Goal: Task Accomplishment & Management: Use online tool/utility

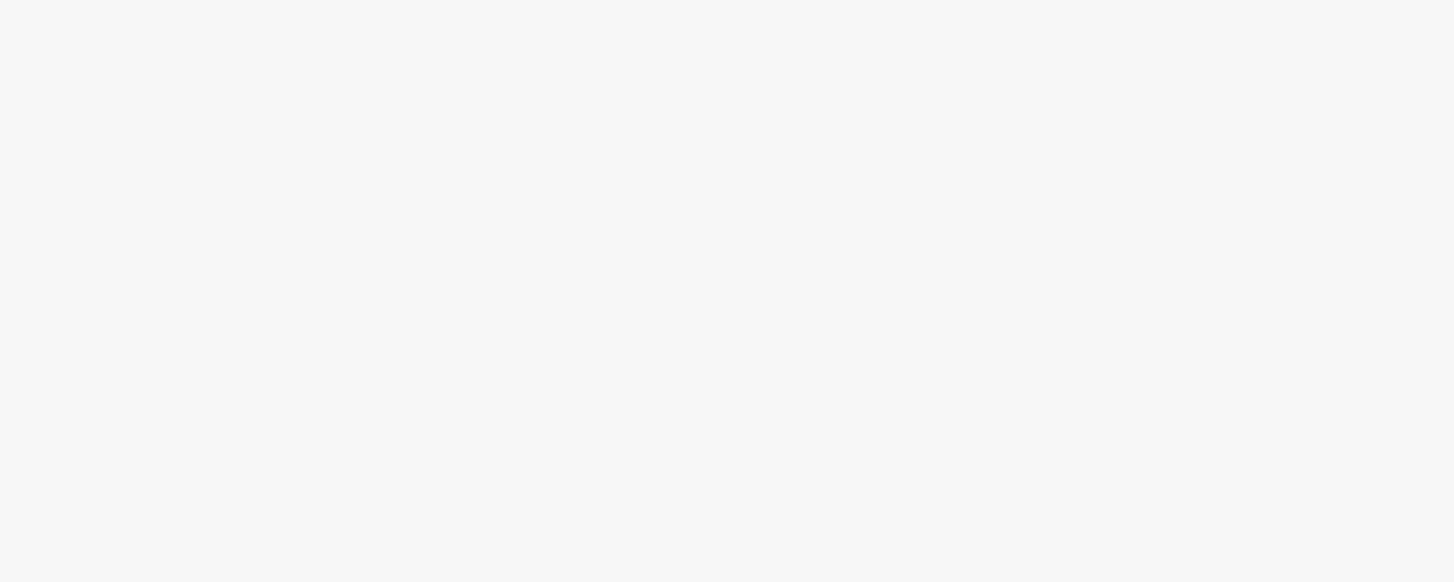
click at [613, 208] on body at bounding box center [727, 291] width 1454 height 582
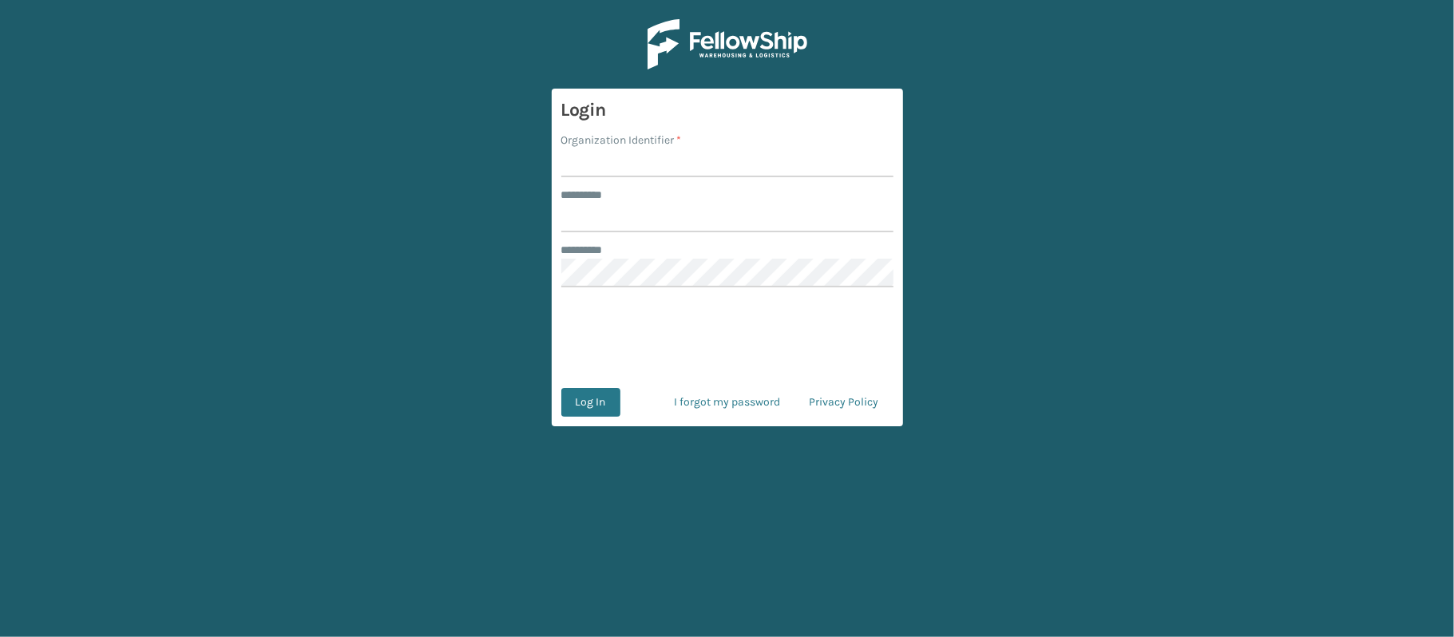
click at [607, 167] on input "Organization Identifier *" at bounding box center [727, 163] width 332 height 29
type input "[PERSON_NAME]"
click at [655, 217] on input "******** *" at bounding box center [727, 218] width 332 height 29
type input "******"
click at [561, 388] on button "Log In" at bounding box center [590, 402] width 59 height 29
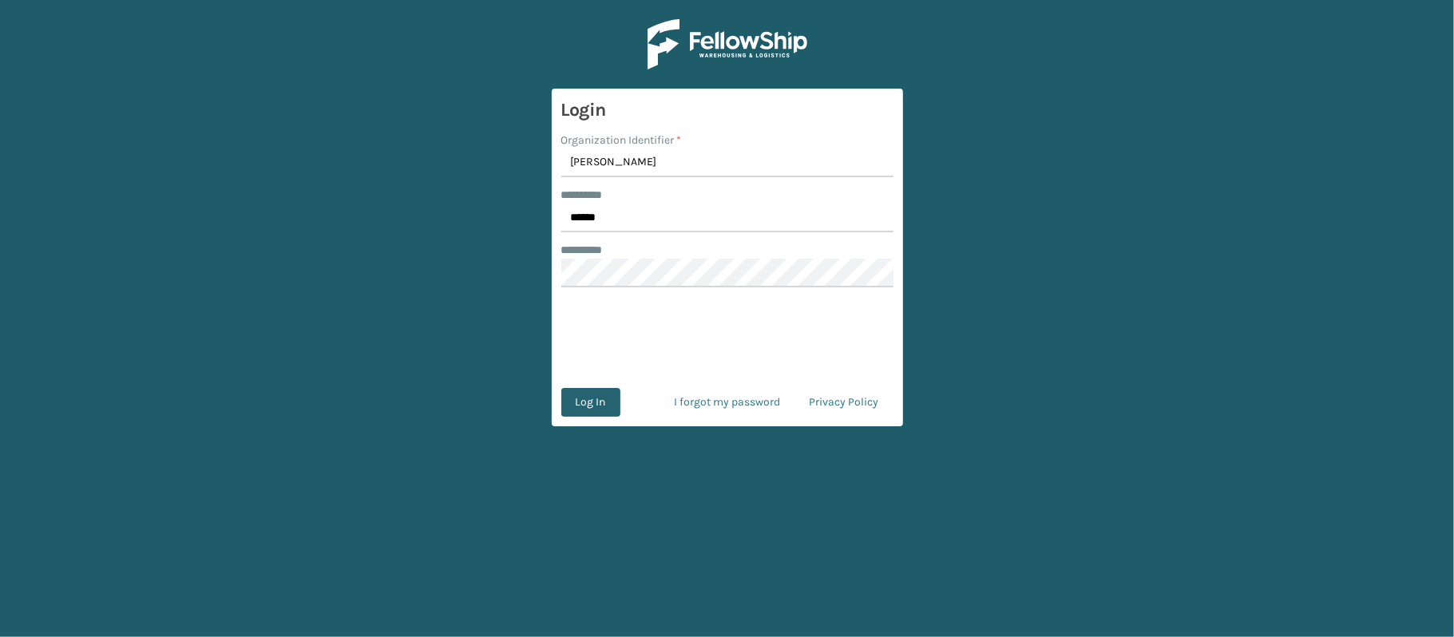
click at [580, 402] on button "Log In" at bounding box center [590, 402] width 59 height 29
click at [594, 167] on input "Organization Identifier *" at bounding box center [727, 163] width 332 height 29
type input "[PERSON_NAME]"
click at [624, 225] on input "******** *" at bounding box center [727, 218] width 332 height 29
type input "******"
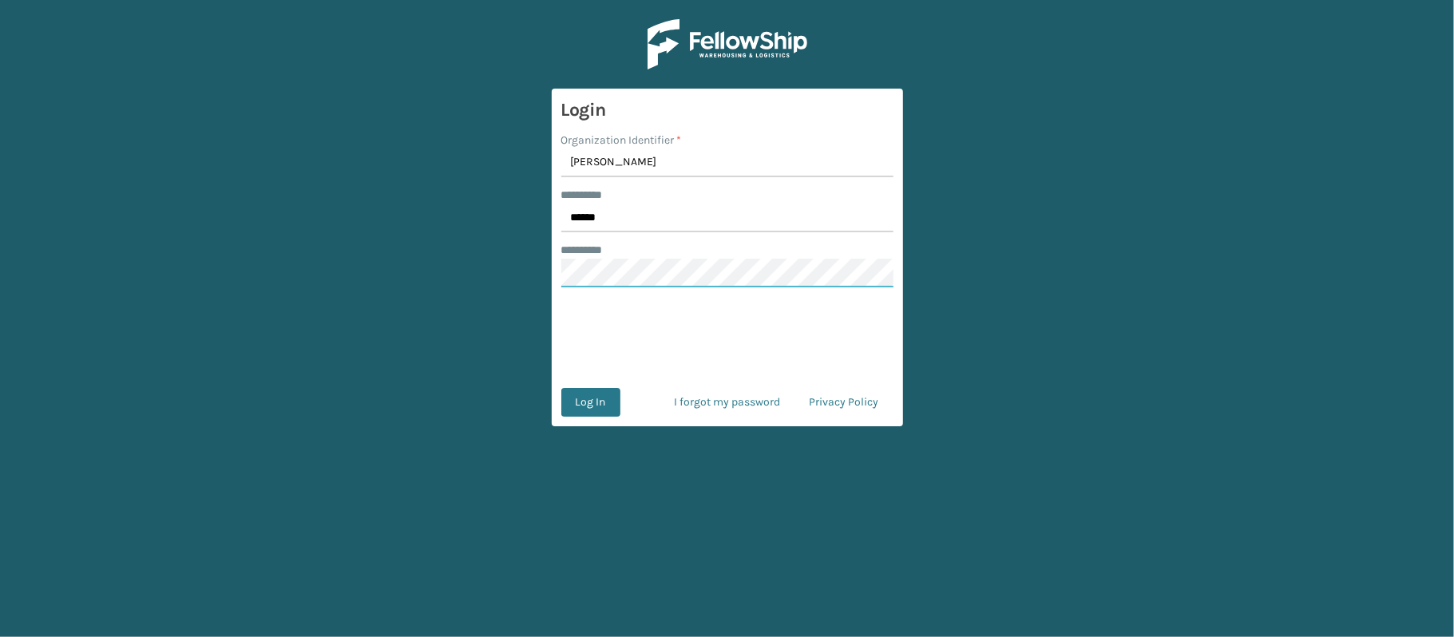
click at [561, 388] on button "Log In" at bounding box center [590, 402] width 59 height 29
click at [561, 388] on button "Log In" at bounding box center [601, 402] width 81 height 29
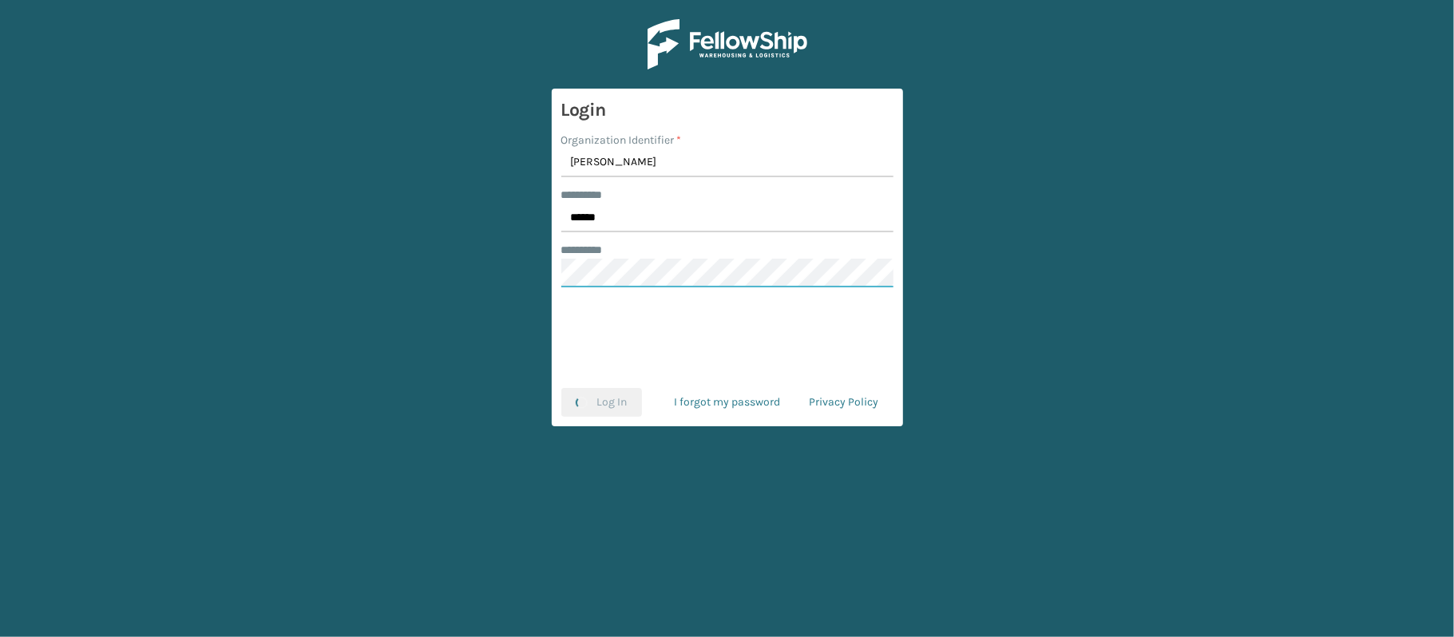
click at [561, 388] on button "Log In" at bounding box center [601, 402] width 81 height 29
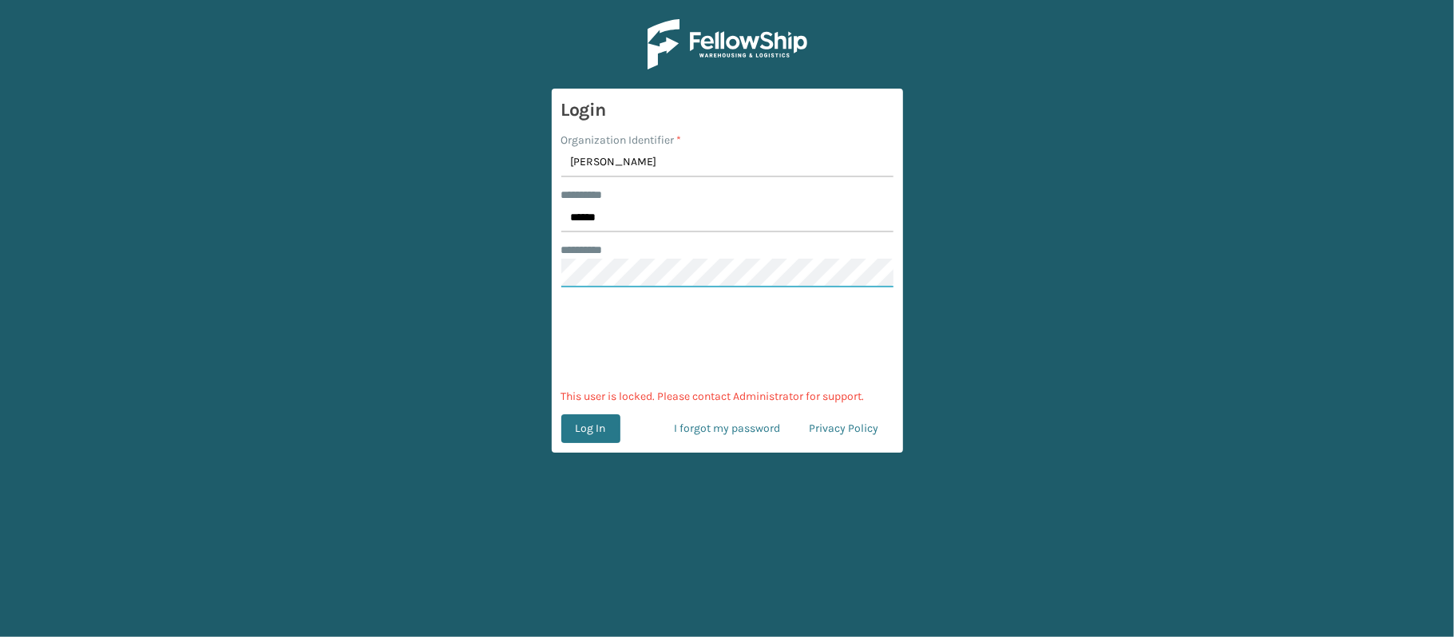
click at [561, 414] on button "Log In" at bounding box center [590, 428] width 59 height 29
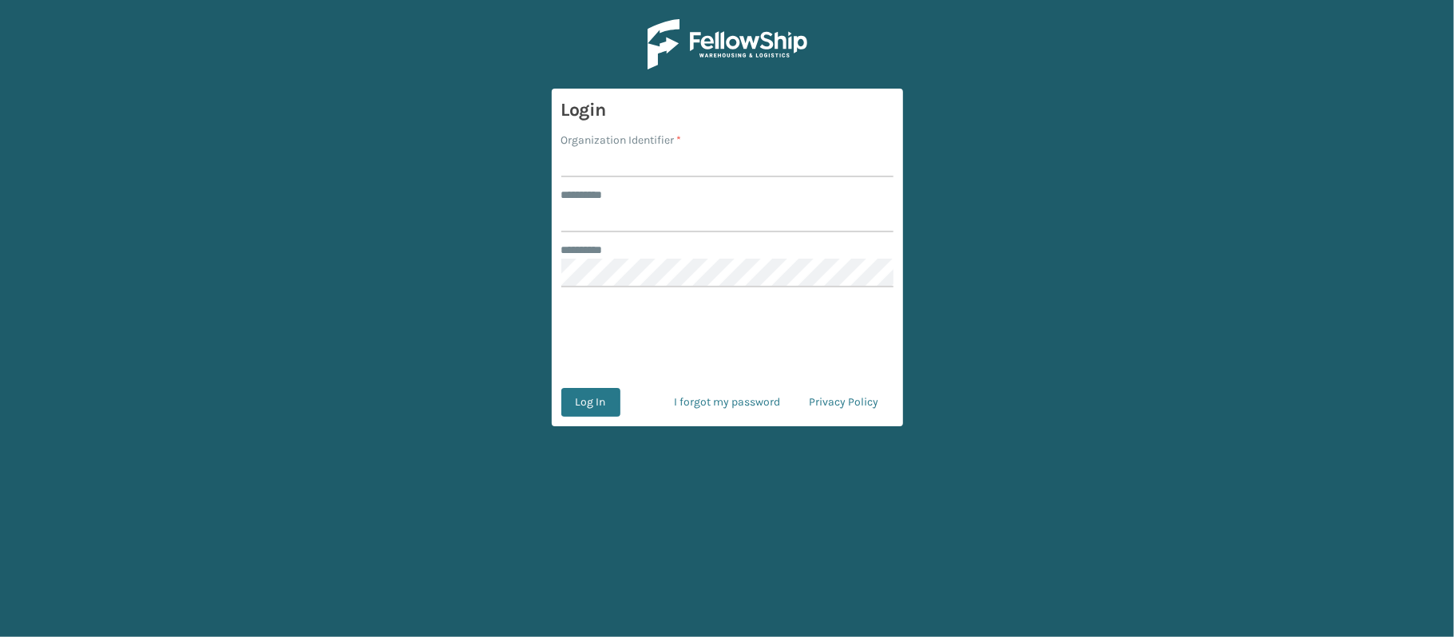
click at [600, 163] on input "Organization Identifier *" at bounding box center [727, 163] width 332 height 29
type input "[PERSON_NAME]"
click at [642, 222] on input "******** *" at bounding box center [727, 218] width 332 height 29
type input "******"
click at [600, 402] on button "Log In" at bounding box center [590, 402] width 59 height 29
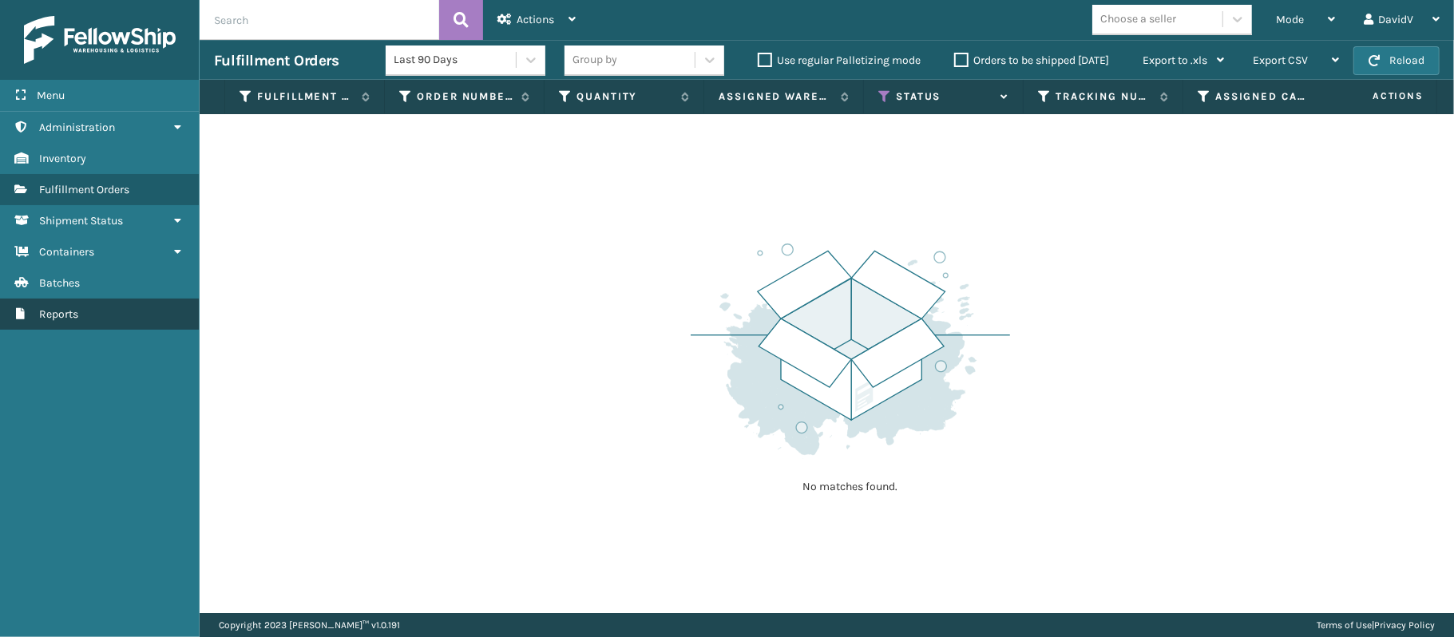
click at [153, 307] on link "Reports" at bounding box center [99, 314] width 199 height 31
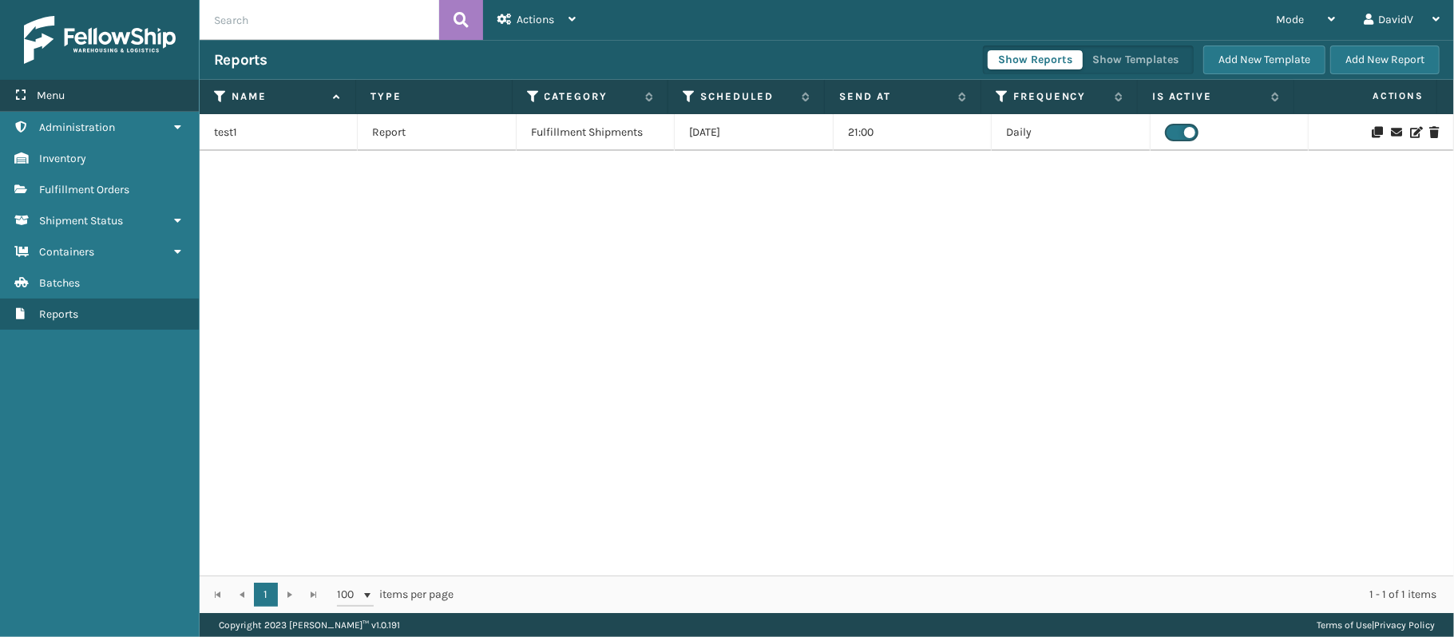
click at [78, 89] on div "Menu" at bounding box center [99, 96] width 199 height 32
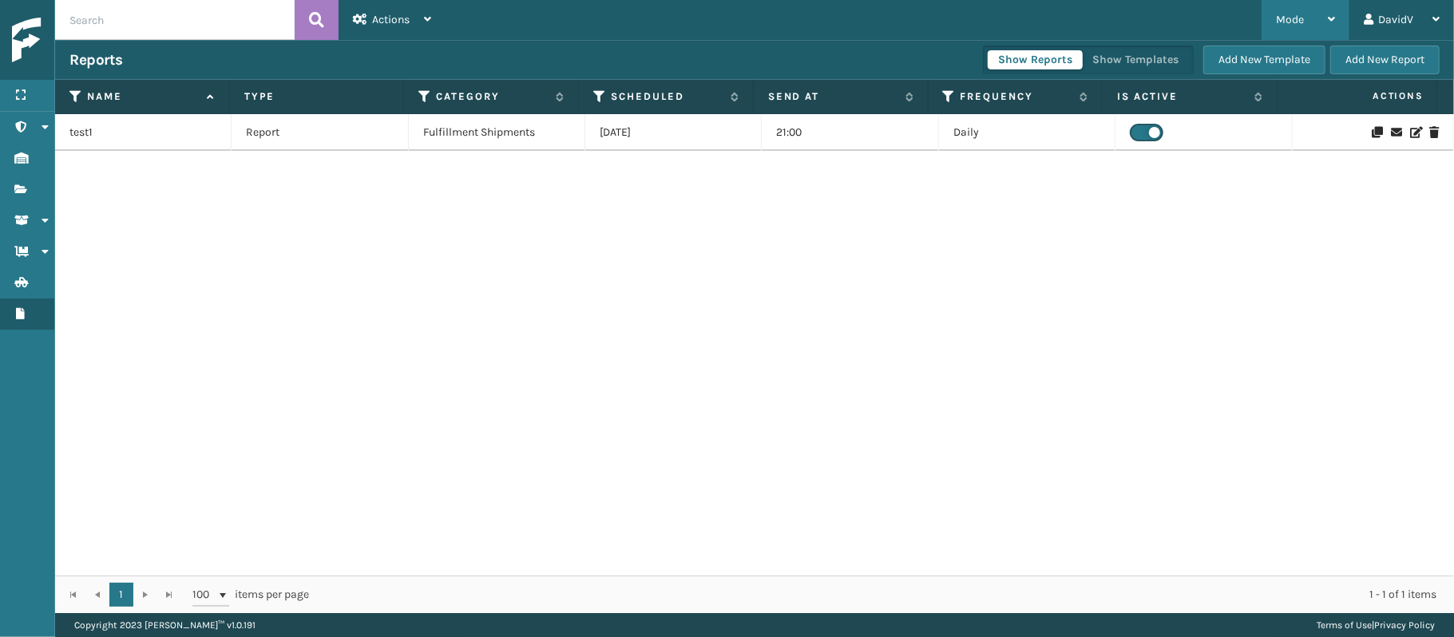
click at [1304, 14] on div "Mode" at bounding box center [1305, 20] width 59 height 40
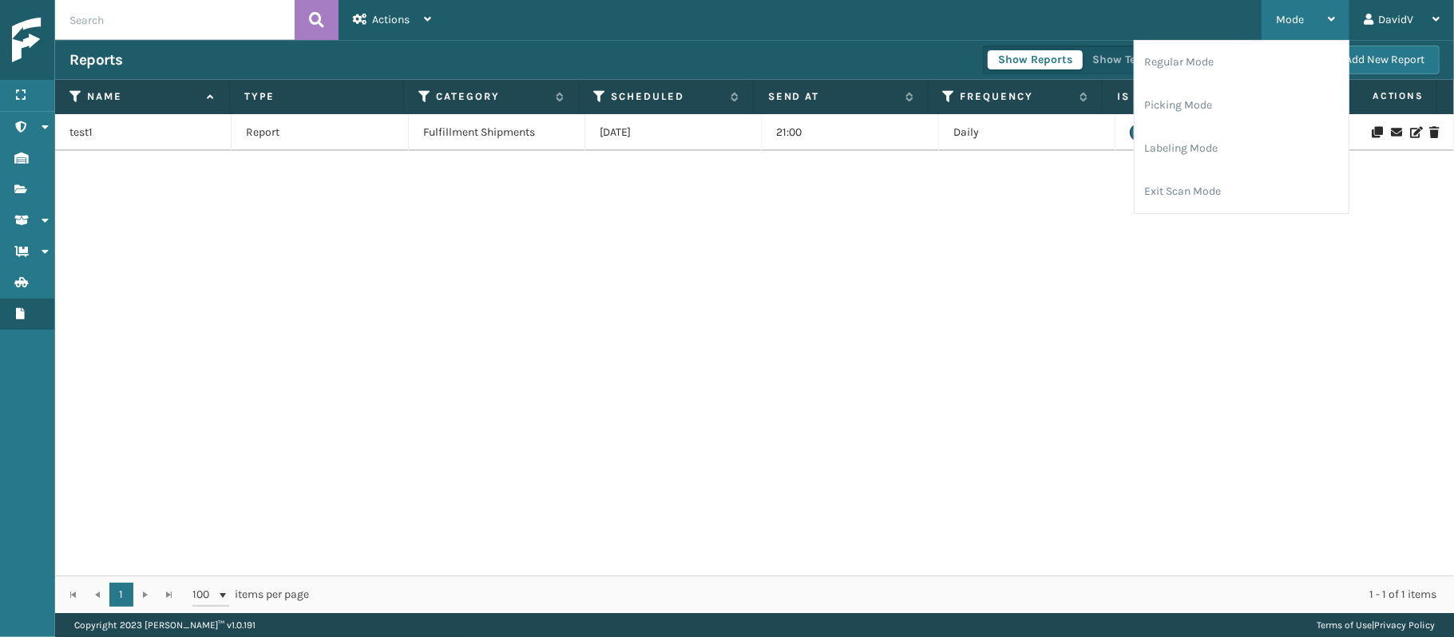
click at [1304, 14] on div "Mode" at bounding box center [1305, 20] width 59 height 40
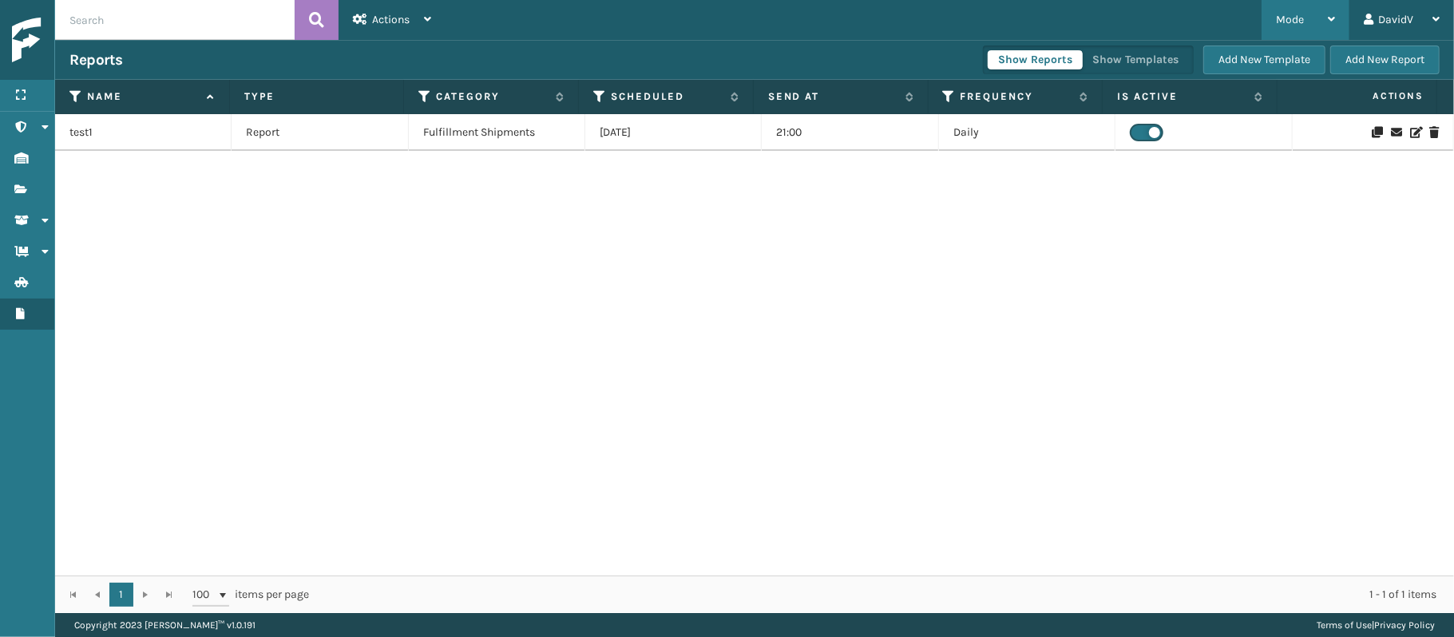
click at [1294, 17] on span "Mode" at bounding box center [1290, 20] width 28 height 14
click at [793, 317] on div "test1 Report Fulfillment Shipments [DATE] 21:00 Daily" at bounding box center [754, 345] width 1399 height 462
click at [1328, 22] on icon at bounding box center [1331, 19] width 7 height 11
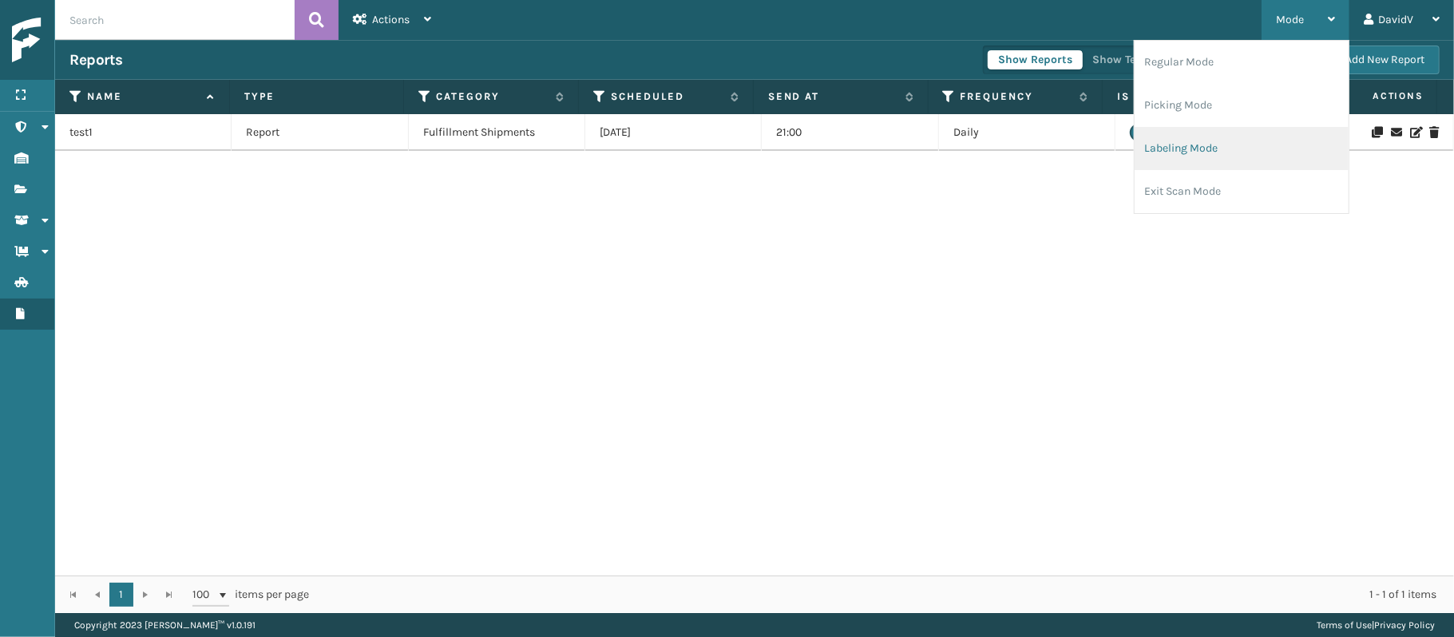
click at [1174, 147] on li "Labeling Mode" at bounding box center [1242, 148] width 214 height 43
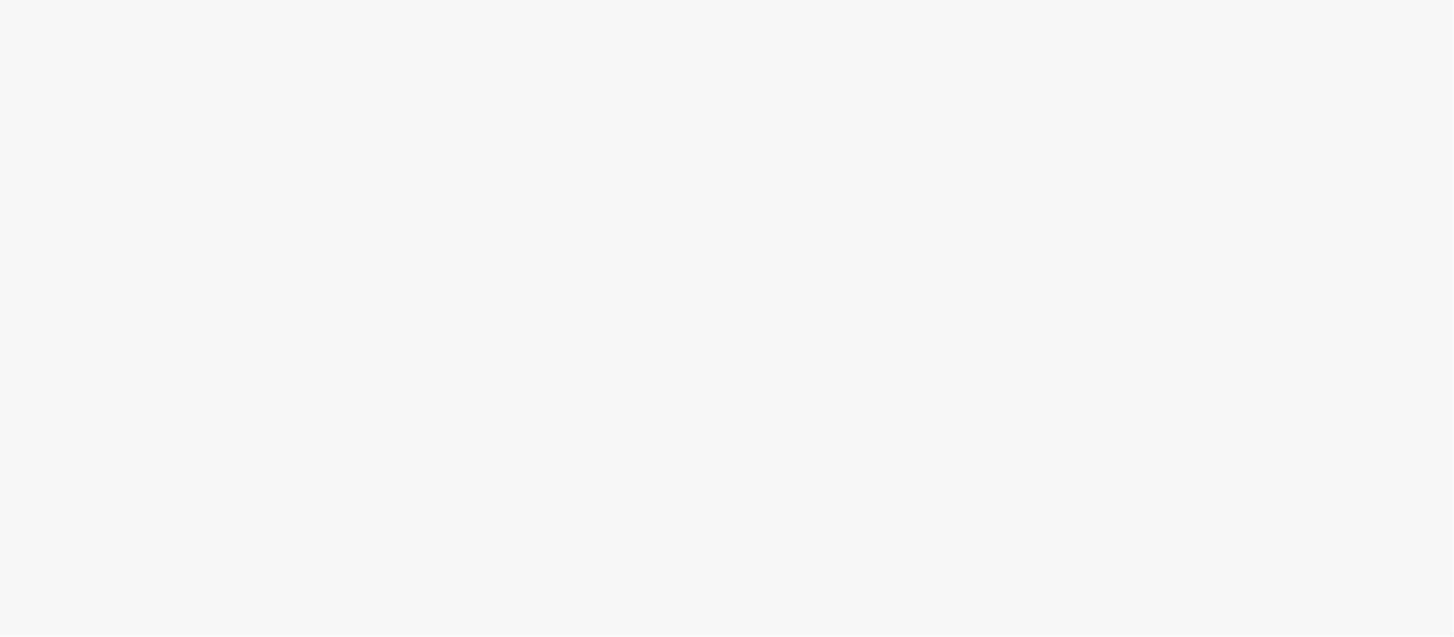
drag, startPoint x: 1174, startPoint y: 147, endPoint x: 241, endPoint y: 228, distance: 936.1
click at [241, 228] on body at bounding box center [727, 318] width 1454 height 637
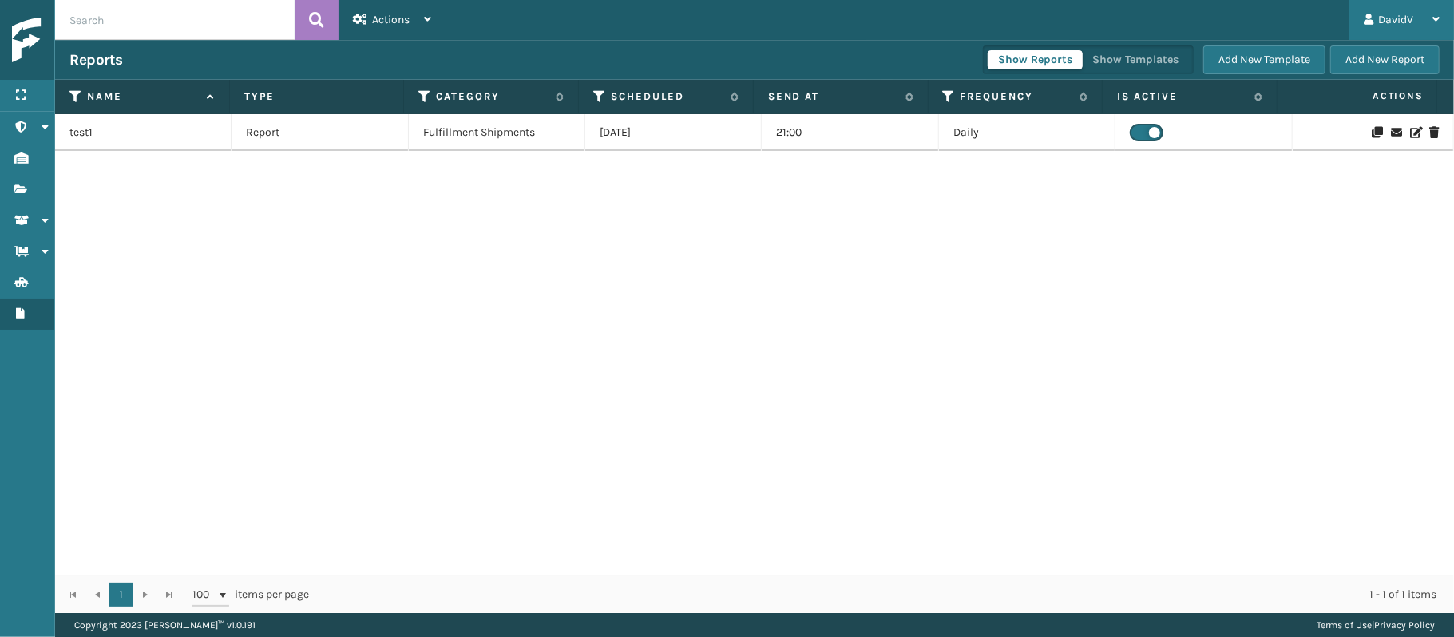
click at [1424, 5] on div "DavidV" at bounding box center [1402, 20] width 76 height 40
click at [32, 97] on div "Menu" at bounding box center [27, 96] width 54 height 32
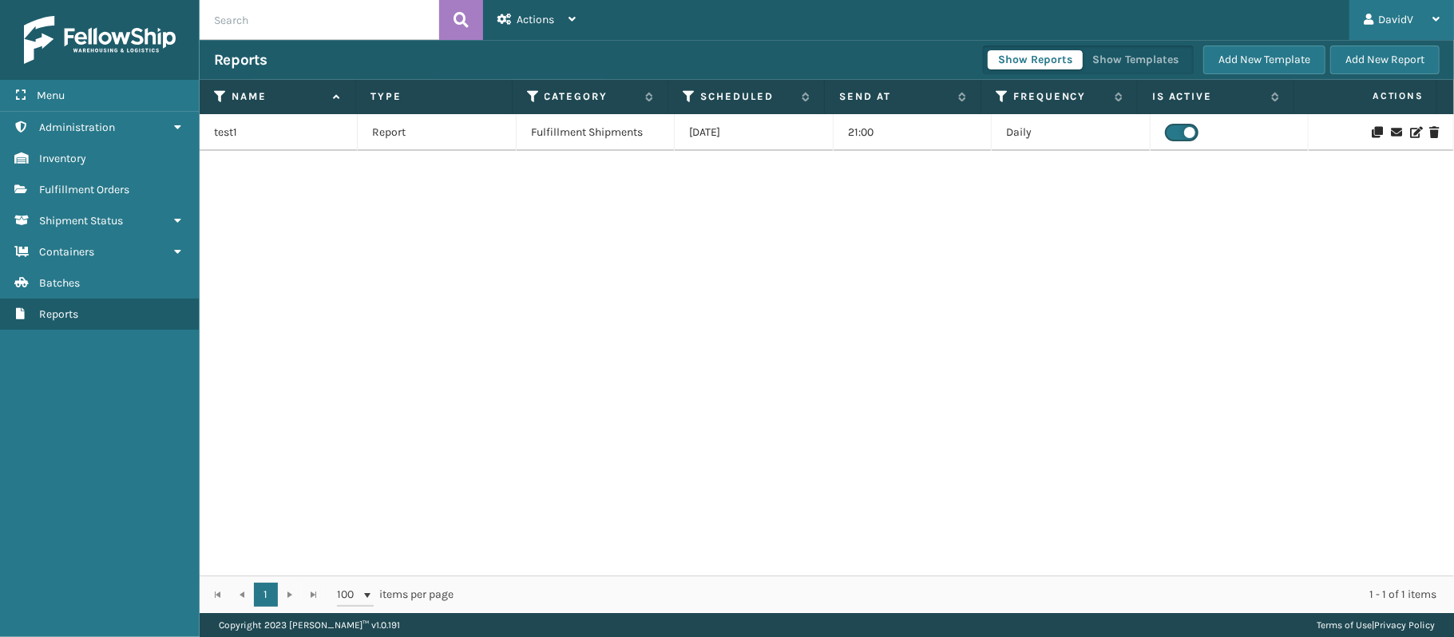
click at [1396, 22] on div "DavidV" at bounding box center [1402, 20] width 76 height 40
click at [115, 32] on img at bounding box center [100, 40] width 152 height 48
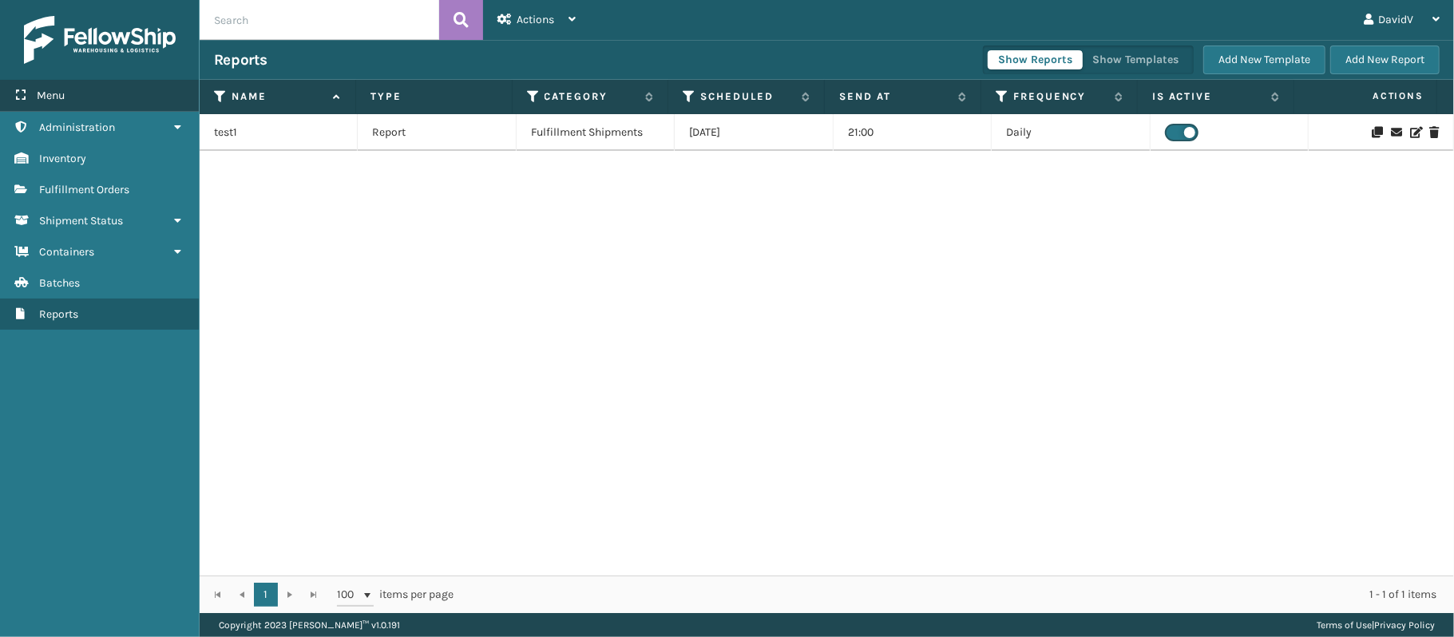
click at [53, 90] on span "Menu" at bounding box center [51, 96] width 28 height 14
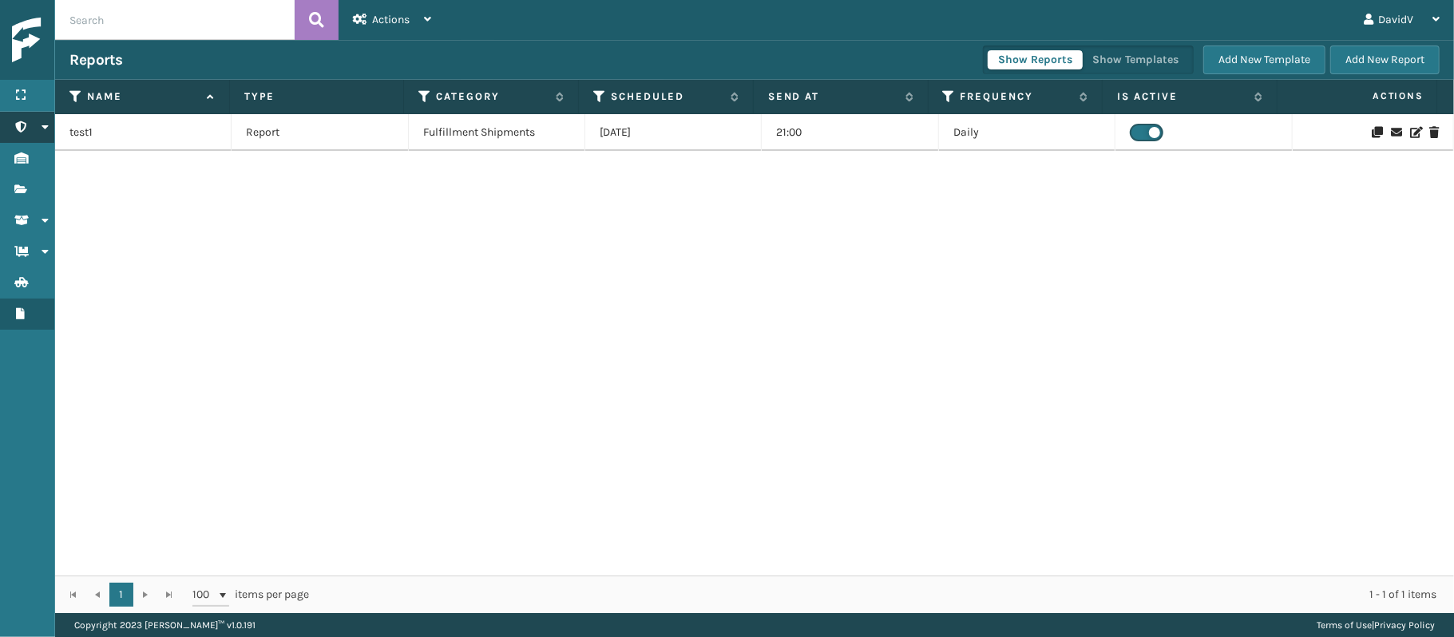
click at [29, 126] on link "Inventory Administration" at bounding box center [27, 127] width 54 height 31
click at [26, 230] on link "Shipment Status Shipment Status" at bounding box center [27, 220] width 54 height 31
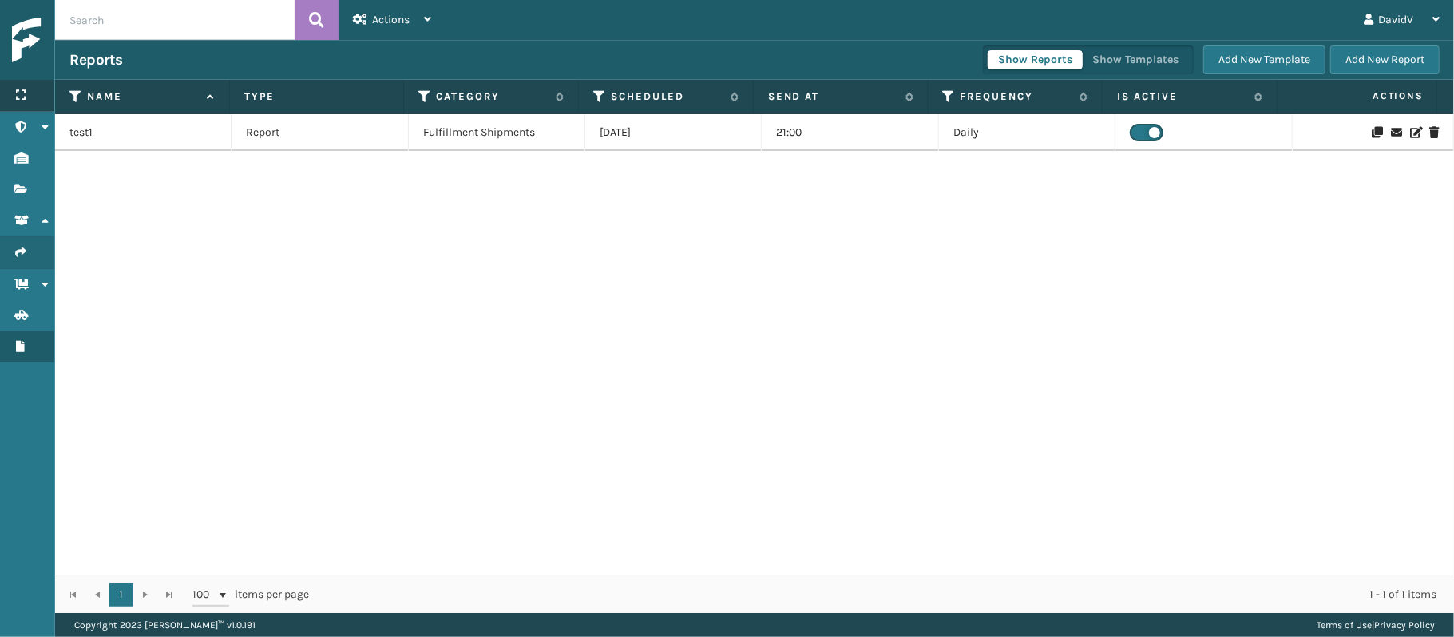
click at [20, 101] on div "Menu" at bounding box center [27, 96] width 54 height 32
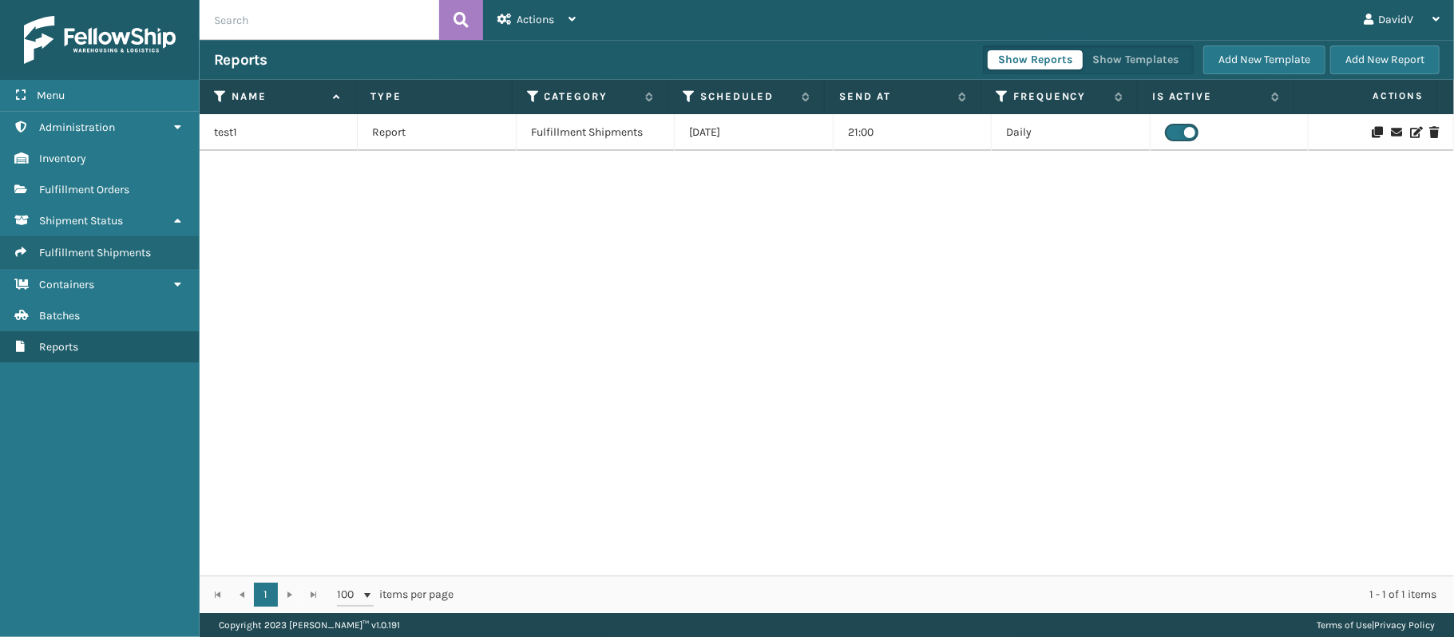
click at [109, 37] on img at bounding box center [100, 40] width 152 height 48
click at [46, 93] on span "Menu" at bounding box center [51, 96] width 28 height 14
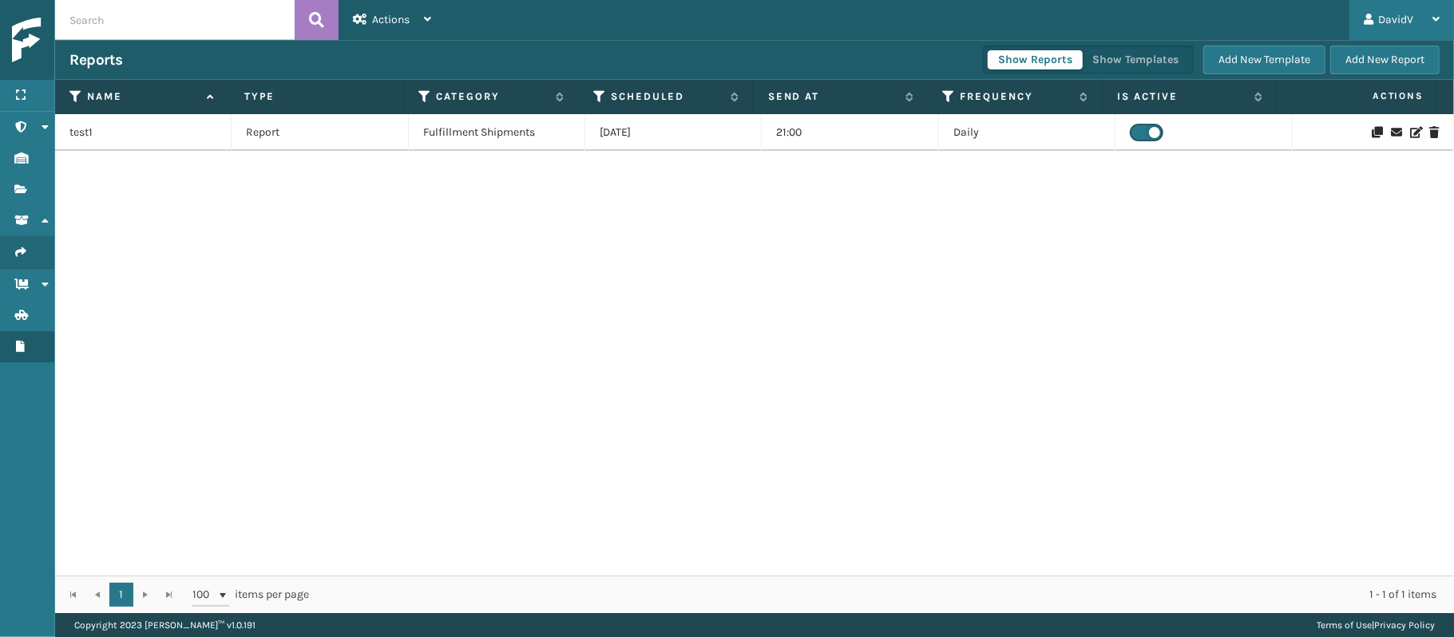
click at [1421, 14] on div "DavidV" at bounding box center [1402, 20] width 76 height 40
click at [1258, 55] on button "Add New Template" at bounding box center [1264, 60] width 122 height 29
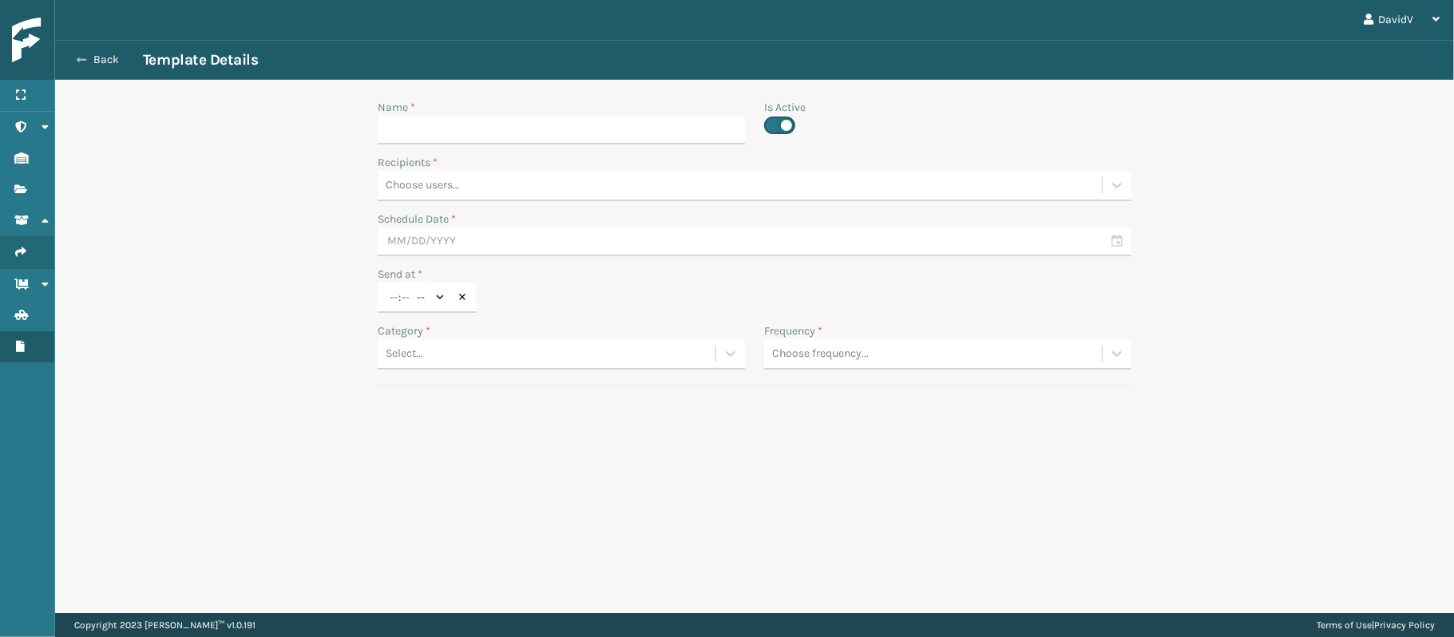
click at [105, 65] on button "Back" at bounding box center [105, 60] width 73 height 14
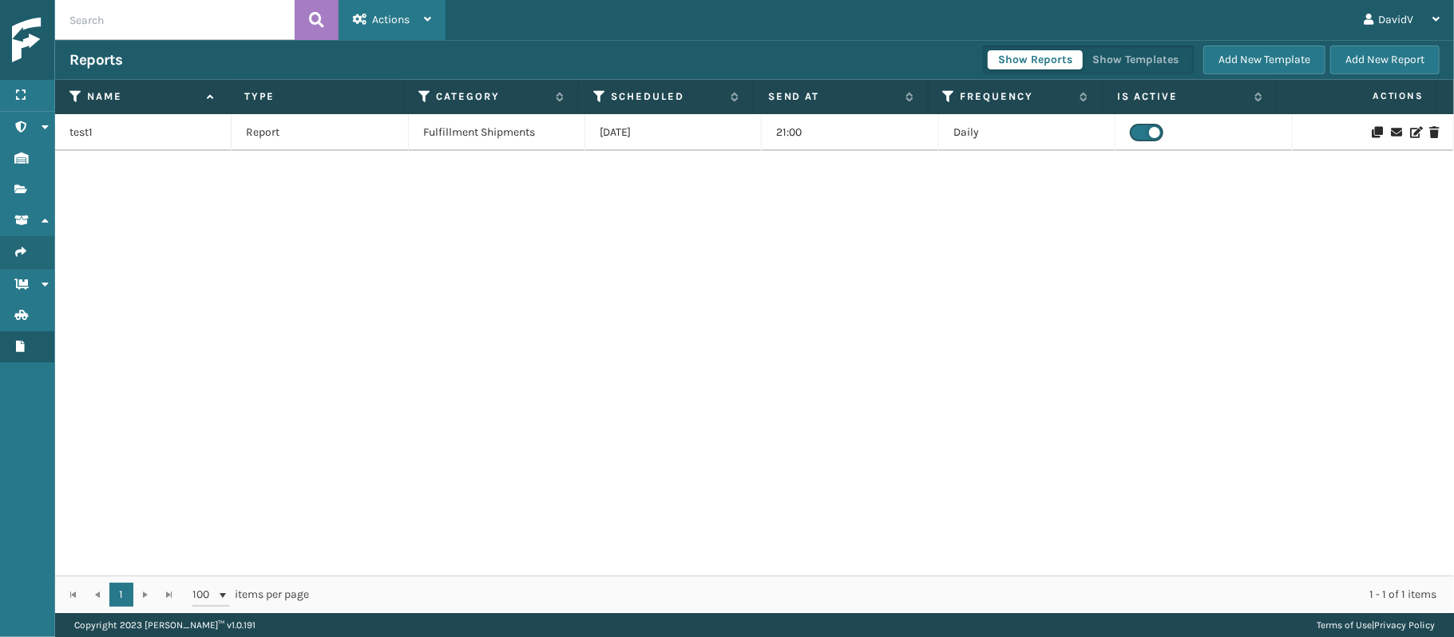
click at [400, 20] on span "Actions" at bounding box center [391, 20] width 38 height 14
click at [72, 93] on icon at bounding box center [75, 96] width 13 height 14
click at [675, 193] on div "test1 Report Fulfillment Shipments [DATE] 21:00 Daily" at bounding box center [754, 345] width 1399 height 462
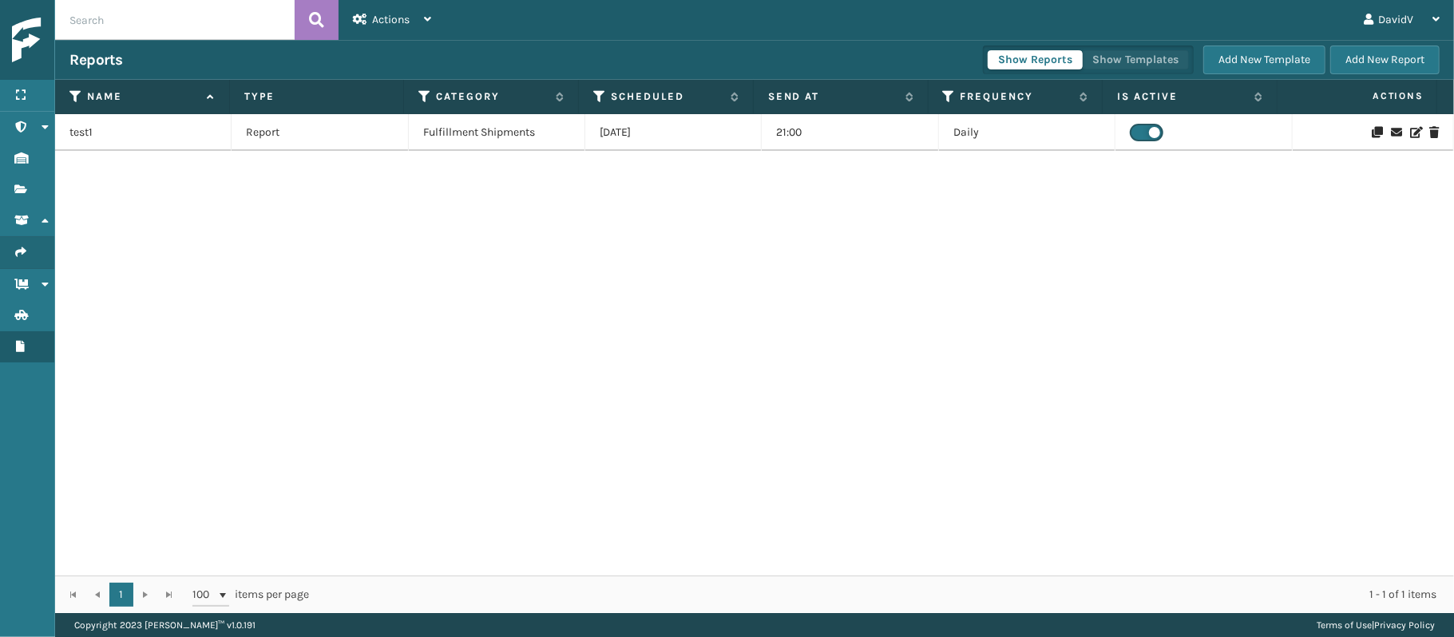
click at [1115, 55] on button "Show Templates" at bounding box center [1135, 59] width 107 height 19
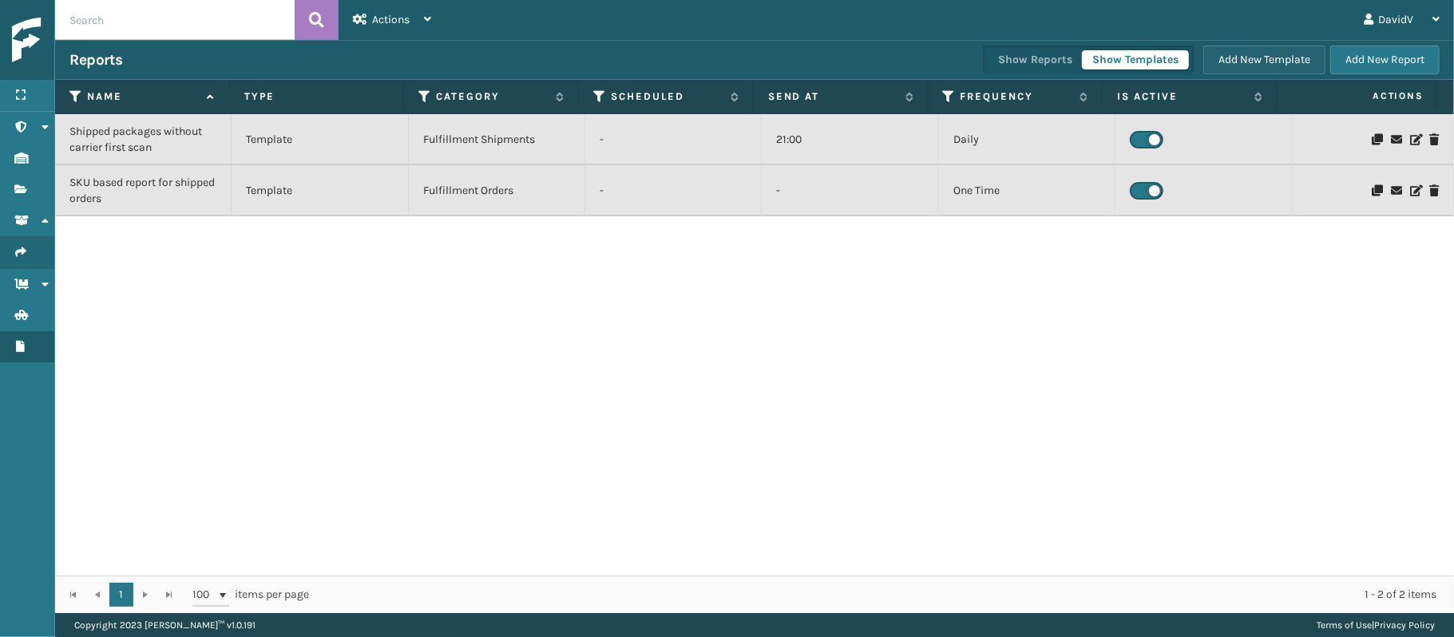
click at [1227, 57] on button "Add New Template" at bounding box center [1264, 60] width 122 height 29
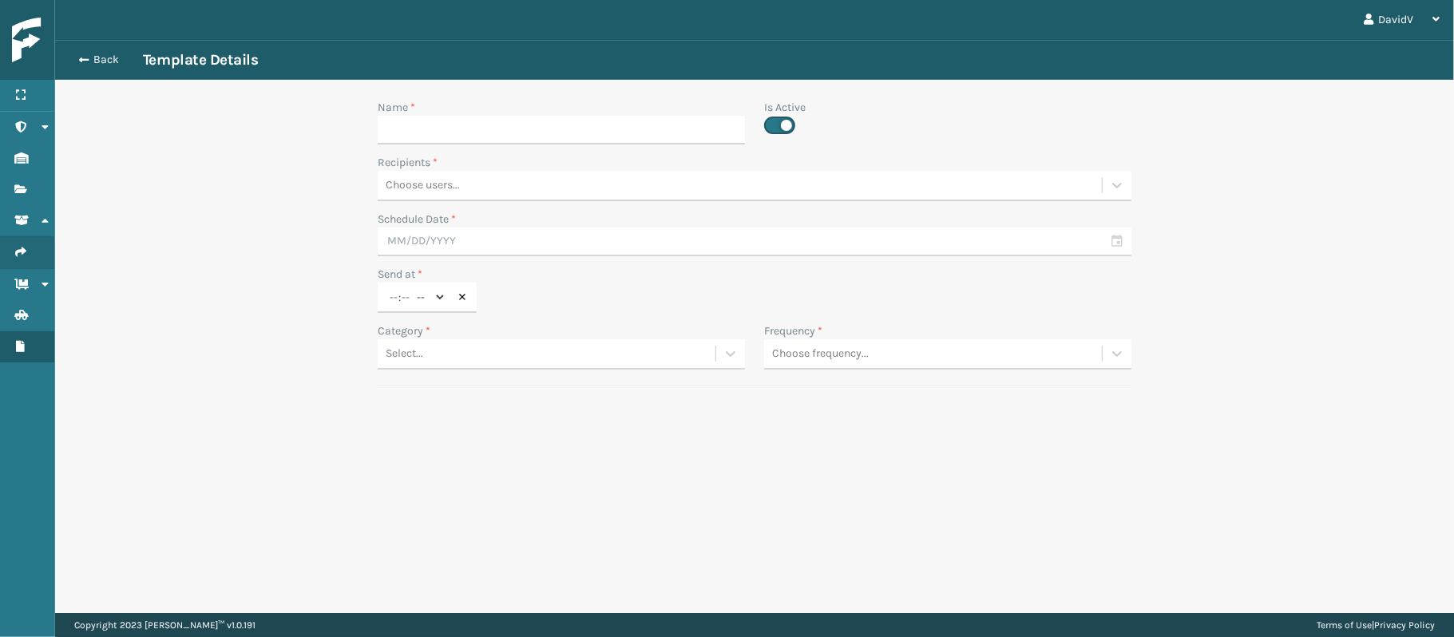
click at [101, 49] on div "Back Template Details" at bounding box center [754, 60] width 1399 height 40
click at [97, 55] on button "Back" at bounding box center [105, 60] width 73 height 14
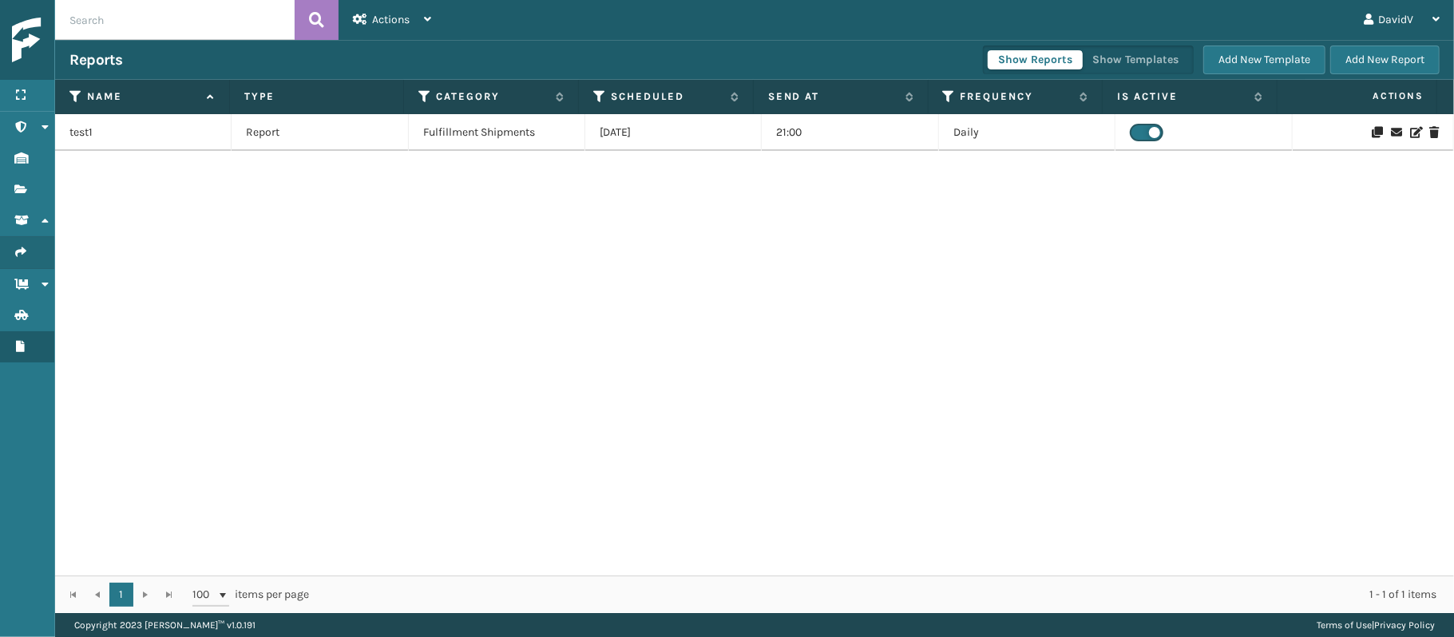
click at [1389, 97] on span "Actions" at bounding box center [1357, 96] width 151 height 26
click at [30, 139] on link "Administration Administration" at bounding box center [27, 127] width 54 height 31
click at [26, 187] on icon "Products" at bounding box center [20, 189] width 13 height 11
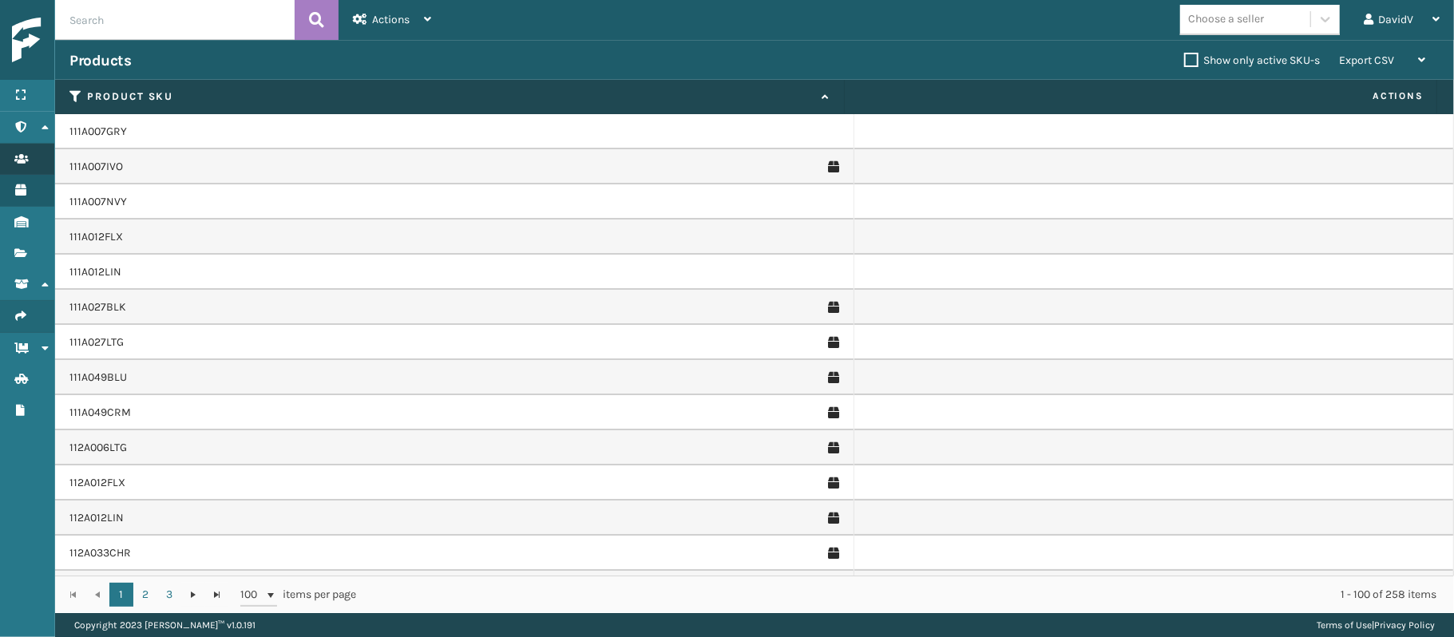
click at [13, 157] on link "Users Users" at bounding box center [27, 159] width 54 height 31
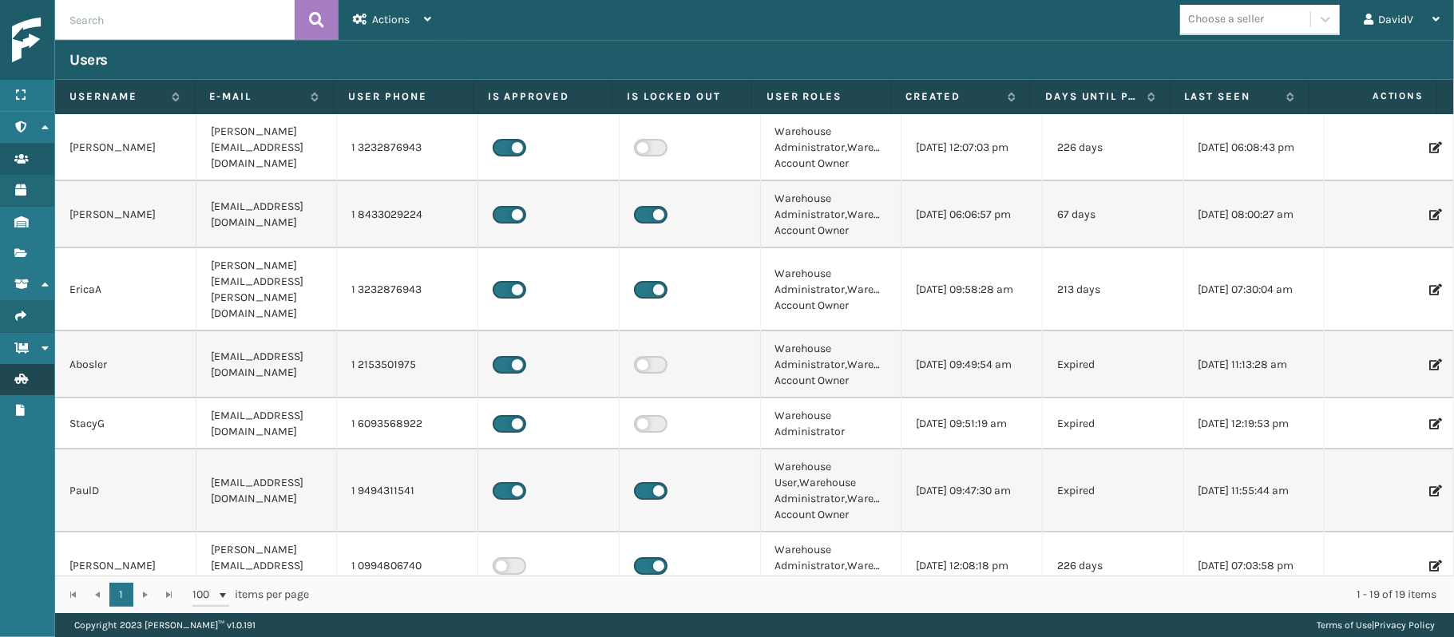
click at [19, 374] on link "Containers Batches" at bounding box center [27, 379] width 54 height 31
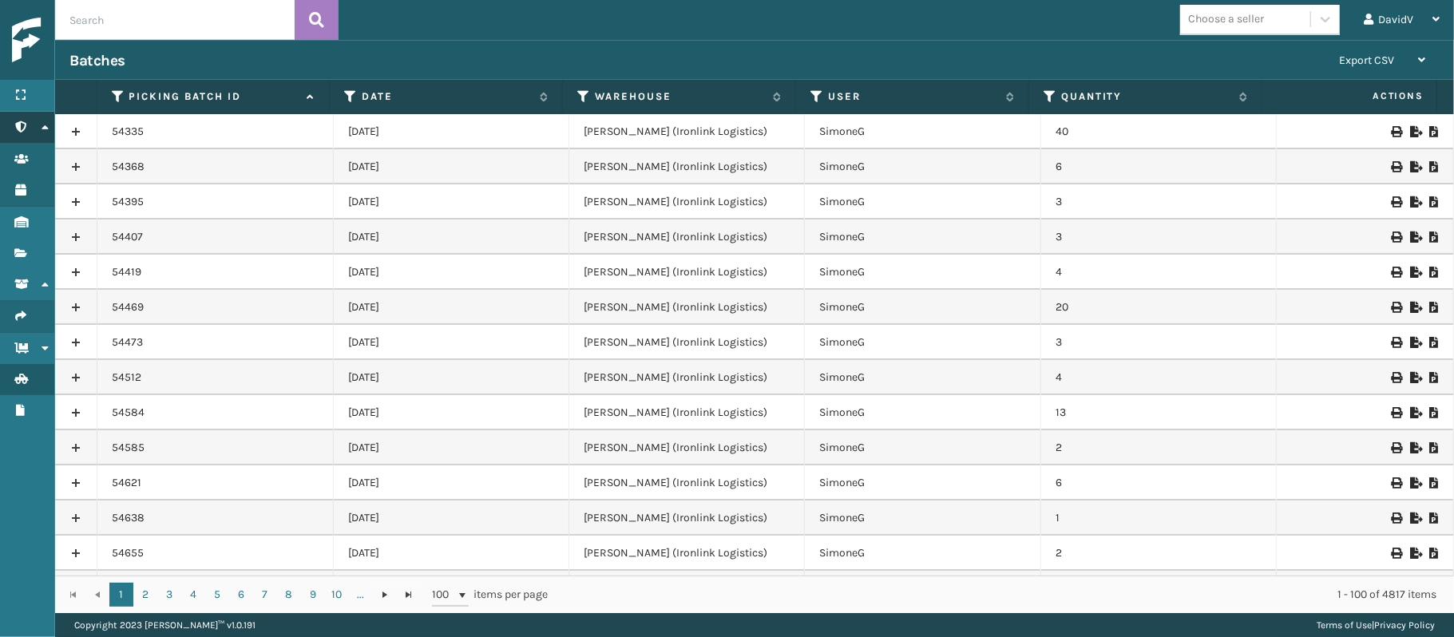
click at [16, 119] on link "Administration Administration" at bounding box center [27, 127] width 54 height 31
click at [16, 33] on img at bounding box center [84, 41] width 144 height 46
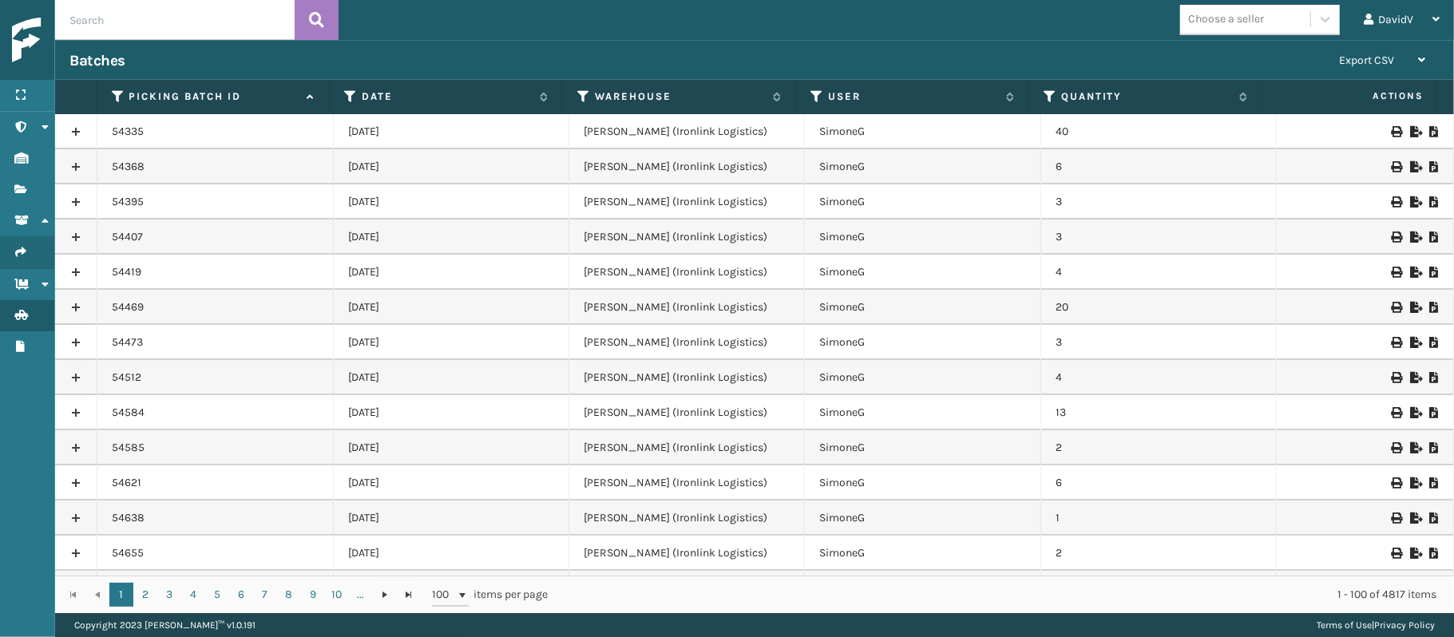
click at [16, 33] on img at bounding box center [84, 41] width 144 height 46
click at [27, 106] on div "Menu" at bounding box center [27, 96] width 54 height 32
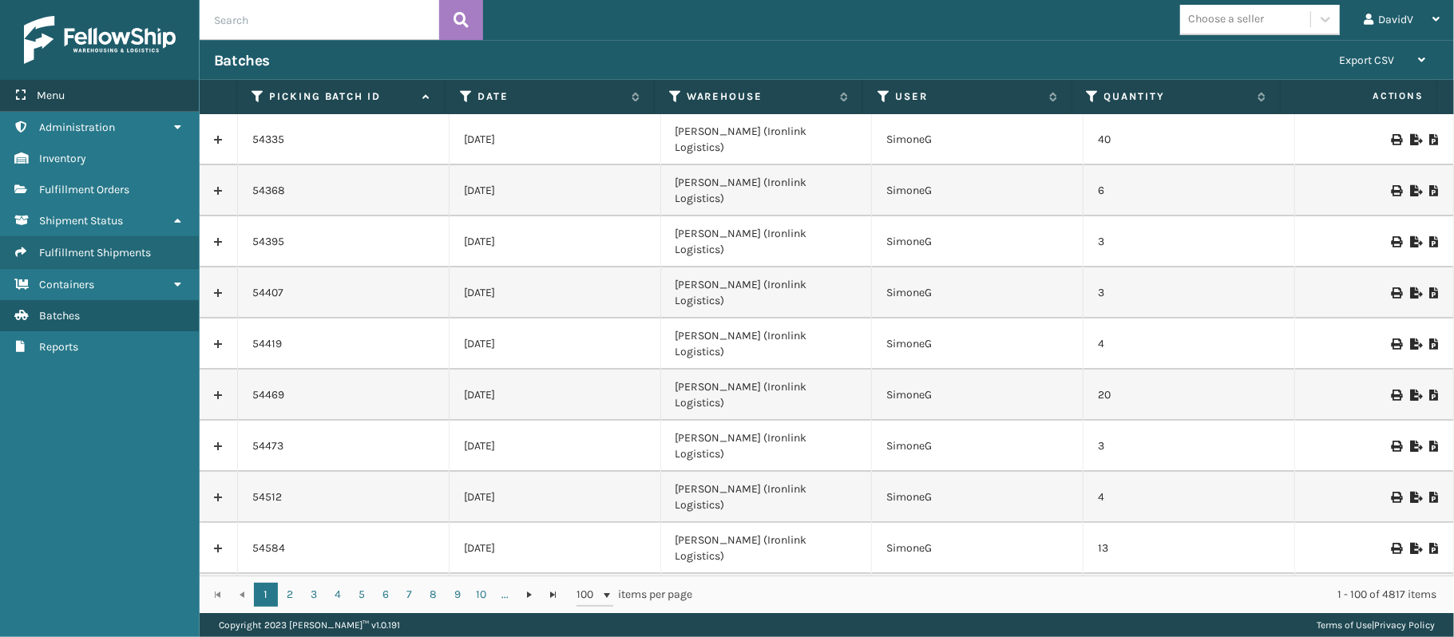
click at [88, 101] on div "Menu" at bounding box center [99, 96] width 199 height 32
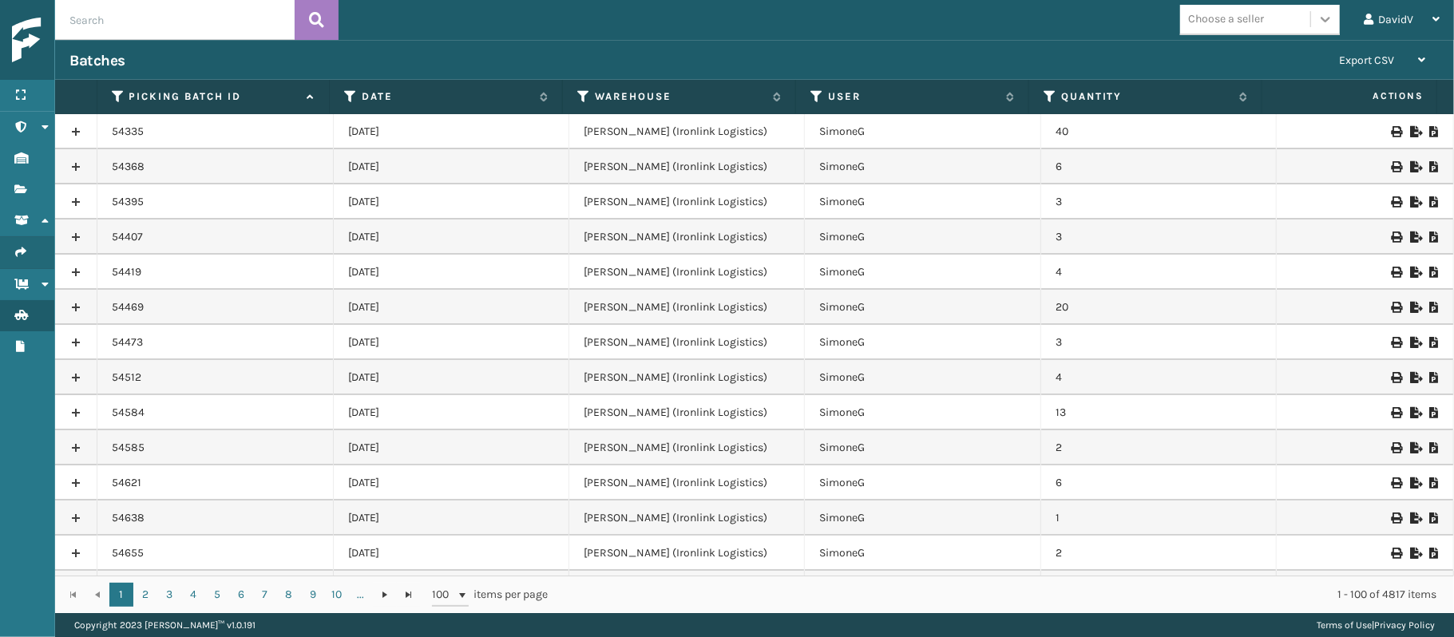
click at [1325, 22] on icon at bounding box center [1326, 20] width 10 height 6
click at [1351, 51] on div "Export CSV" at bounding box center [1382, 61] width 86 height 40
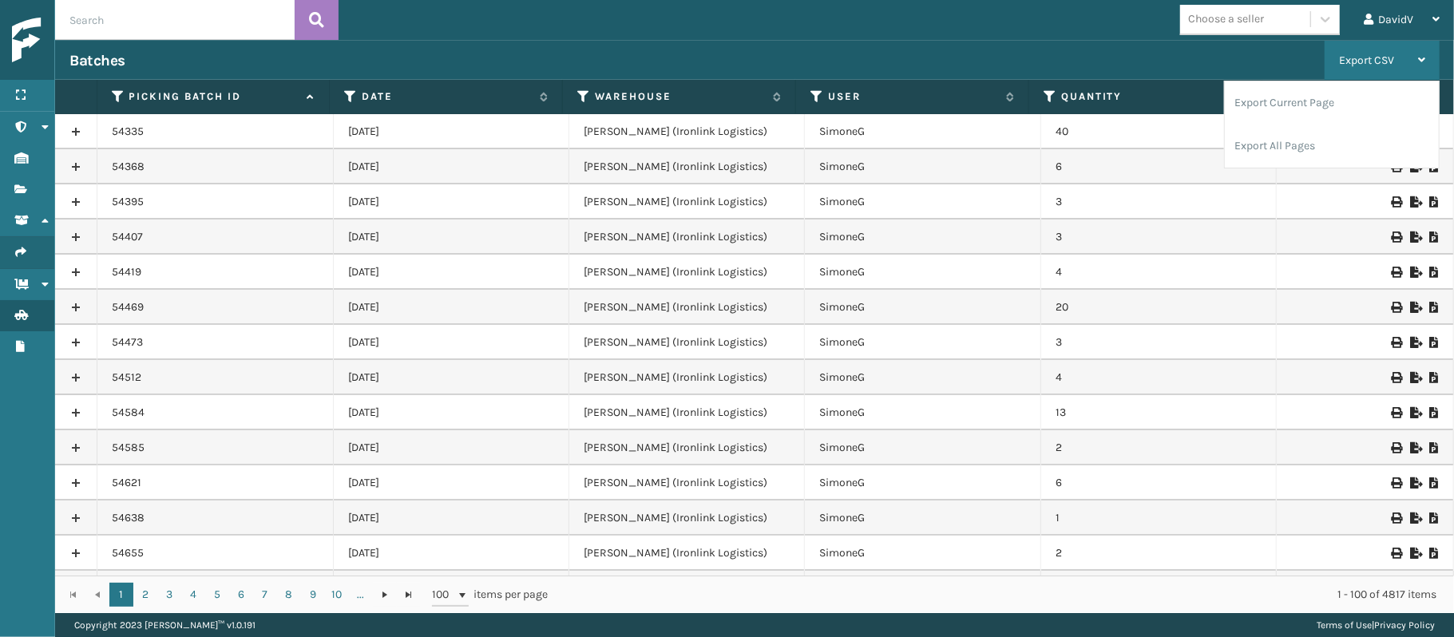
click at [1351, 51] on div "Export CSV" at bounding box center [1382, 61] width 86 height 40
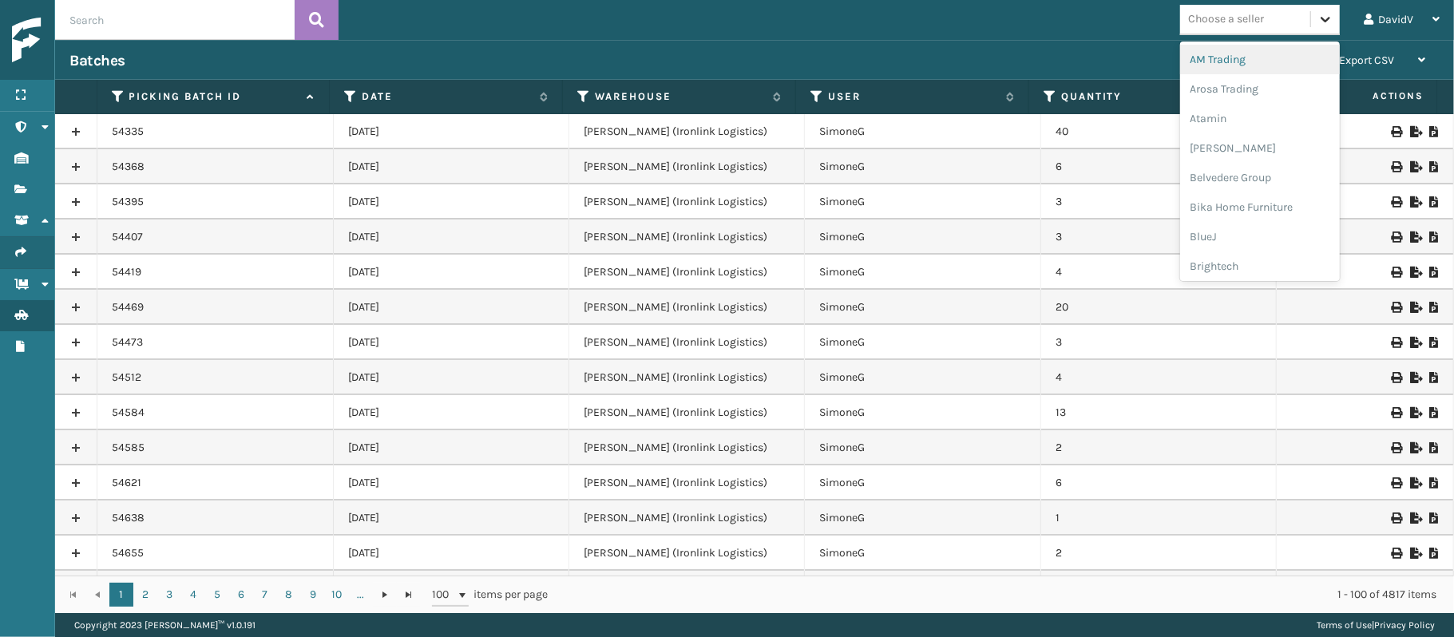
click at [1313, 24] on div at bounding box center [1325, 19] width 29 height 29
click at [1032, 7] on div "option Arosa Trading focused, 2 of 25. 25 results available. Use Up and Down to…" at bounding box center [896, 20] width 1115 height 40
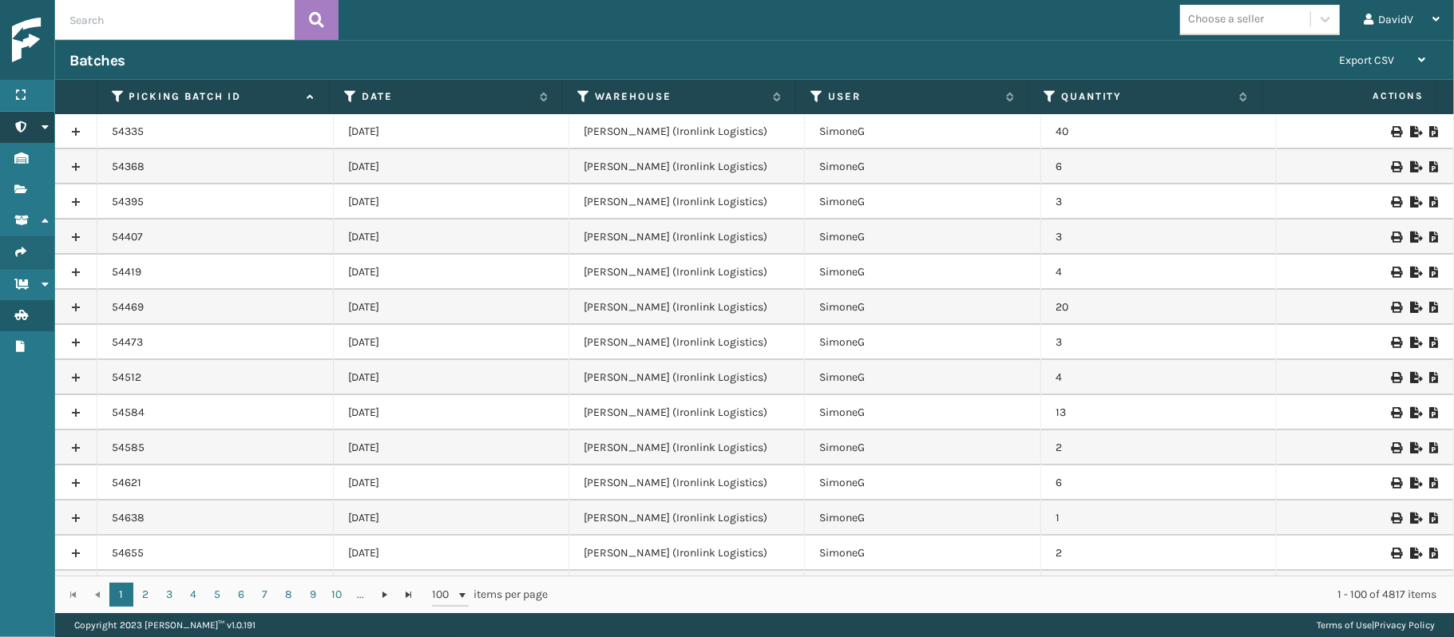
click at [36, 120] on link "Fulfillment Shipments Administration" at bounding box center [27, 127] width 54 height 31
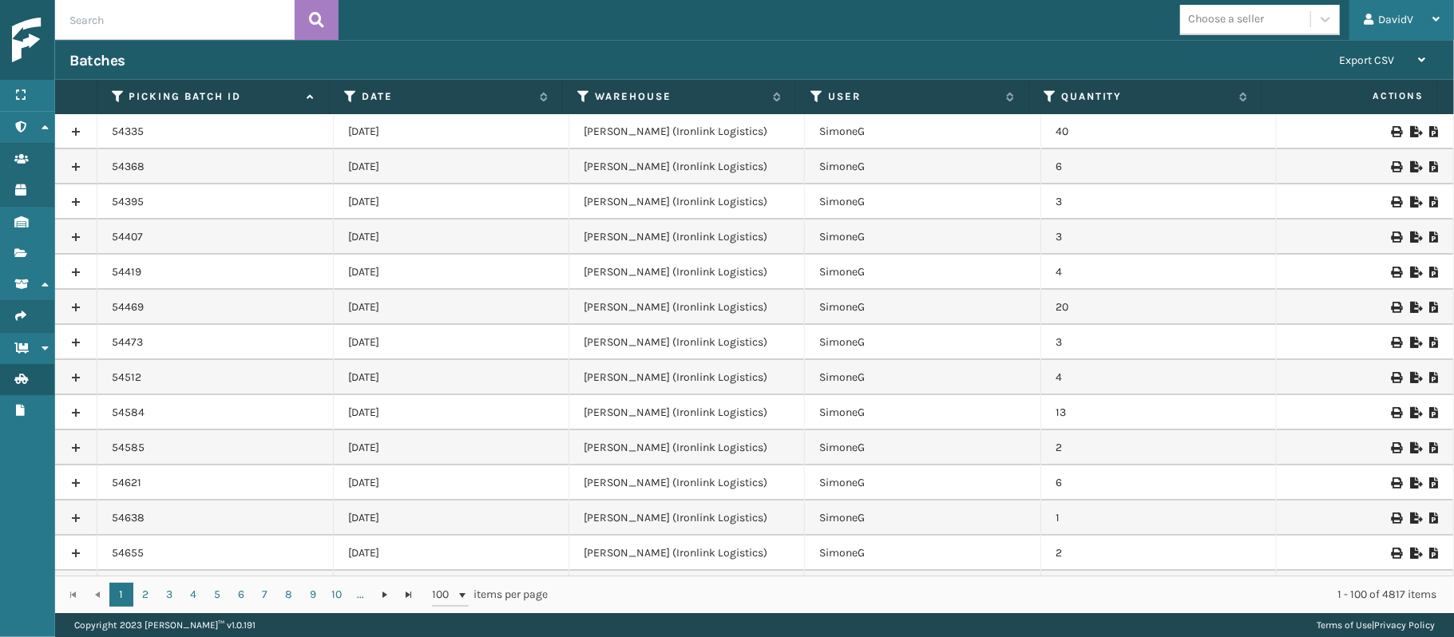
click at [1385, 22] on div "DavidV" at bounding box center [1402, 20] width 76 height 40
click at [26, 385] on icon "Batches" at bounding box center [20, 379] width 13 height 11
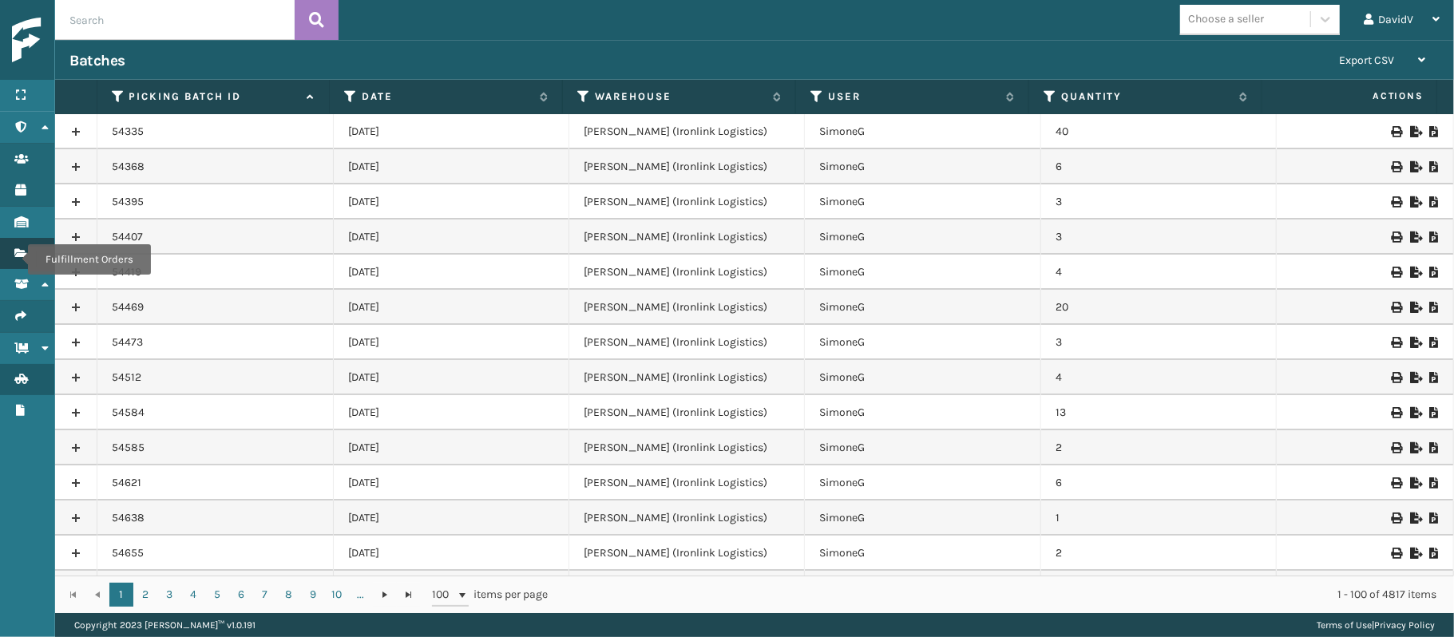
click at [18, 259] on icon "Fulfillment Orders" at bounding box center [20, 253] width 13 height 11
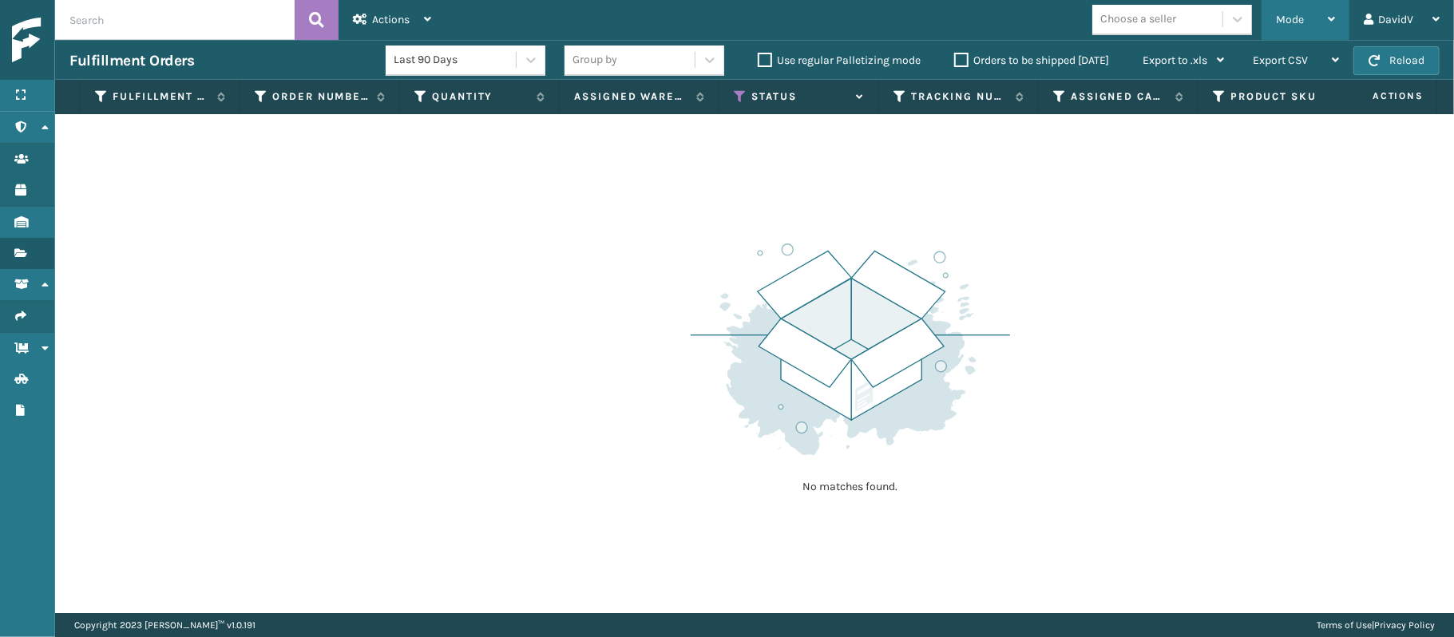
click at [1330, 35] on div "Mode" at bounding box center [1305, 20] width 59 height 40
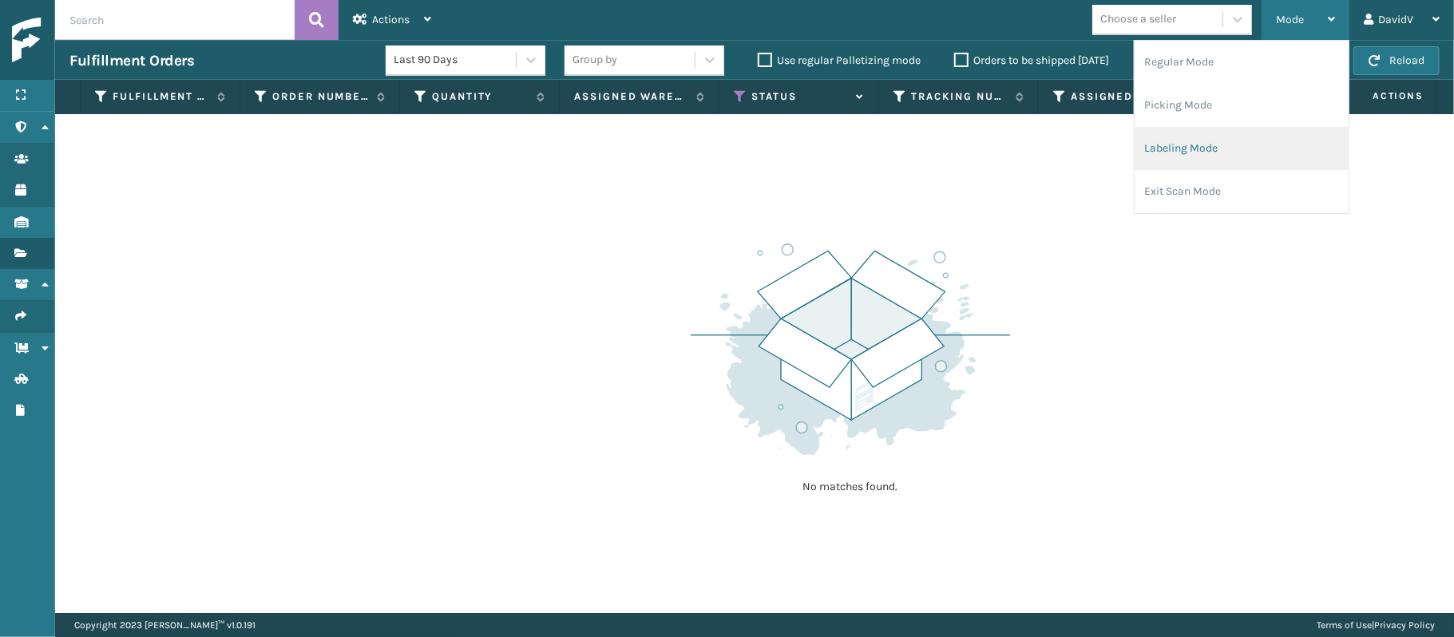
click at [1160, 157] on li "Labeling Mode" at bounding box center [1242, 148] width 214 height 43
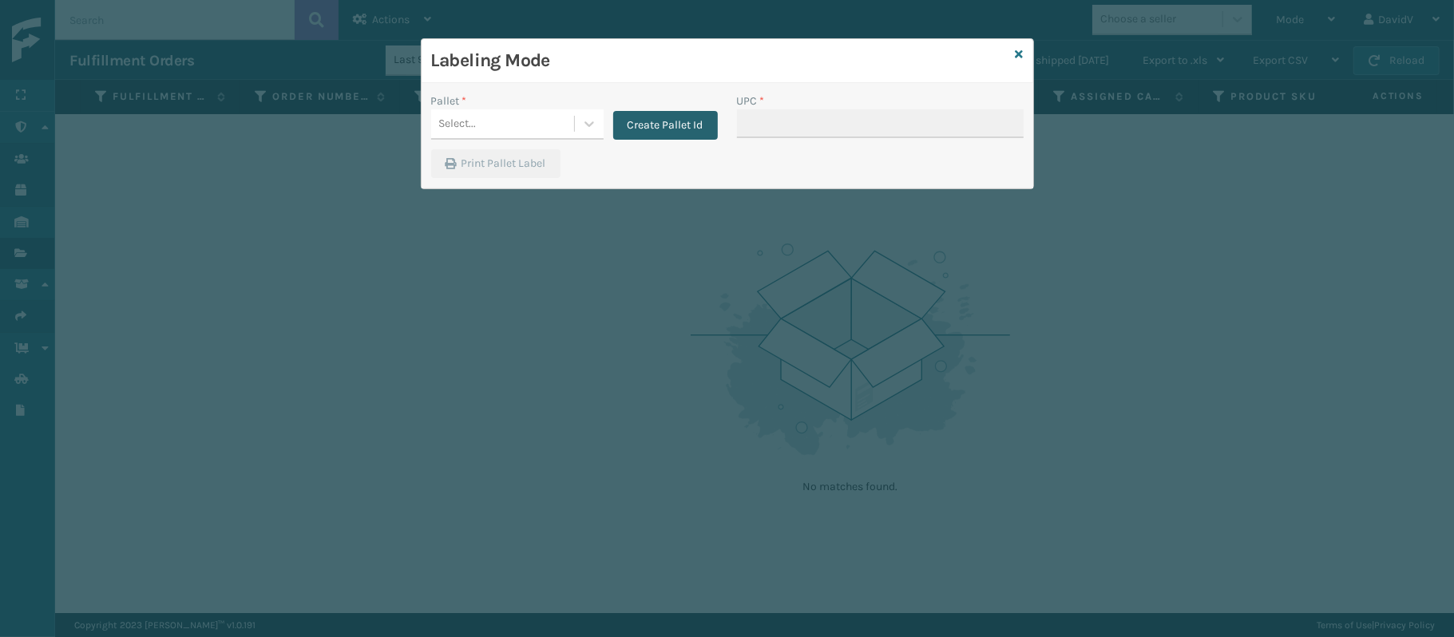
click at [659, 120] on button "Create Pallet Id" at bounding box center [665, 125] width 105 height 29
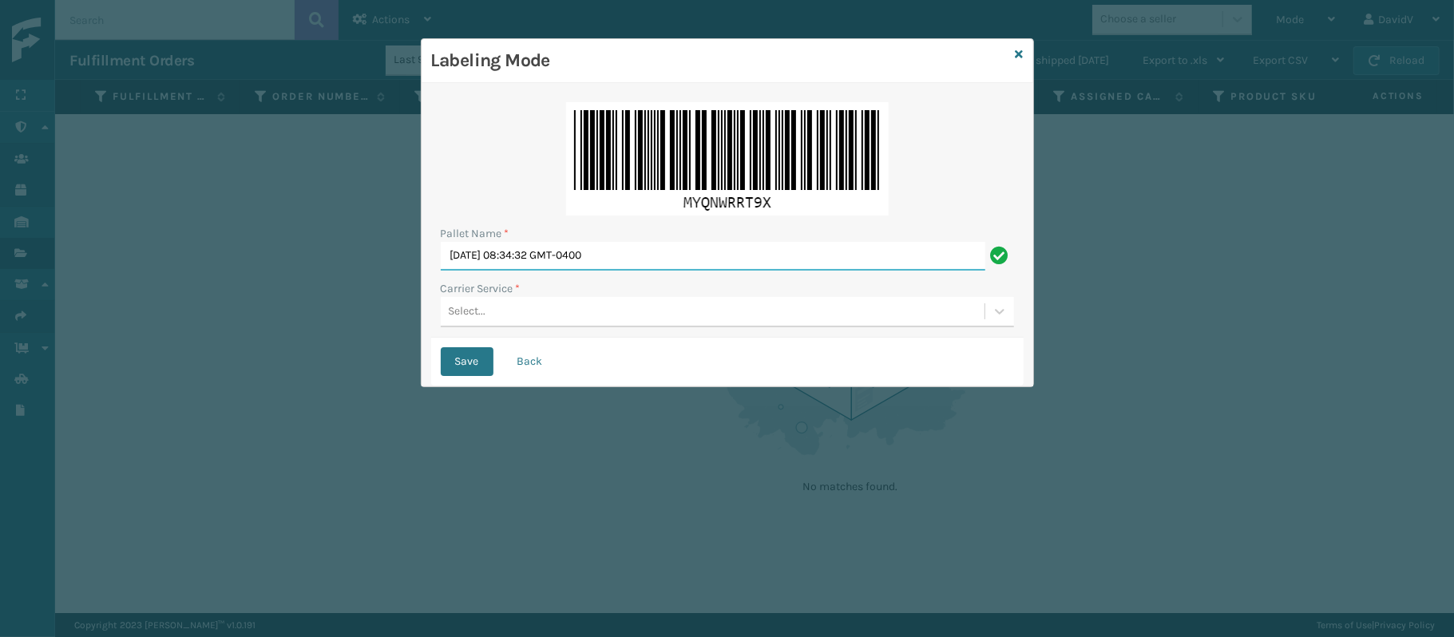
click at [525, 256] on input "[DATE] 08:34:32 GMT-0400" at bounding box center [713, 256] width 545 height 29
type input "516293"
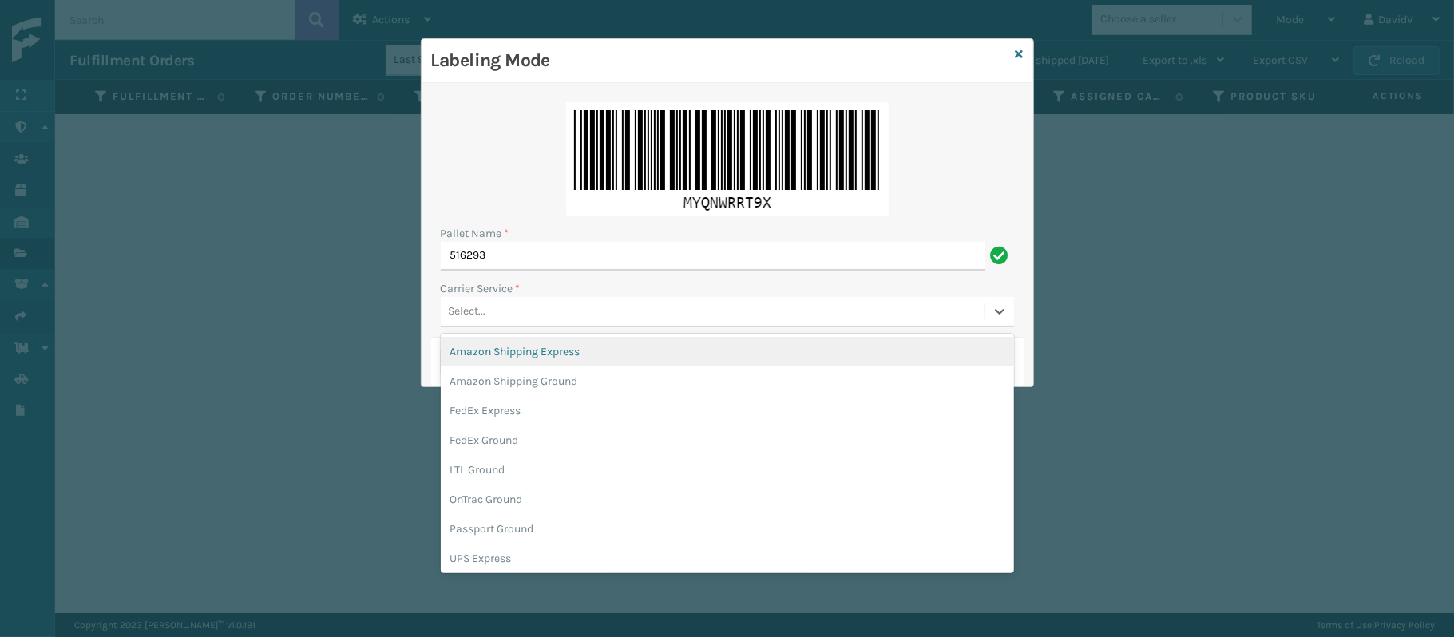
click at [502, 310] on div "Select..." at bounding box center [713, 312] width 544 height 26
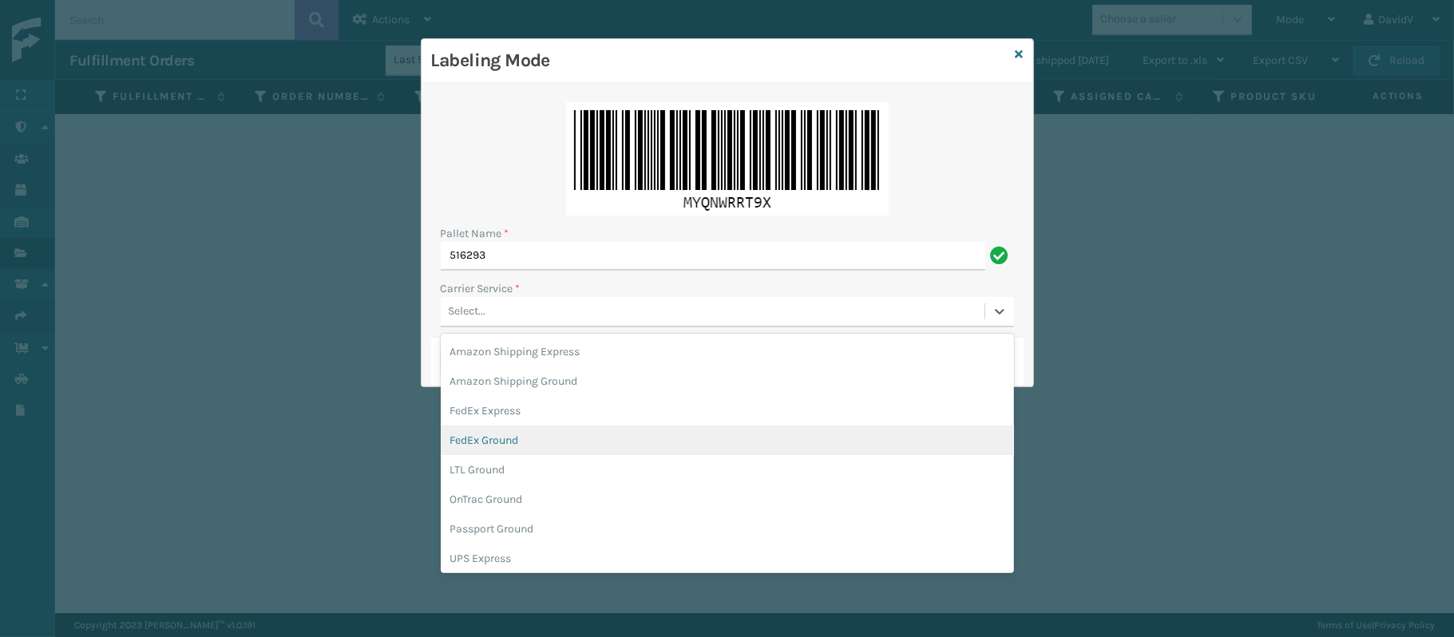
click at [487, 439] on div "FedEx Ground" at bounding box center [727, 441] width 573 height 30
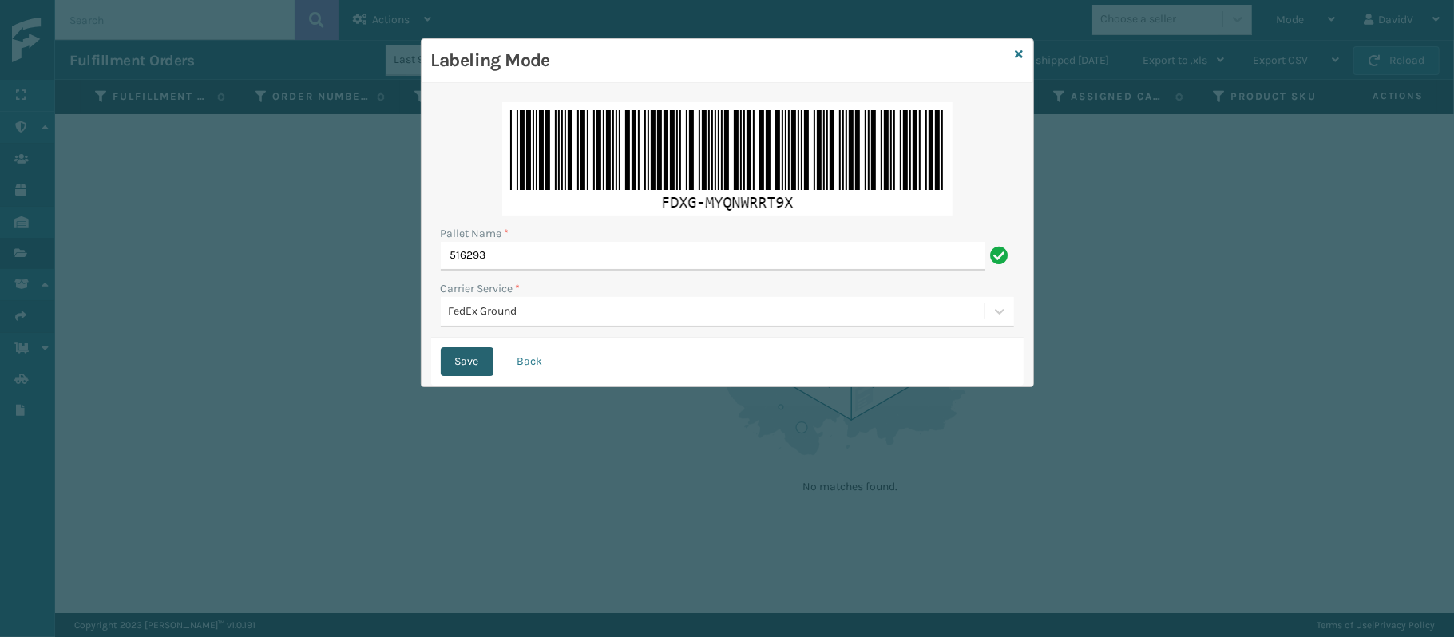
click at [460, 359] on button "Save" at bounding box center [467, 361] width 53 height 29
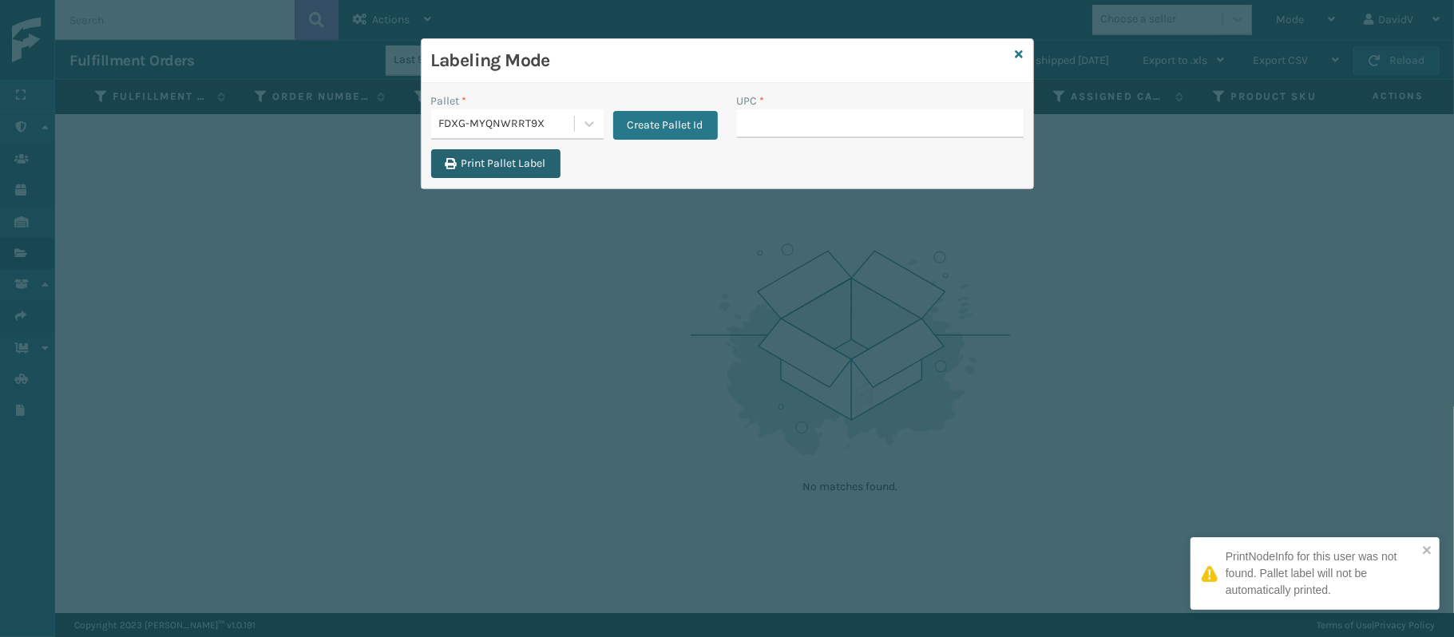
click at [474, 168] on button "Print Pallet Label" at bounding box center [495, 163] width 129 height 29
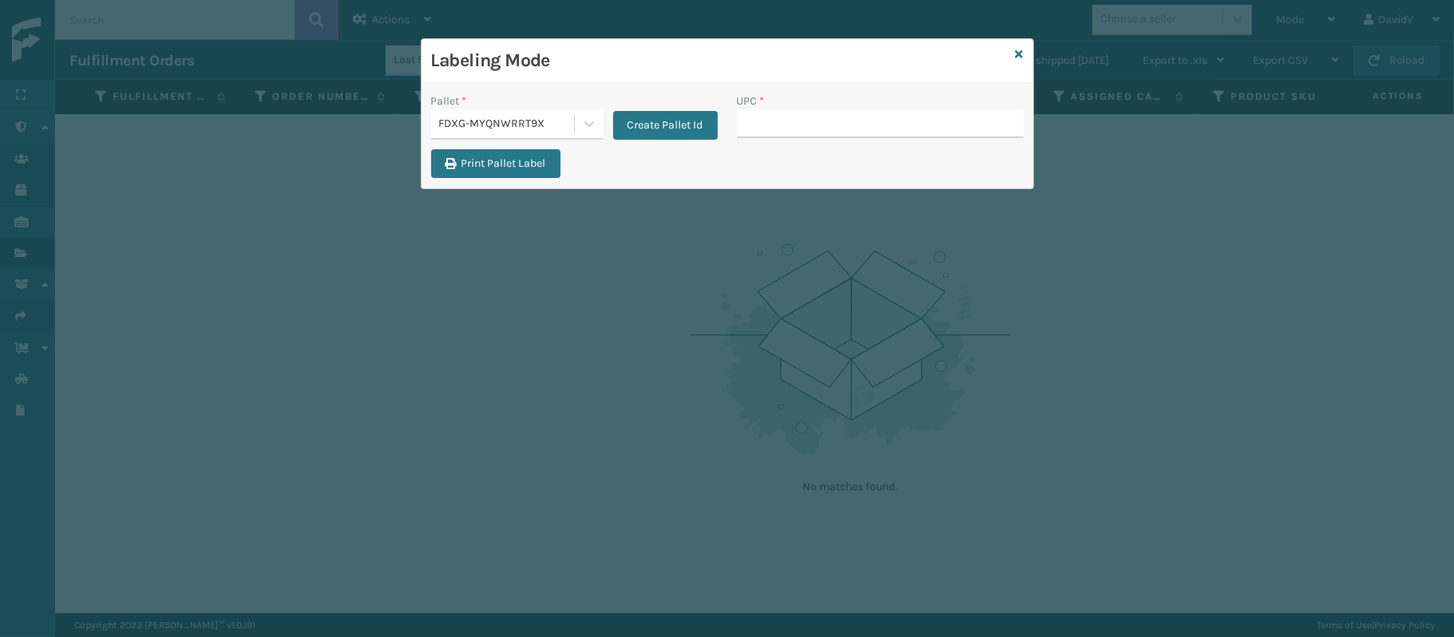
click at [755, 109] on label "UPC *" at bounding box center [751, 101] width 28 height 17
click at [755, 109] on input "UPC *" at bounding box center [880, 123] width 287 height 29
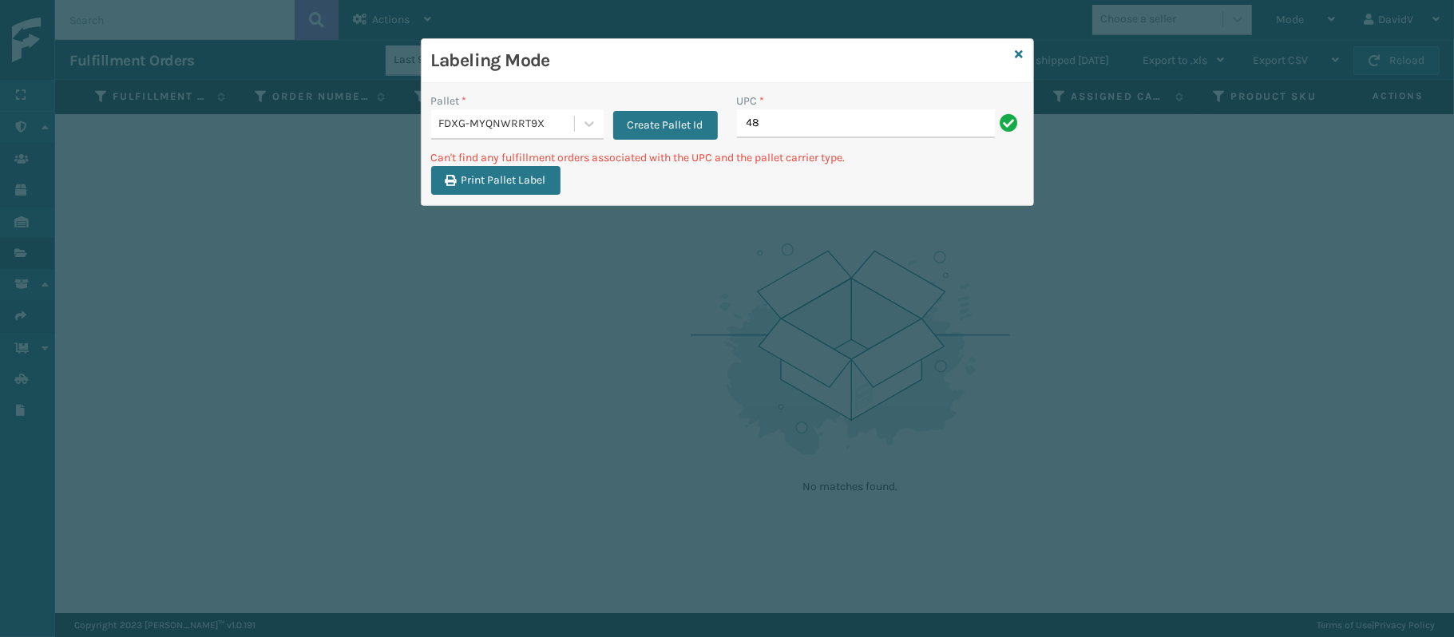
type input "4"
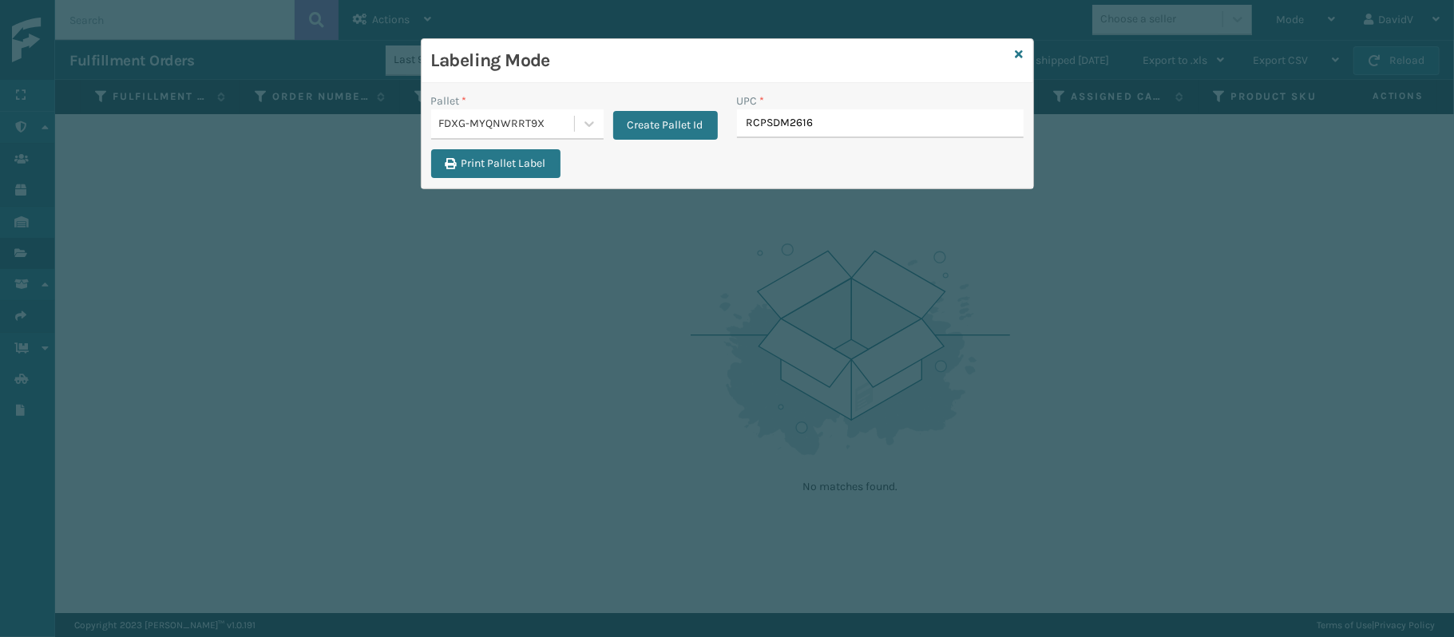
type input "RCPSDM2616"
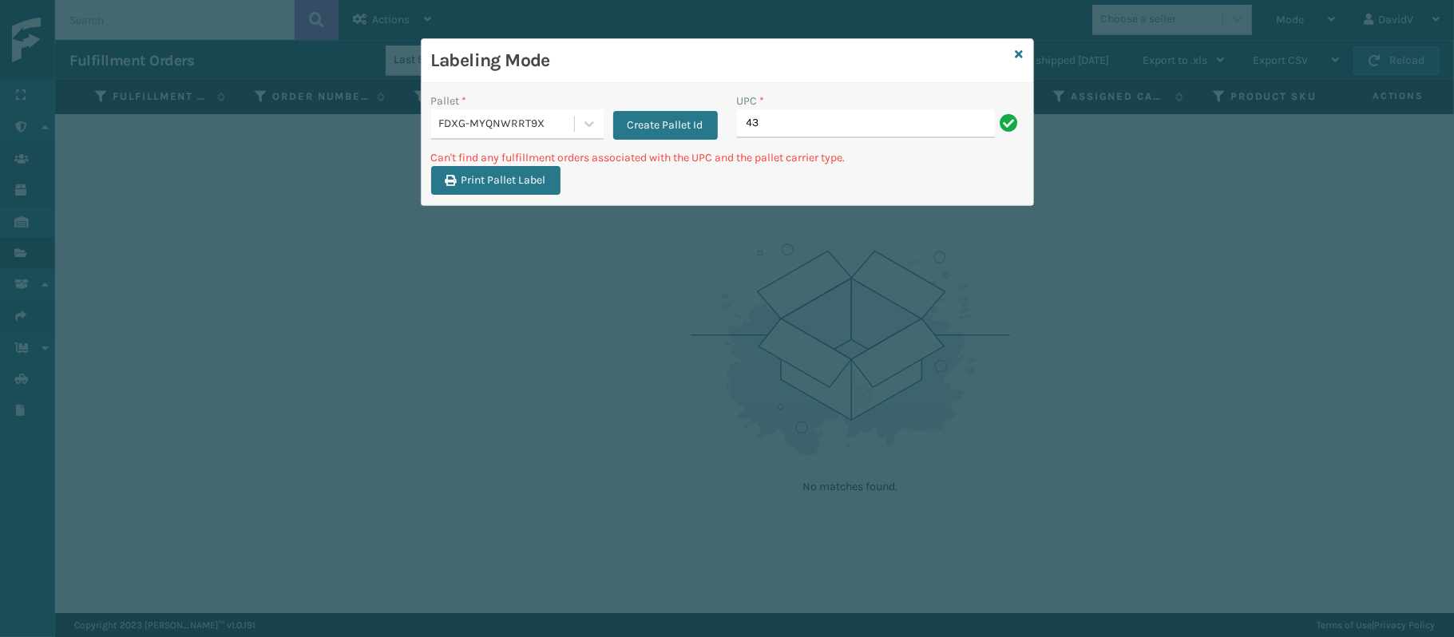
type input "4"
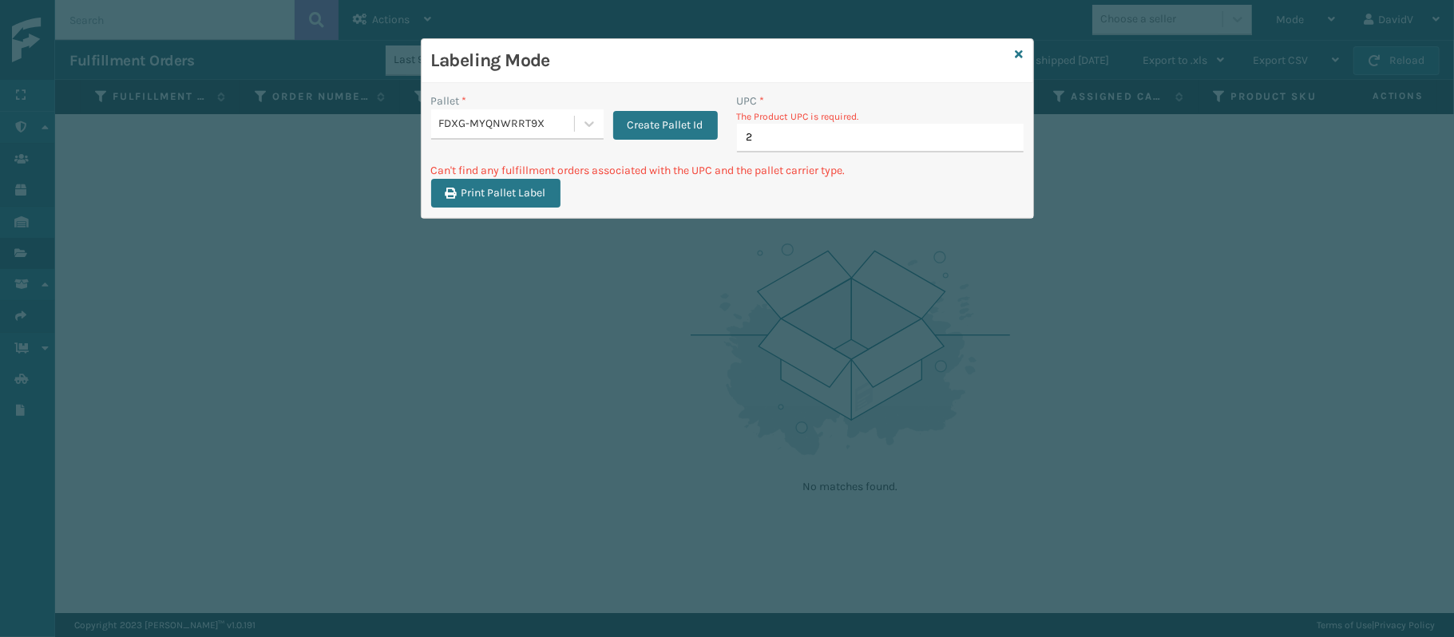
type input "21"
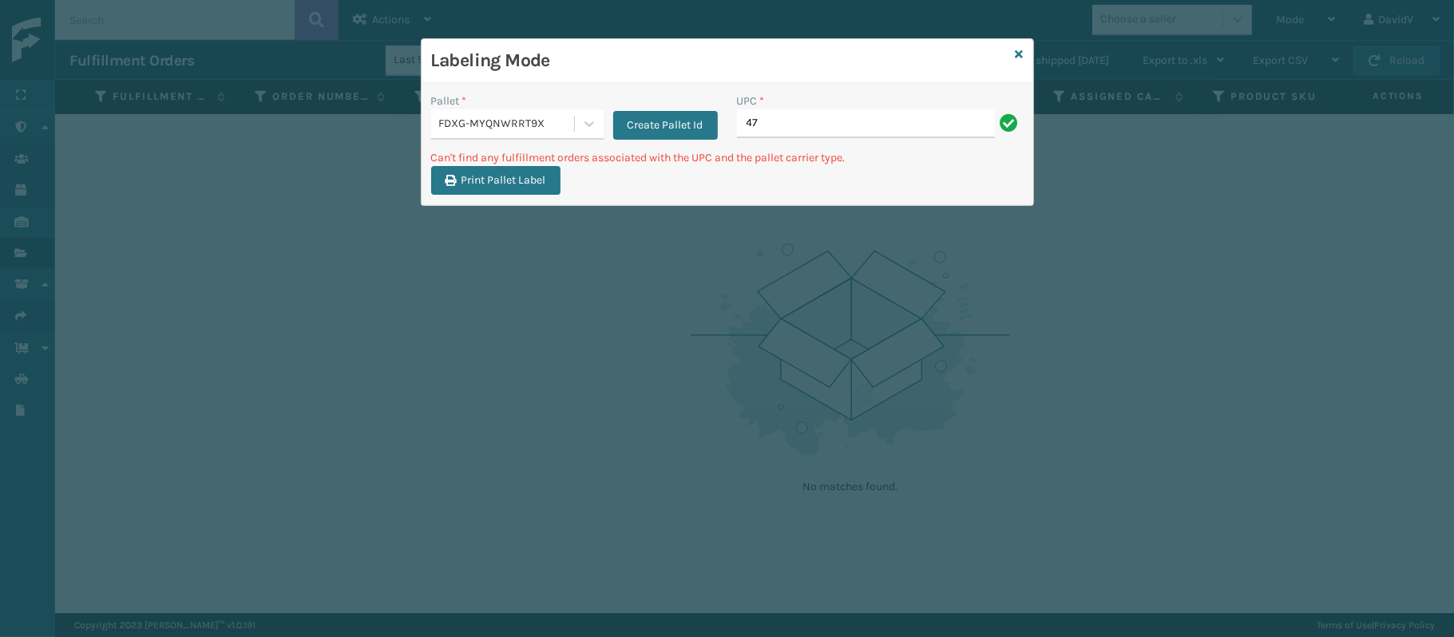
type input "4"
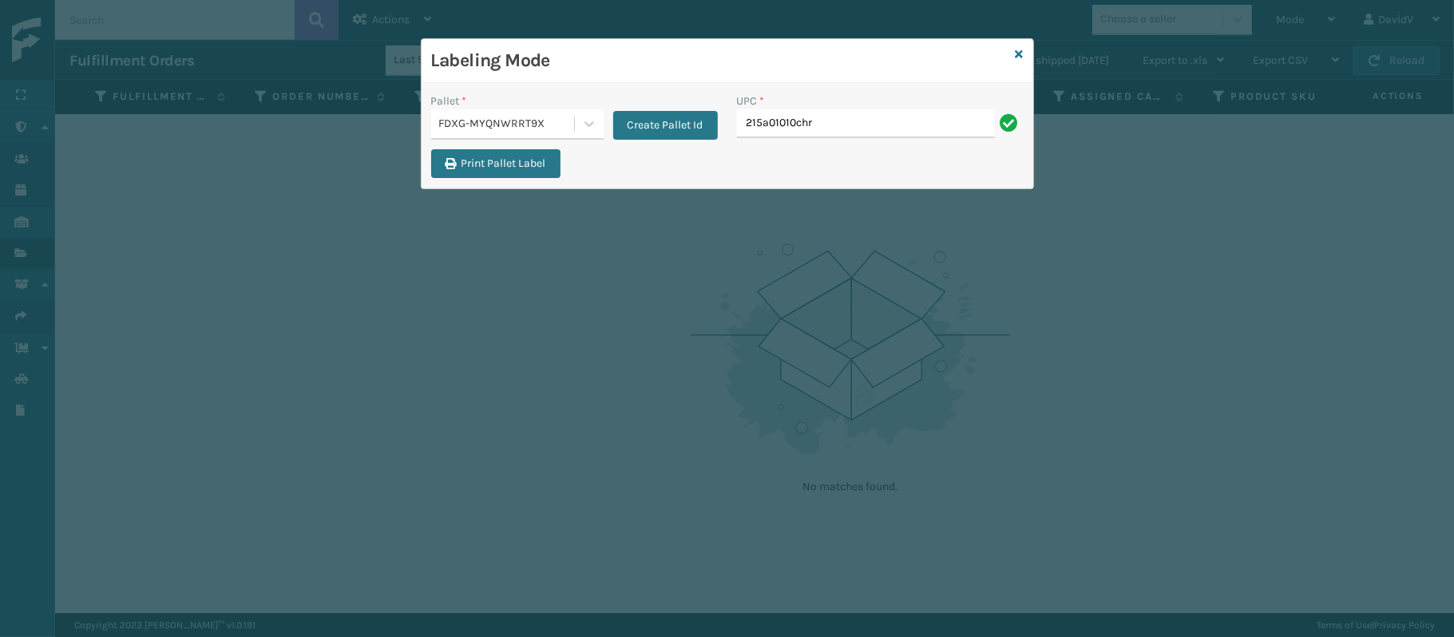
type input "215a01010chr"
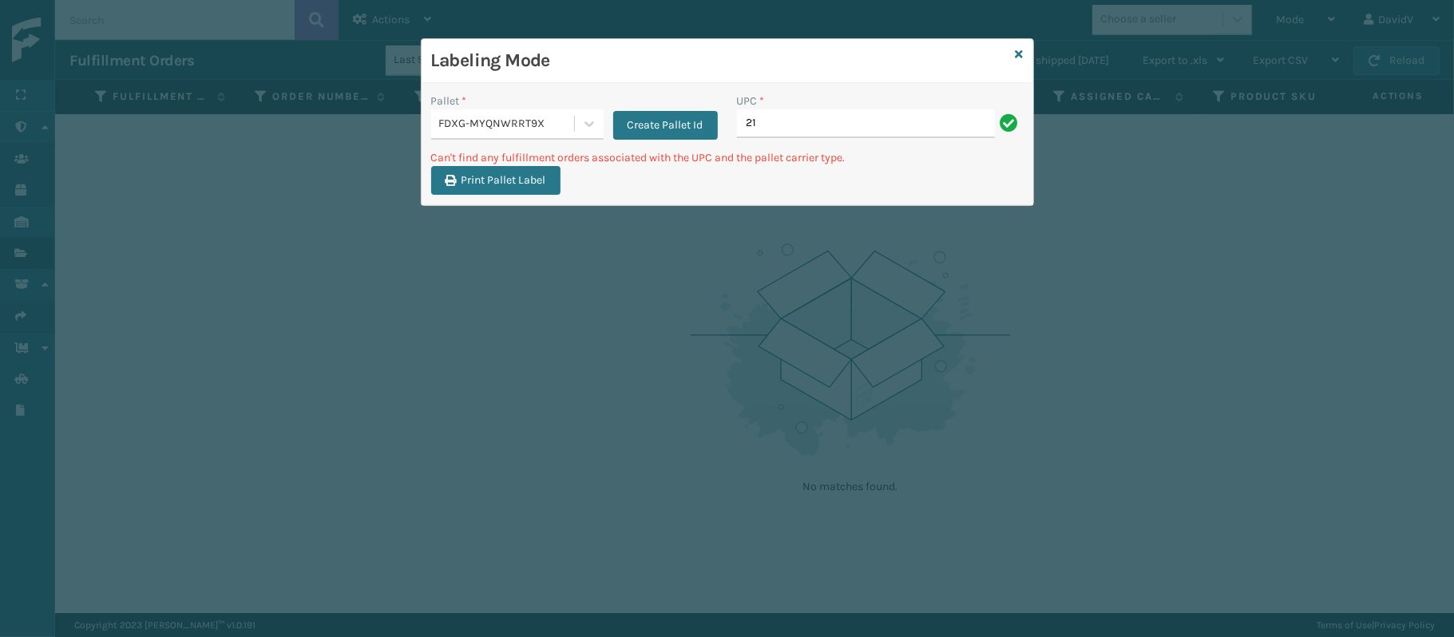
type input "2"
type input "3"
type input "C"
type input "CCWENKS2M26DGRA"
type input "4"
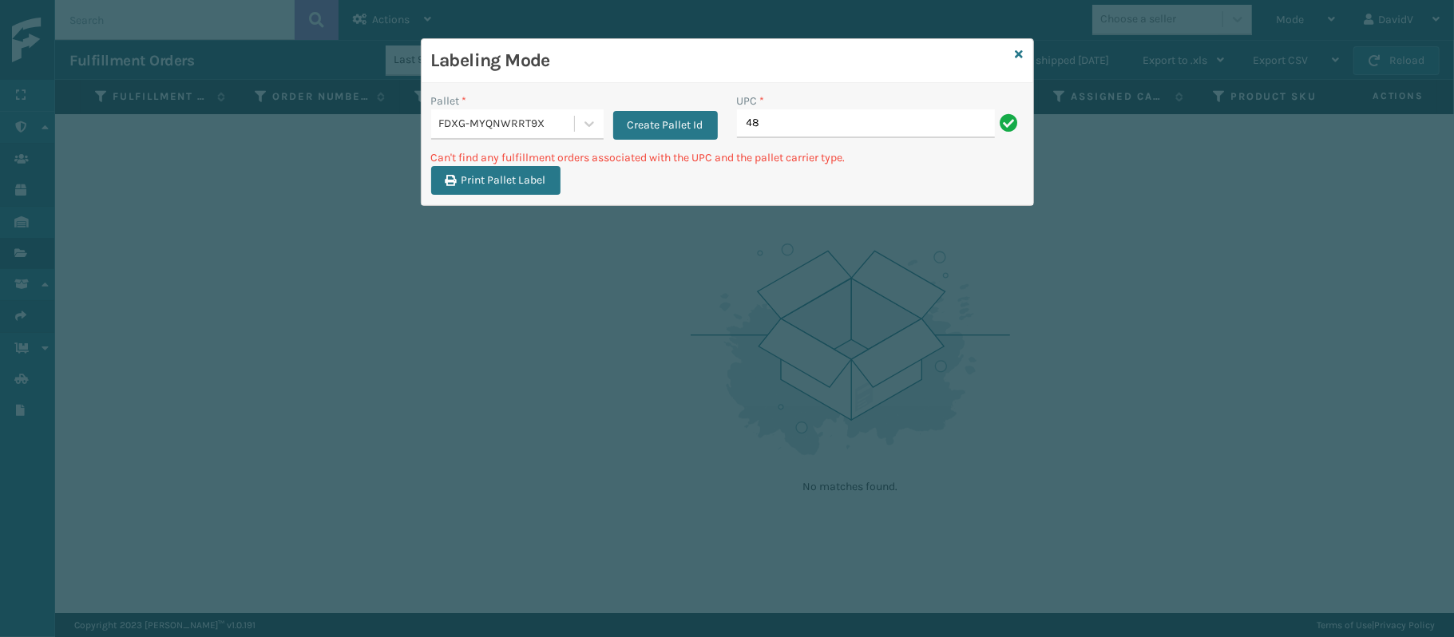
type input "4"
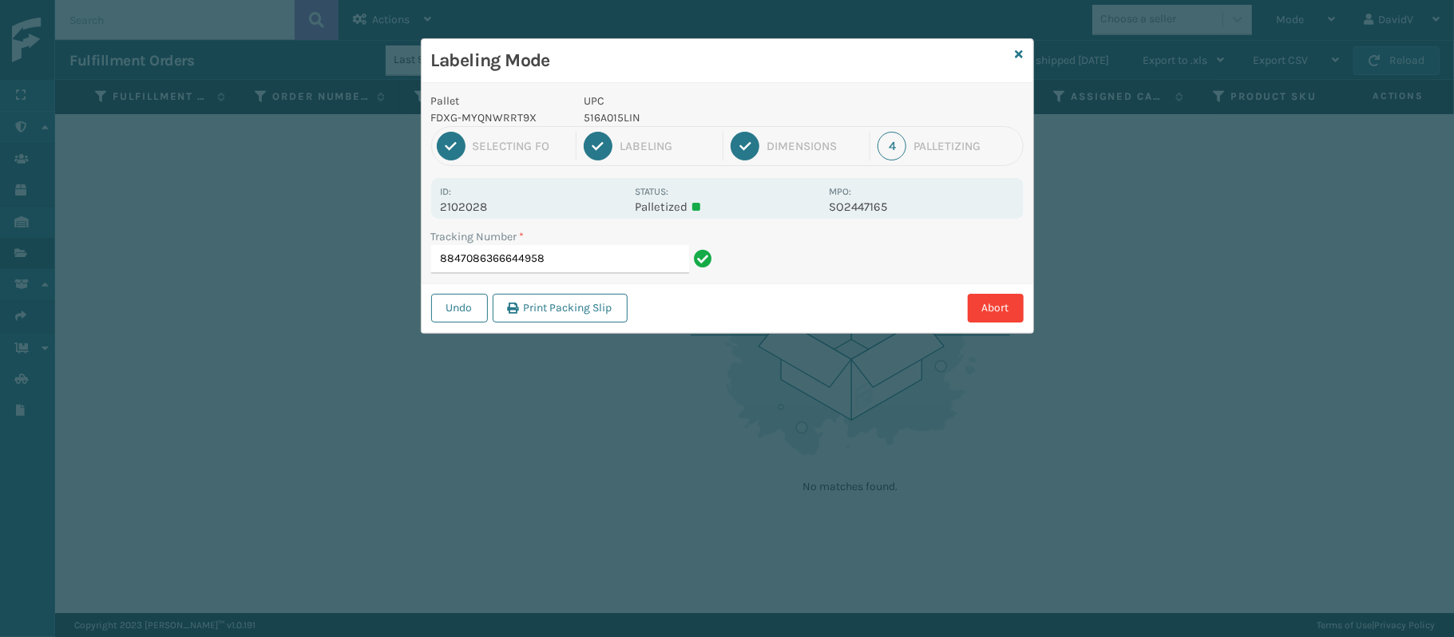
type input "88470863666449580"
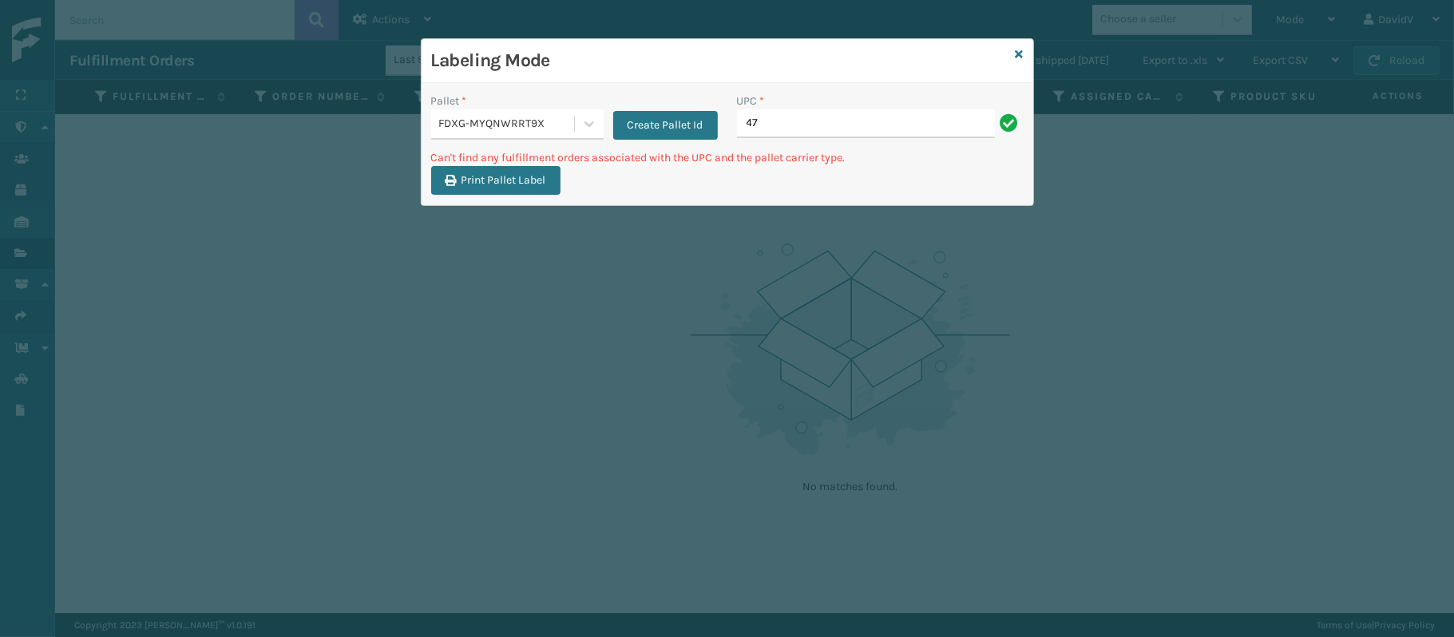
type input "4"
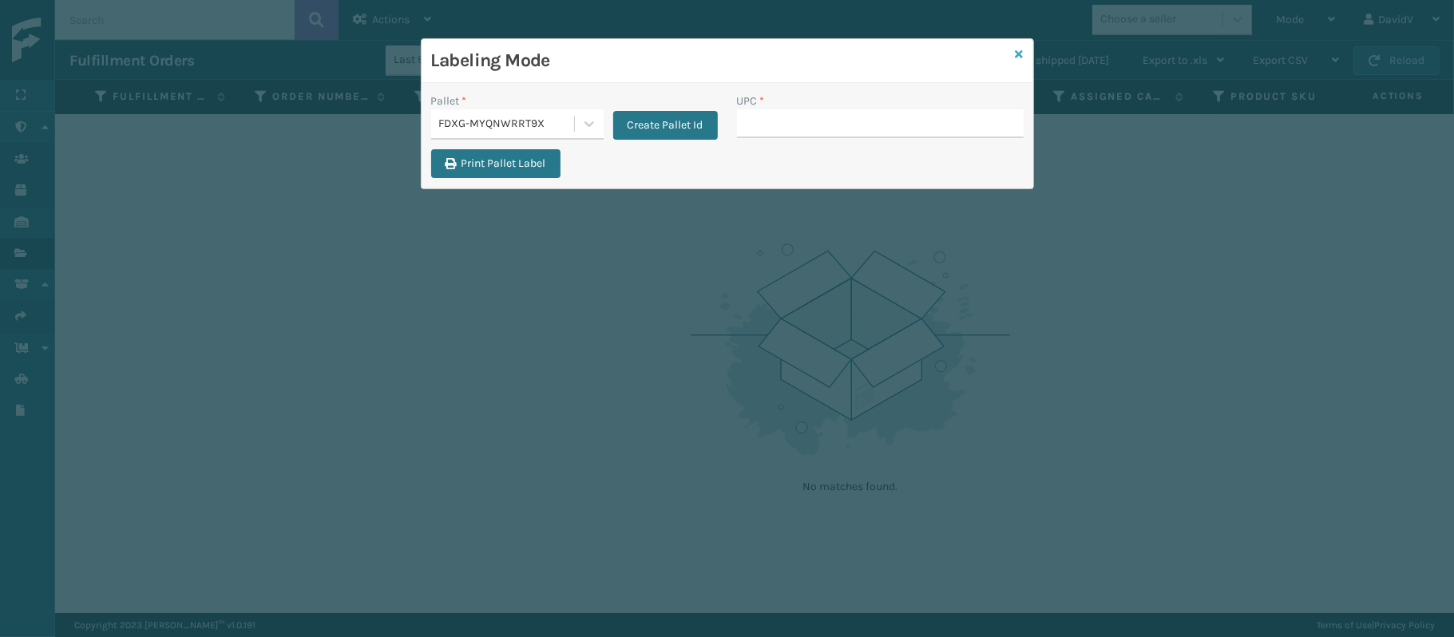
click at [1016, 58] on icon at bounding box center [1020, 54] width 8 height 11
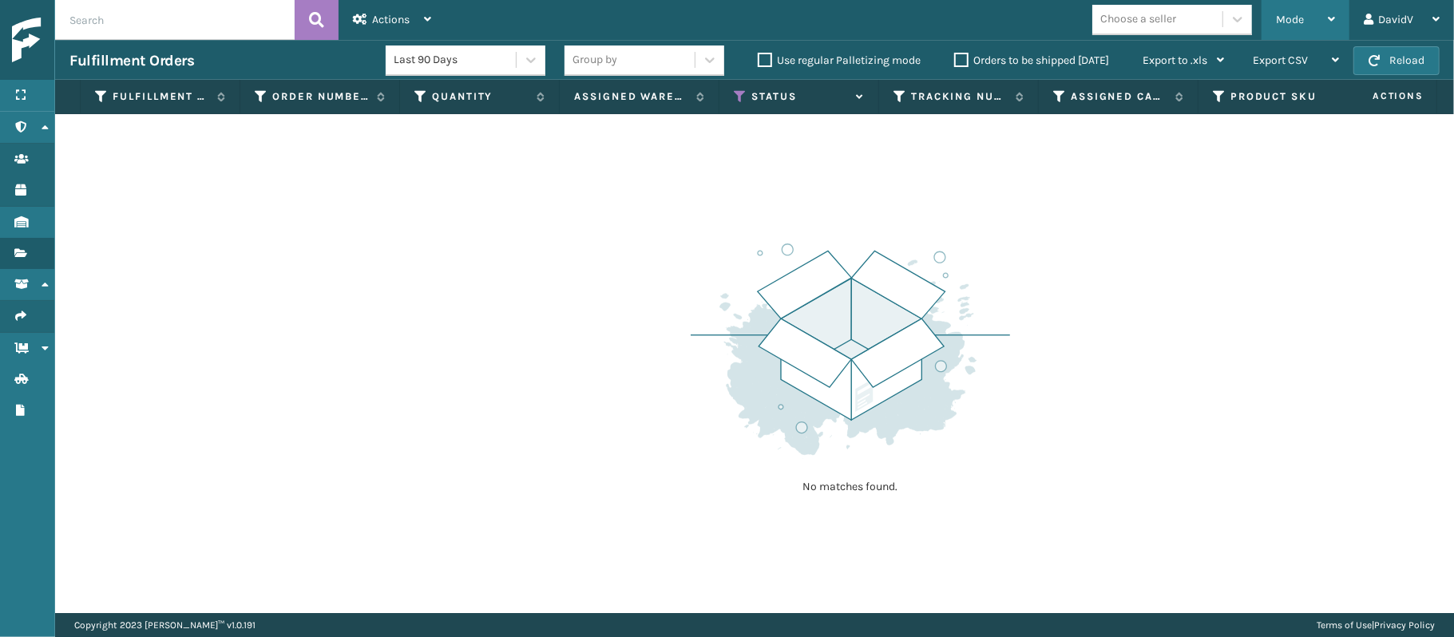
click at [1313, 18] on div "Mode" at bounding box center [1305, 20] width 59 height 40
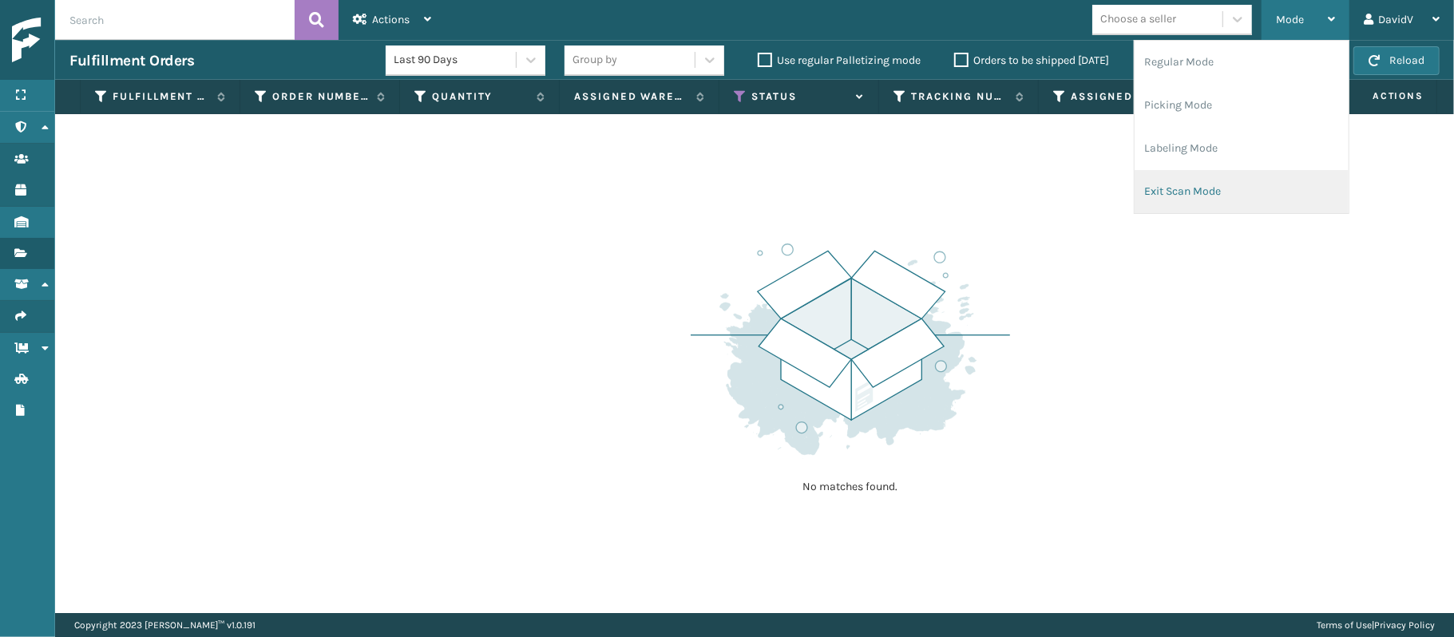
click at [1214, 192] on li "Exit Scan Mode" at bounding box center [1242, 191] width 214 height 43
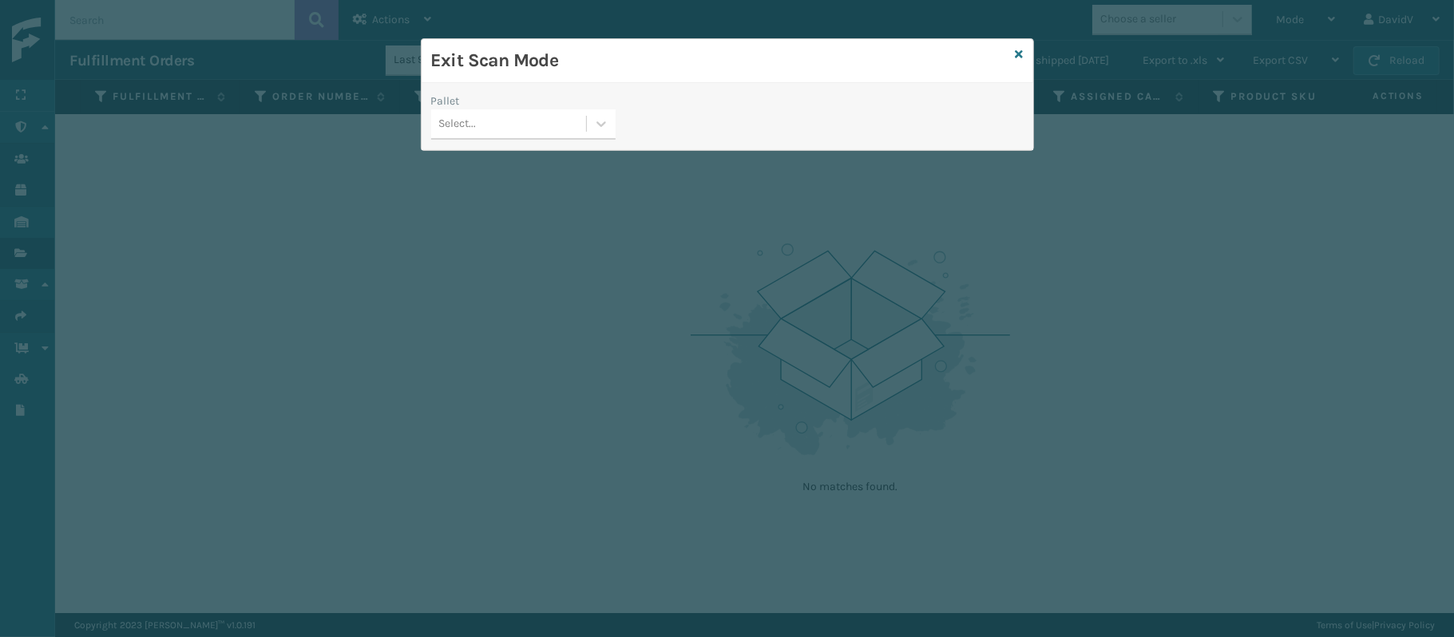
click at [594, 142] on div "Pallet Select..." at bounding box center [524, 121] width 204 height 57
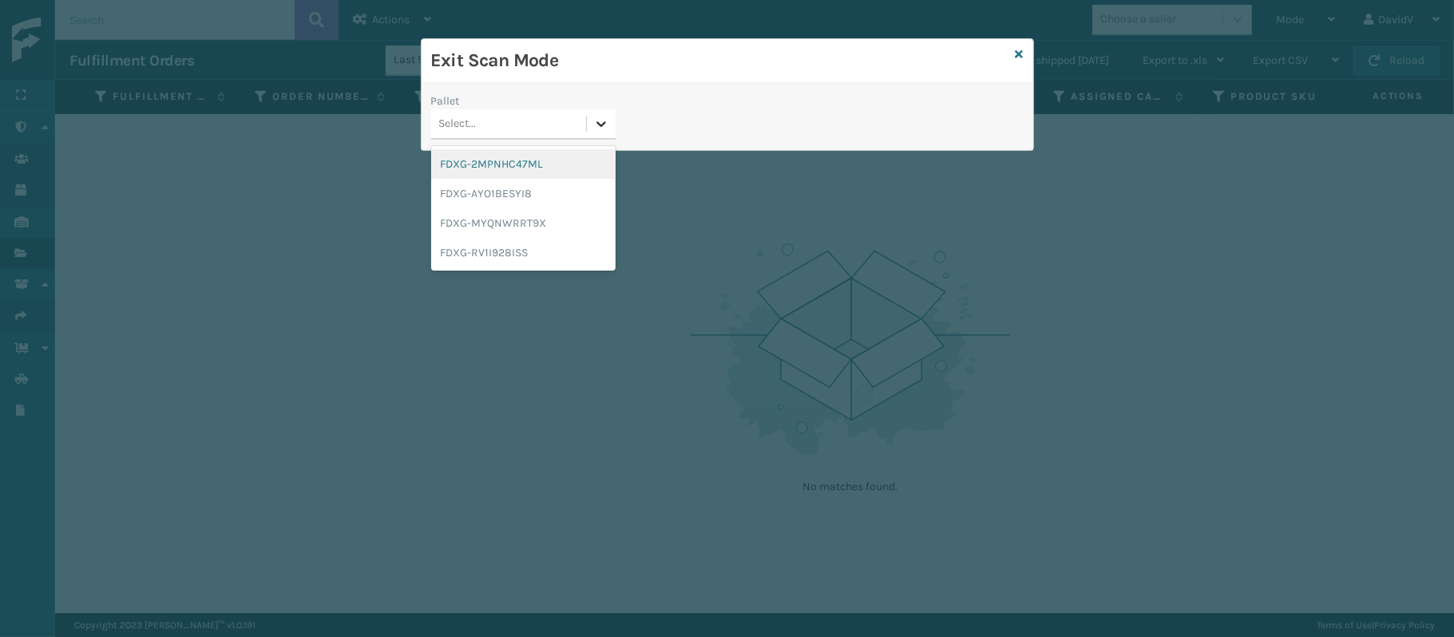
click at [610, 122] on div at bounding box center [601, 123] width 29 height 29
click at [543, 214] on div "FDXG-MYQNWRRT9X" at bounding box center [523, 223] width 184 height 30
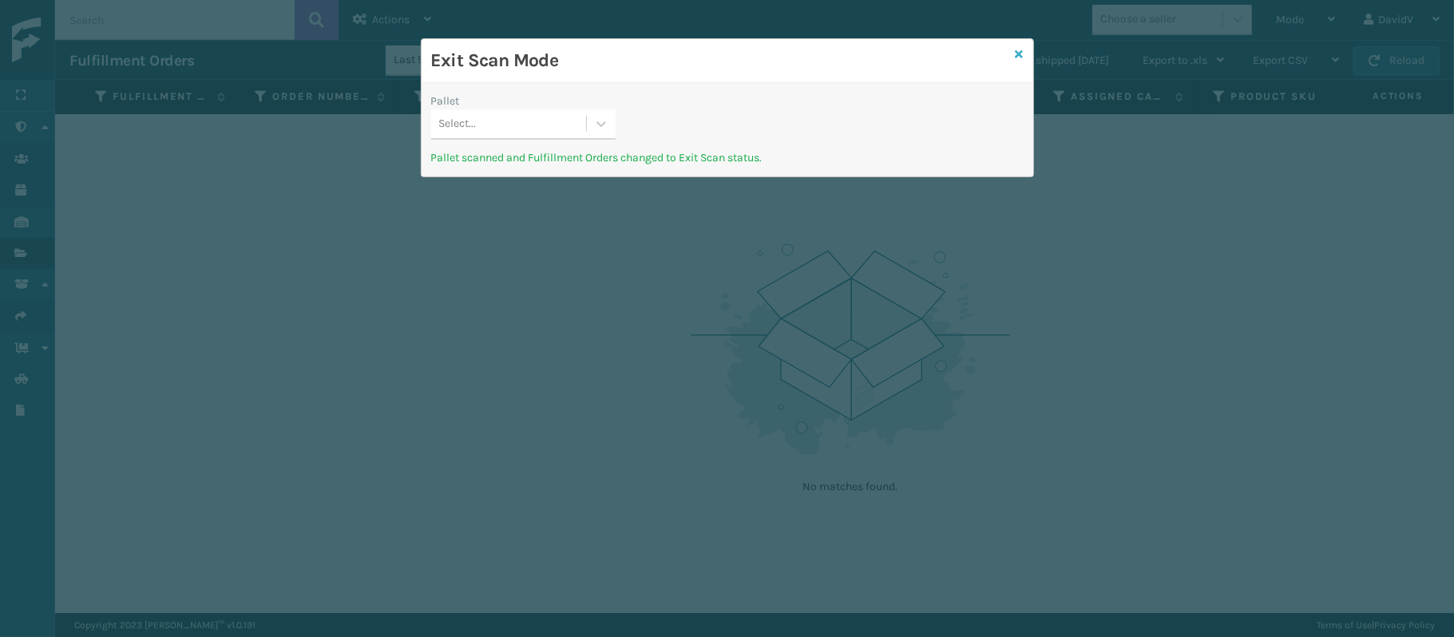
click at [1019, 52] on icon at bounding box center [1020, 54] width 8 height 11
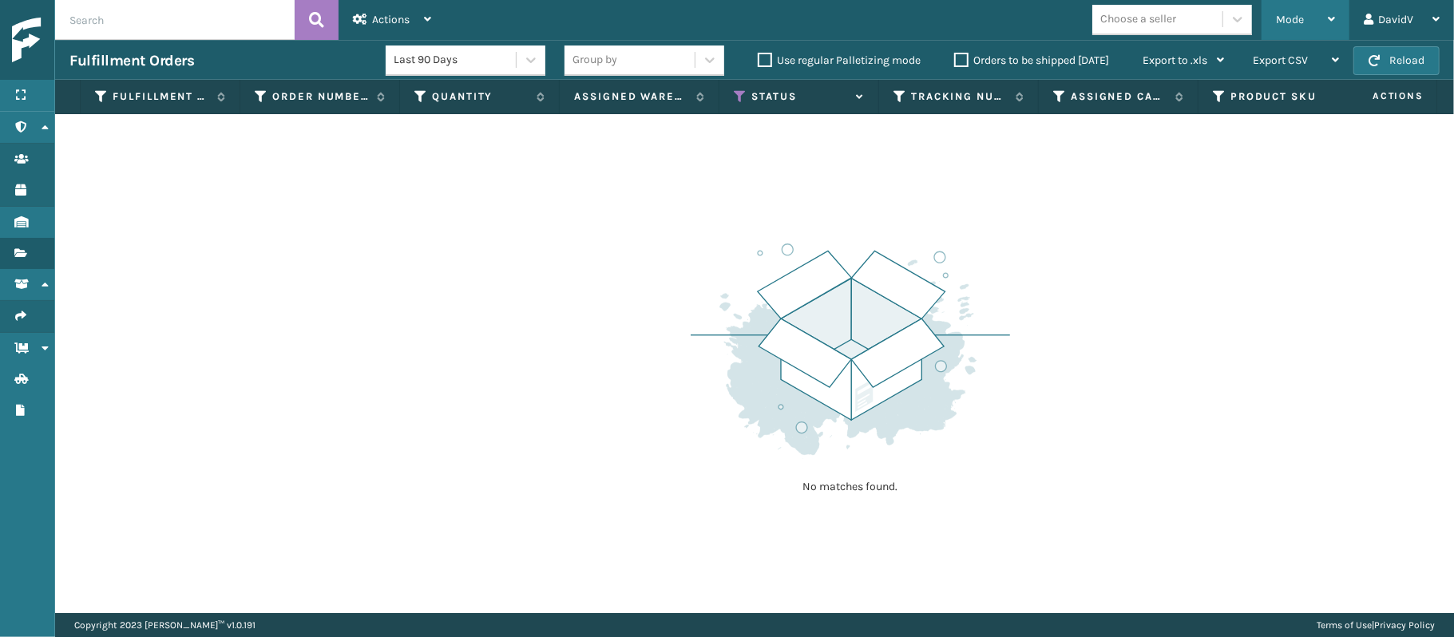
click at [1345, 10] on div "Mode Regular Mode Picking Mode Labeling Mode Exit Scan Mode" at bounding box center [1306, 20] width 88 height 40
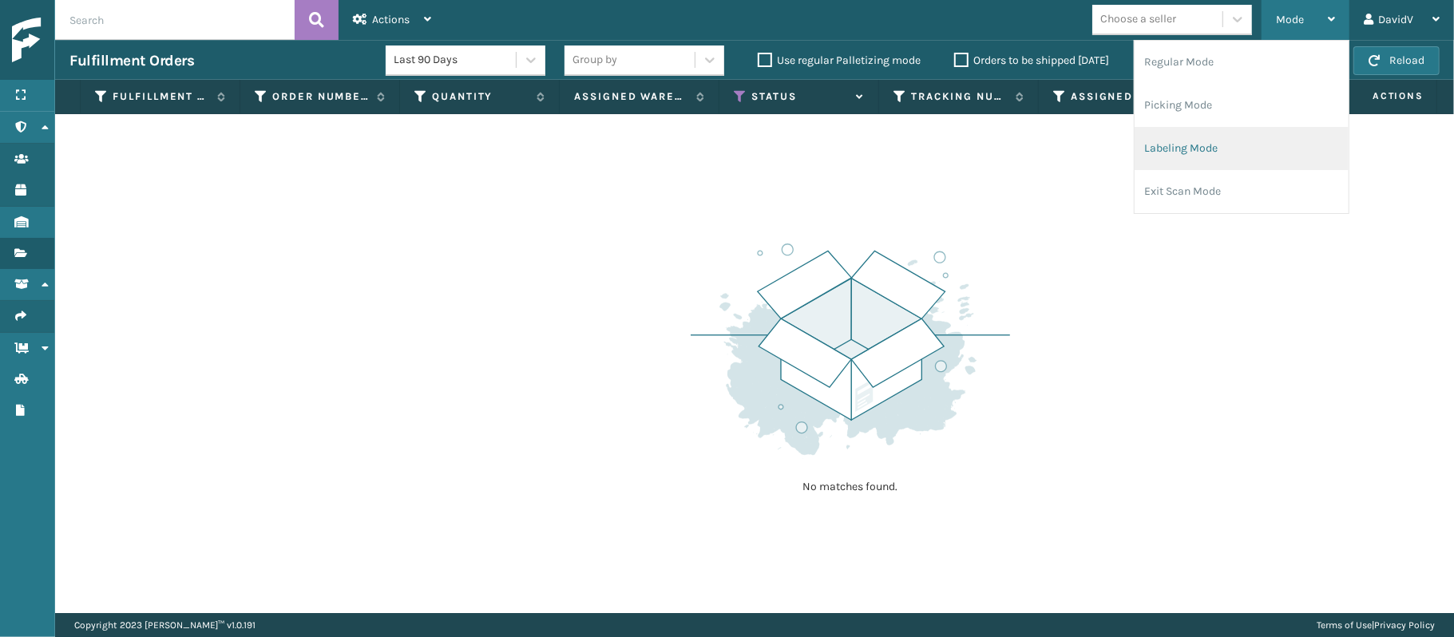
click at [1249, 135] on li "Labeling Mode" at bounding box center [1242, 148] width 214 height 43
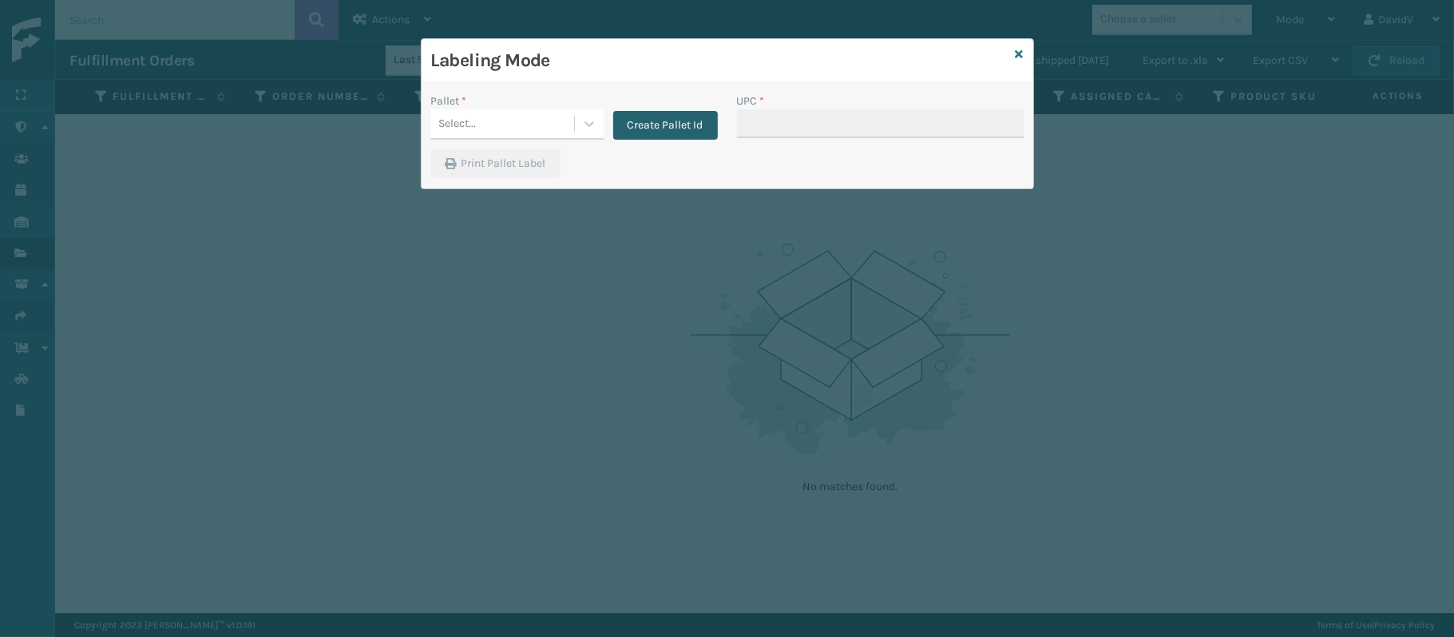
click at [632, 134] on button "Create Pallet Id" at bounding box center [665, 125] width 105 height 29
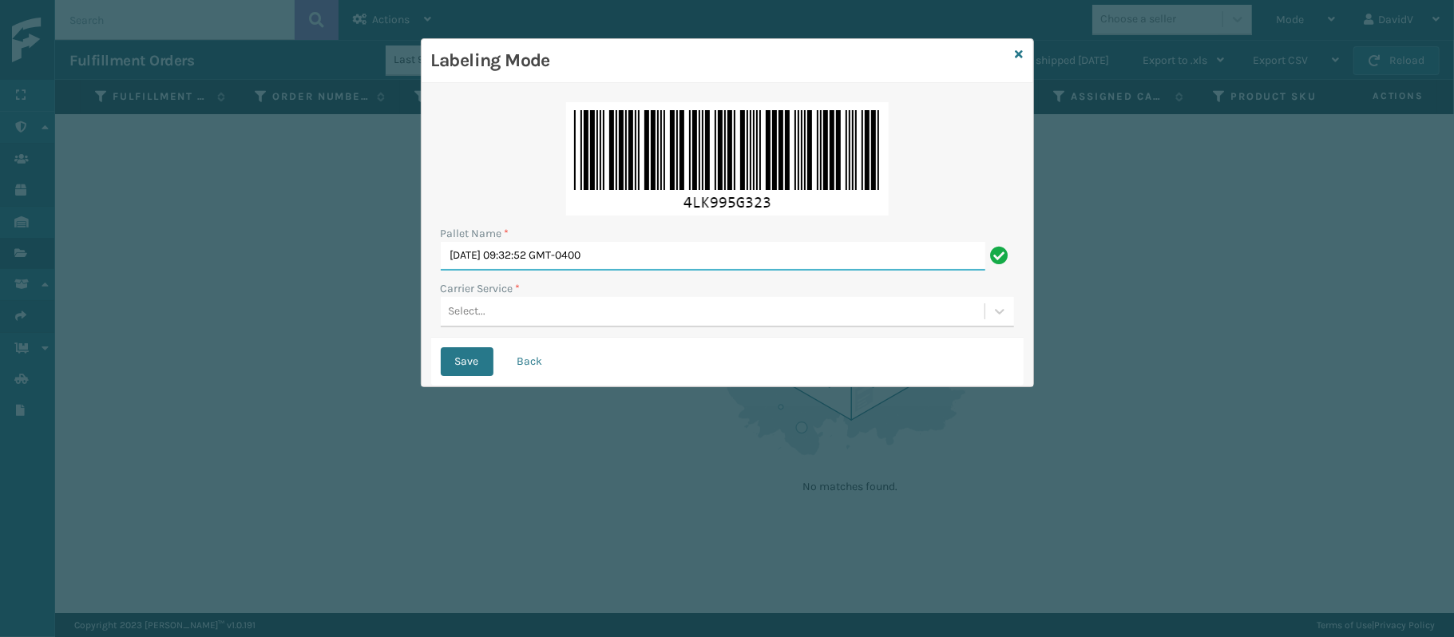
click at [557, 263] on input "[DATE] 09:32:52 GMT-0400" at bounding box center [713, 256] width 545 height 29
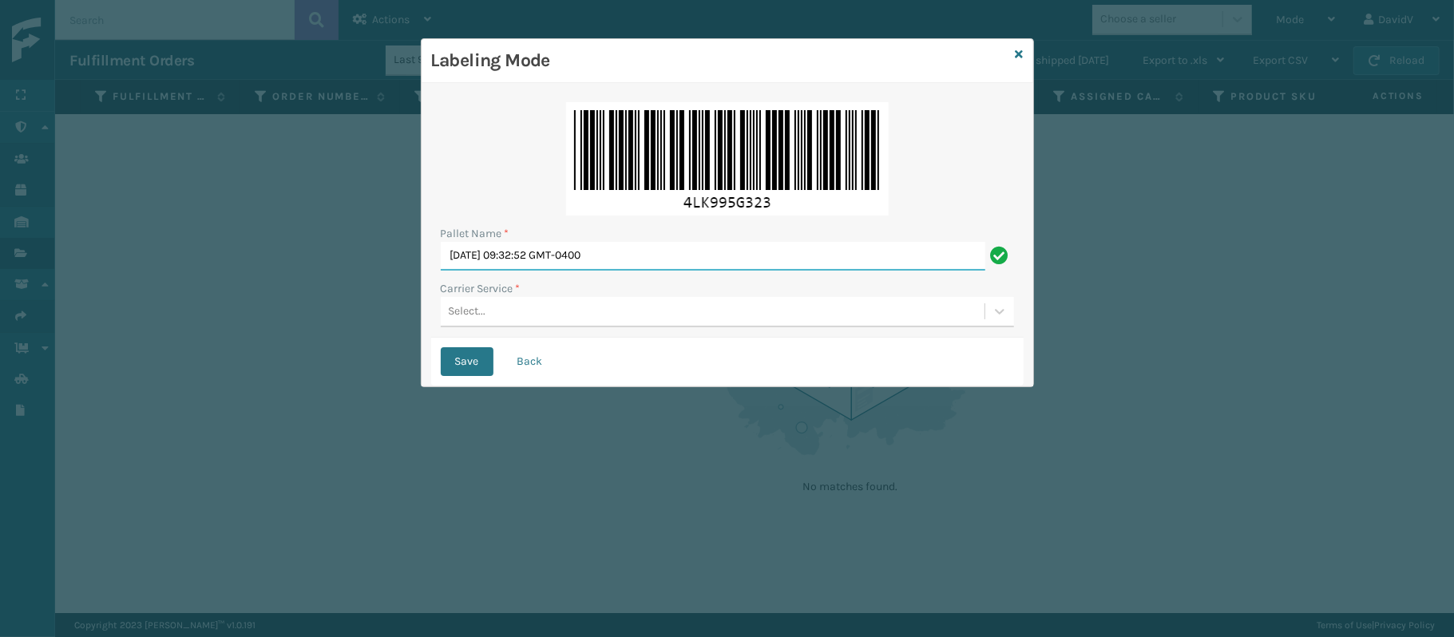
click at [557, 263] on input "[DATE] 09:32:52 GMT-0400" at bounding box center [713, 256] width 545 height 29
type input "l"
click at [441, 347] on button "Save" at bounding box center [467, 361] width 53 height 29
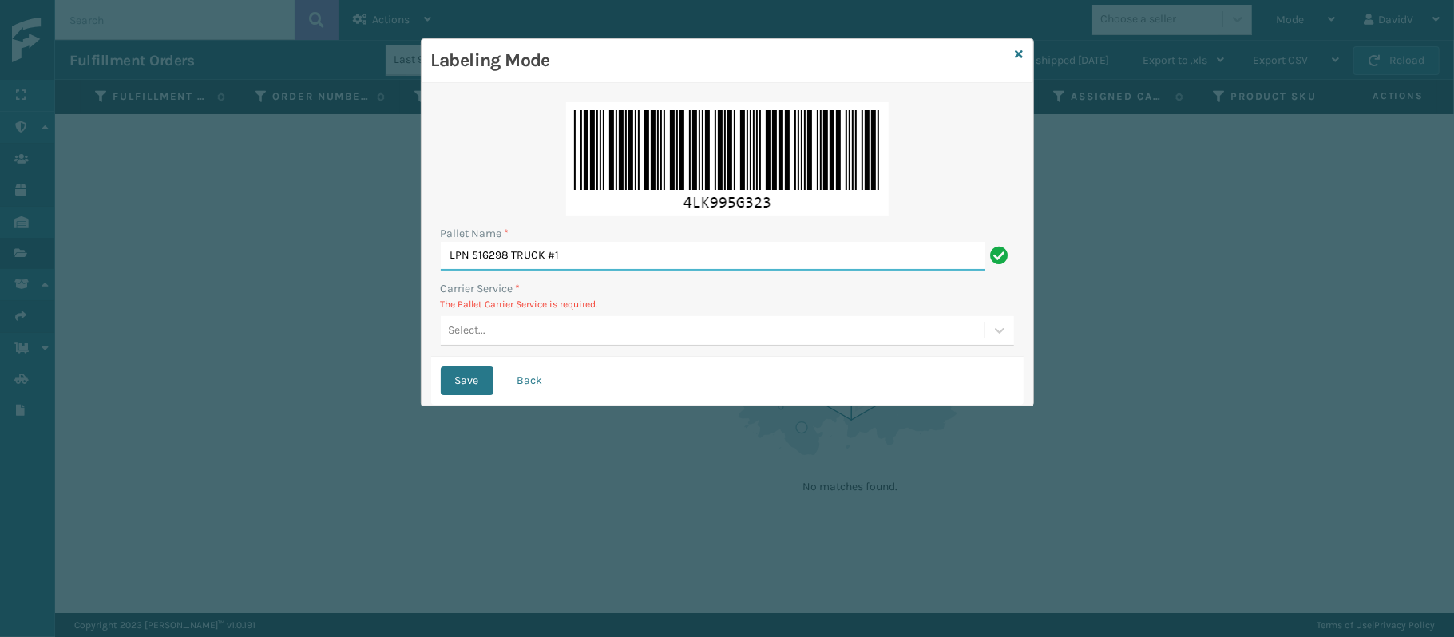
type input "LPN 516298 TRUCK #1"
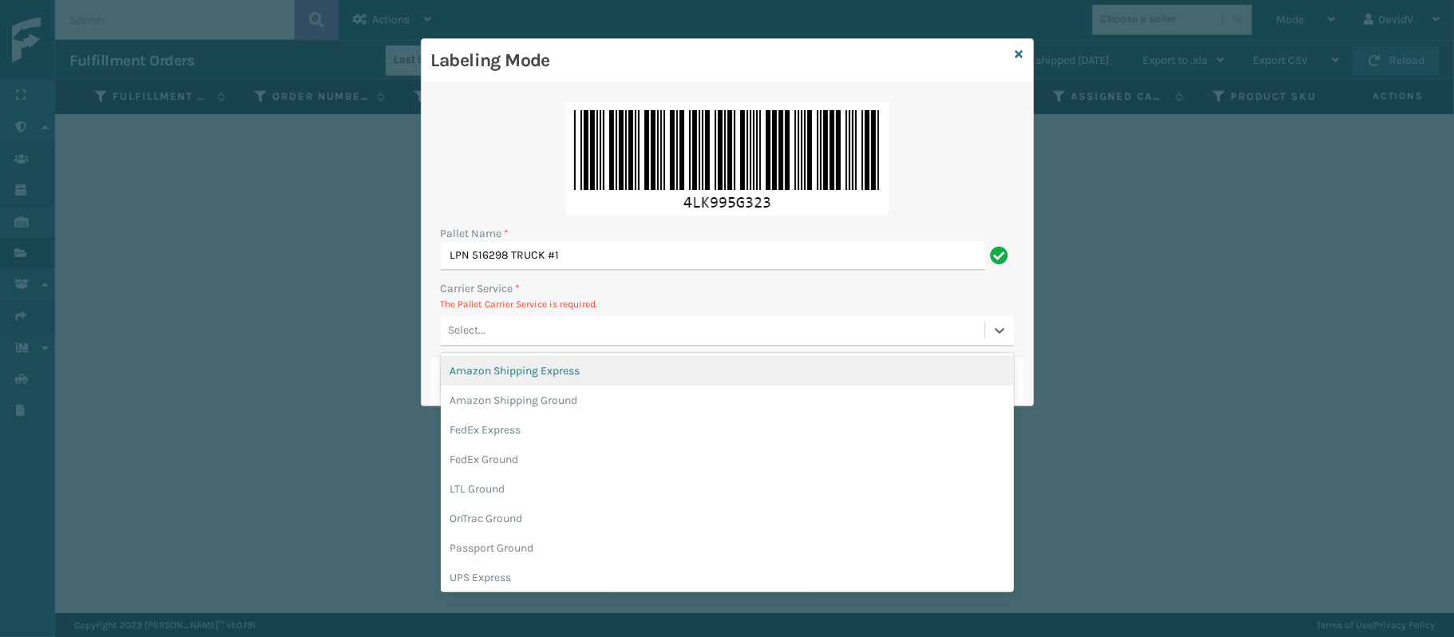
click at [503, 331] on div "Select..." at bounding box center [713, 331] width 544 height 26
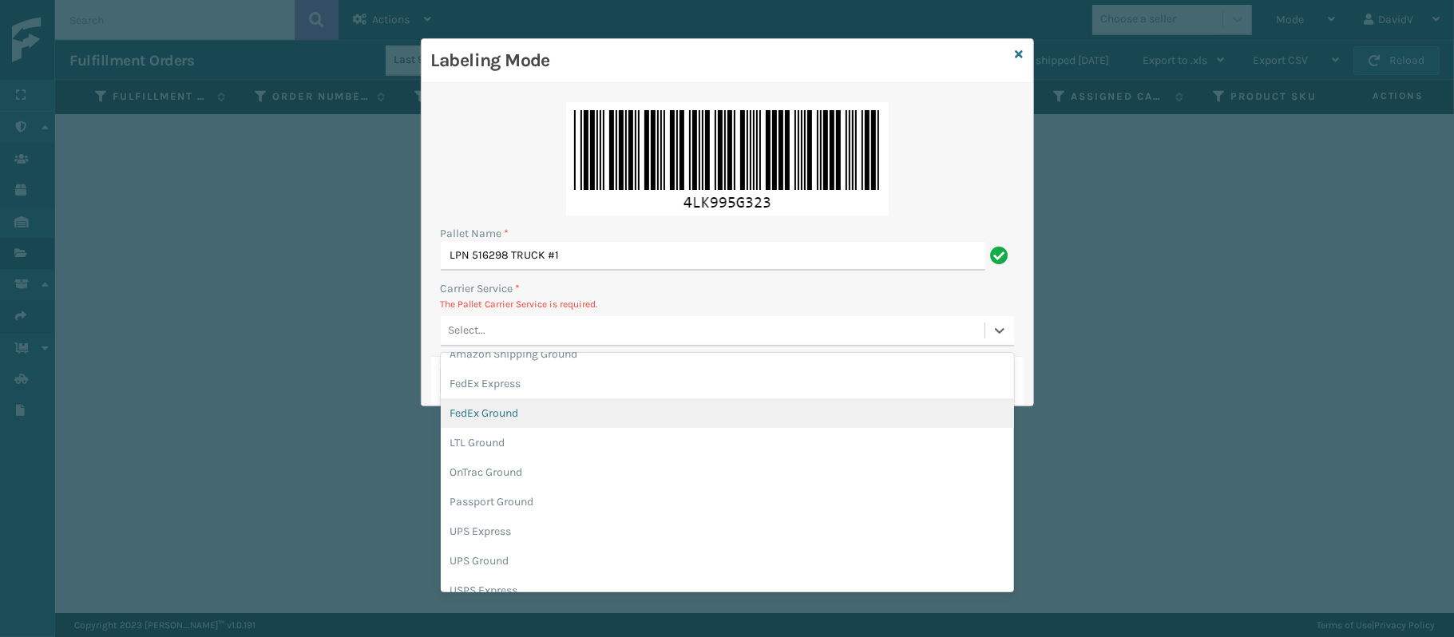
scroll to position [49, 0]
click at [496, 420] on div "FedEx Ground" at bounding box center [727, 411] width 573 height 30
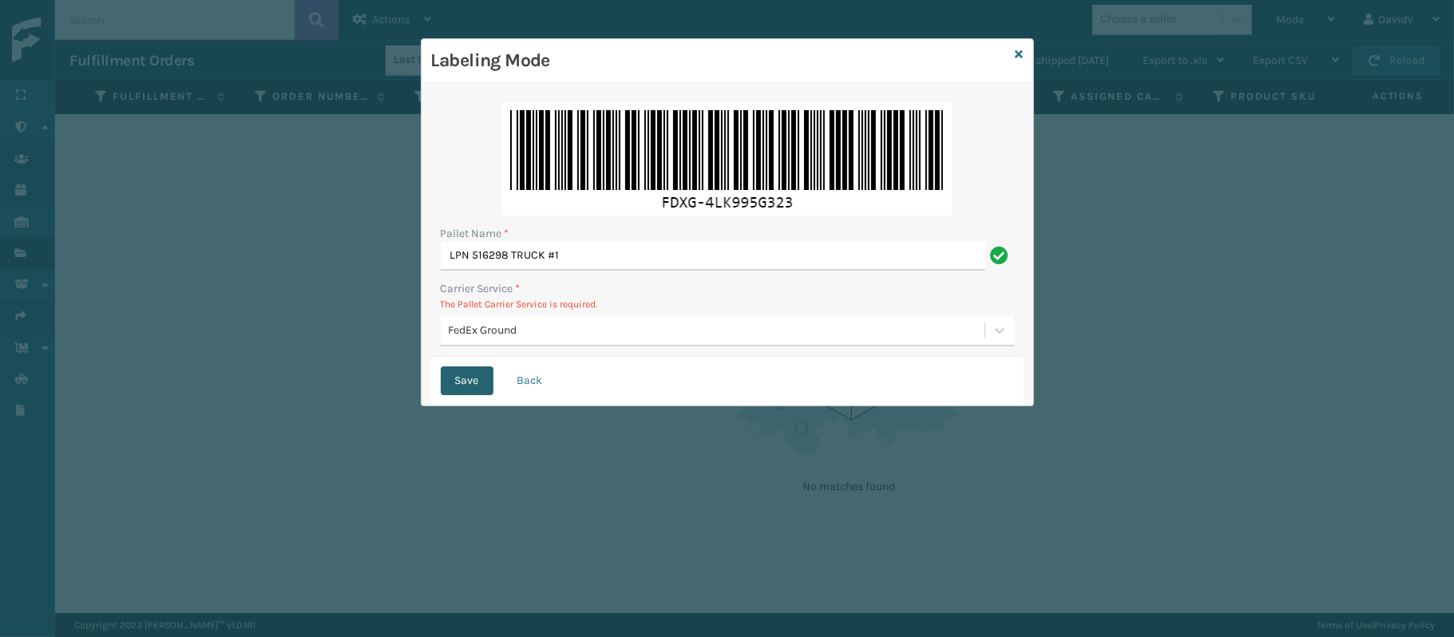
click at [454, 368] on button "Save" at bounding box center [467, 380] width 53 height 29
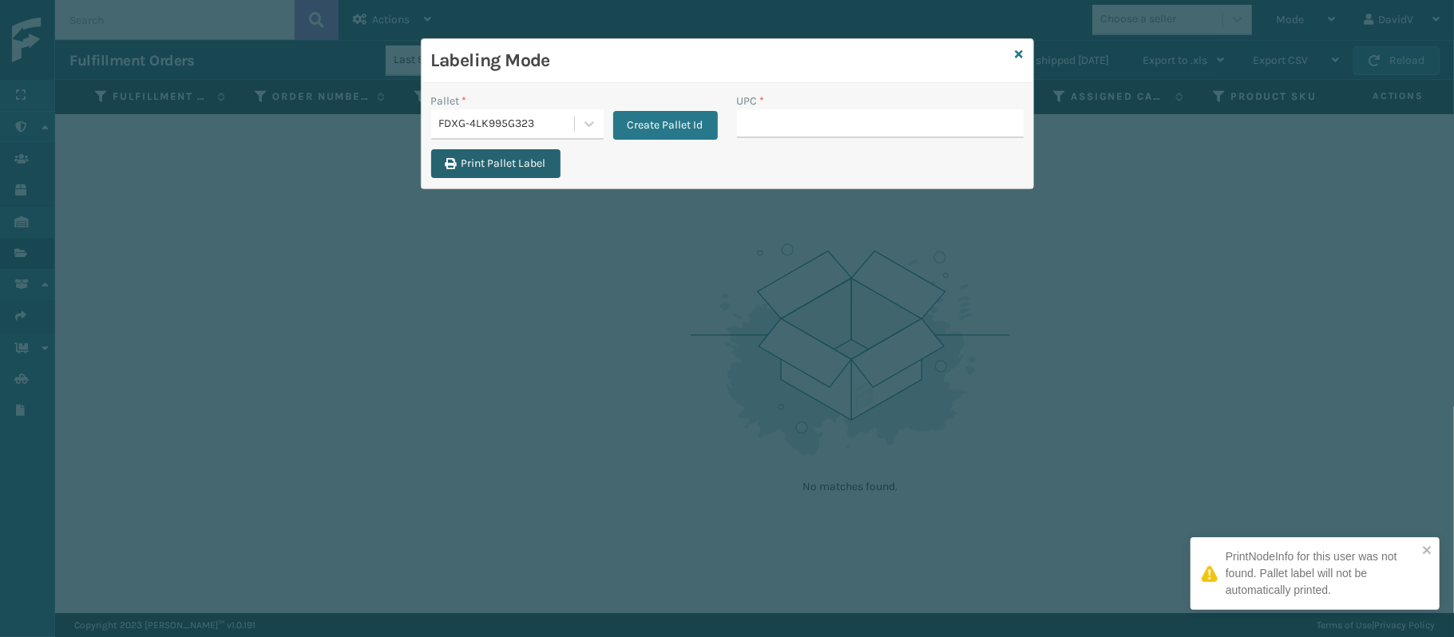
click at [482, 174] on button "Print Pallet Label" at bounding box center [495, 163] width 129 height 29
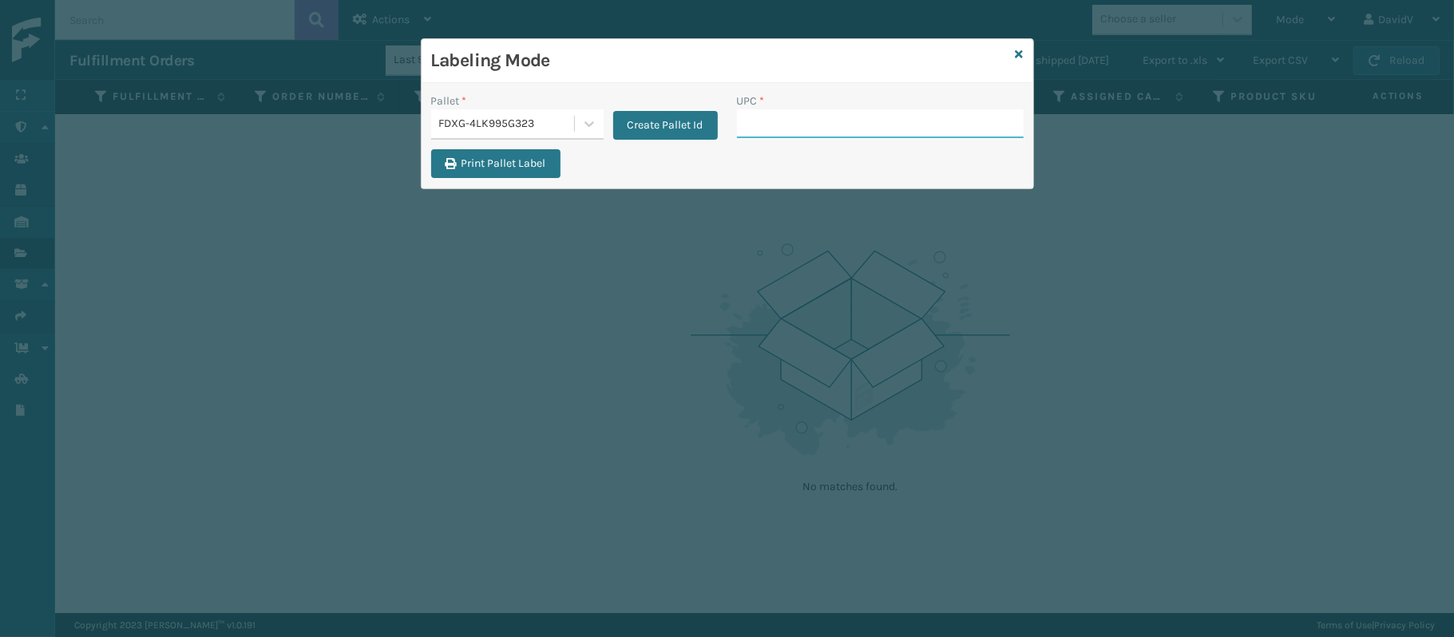
click at [746, 115] on input "UPC *" at bounding box center [880, 123] width 287 height 29
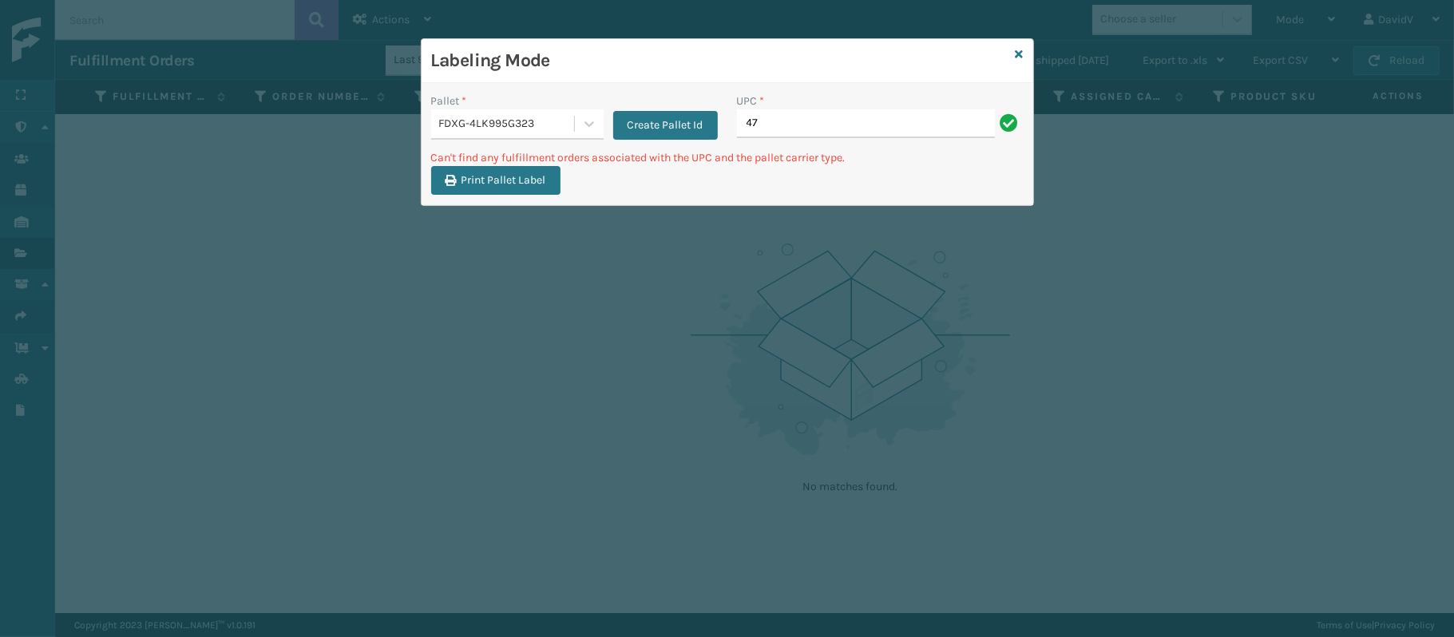
type input "4"
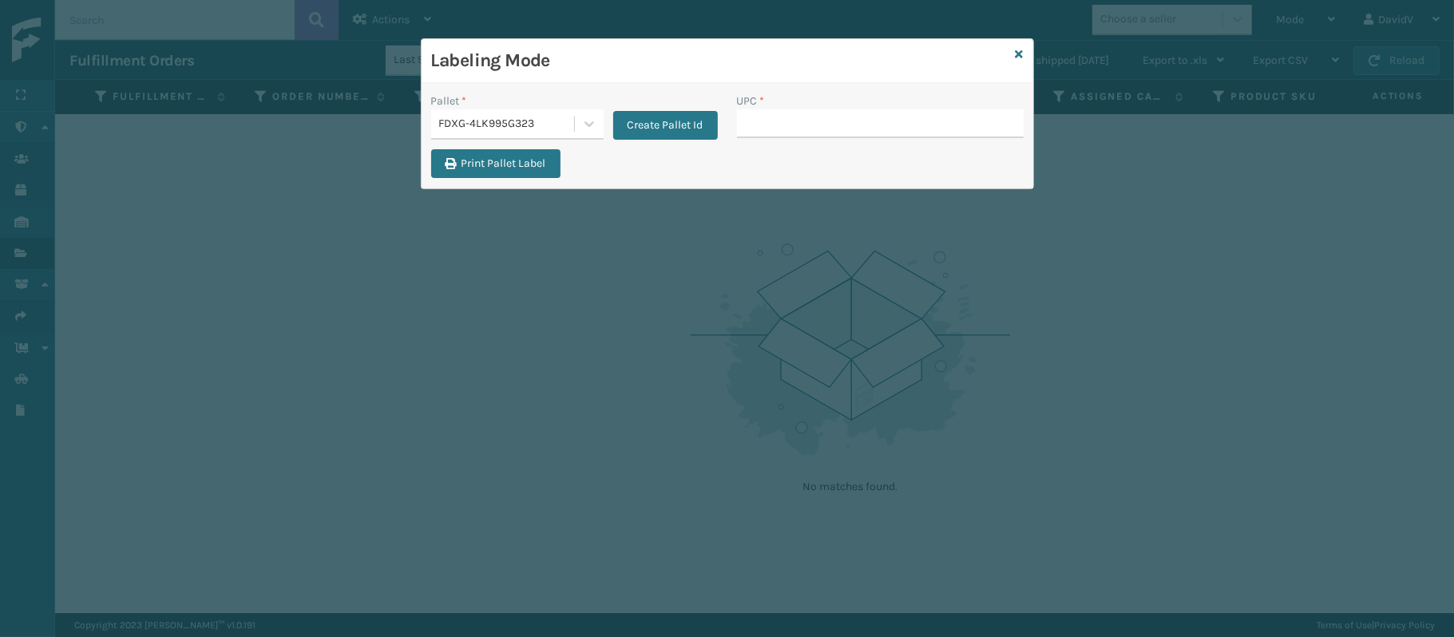
type input "S"
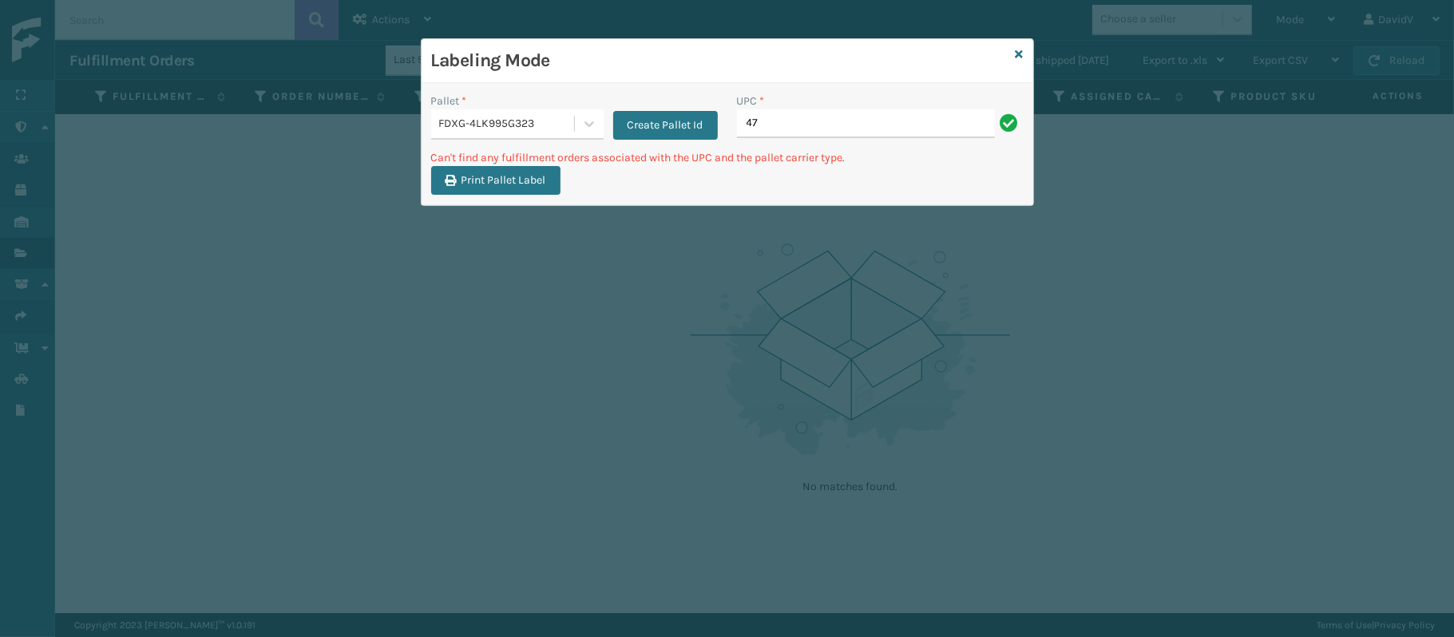
type input "4"
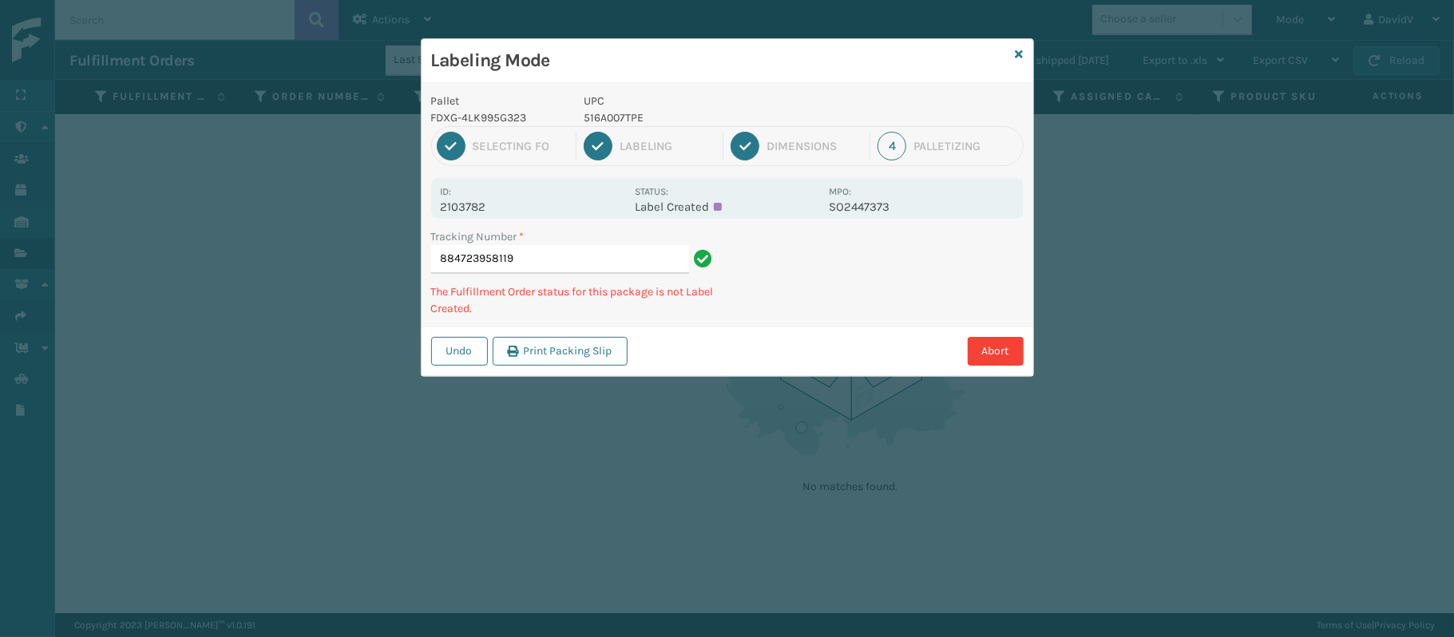
click at [576, 263] on input "884723958119" at bounding box center [560, 259] width 258 height 29
click at [1016, 49] on div "Labeling Mode Pallet FDXG-4LK995G323 UPC 516A007TPE 1 Selecting FO 2 Labeling 3…" at bounding box center [727, 207] width 613 height 339
click at [1016, 49] on icon at bounding box center [1020, 54] width 8 height 11
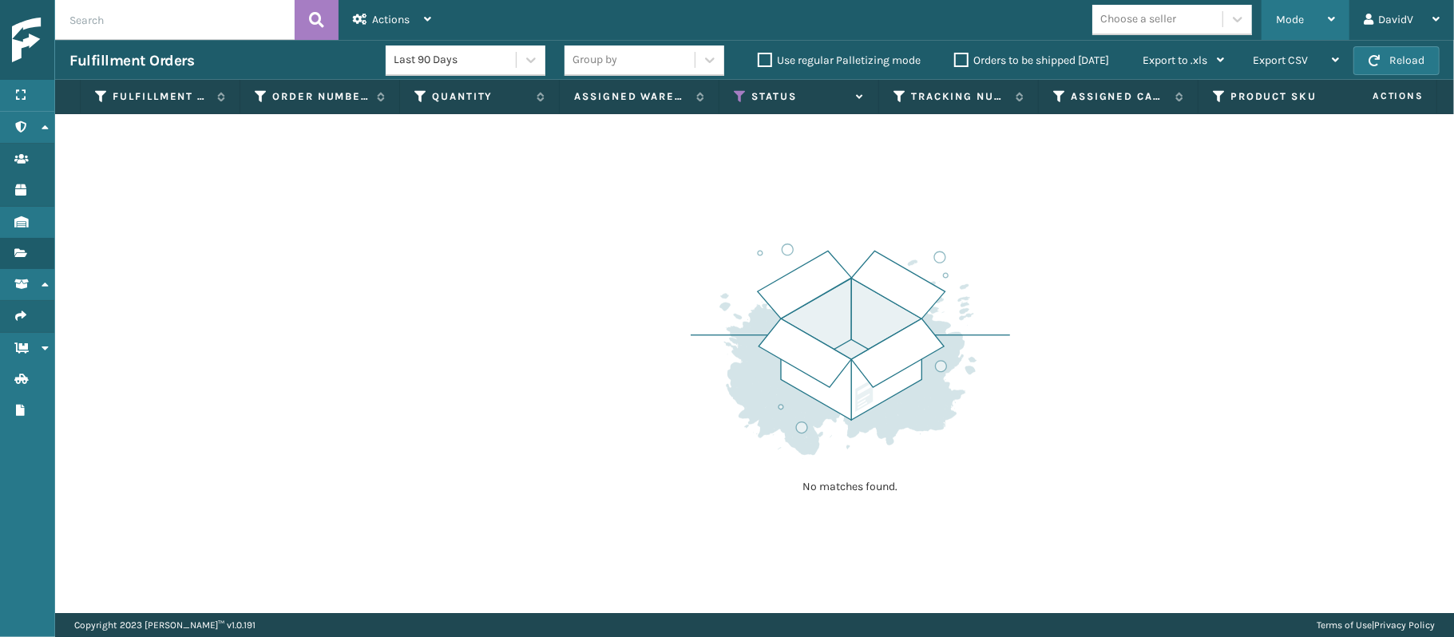
click at [1289, 22] on span "Mode" at bounding box center [1290, 20] width 28 height 14
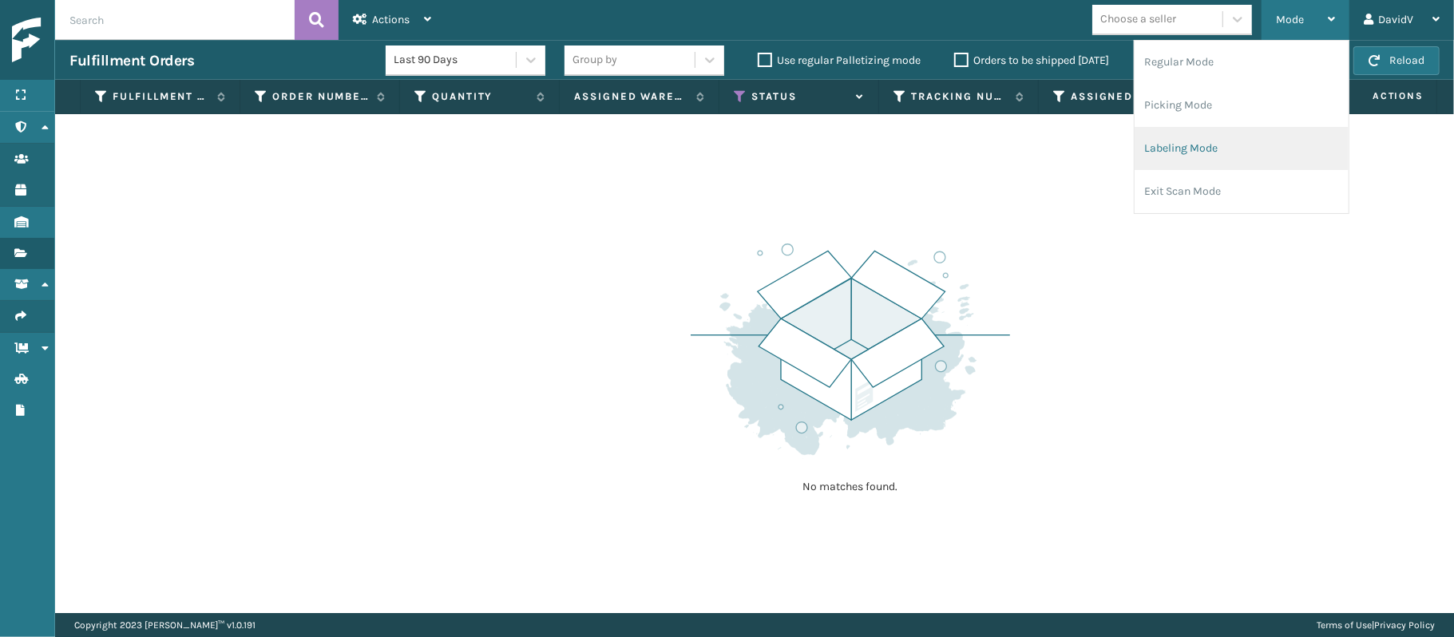
click at [1177, 150] on li "Labeling Mode" at bounding box center [1242, 148] width 214 height 43
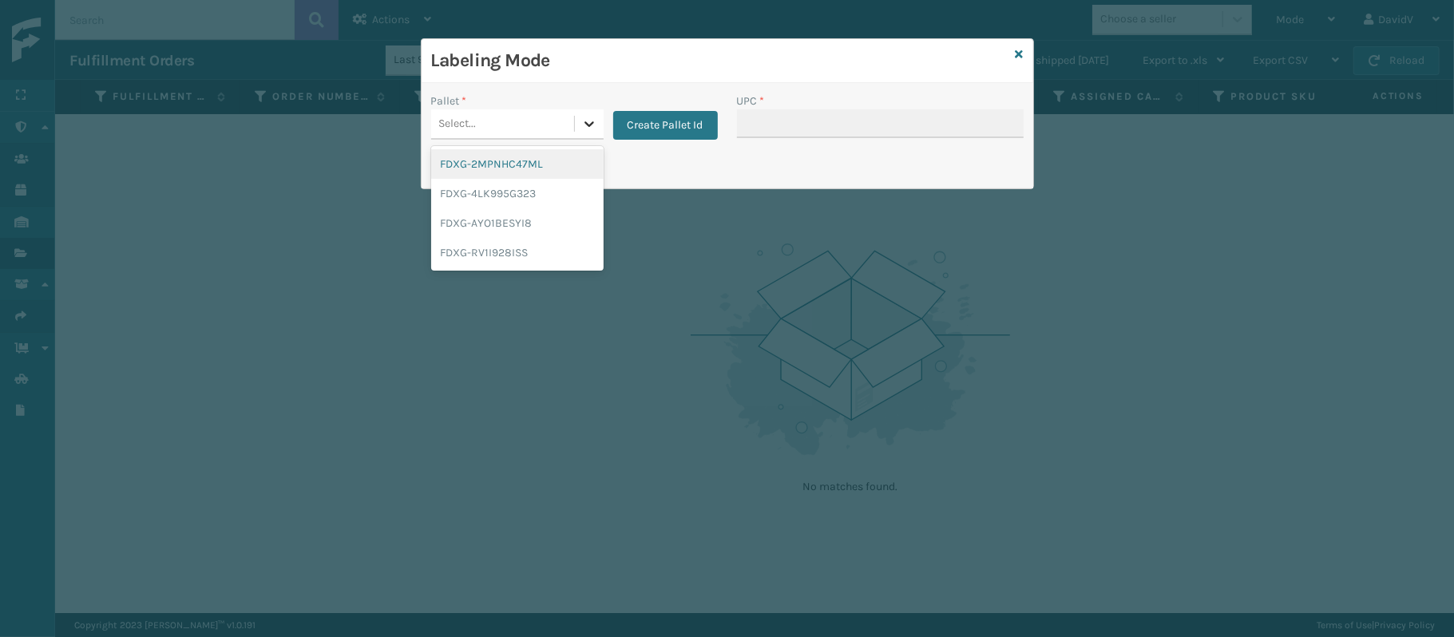
click at [576, 133] on div at bounding box center [589, 123] width 29 height 29
click at [533, 190] on div "FDXG-4LK995G323" at bounding box center [517, 194] width 172 height 30
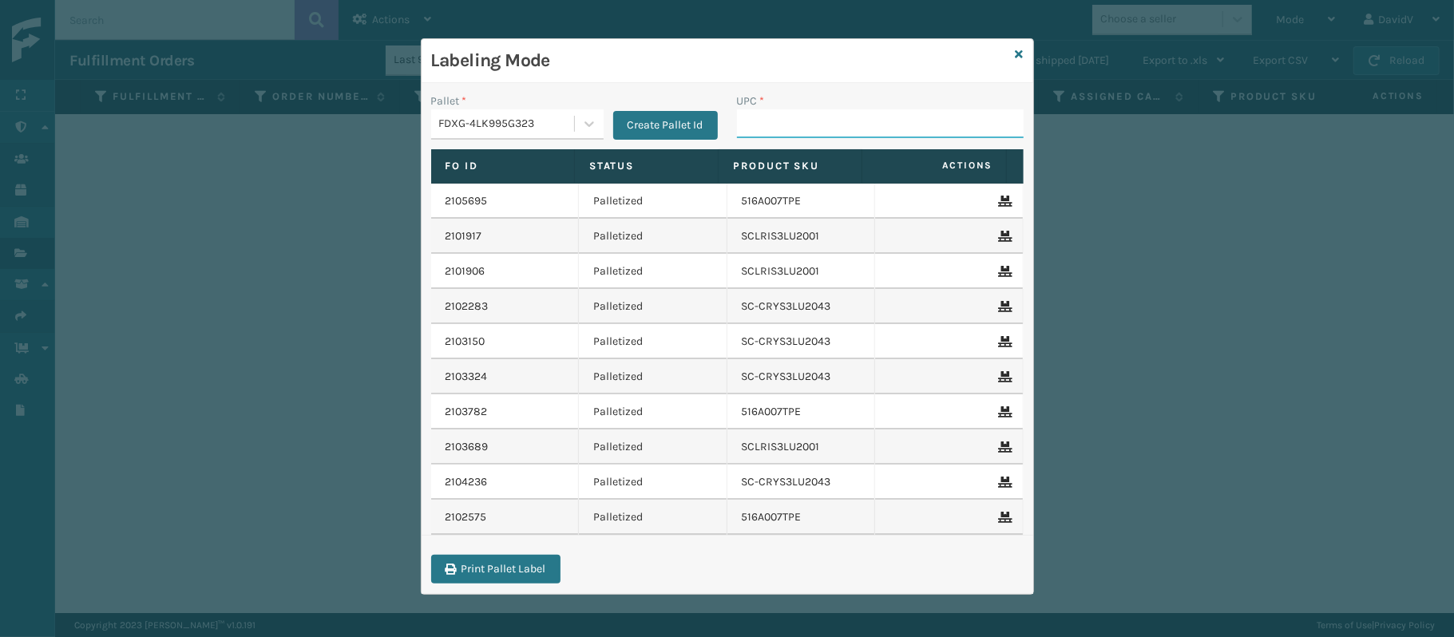
click at [767, 129] on input "UPC *" at bounding box center [880, 123] width 287 height 29
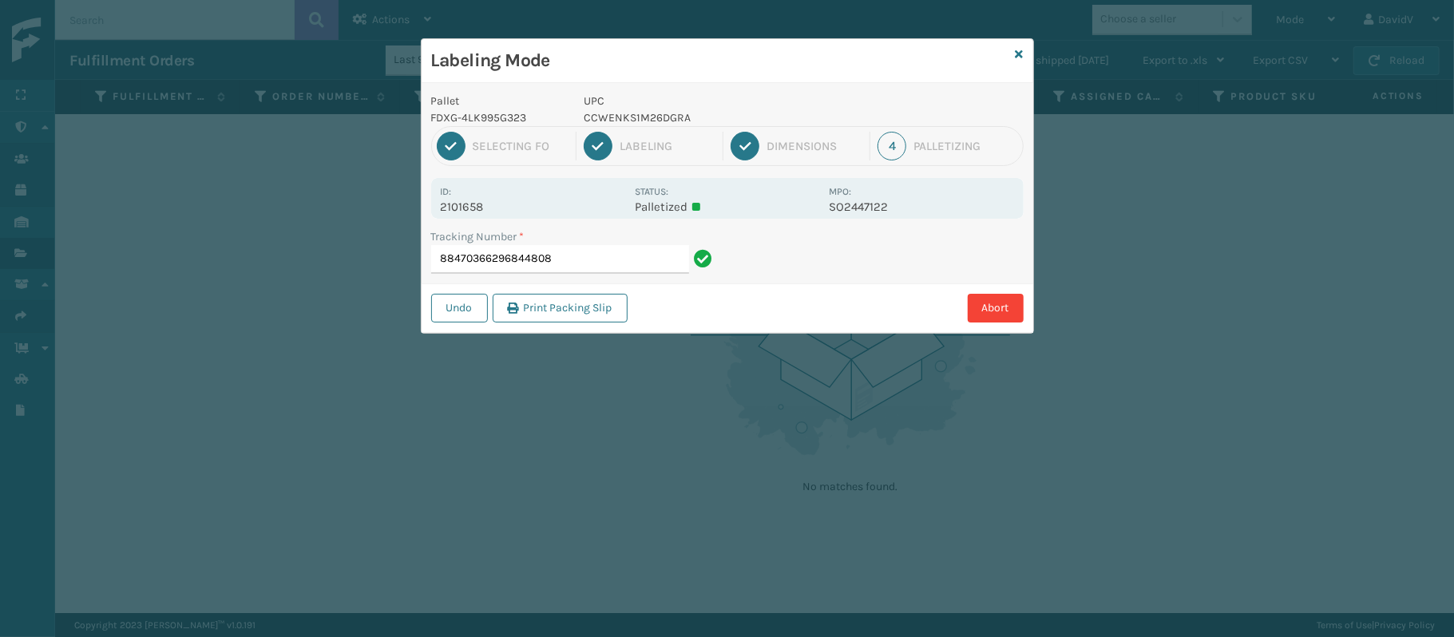
type input "88470366296844808"
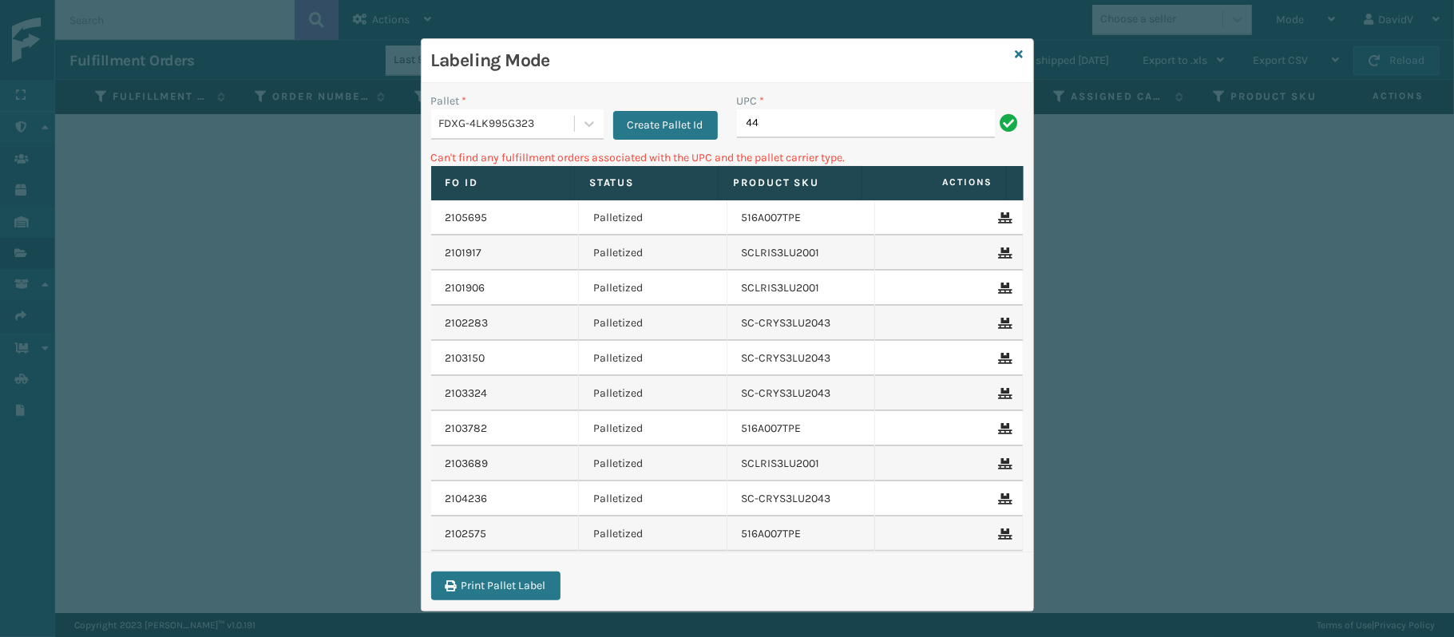
type input "4"
type input "CCWENKS1M26DGRA"
type input "4"
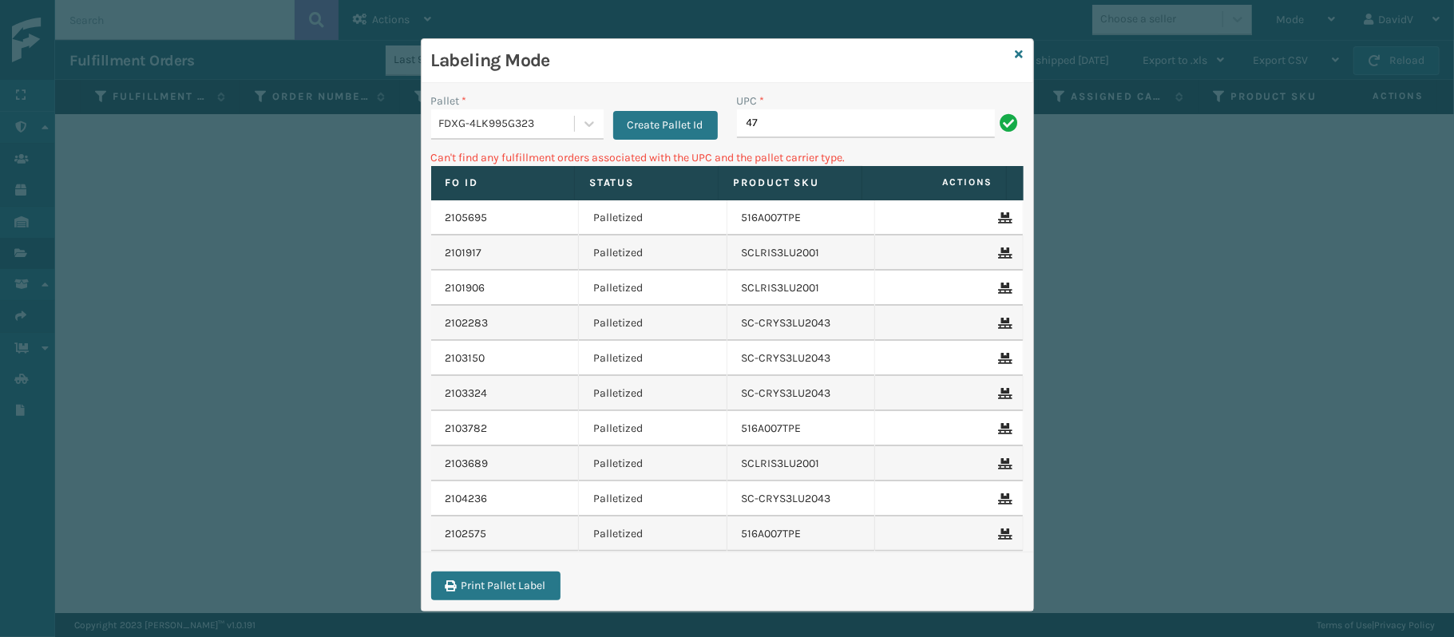
type input "4"
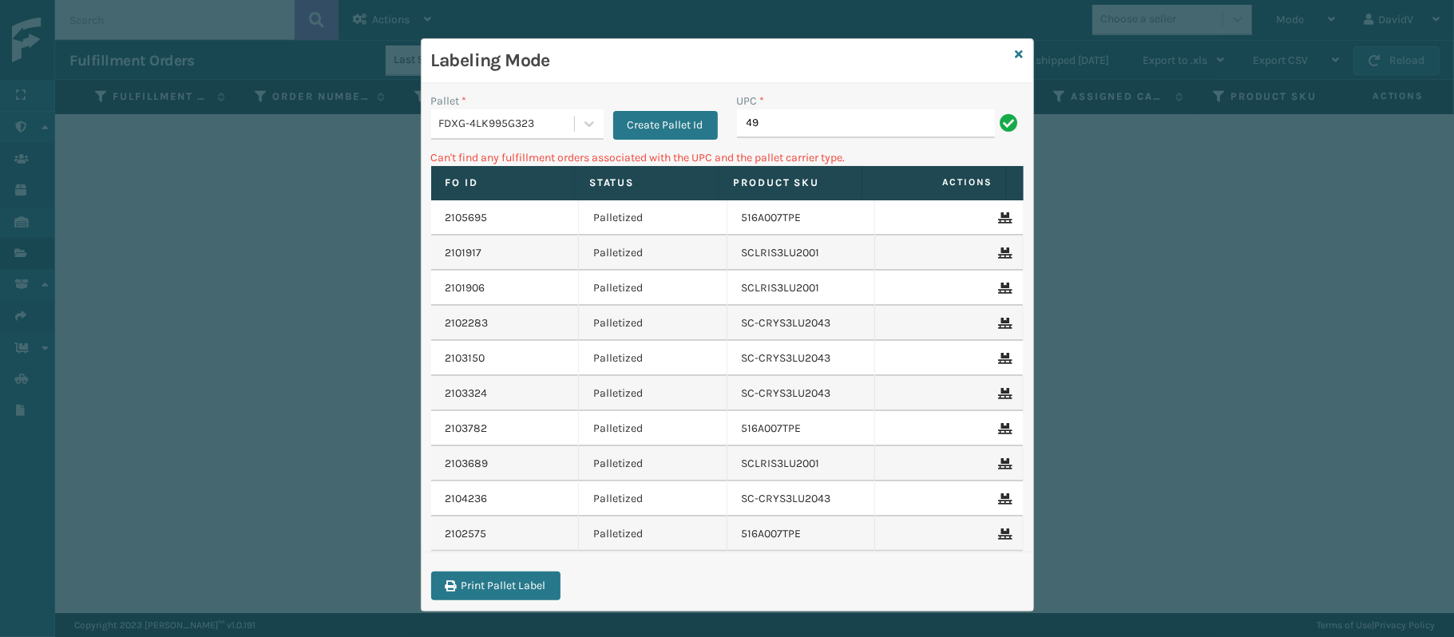
type input "4"
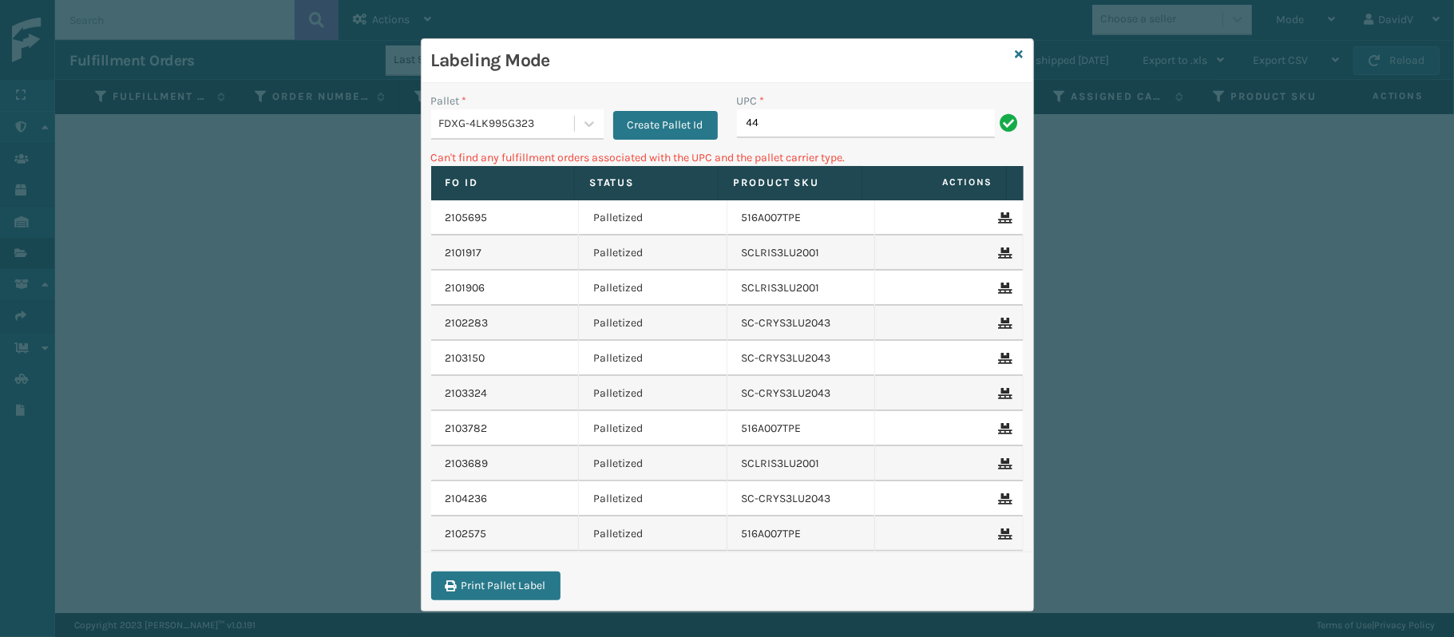
type input "4"
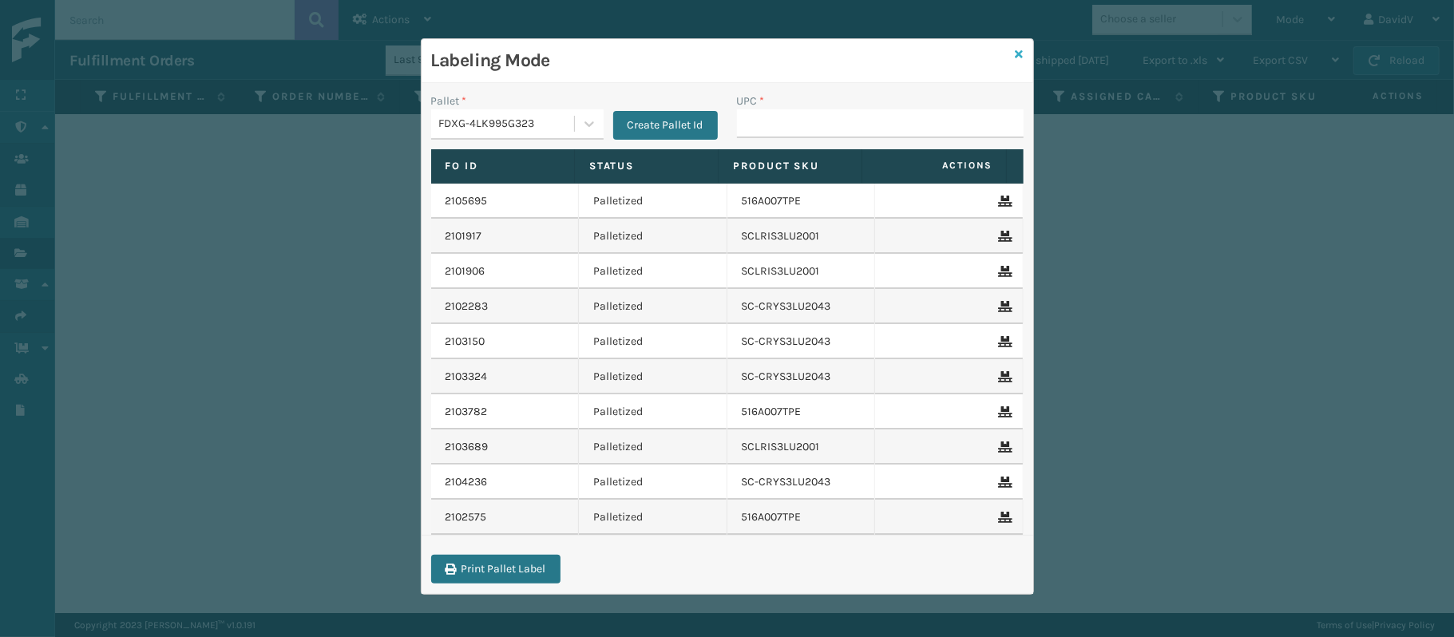
click at [1017, 56] on icon at bounding box center [1020, 54] width 8 height 11
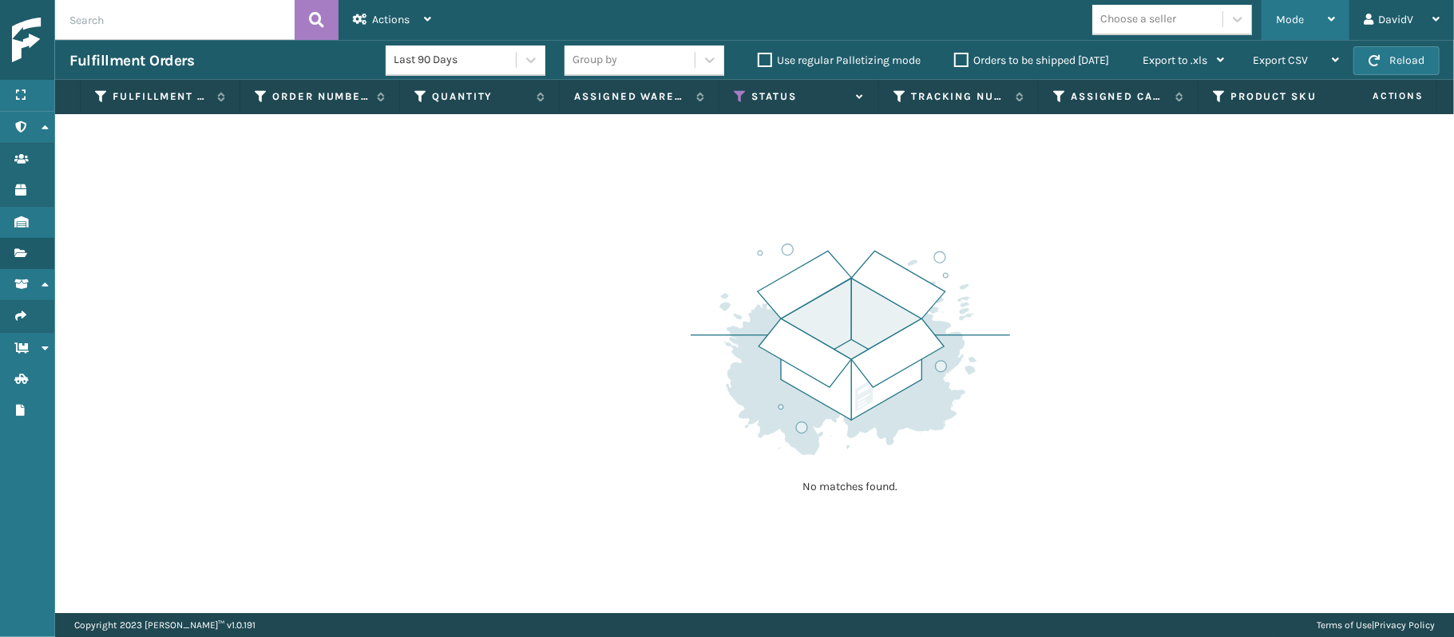
click at [1306, 14] on div "Mode" at bounding box center [1305, 20] width 59 height 40
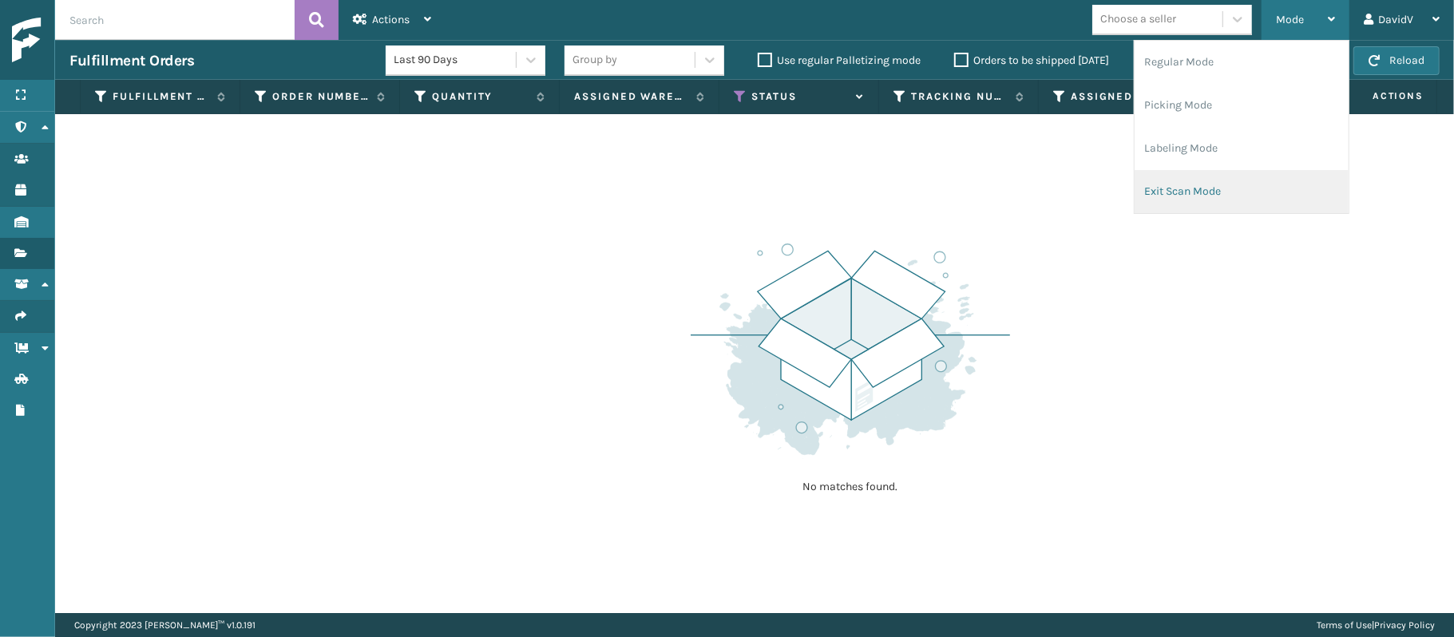
click at [1218, 189] on li "Exit Scan Mode" at bounding box center [1242, 191] width 214 height 43
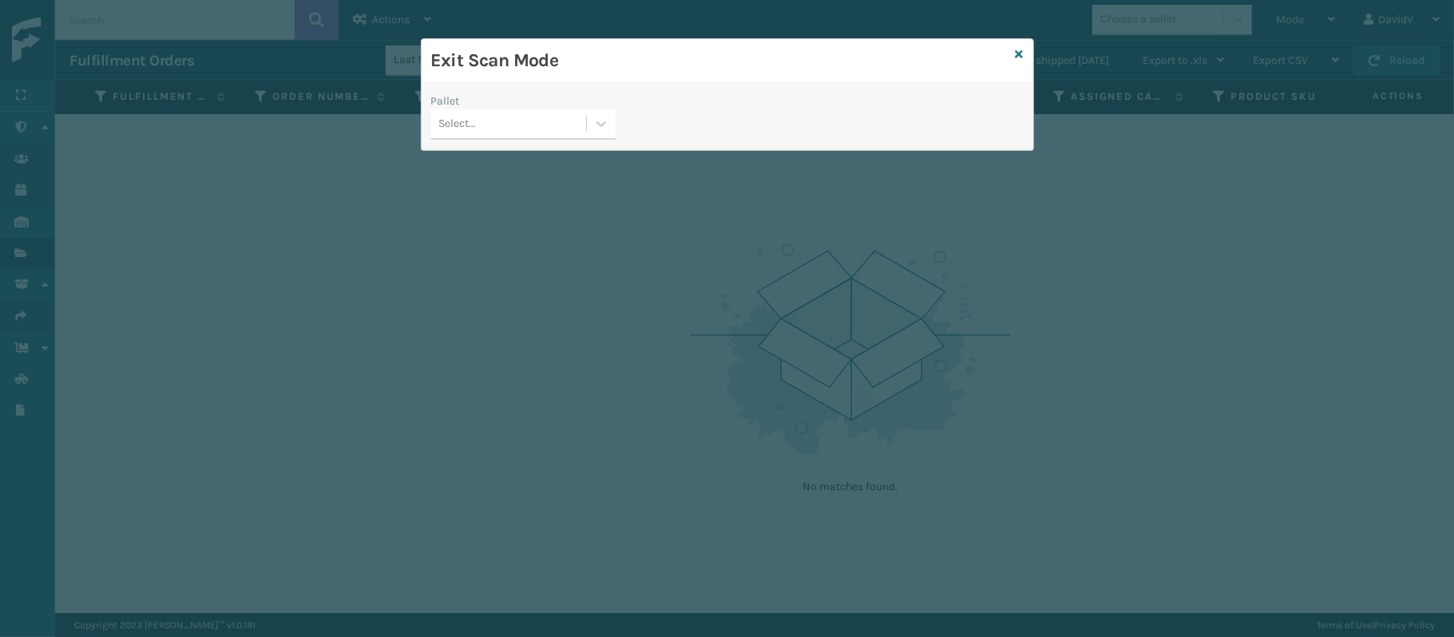
click at [596, 139] on div "Pallet Select..." at bounding box center [524, 121] width 204 height 57
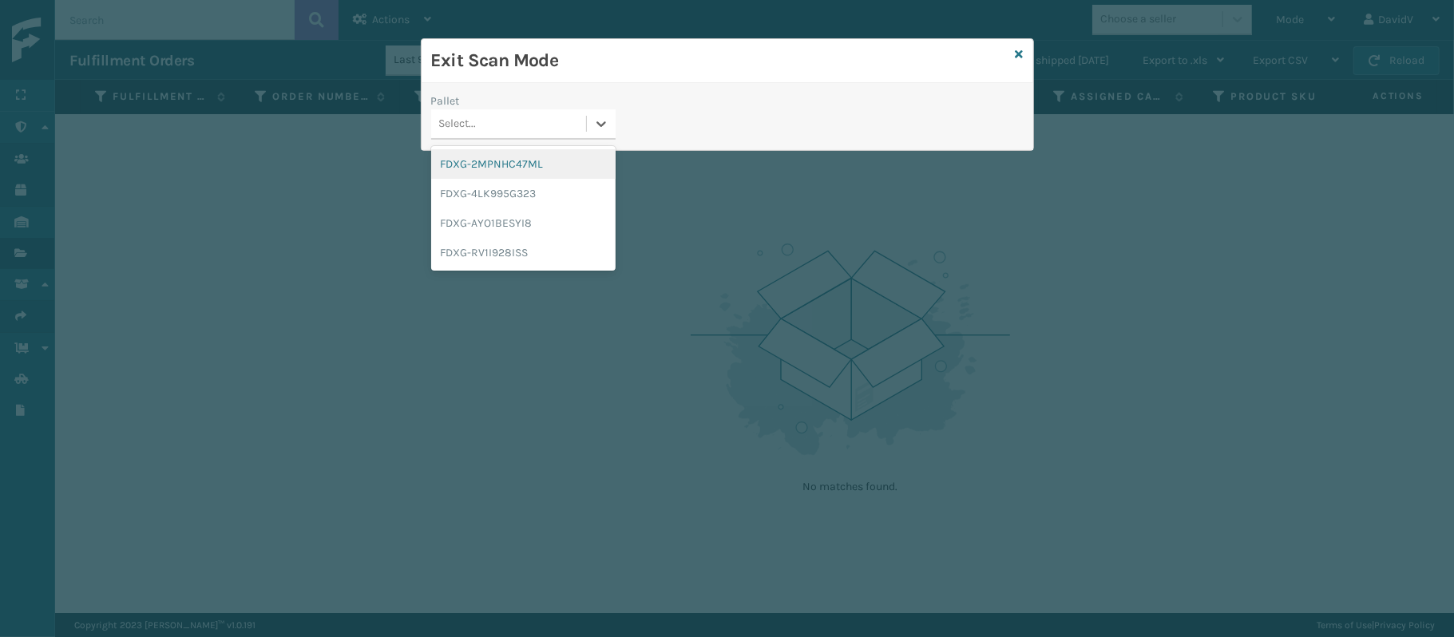
click at [596, 139] on div "Select..." at bounding box center [523, 124] width 184 height 30
click at [563, 184] on div "FDXG-4LK995G323" at bounding box center [523, 194] width 184 height 30
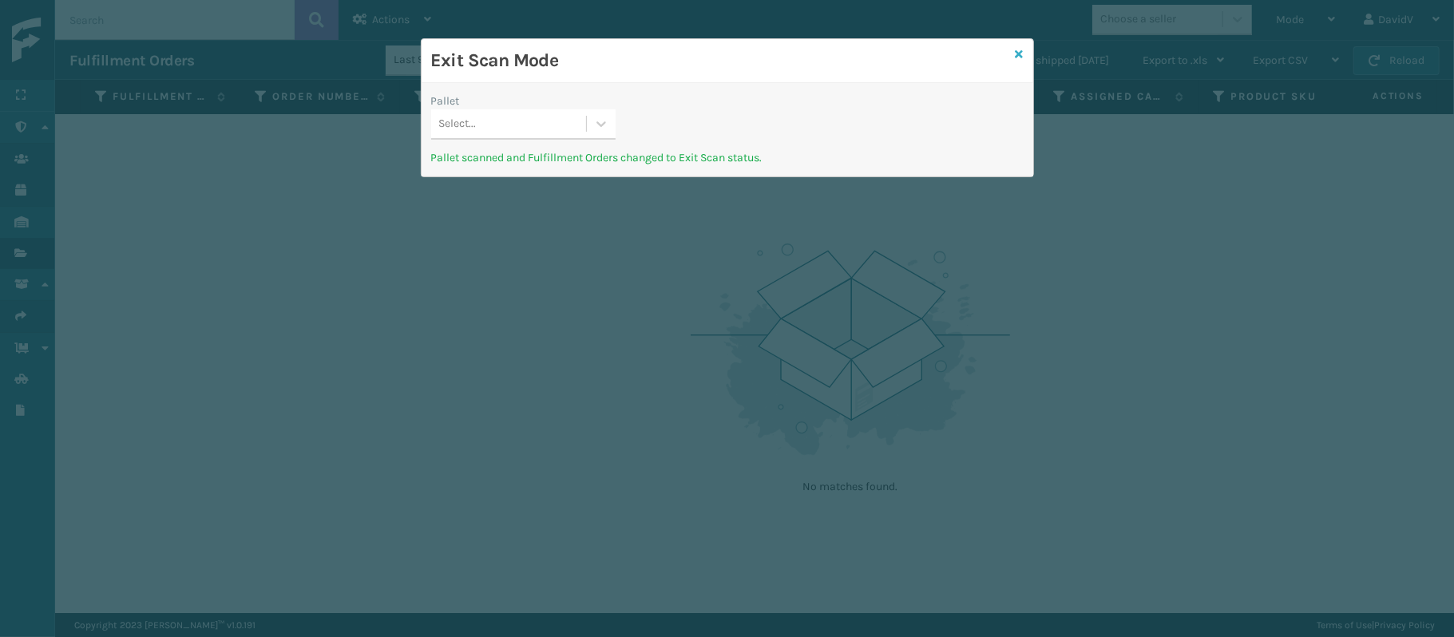
click at [1016, 51] on icon at bounding box center [1020, 54] width 8 height 11
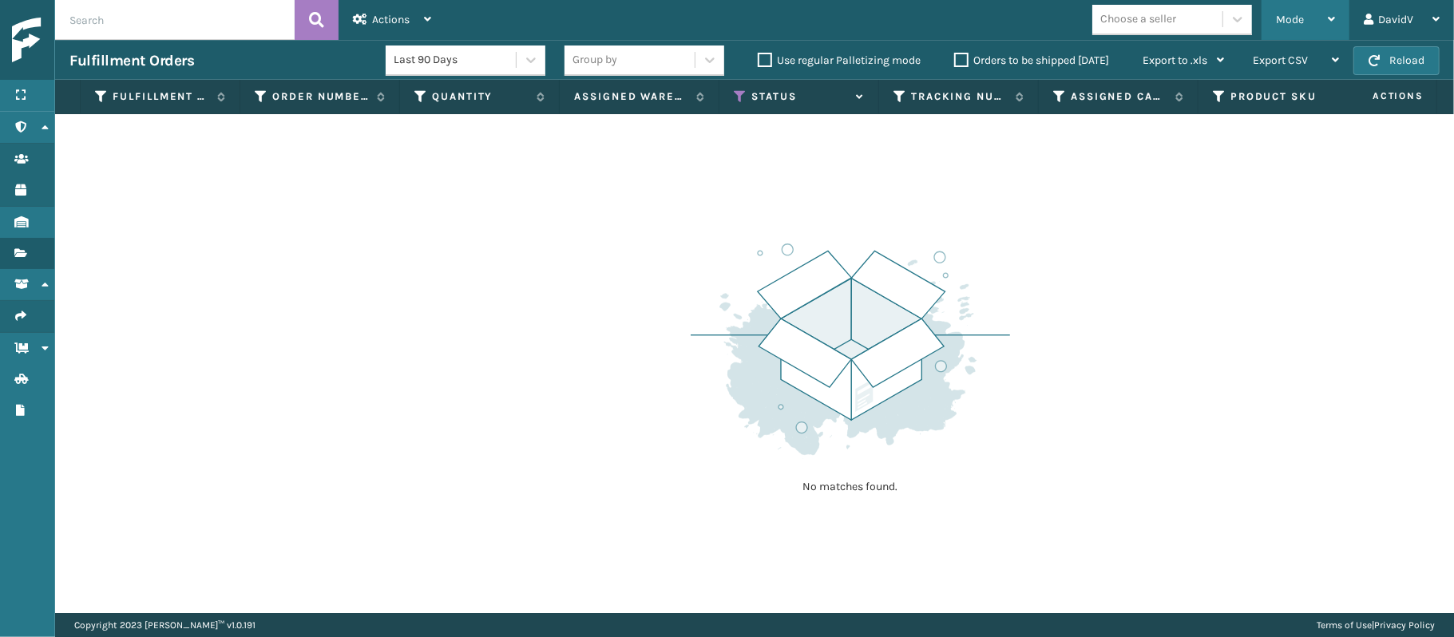
click at [1313, 10] on div "Mode" at bounding box center [1305, 20] width 59 height 40
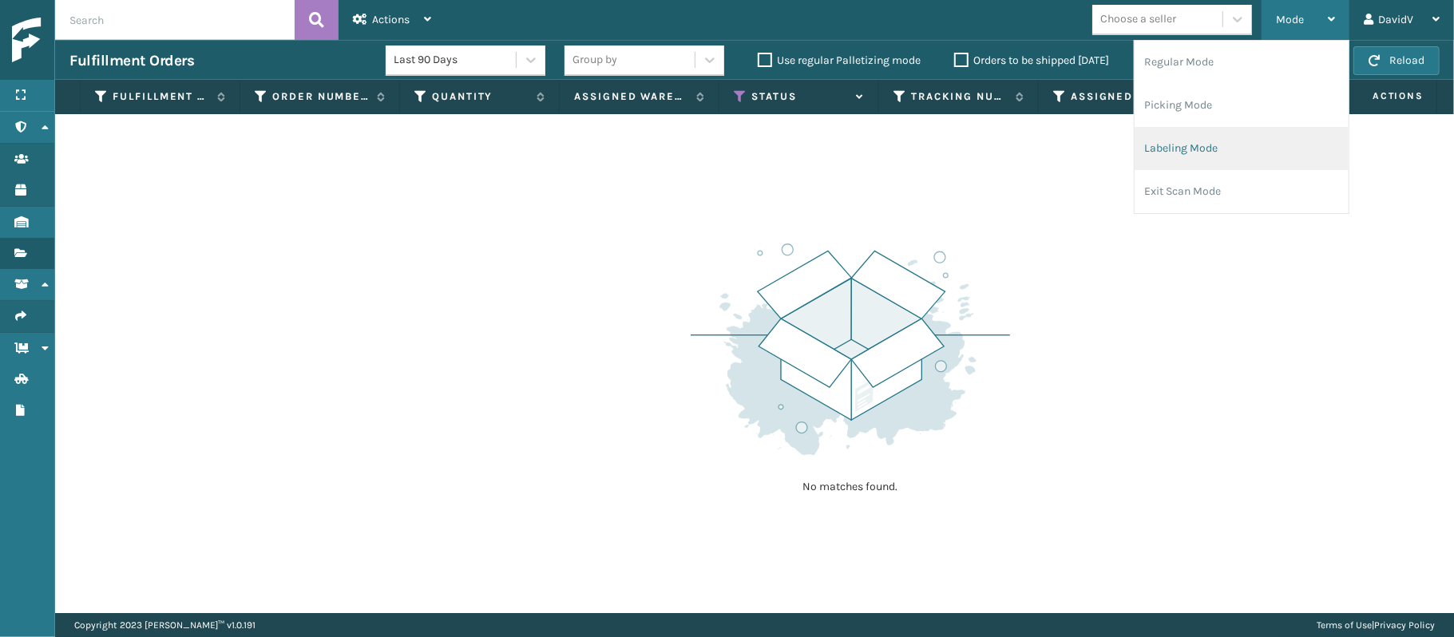
click at [1195, 152] on li "Labeling Mode" at bounding box center [1242, 148] width 214 height 43
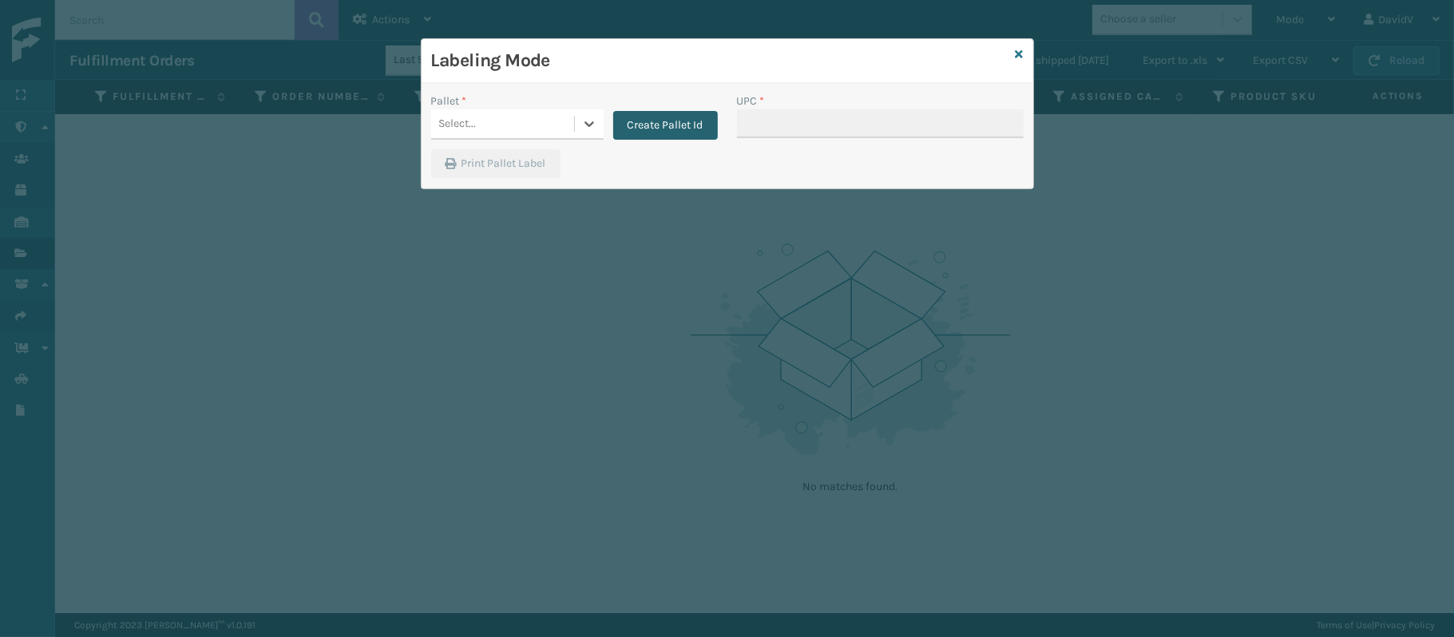
click at [655, 116] on button "Create Pallet Id" at bounding box center [665, 125] width 105 height 29
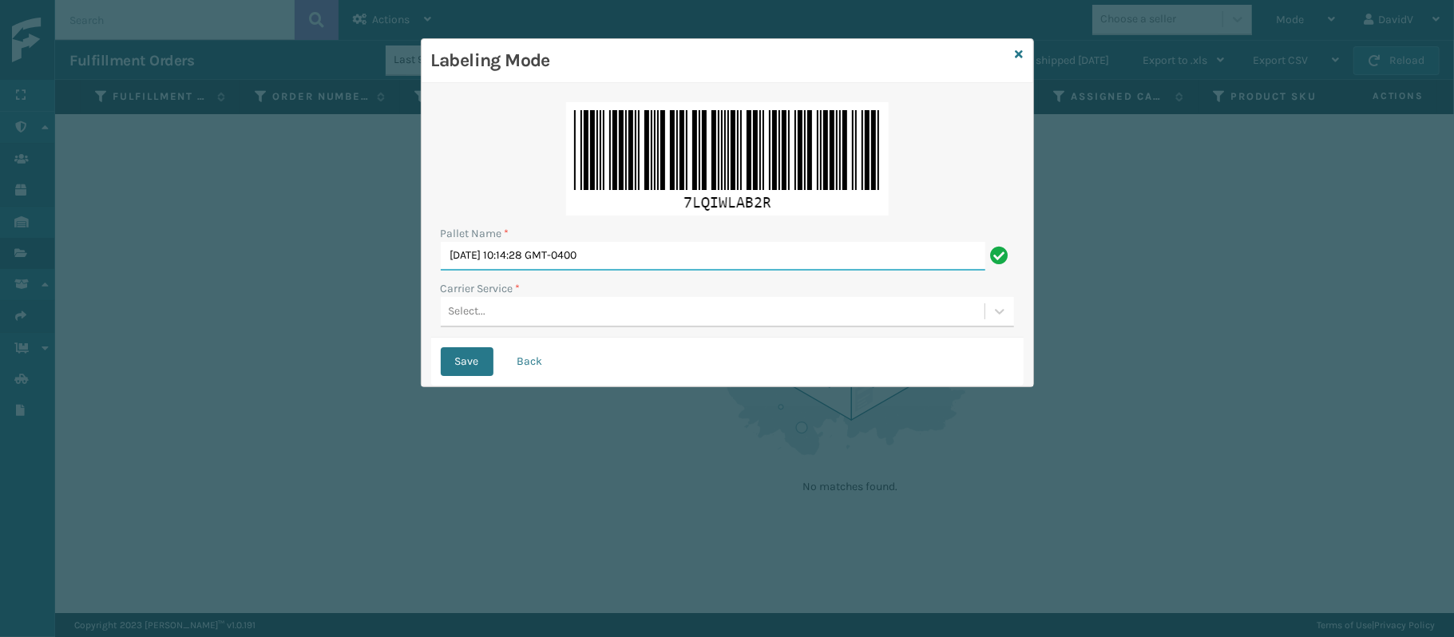
click at [557, 266] on input "[DATE] 10:14:28 GMT-0400" at bounding box center [713, 256] width 545 height 29
type input "l"
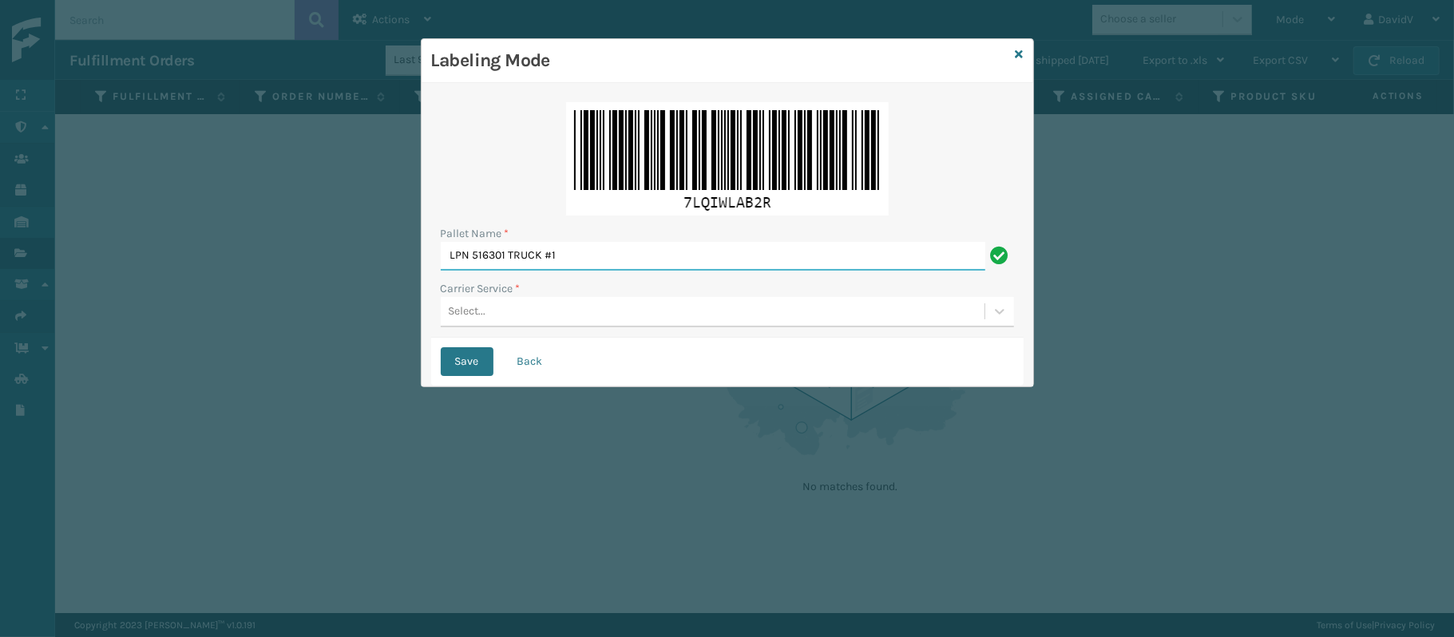
type input "LPN 516301 TRUCK #1"
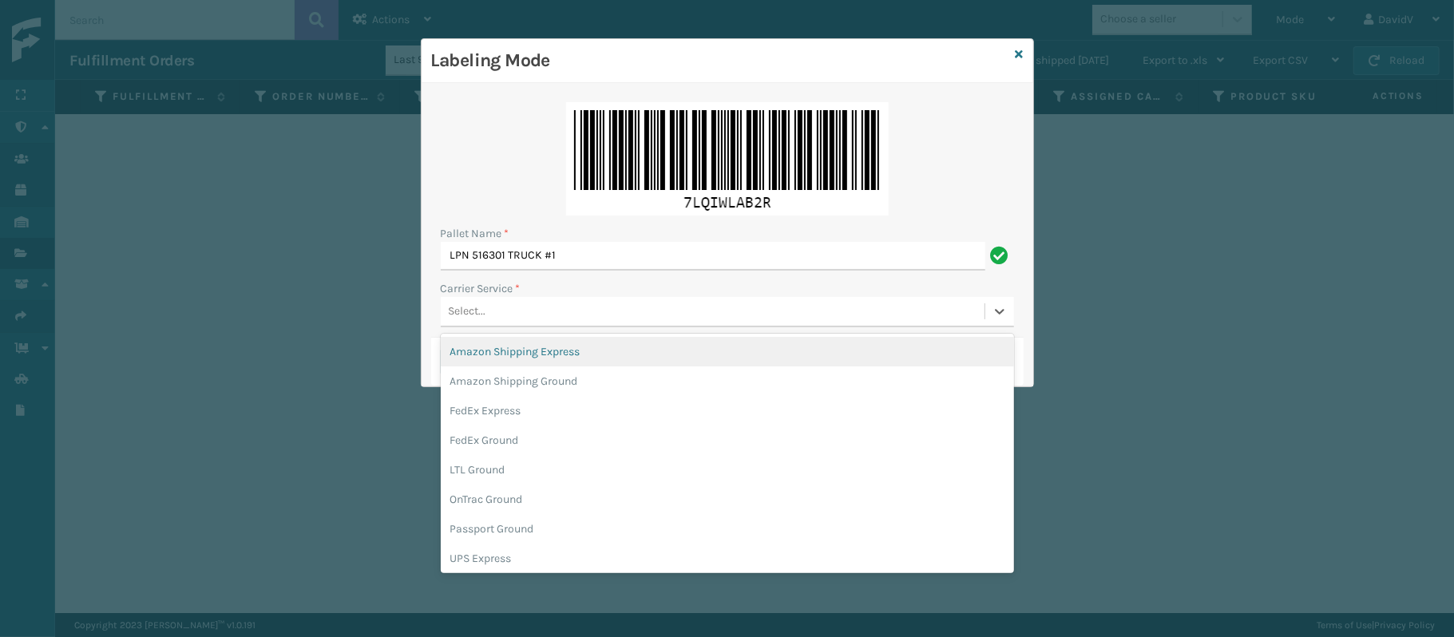
click at [505, 318] on div "Select..." at bounding box center [713, 312] width 544 height 26
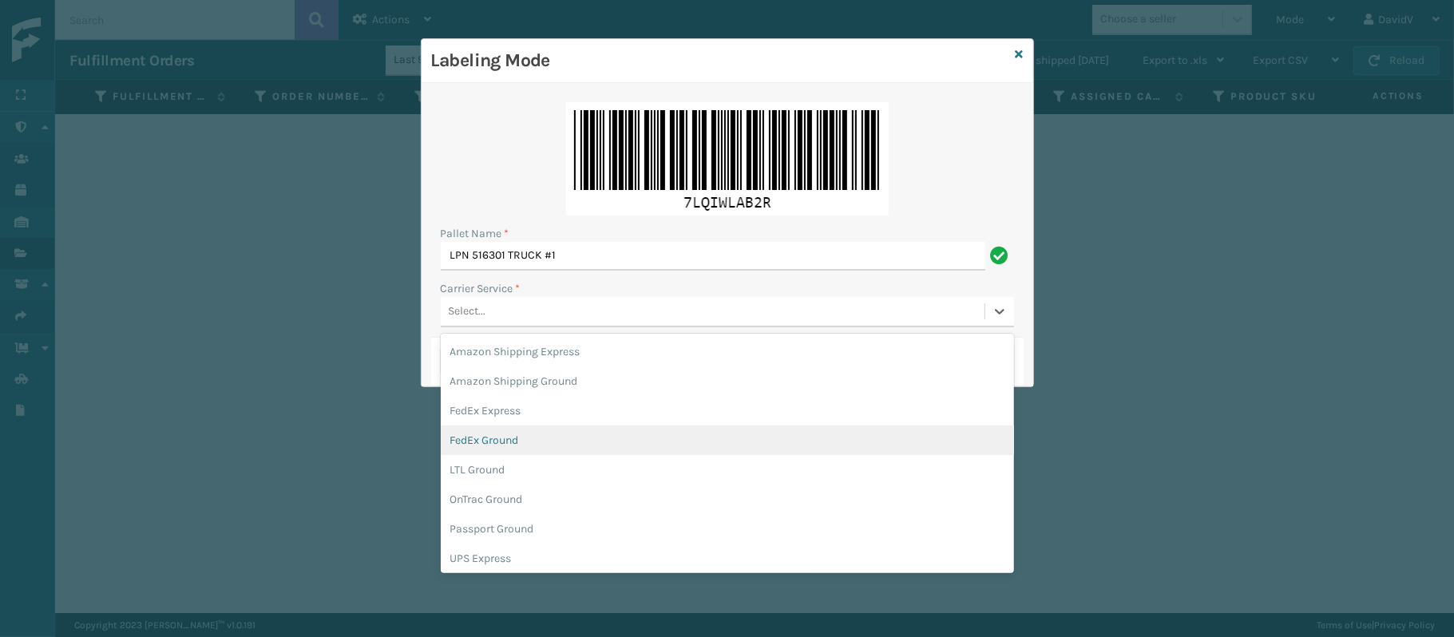
click at [524, 435] on div "FedEx Ground" at bounding box center [727, 441] width 573 height 30
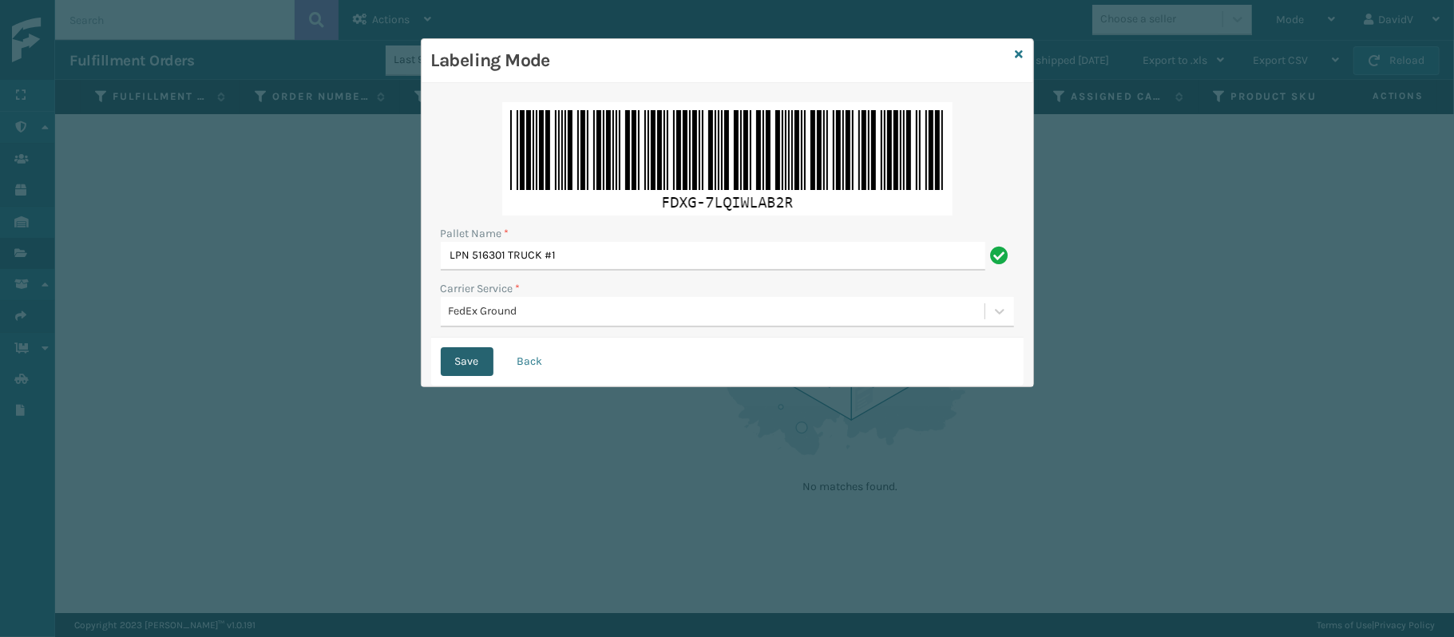
click at [464, 368] on button "Save" at bounding box center [467, 361] width 53 height 29
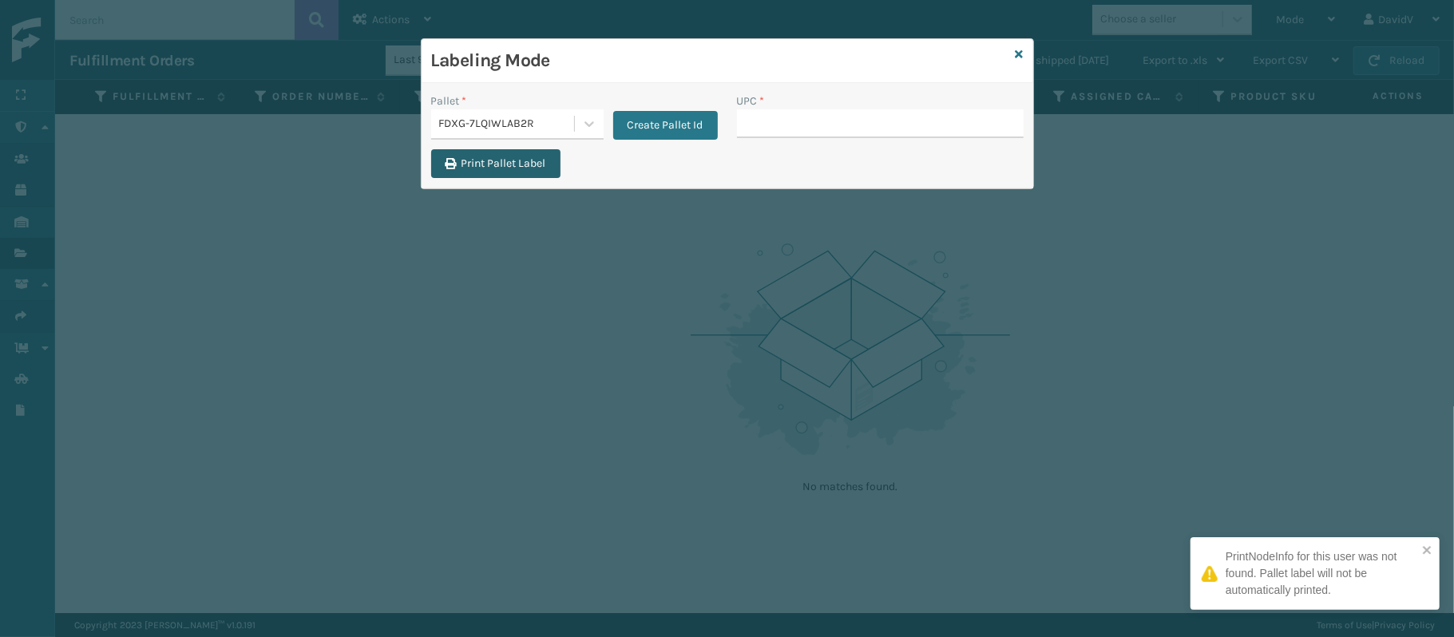
click at [503, 166] on button "Print Pallet Label" at bounding box center [495, 163] width 129 height 29
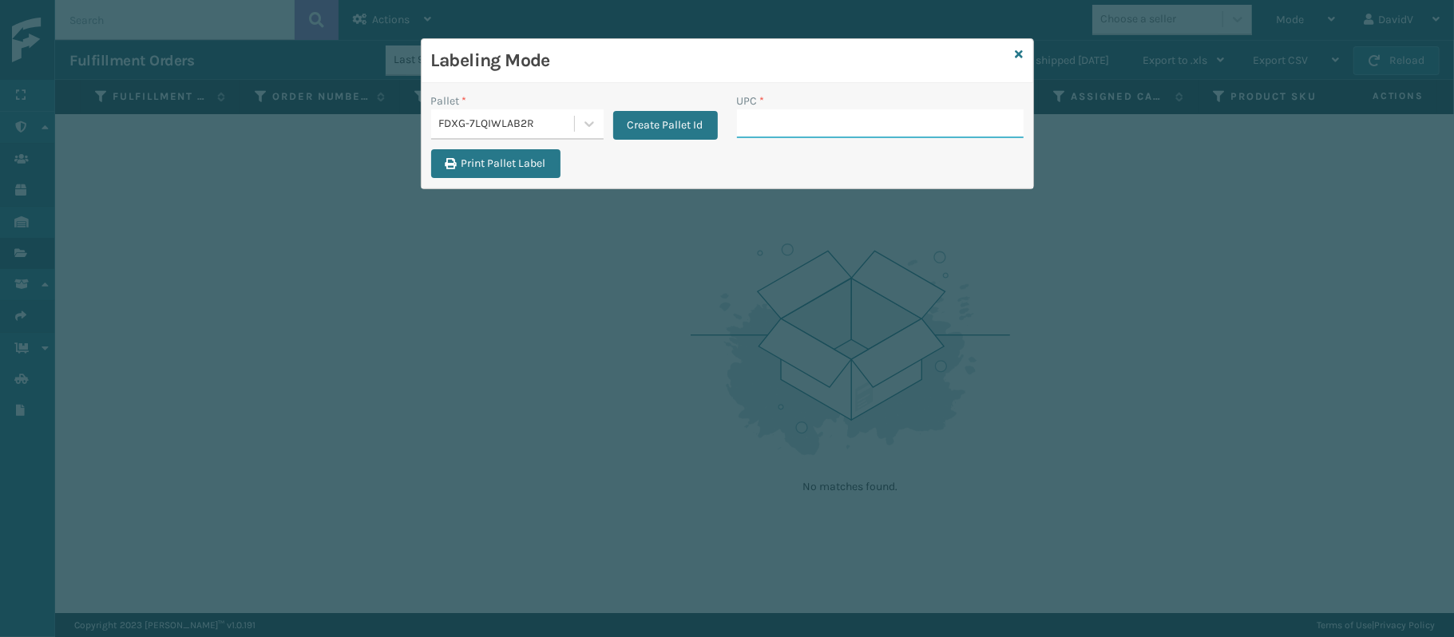
click at [777, 134] on input "UPC *" at bounding box center [880, 123] width 287 height 29
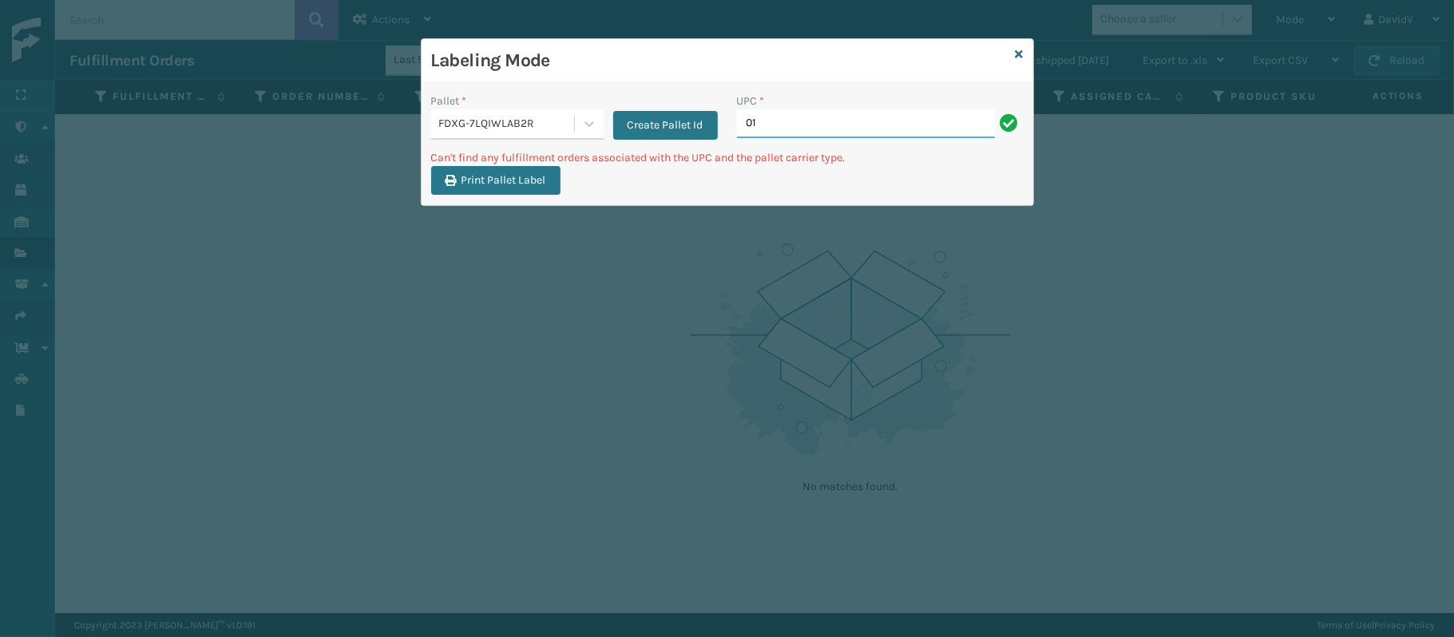
type input "0"
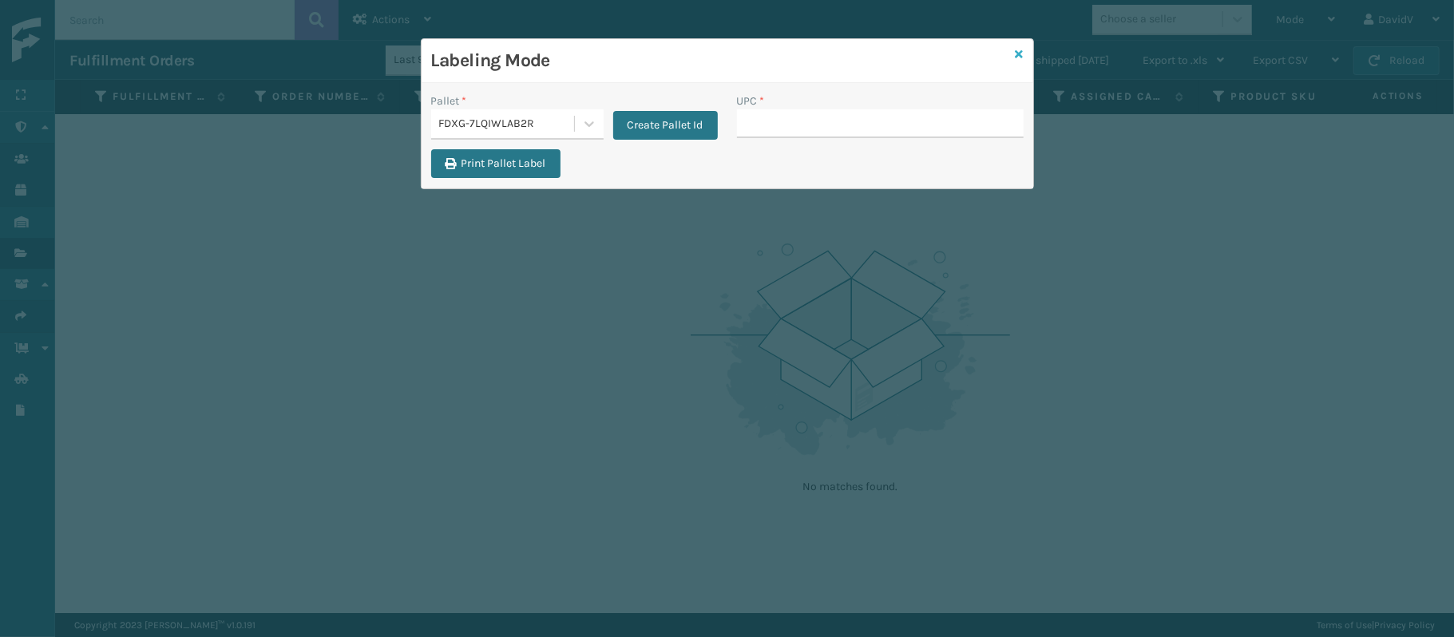
click at [1020, 58] on icon at bounding box center [1020, 54] width 8 height 11
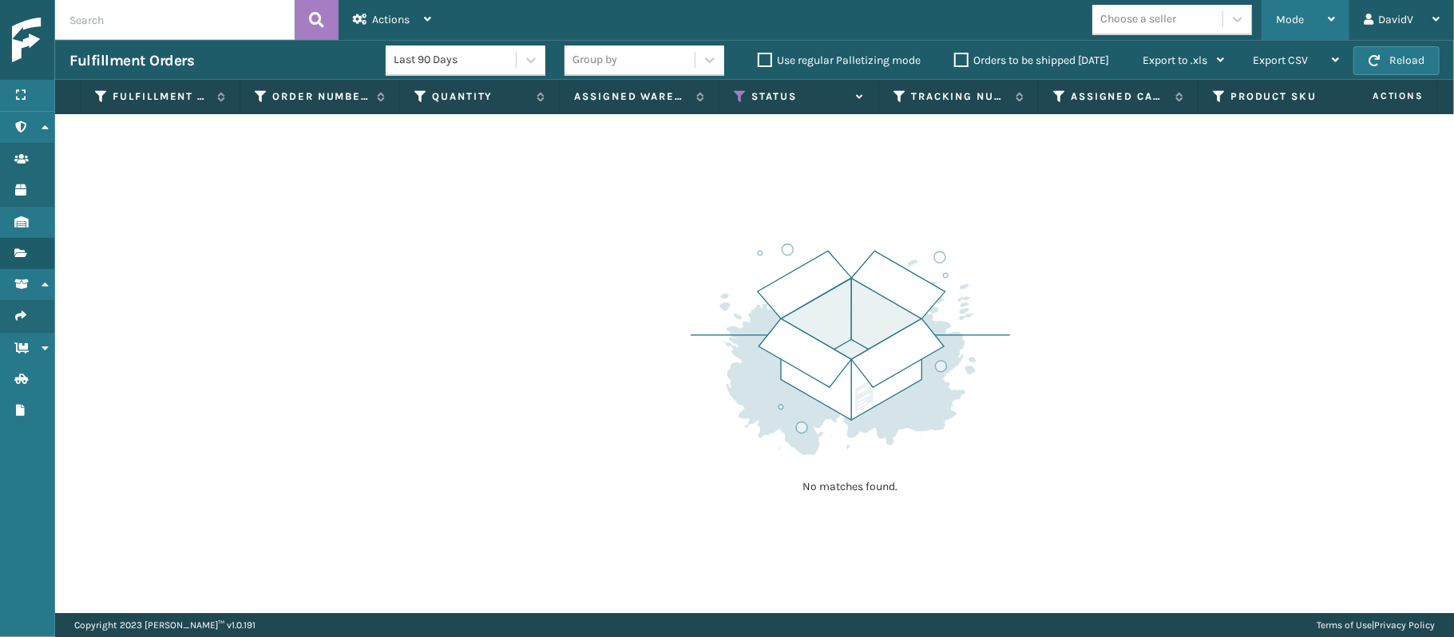
click at [1305, 27] on div "Mode" at bounding box center [1305, 20] width 59 height 40
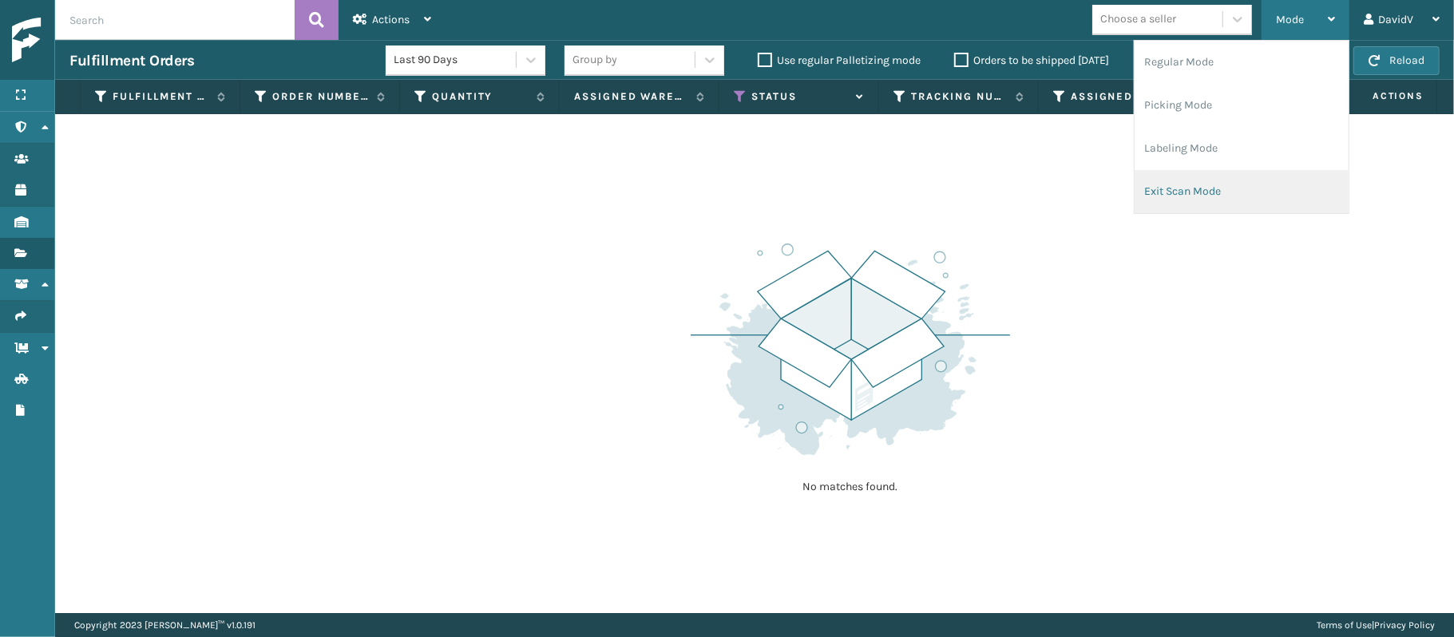
click at [1223, 186] on li "Exit Scan Mode" at bounding box center [1242, 191] width 214 height 43
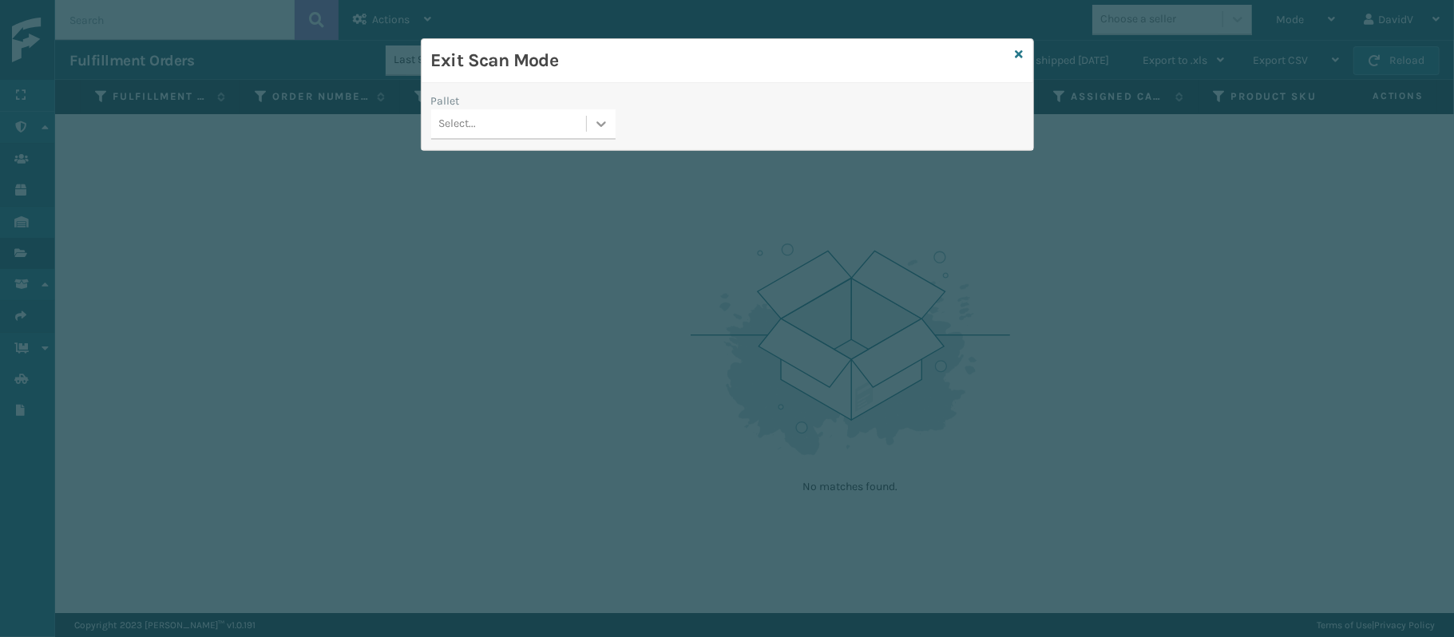
click at [597, 136] on div at bounding box center [601, 123] width 29 height 29
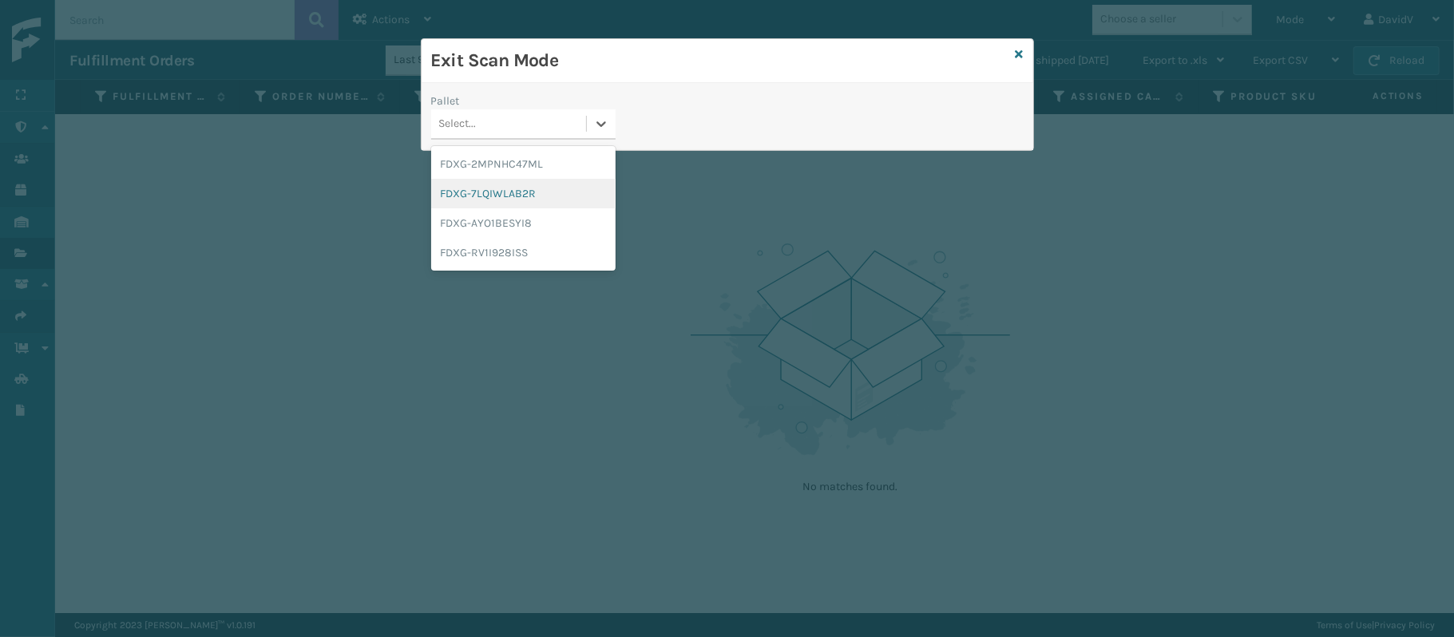
click at [540, 195] on div "FDXG-7LQIWLAB2R" at bounding box center [523, 194] width 184 height 30
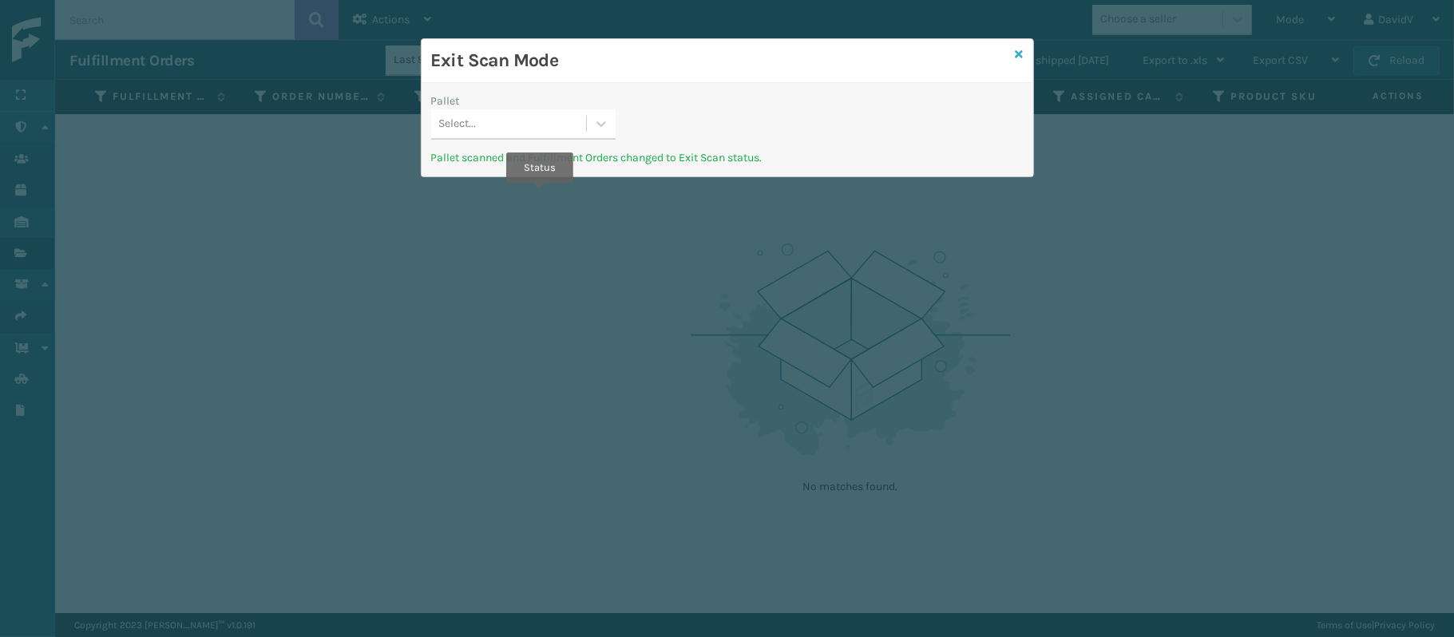
click at [1020, 52] on icon at bounding box center [1020, 54] width 8 height 11
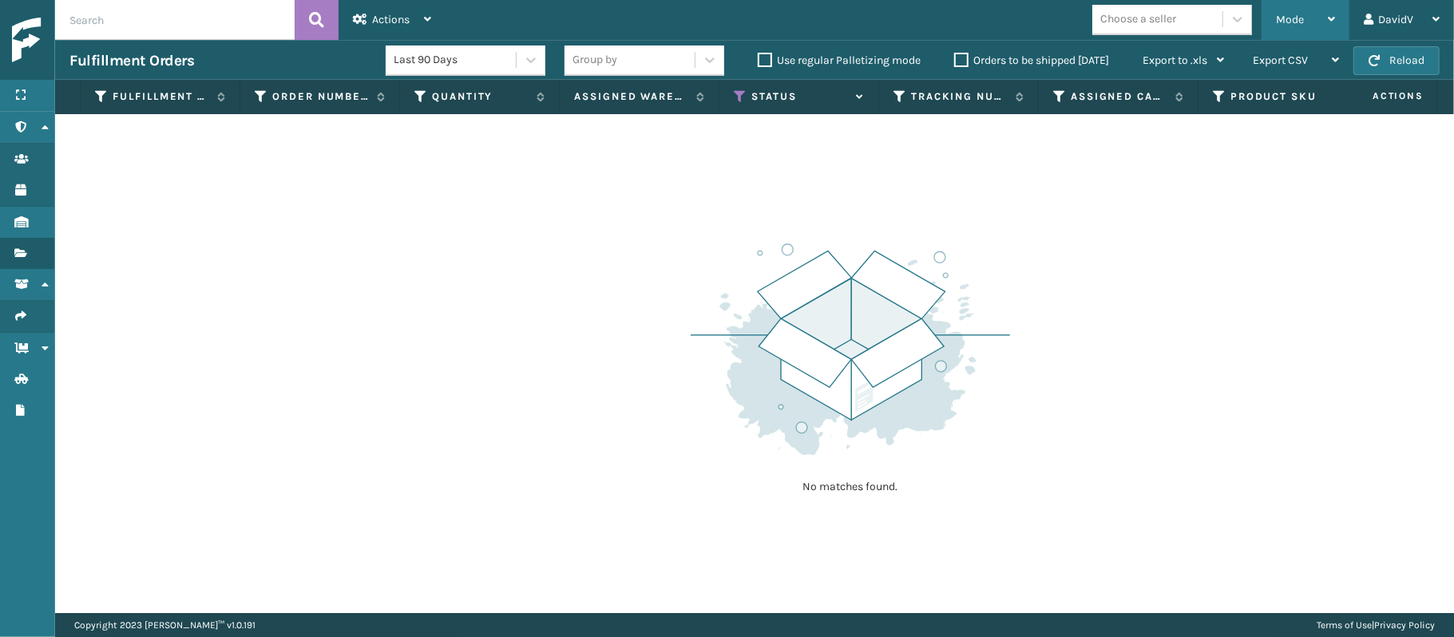
click at [1309, 11] on div "Mode" at bounding box center [1305, 20] width 59 height 40
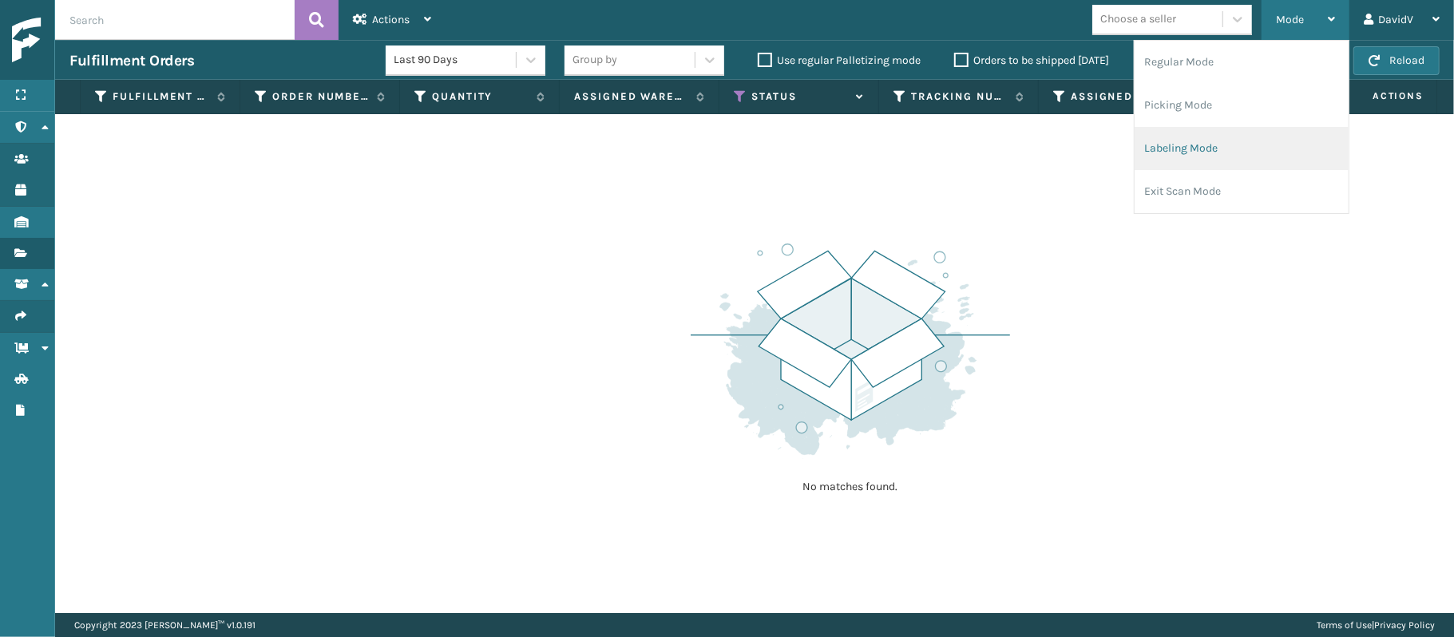
click at [1222, 154] on li "Labeling Mode" at bounding box center [1242, 148] width 214 height 43
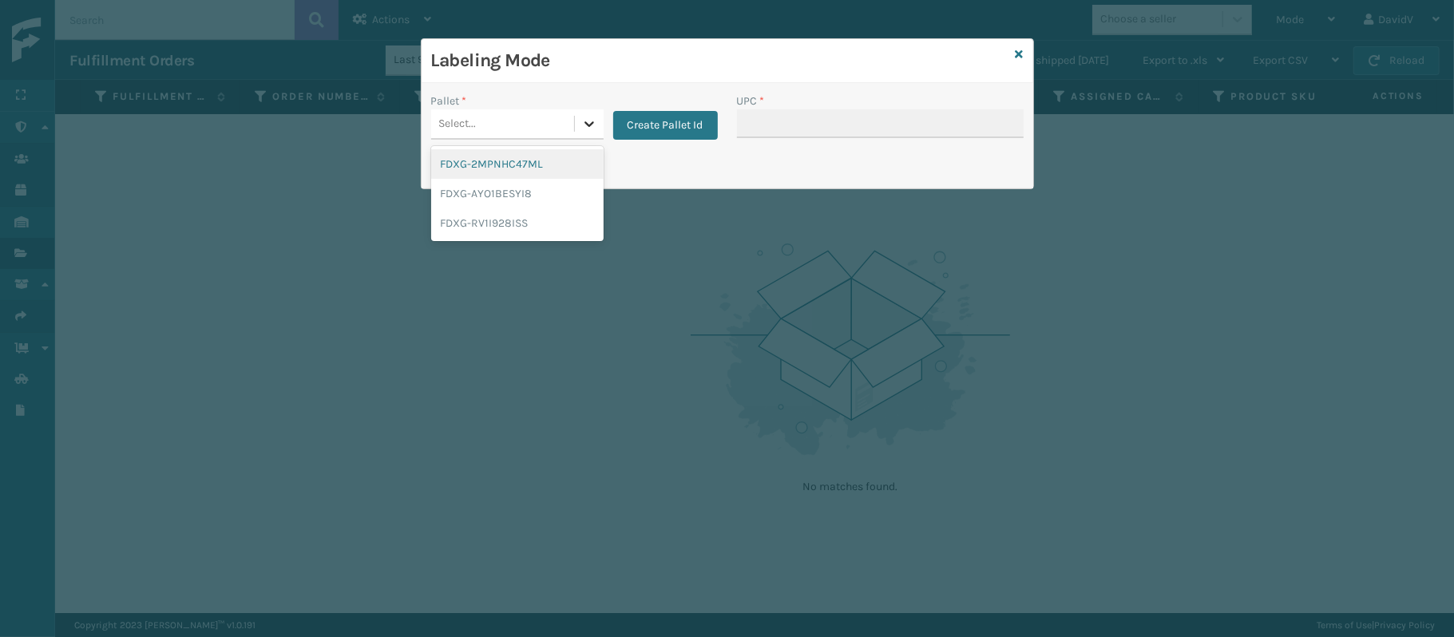
click at [588, 135] on div at bounding box center [589, 123] width 29 height 29
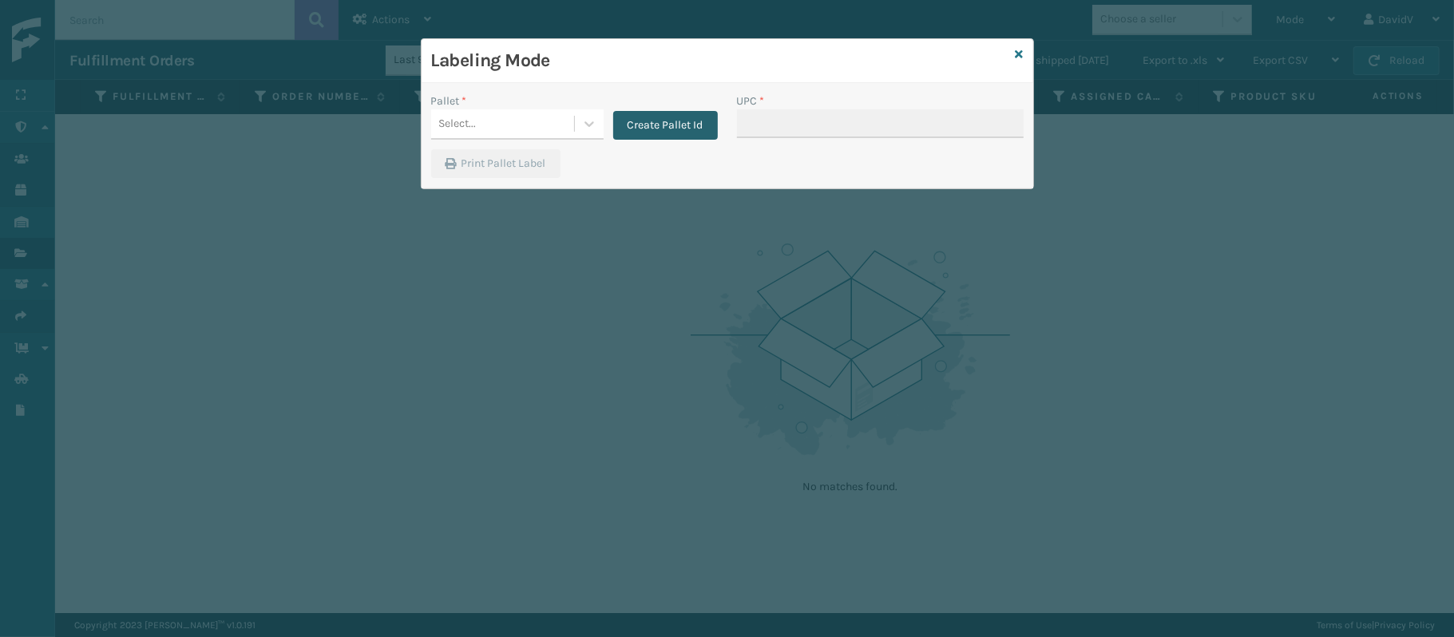
click at [652, 126] on button "Create Pallet Id" at bounding box center [665, 125] width 105 height 29
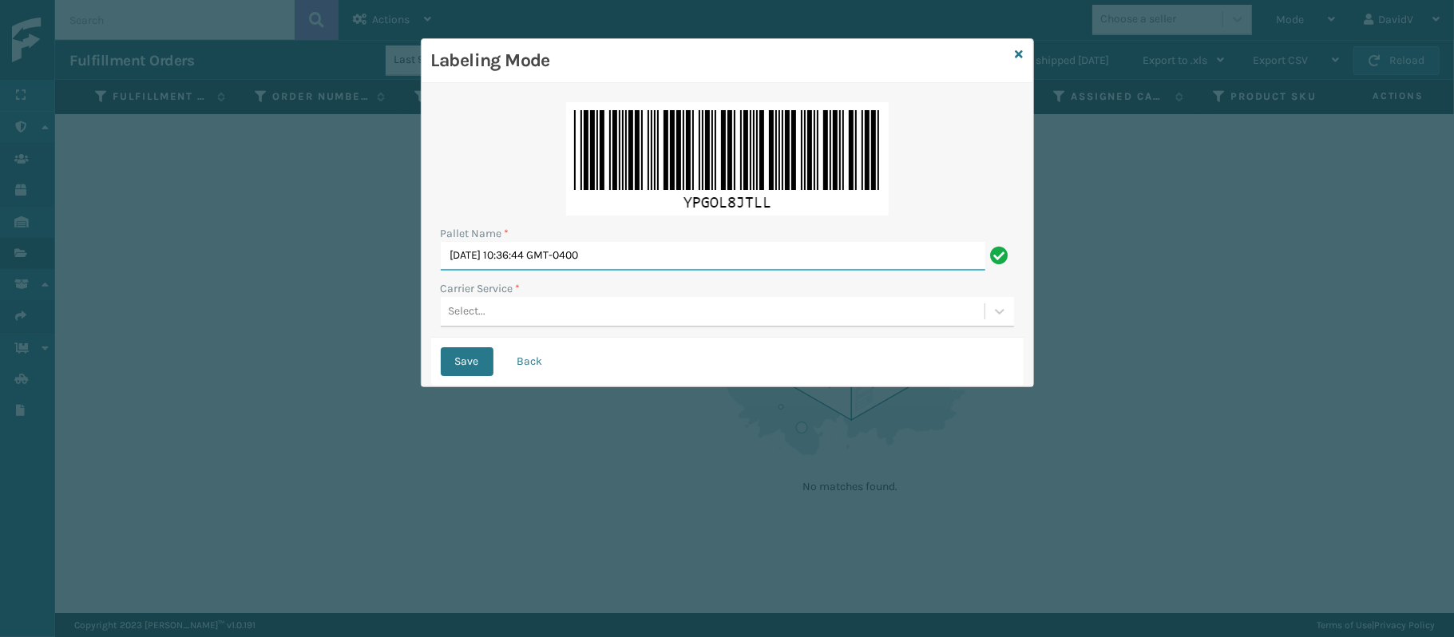
click at [537, 247] on input "[DATE] 10:36:44 GMT-0400" at bounding box center [713, 256] width 545 height 29
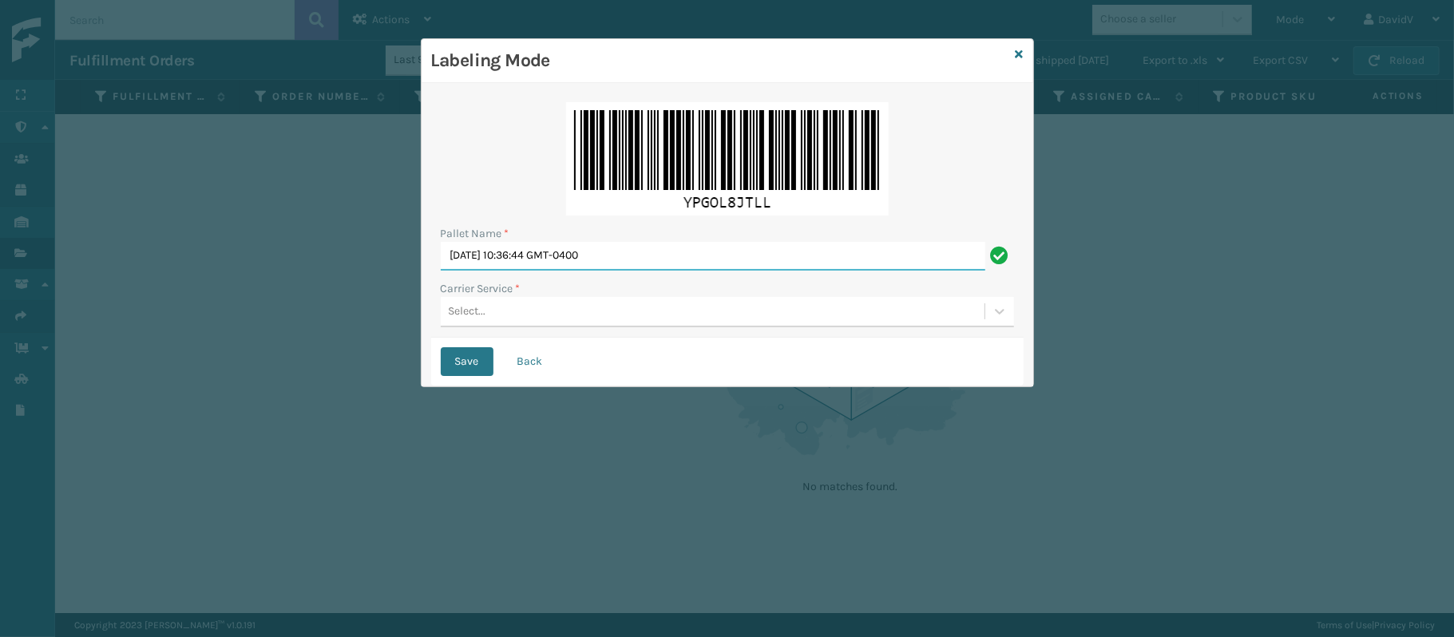
click at [537, 247] on input "[DATE] 10:36:44 GMT-0400" at bounding box center [713, 256] width 545 height 29
type input "LPN 516296 TRUCK #1"
click at [559, 292] on div "Carrier Service *" at bounding box center [727, 288] width 573 height 17
click at [538, 321] on div "Select..." at bounding box center [713, 312] width 544 height 26
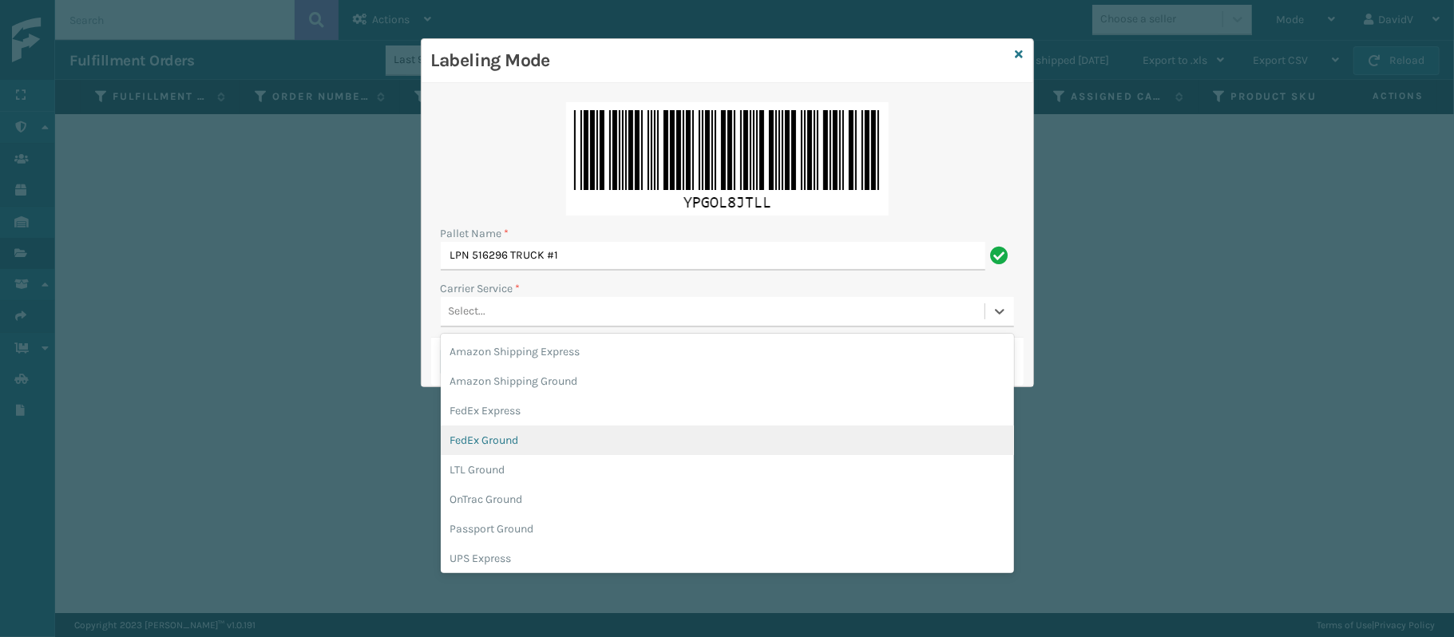
click at [541, 434] on div "FedEx Ground" at bounding box center [727, 441] width 573 height 30
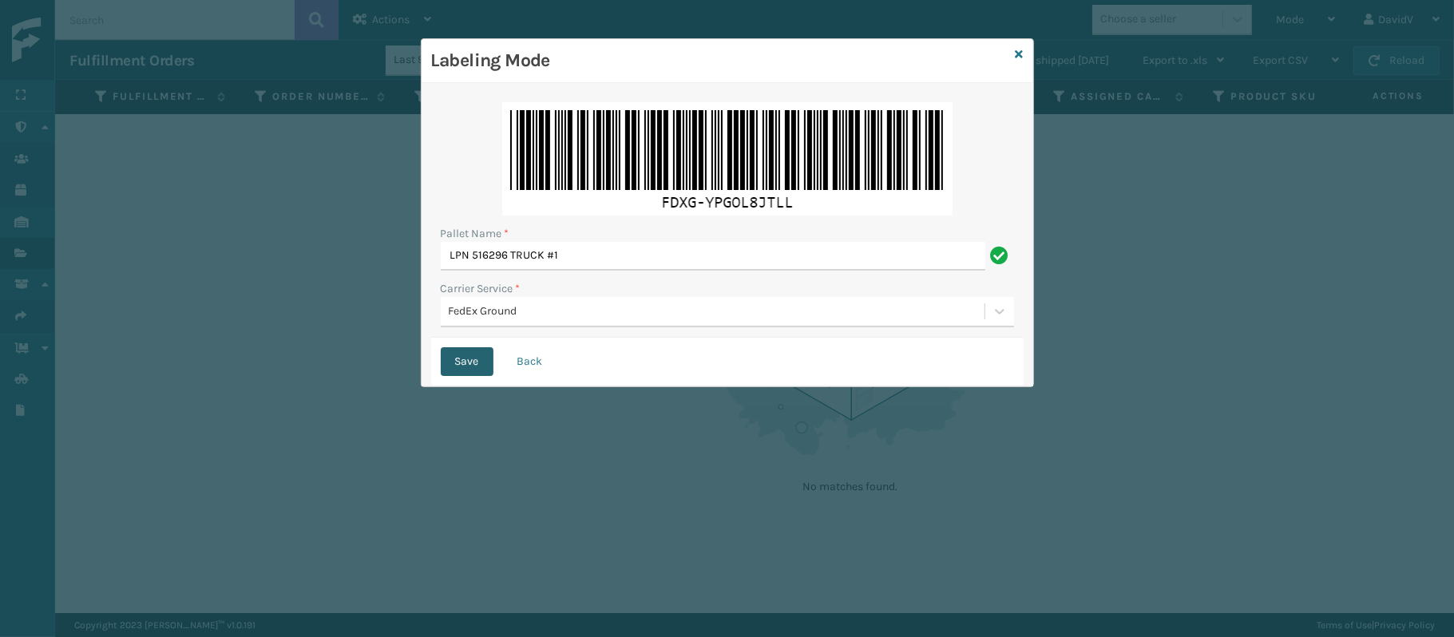
click at [461, 359] on button "Save" at bounding box center [467, 361] width 53 height 29
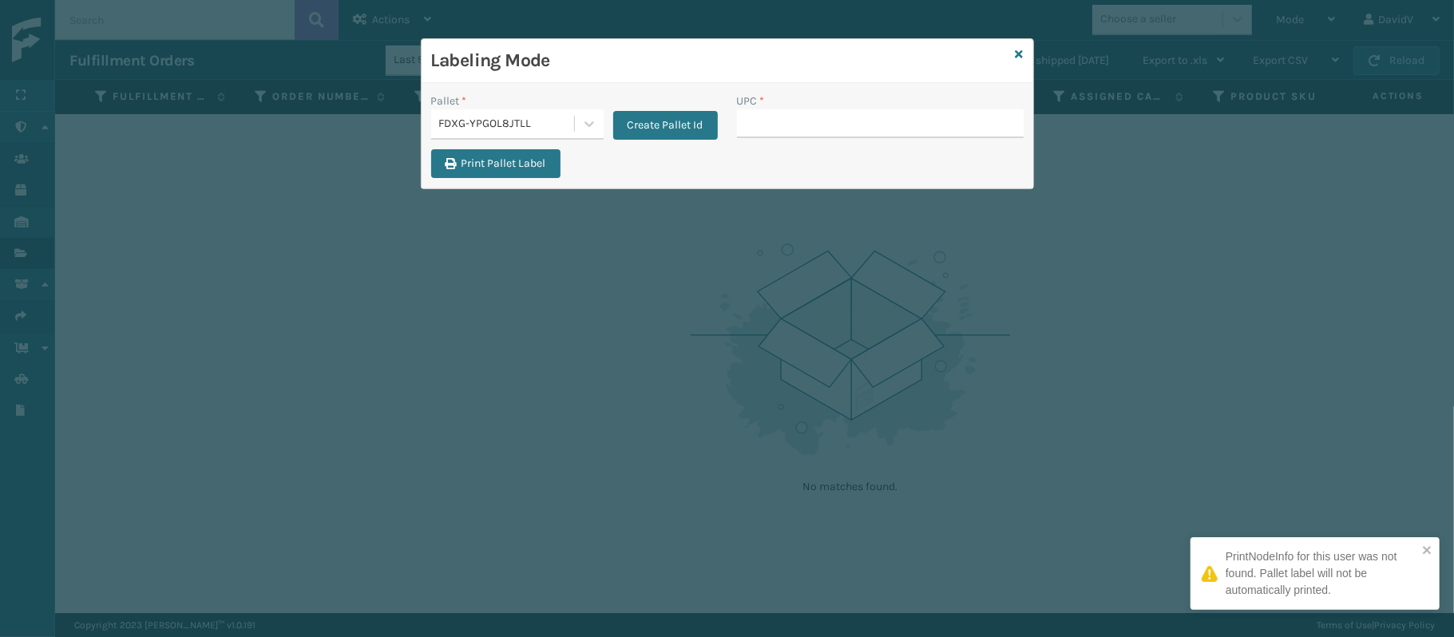
click at [783, 125] on input "UPC *" at bounding box center [880, 123] width 287 height 29
click at [525, 158] on button "Print Pallet Label" at bounding box center [495, 163] width 129 height 29
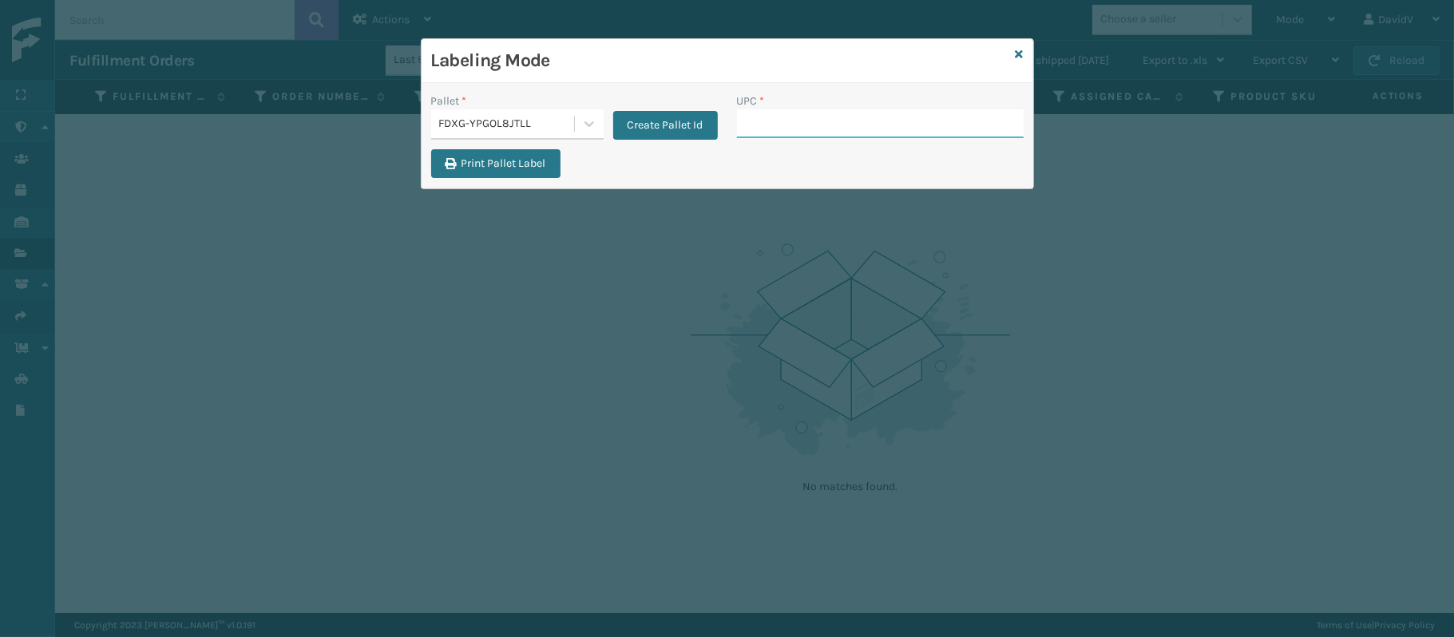
click at [851, 118] on input "UPC *" at bounding box center [880, 123] width 287 height 29
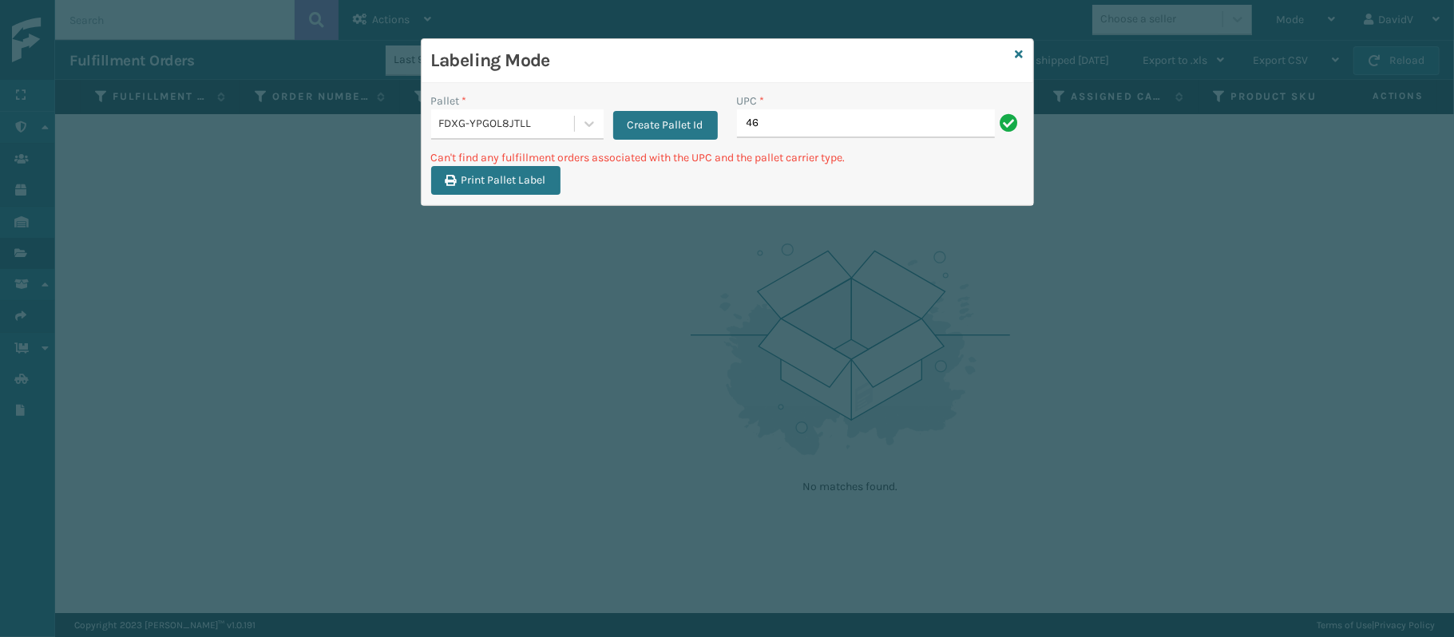
type input "4"
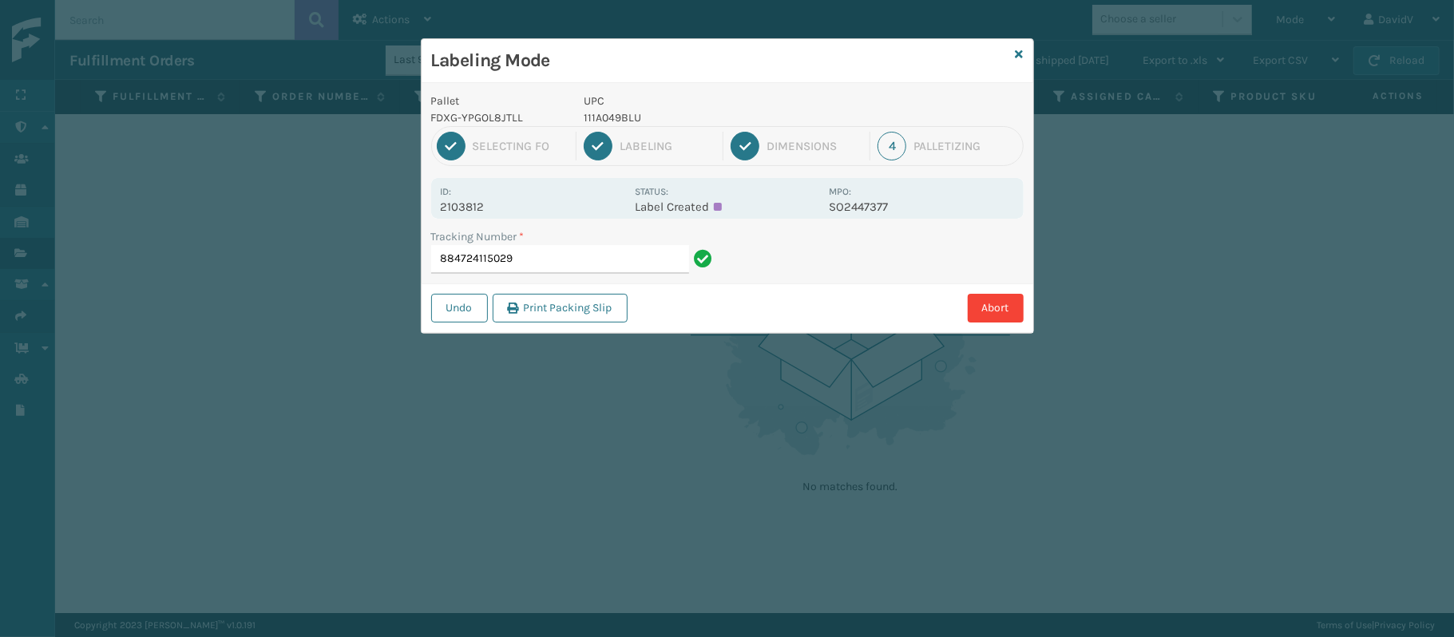
type input "884724115029"
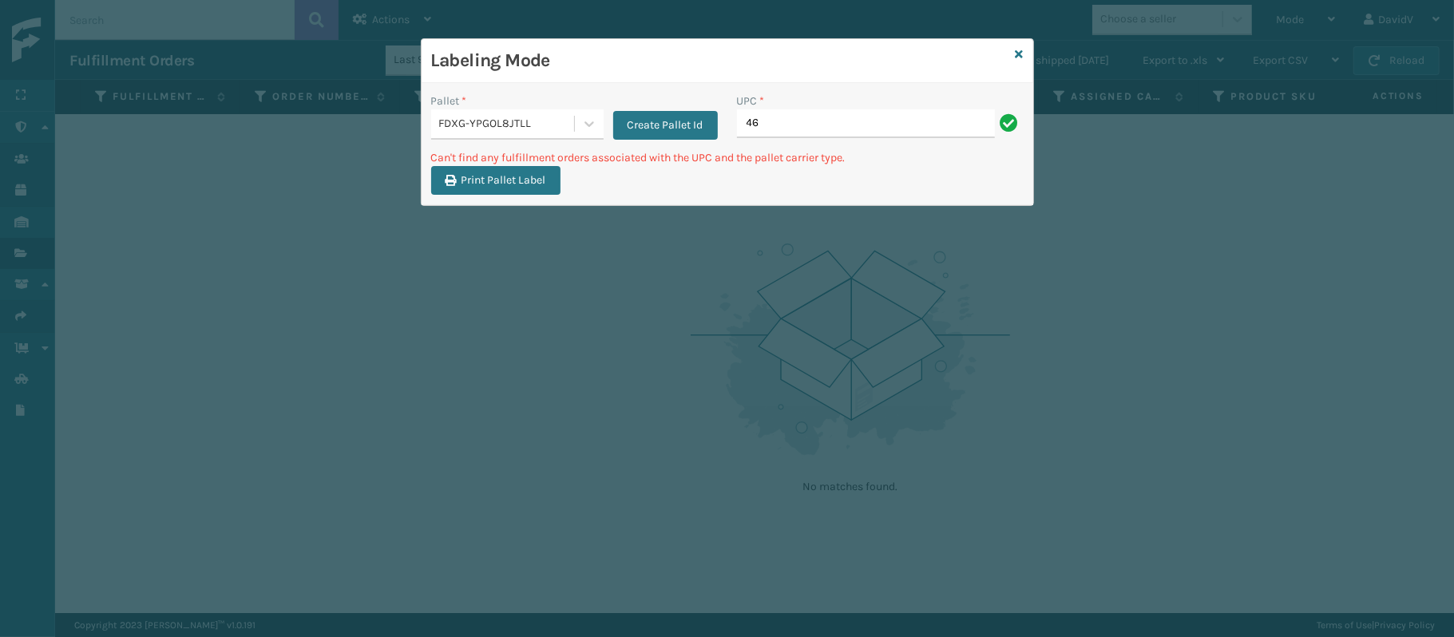
type input "4"
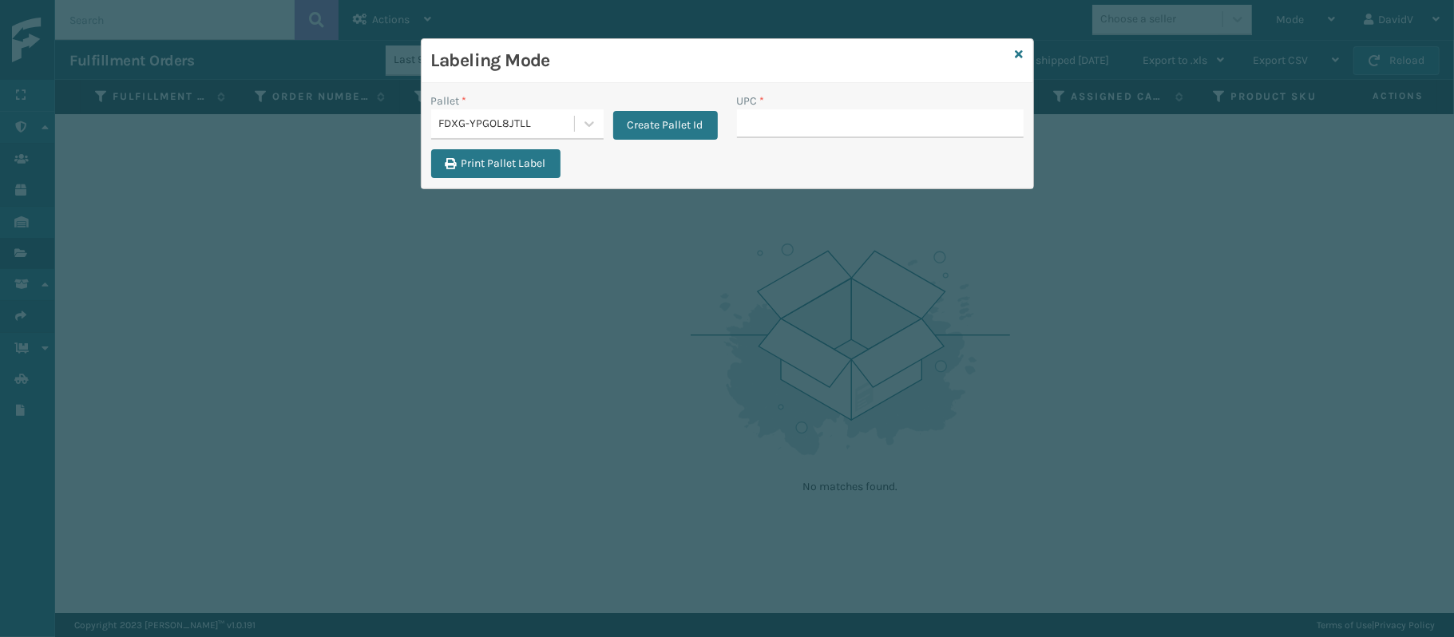
click at [805, 133] on input "UPC *" at bounding box center [880, 123] width 287 height 29
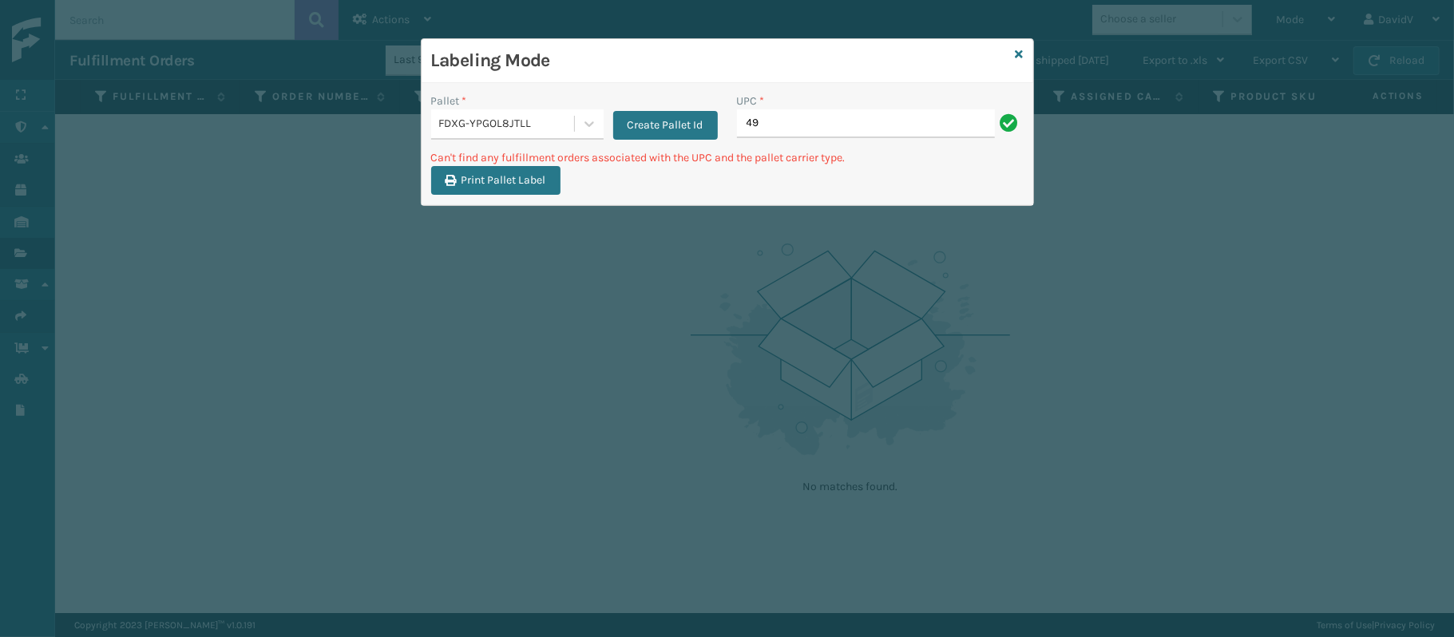
type input "4"
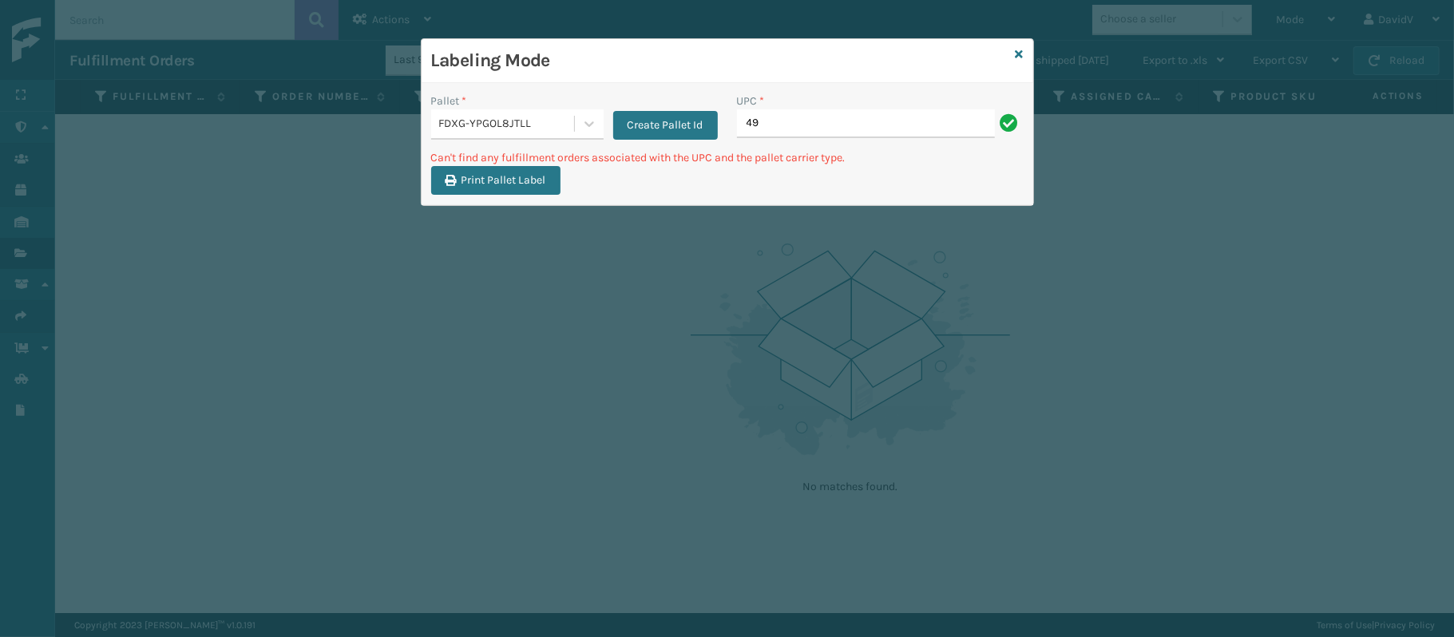
type input "4"
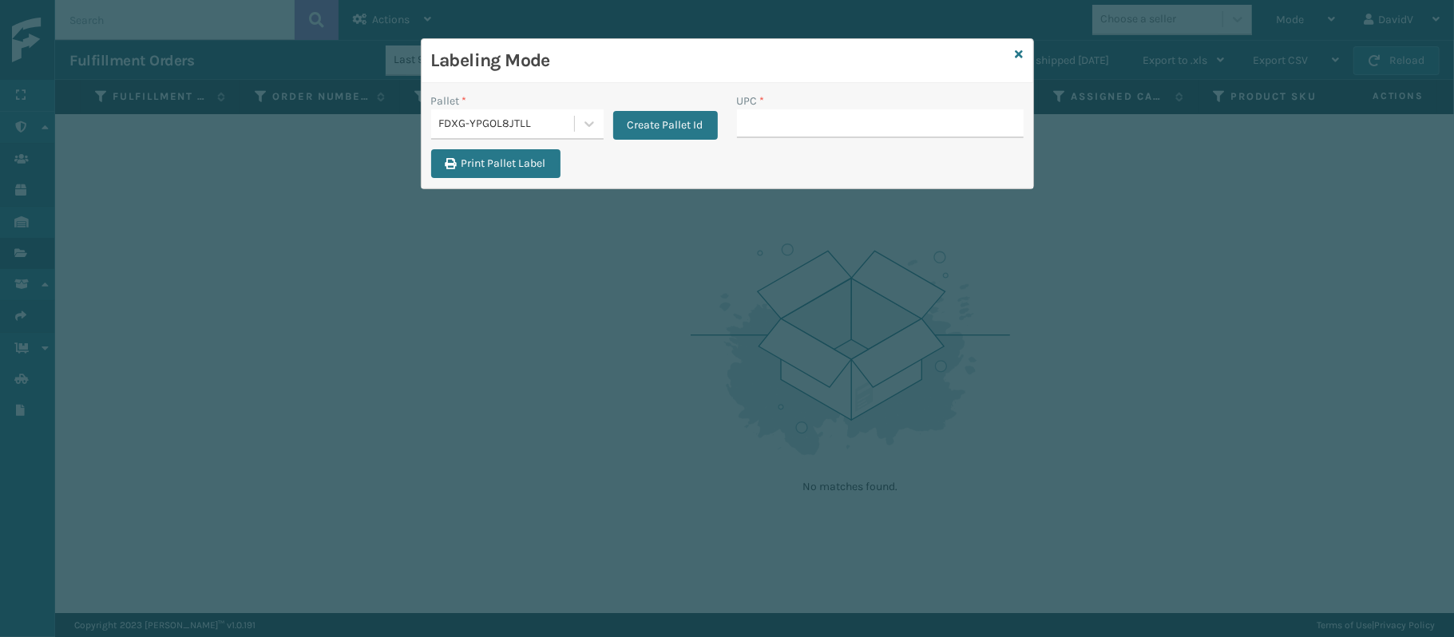
click at [1026, 54] on div "Labeling Mode" at bounding box center [728, 61] width 612 height 44
click at [1016, 54] on icon at bounding box center [1020, 54] width 8 height 11
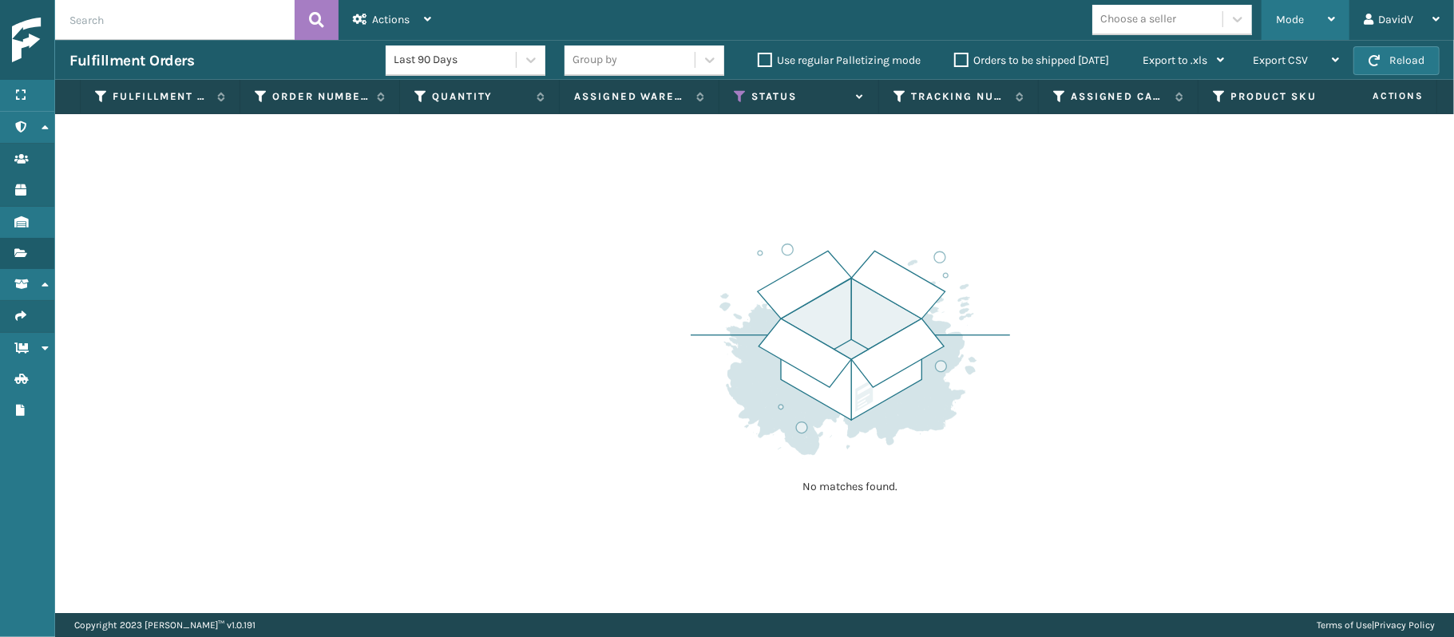
click at [1298, 24] on span "Mode" at bounding box center [1290, 20] width 28 height 14
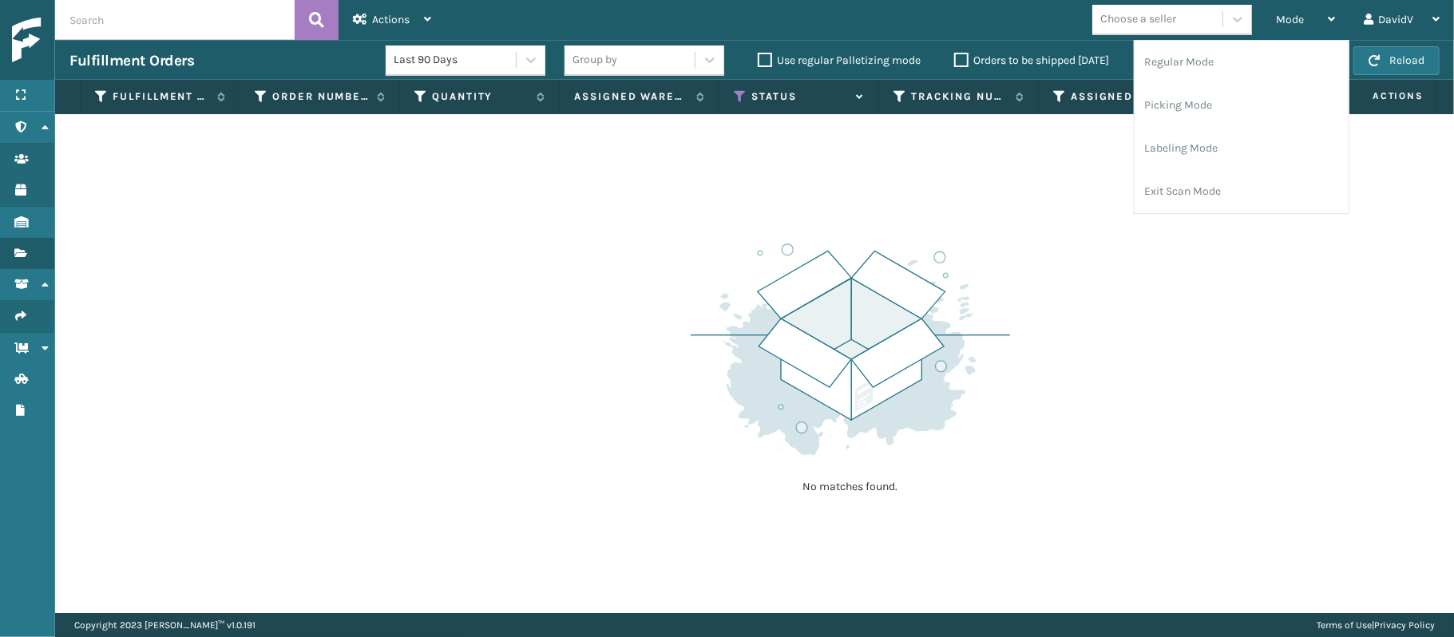
click at [1142, 311] on div "No matches found." at bounding box center [754, 363] width 1399 height 499
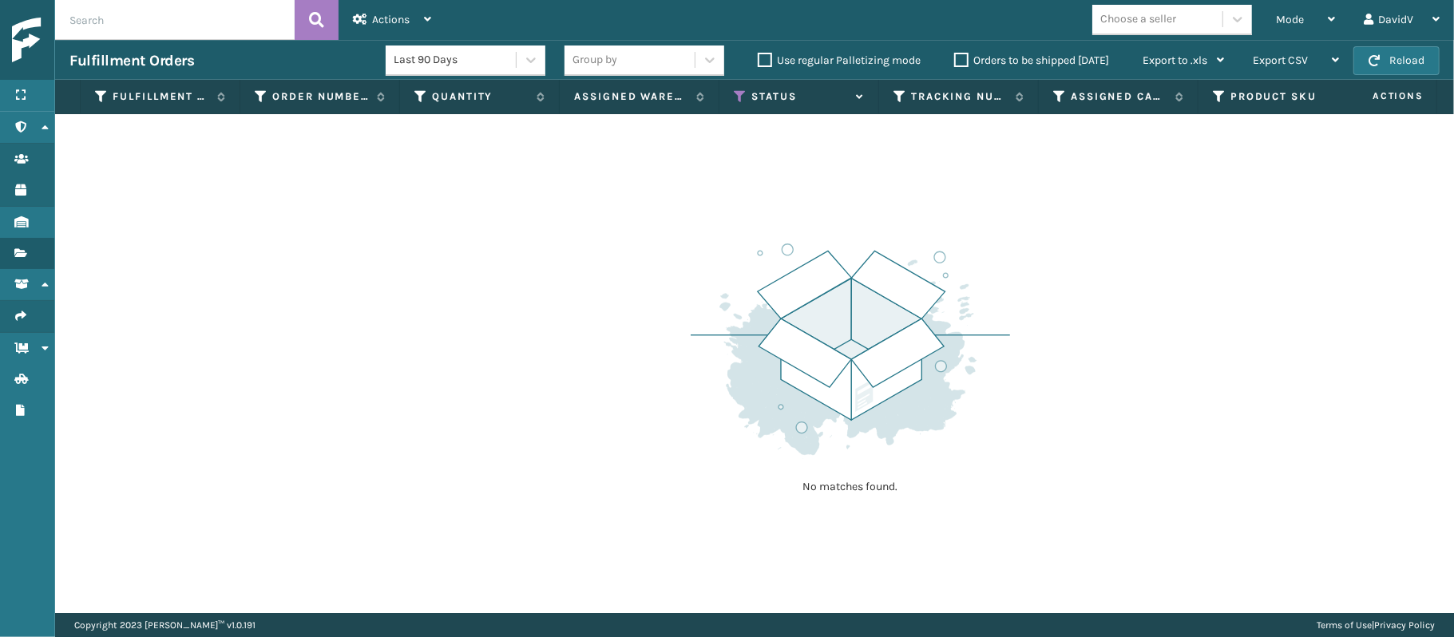
click at [81, 19] on input "text" at bounding box center [175, 20] width 240 height 40
type input "2102574"
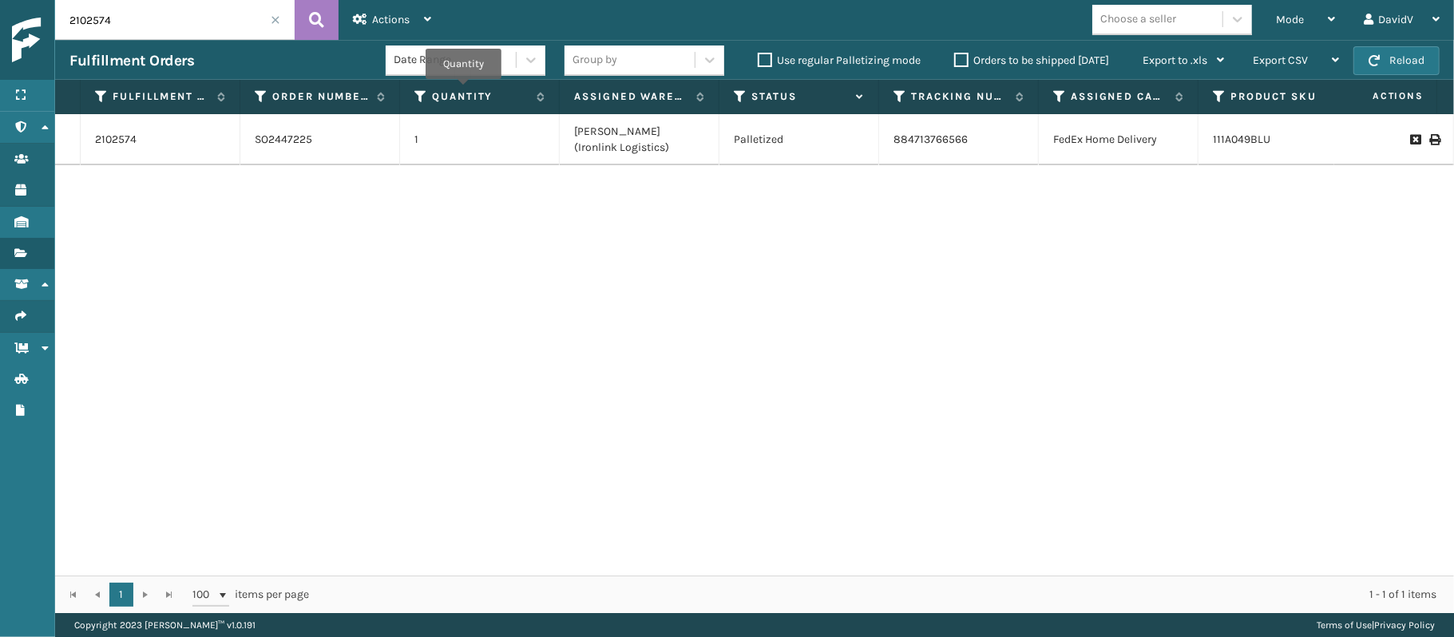
click at [273, 15] on span at bounding box center [276, 20] width 10 height 10
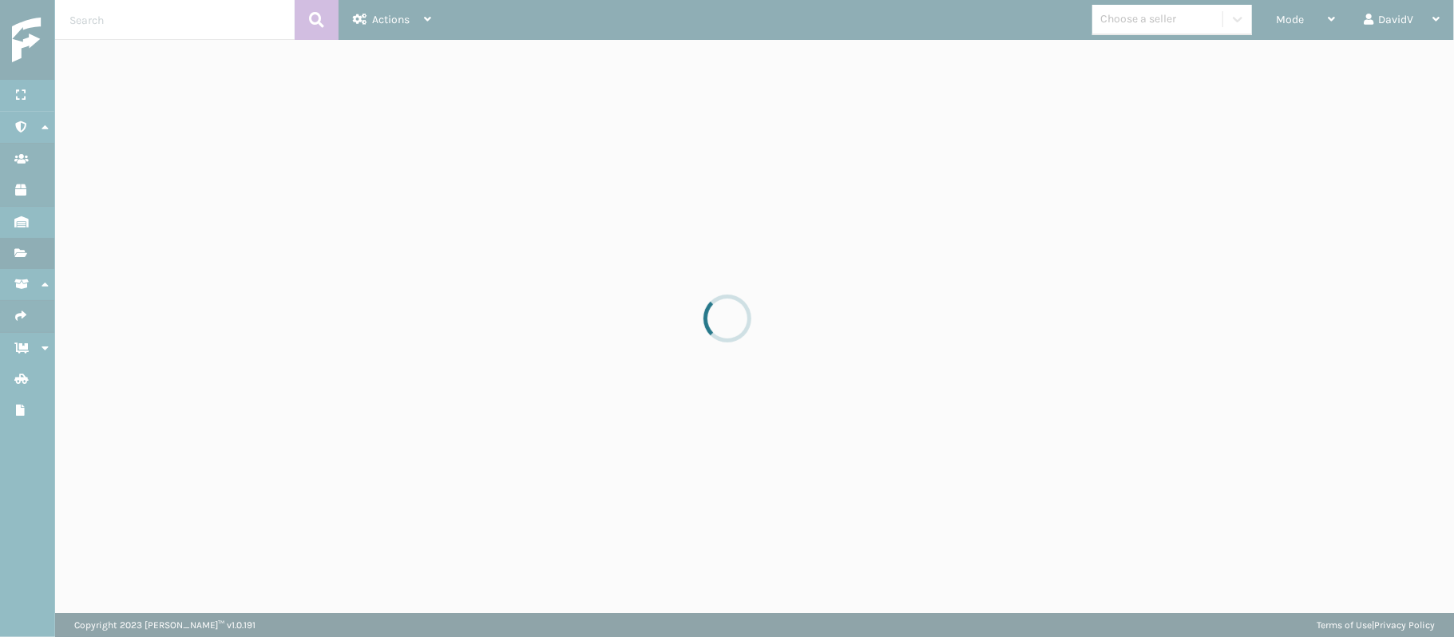
click at [120, 17] on div at bounding box center [727, 318] width 1454 height 637
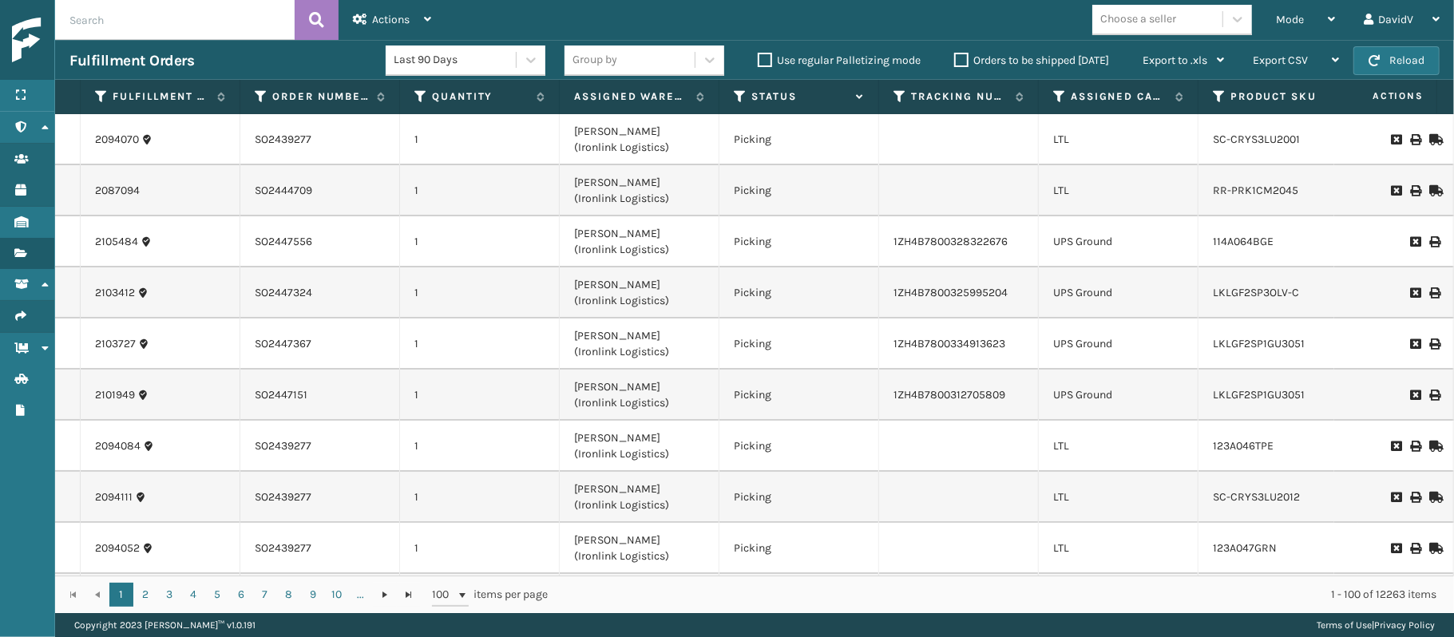
click at [173, 29] on input "text" at bounding box center [175, 20] width 240 height 40
click at [1319, 26] on div "Mode" at bounding box center [1305, 20] width 59 height 40
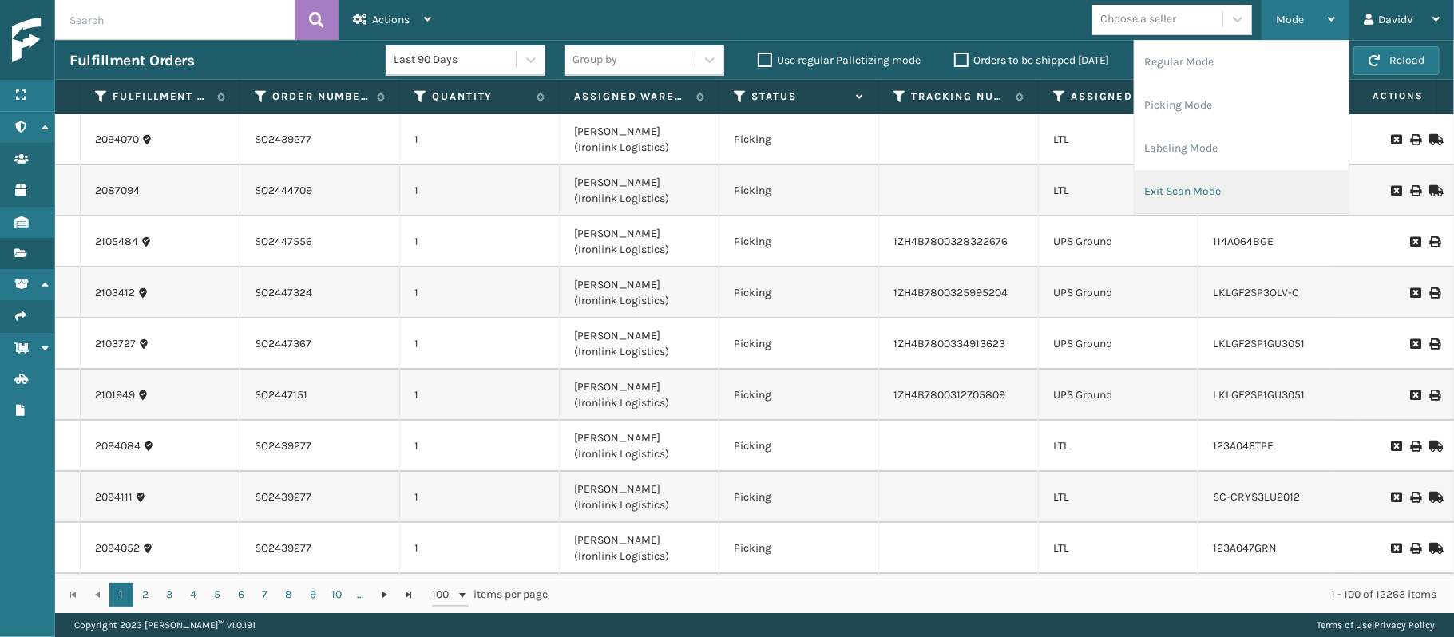
click at [1167, 203] on li "Exit Scan Mode" at bounding box center [1242, 191] width 214 height 43
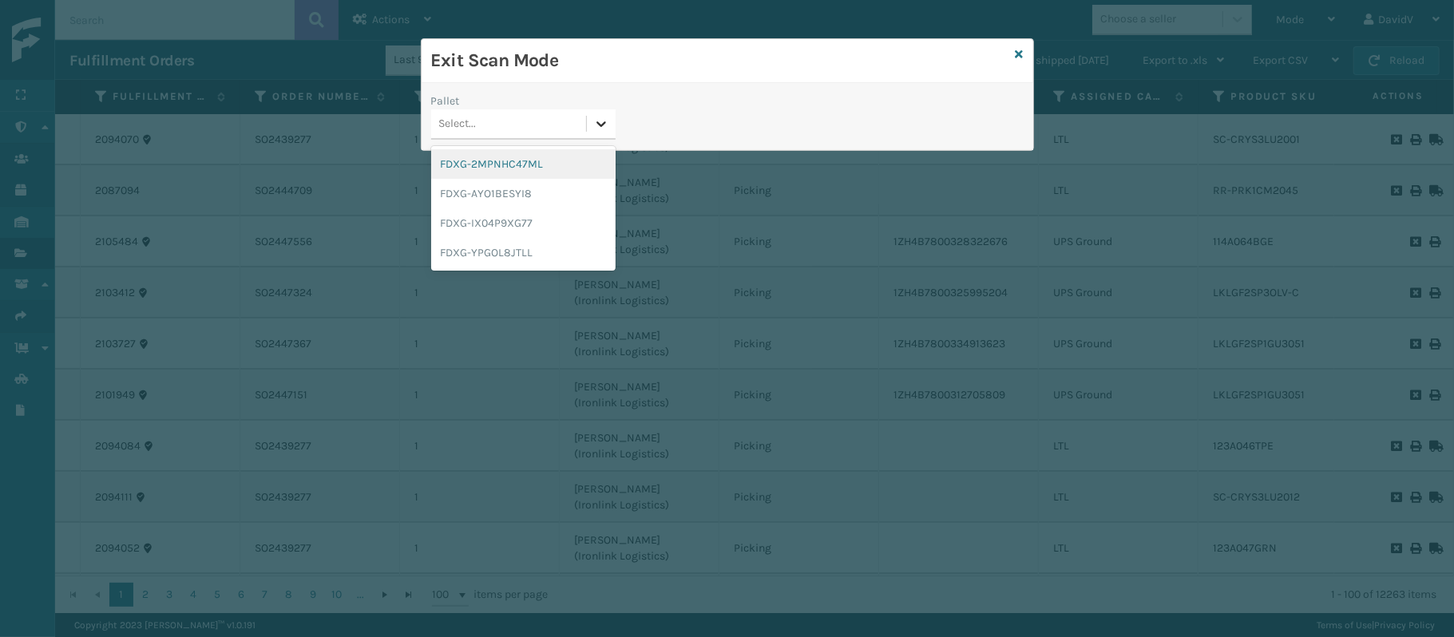
click at [598, 128] on icon at bounding box center [601, 124] width 16 height 16
click at [537, 243] on div "FDXG-YPGOL8JTLL" at bounding box center [523, 253] width 184 height 30
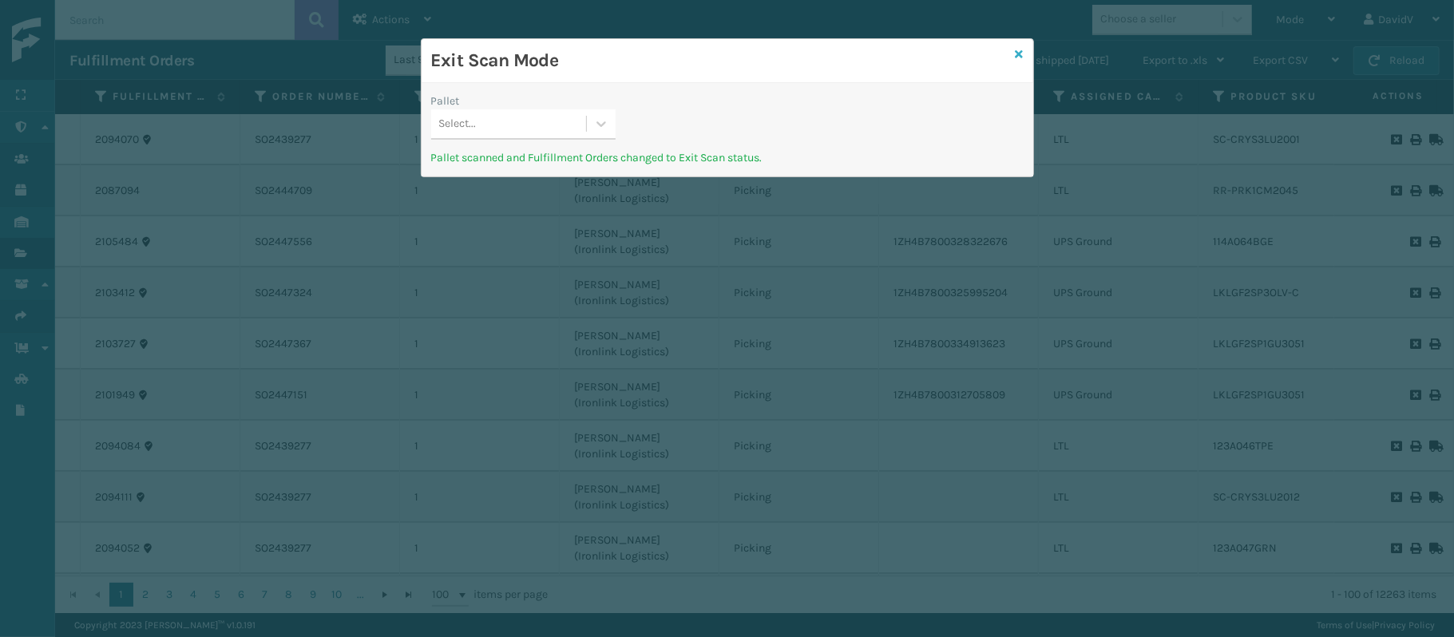
click at [1020, 51] on icon at bounding box center [1020, 54] width 8 height 11
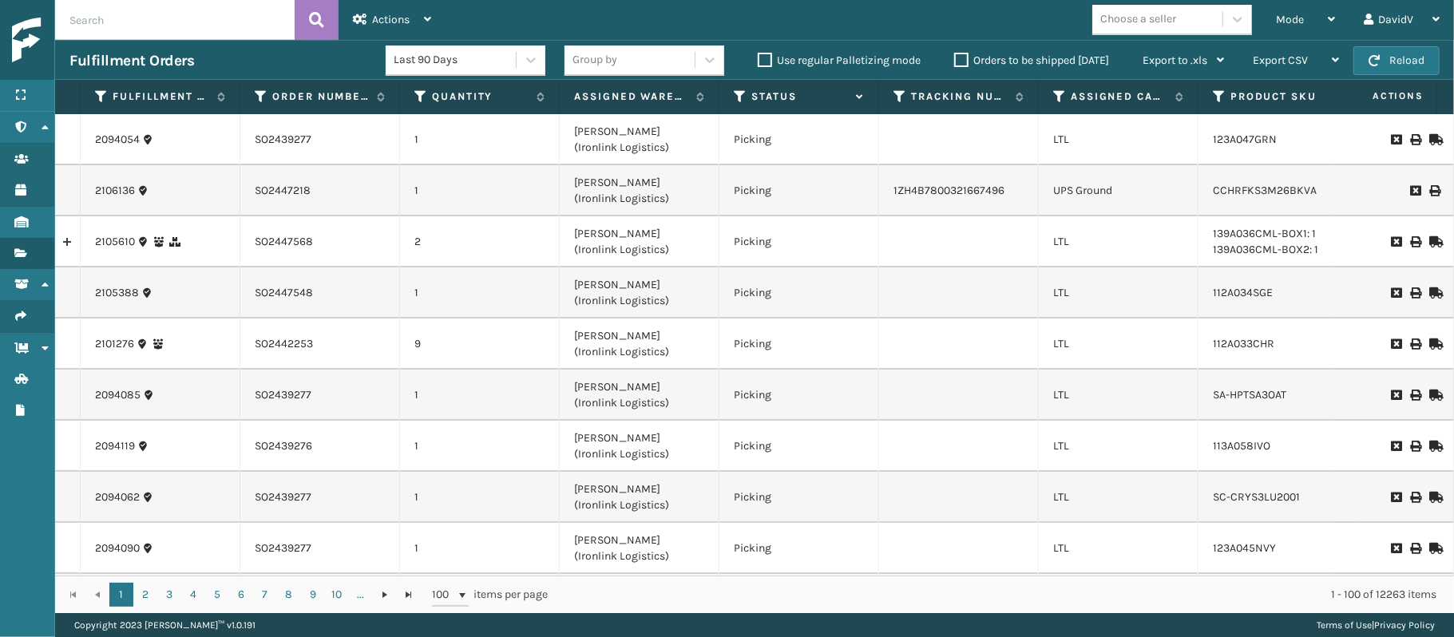
click at [728, 311] on td "Picking" at bounding box center [799, 292] width 160 height 51
click at [1328, 22] on icon at bounding box center [1331, 19] width 7 height 11
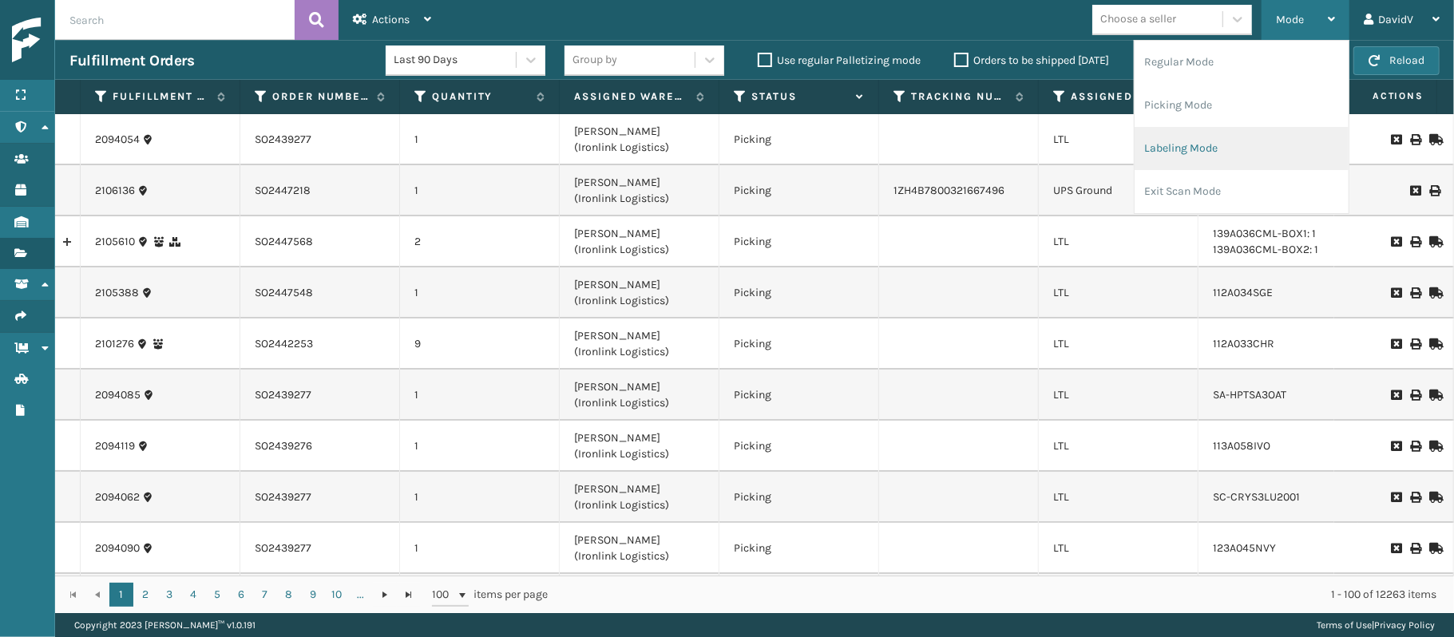
click at [1189, 164] on li "Labeling Mode" at bounding box center [1242, 148] width 214 height 43
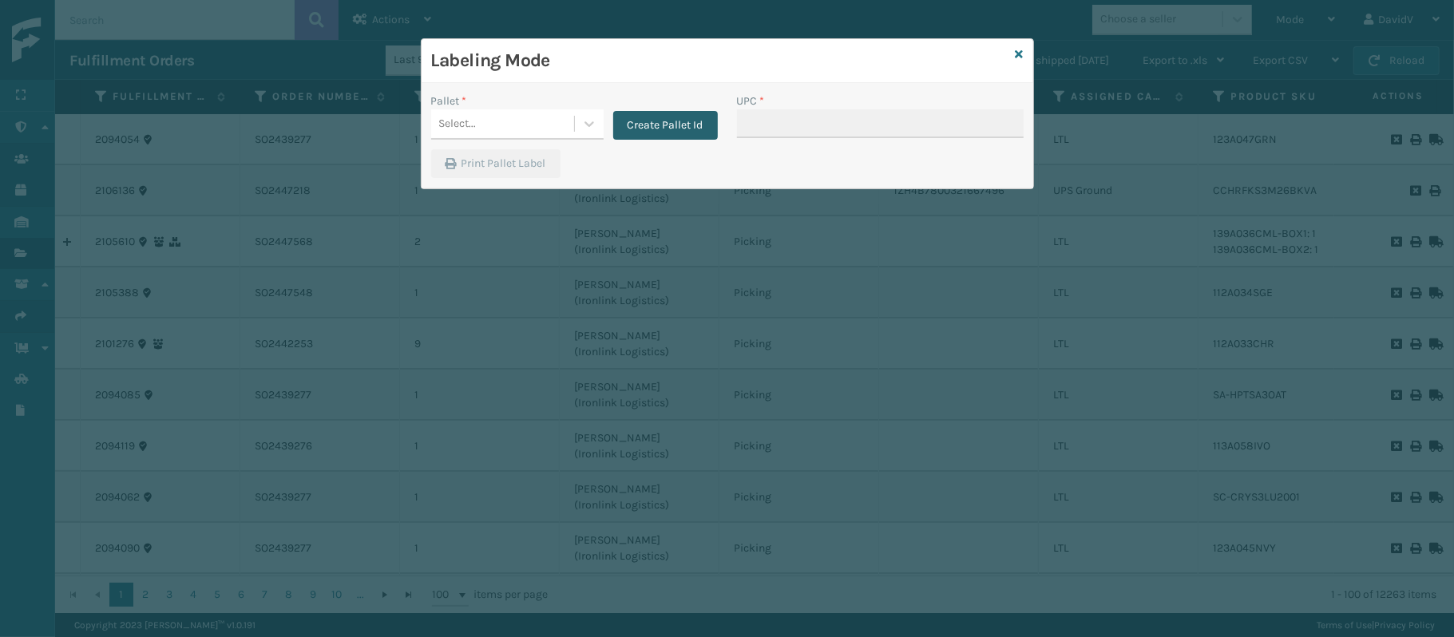
click at [660, 133] on button "Create Pallet Id" at bounding box center [665, 125] width 105 height 29
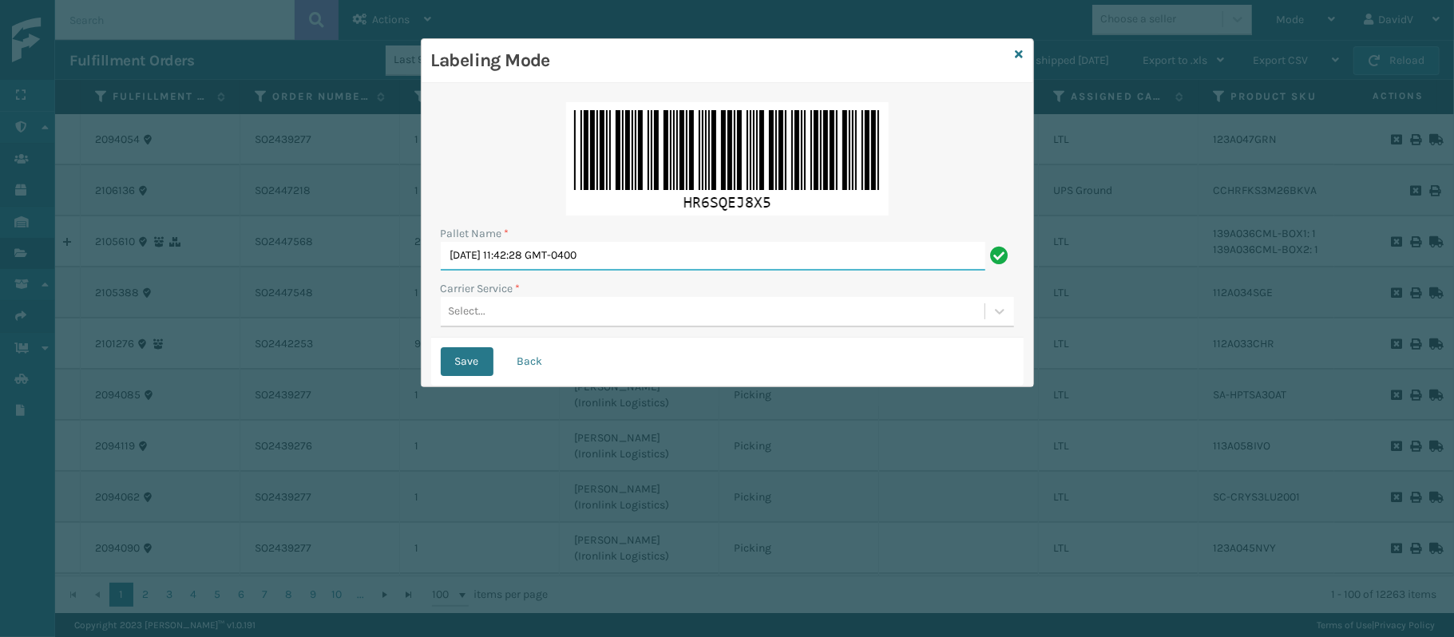
click at [581, 250] on input "[DATE] 11:42:28 GMT-0400" at bounding box center [713, 256] width 545 height 29
type input "LPN 516309 TRUCK #2"
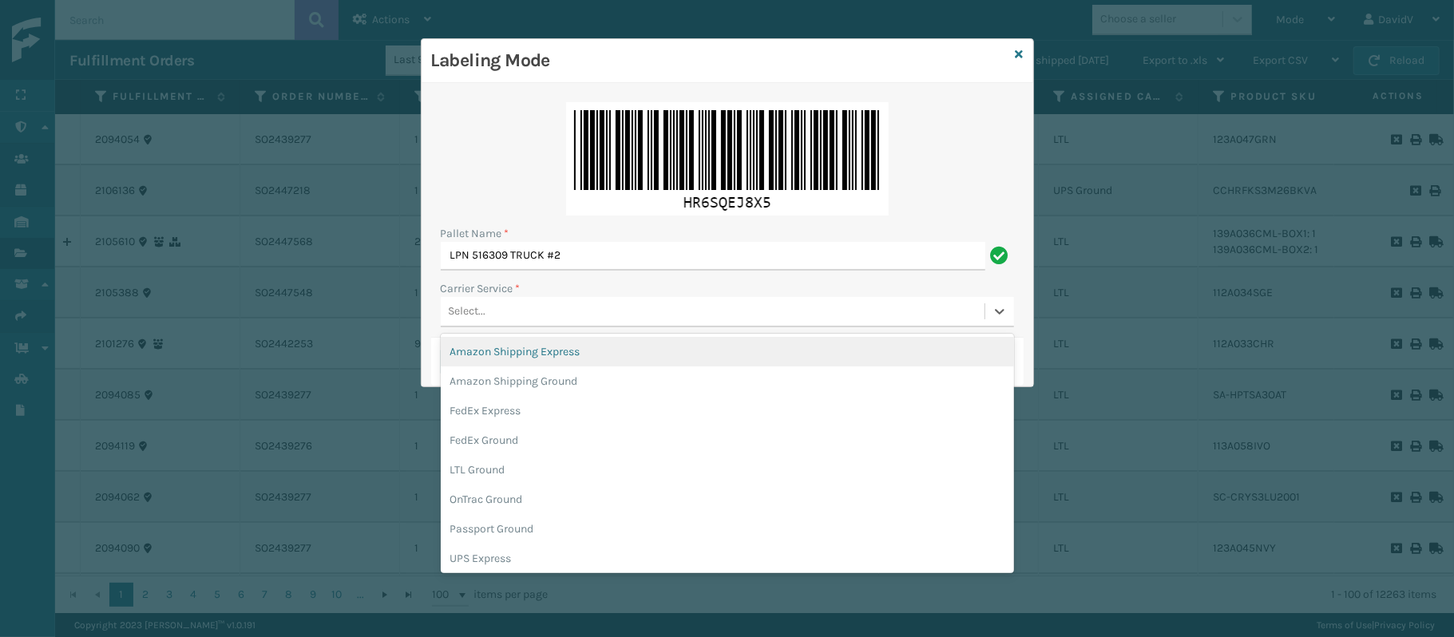
click at [514, 315] on div "Select..." at bounding box center [713, 312] width 544 height 26
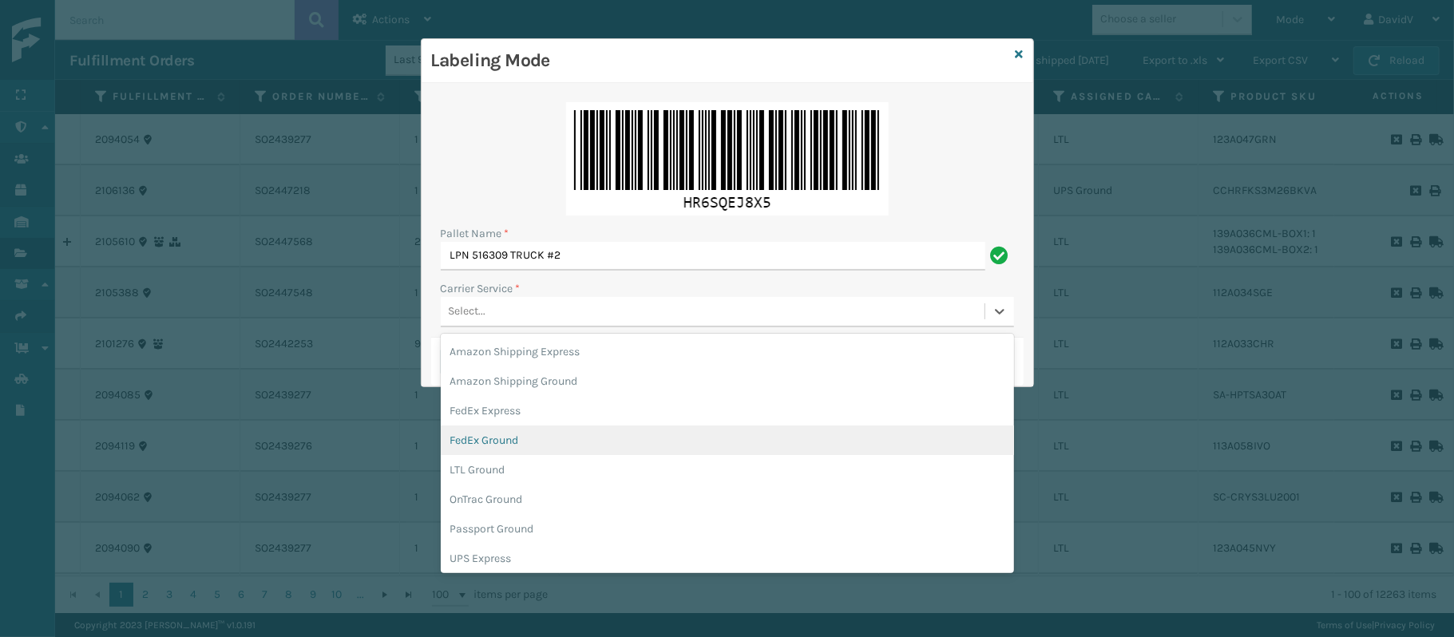
click at [495, 454] on div "FedEx Ground" at bounding box center [727, 441] width 573 height 30
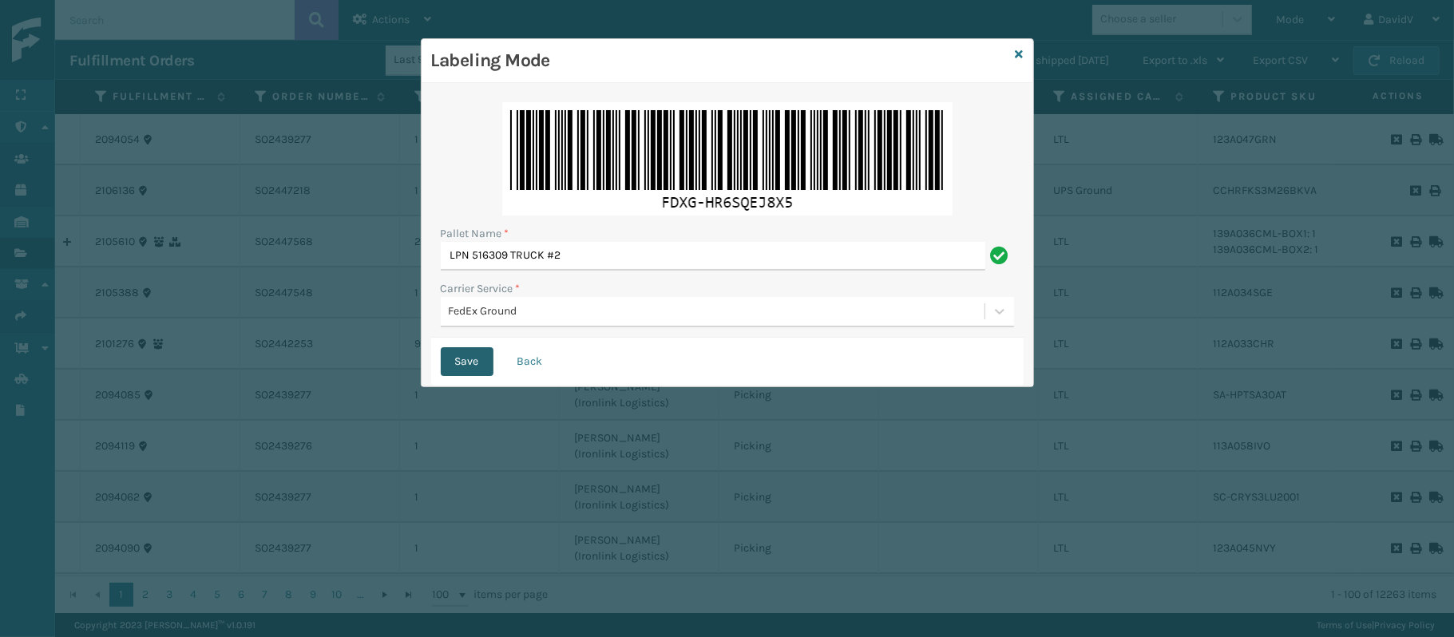
click at [457, 364] on button "Save" at bounding box center [467, 361] width 53 height 29
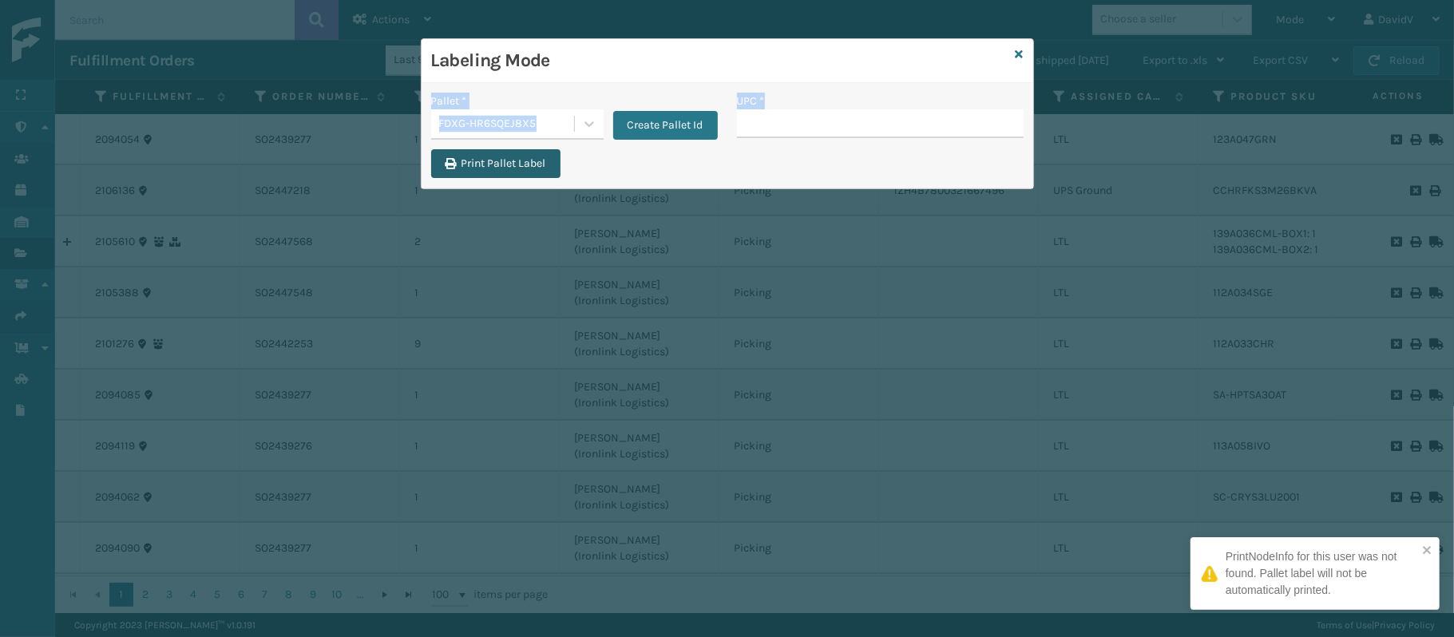
drag, startPoint x: 473, startPoint y: 144, endPoint x: 468, endPoint y: 168, distance: 24.6
click at [468, 168] on div "Pallet * FDXG-HR6SQEJ8X5 Create Pallet Id UPC * Print Pallet Label" at bounding box center [728, 135] width 612 height 105
click at [468, 168] on button "Print Pallet Label" at bounding box center [495, 163] width 129 height 29
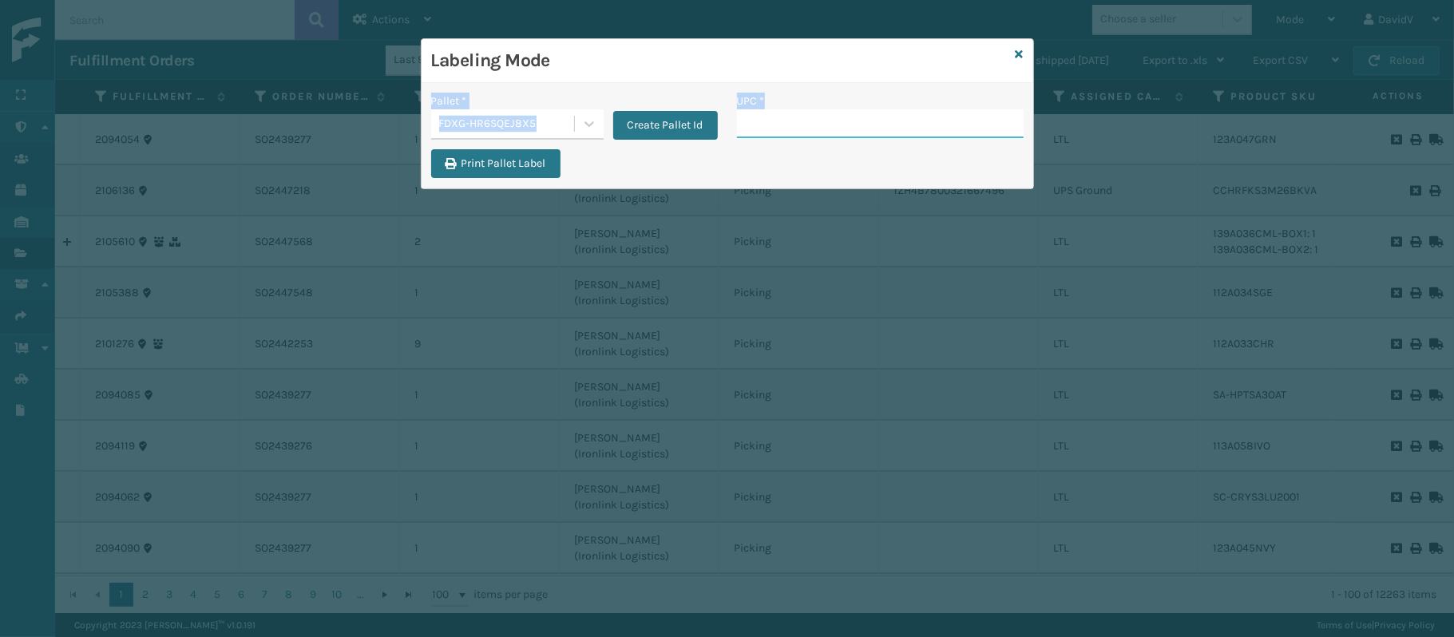
click at [751, 120] on input "UPC *" at bounding box center [880, 123] width 287 height 29
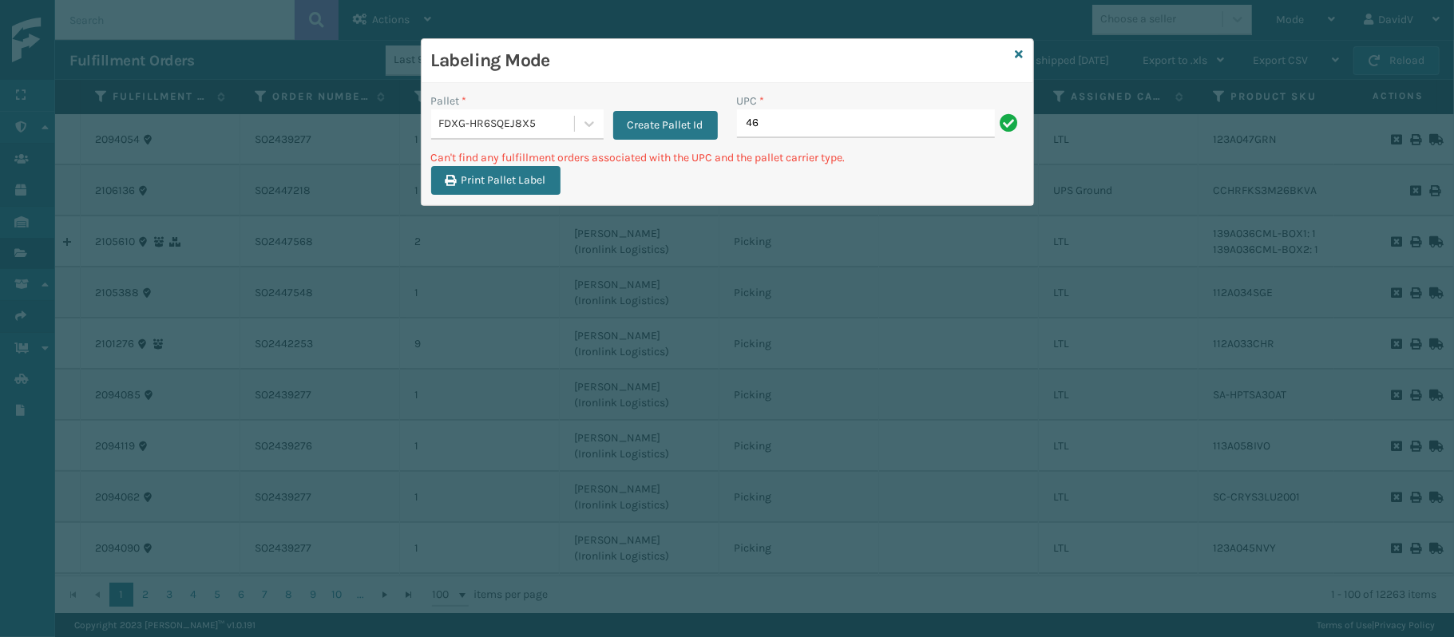
type input "4"
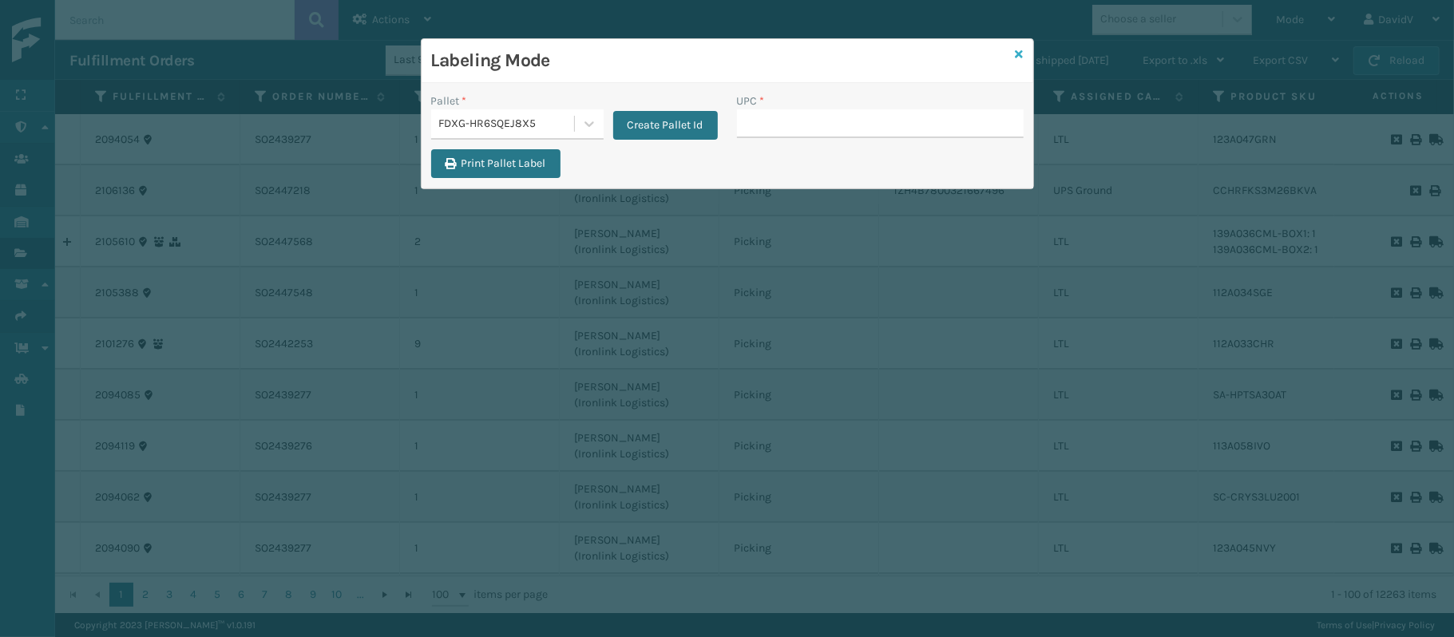
click at [1020, 53] on icon at bounding box center [1020, 54] width 8 height 11
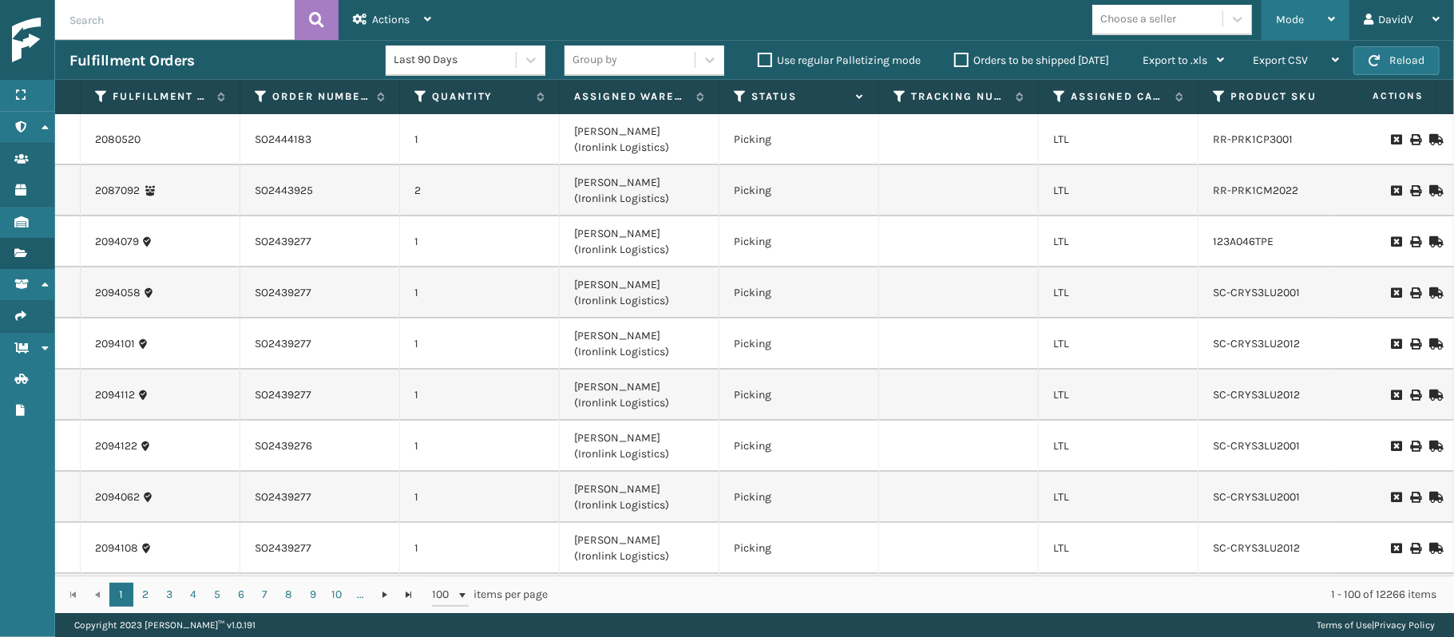
click at [1321, 20] on div "Mode" at bounding box center [1305, 20] width 59 height 40
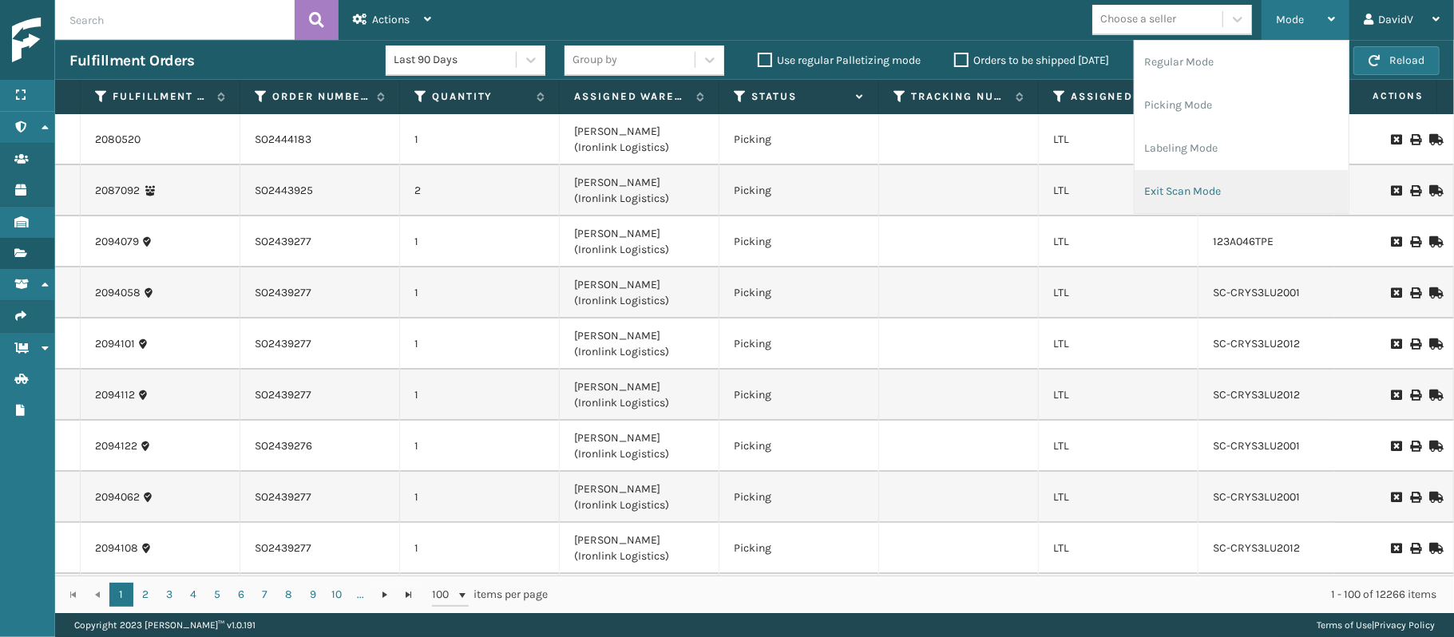
click at [1199, 192] on li "Exit Scan Mode" at bounding box center [1242, 191] width 214 height 43
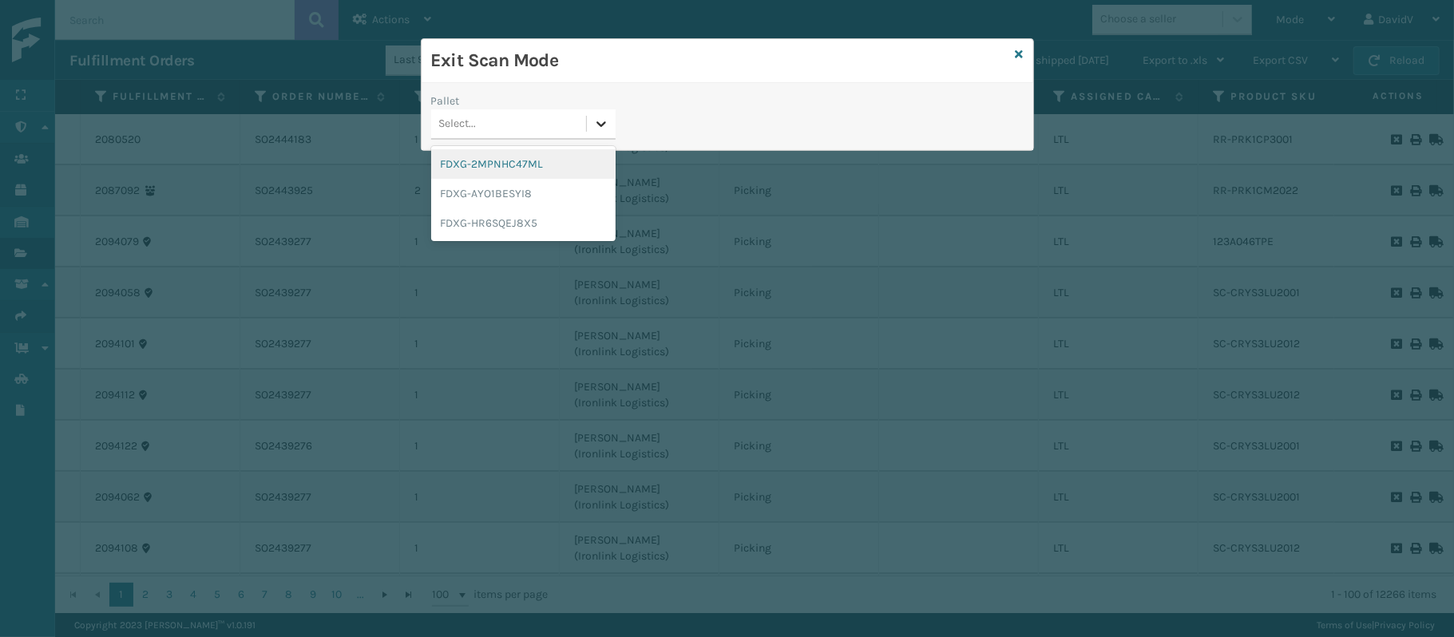
click at [596, 132] on icon at bounding box center [601, 124] width 16 height 16
click at [509, 230] on div "FDXG-HR6SQEJ8X5" at bounding box center [523, 223] width 184 height 30
